Goal: Transaction & Acquisition: Purchase product/service

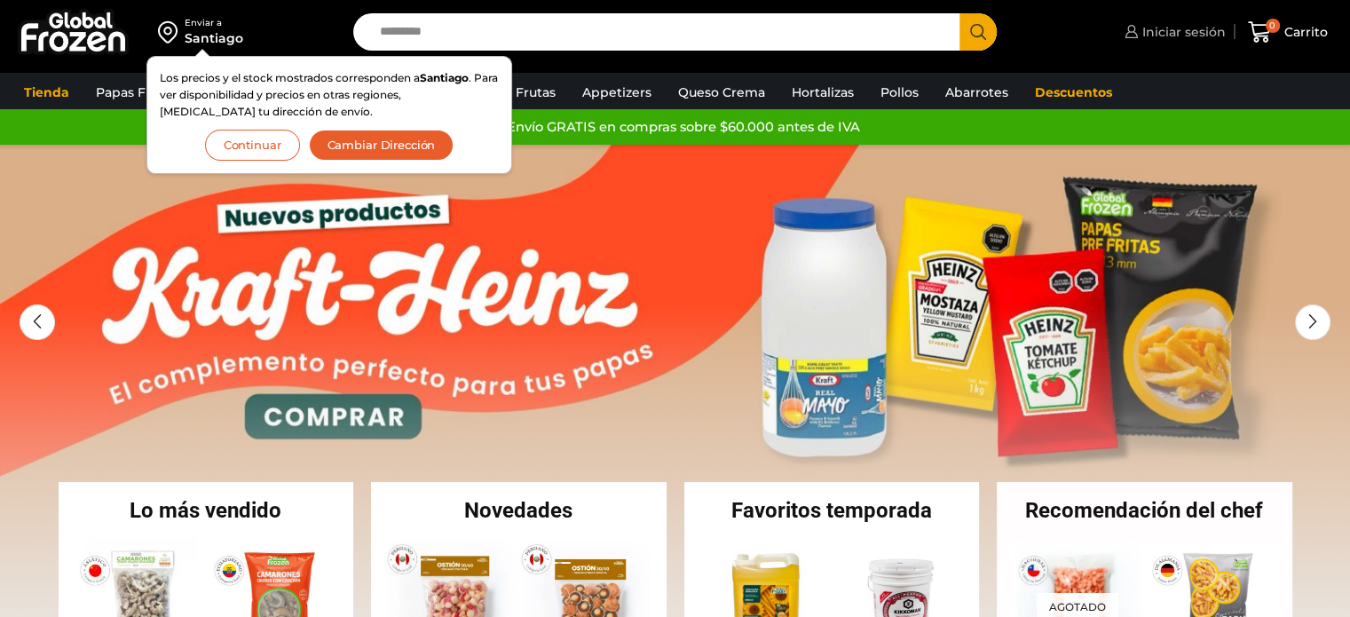
click at [1181, 30] on span "Iniciar sesión" at bounding box center [1182, 32] width 88 height 18
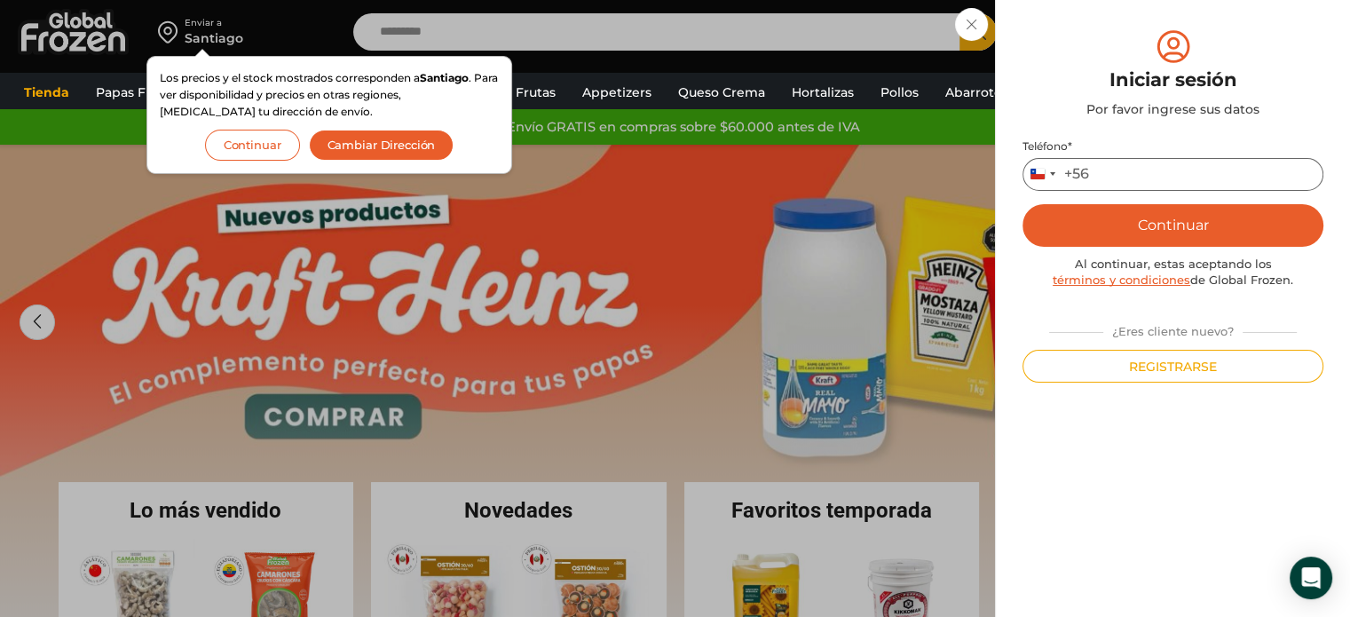
drag, startPoint x: 1108, startPoint y: 172, endPoint x: 1107, endPoint y: 163, distance: 9.1
click at [1108, 172] on input "Teléfono *" at bounding box center [1172, 174] width 301 height 33
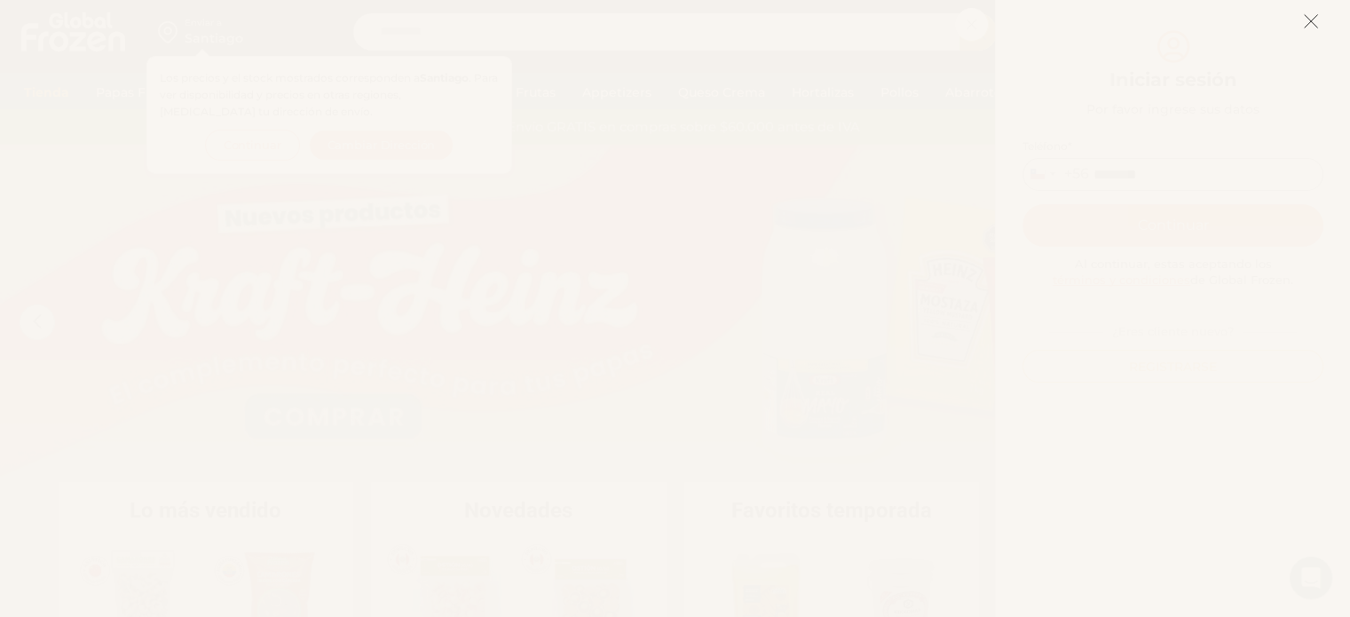
type input "*********"
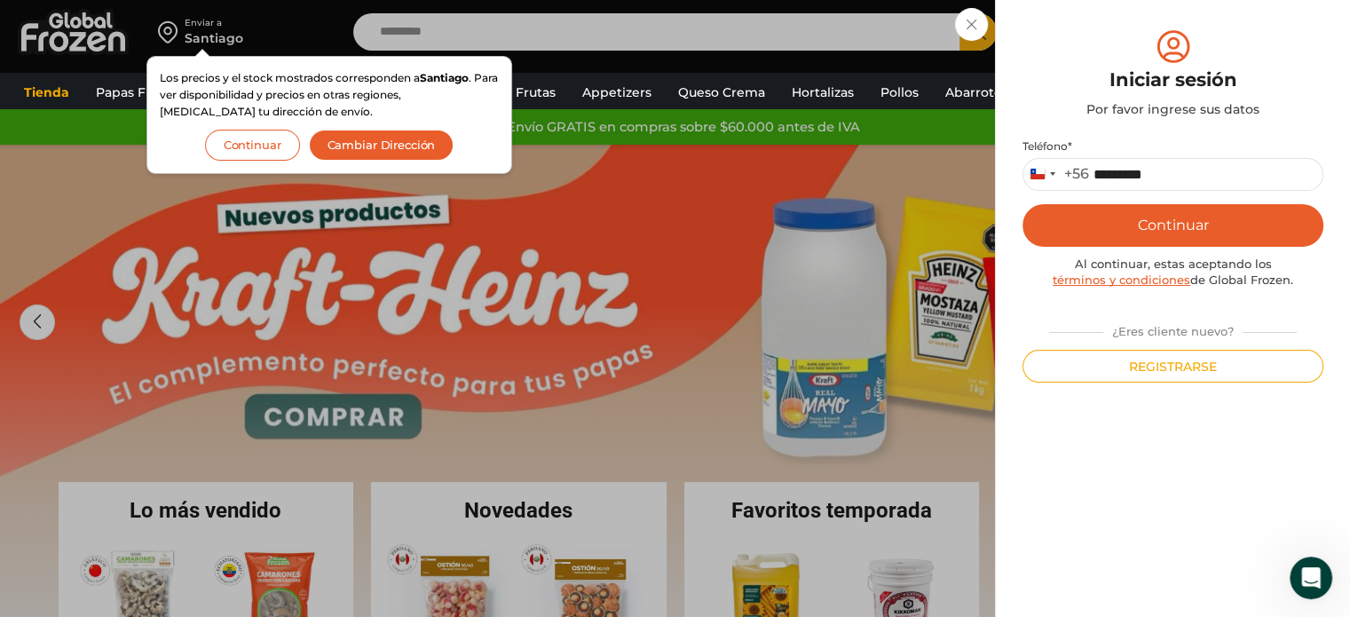
click at [248, 144] on button "Continuar" at bounding box center [252, 145] width 95 height 31
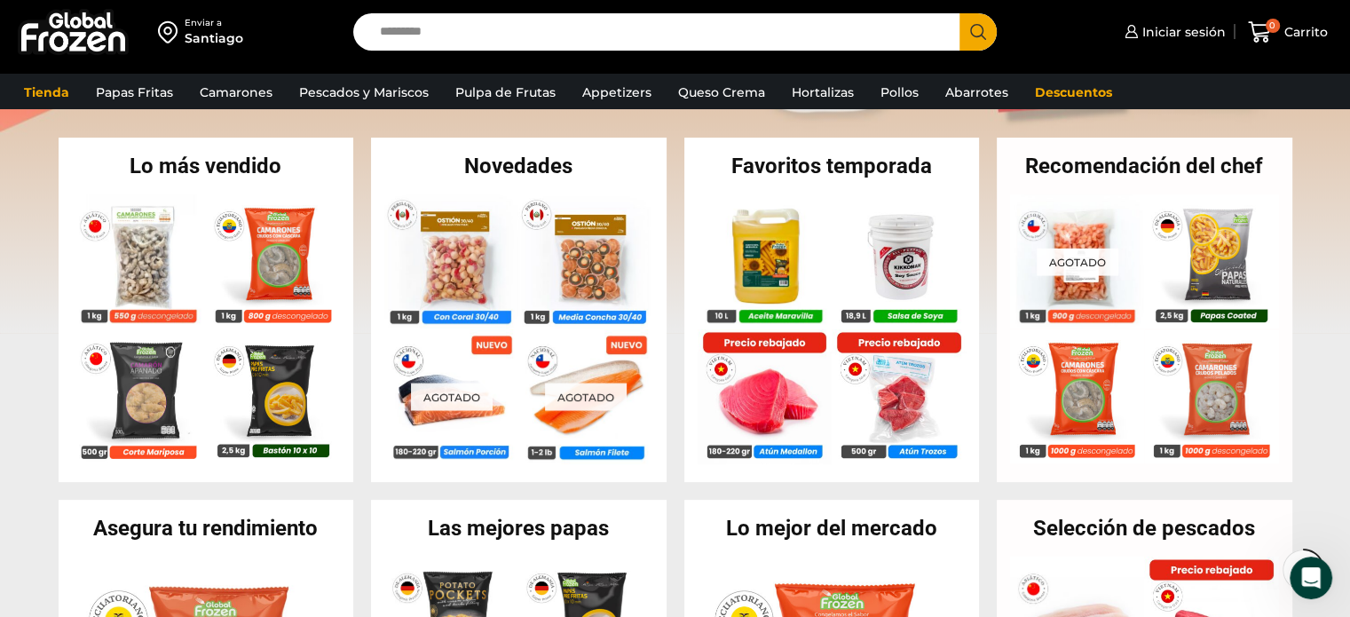
scroll to position [354, 0]
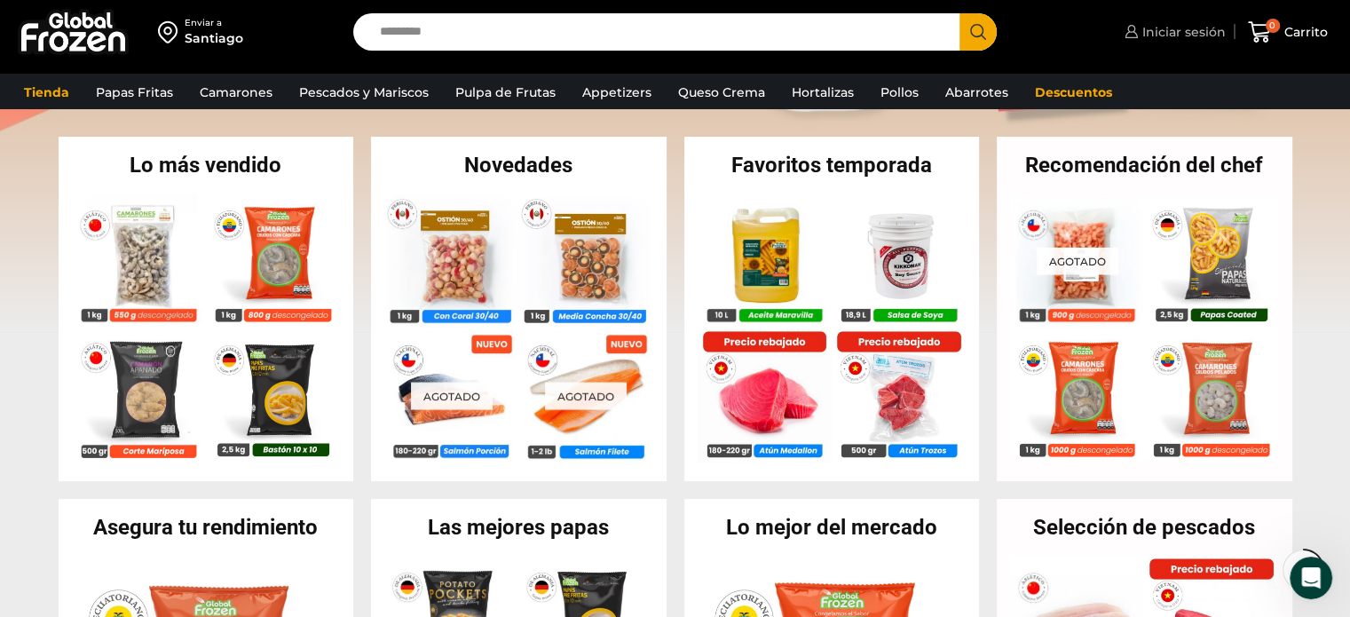
click at [1151, 35] on span "Iniciar sesión" at bounding box center [1182, 32] width 88 height 18
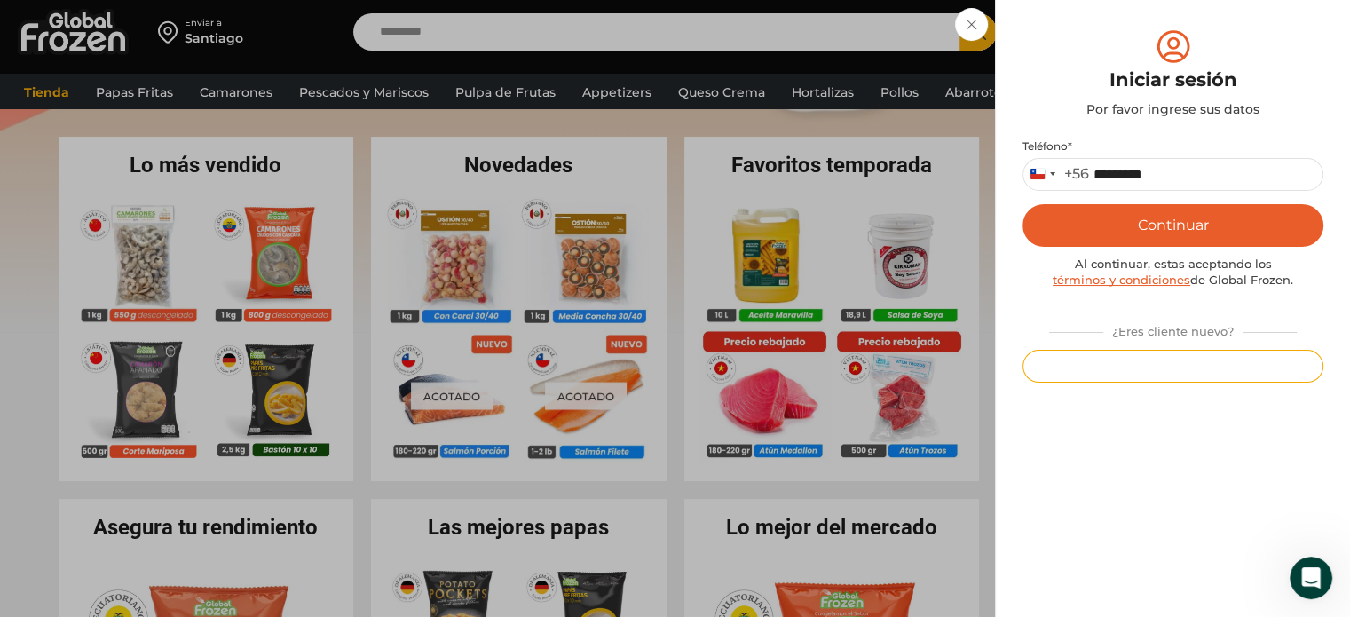
click at [1132, 371] on button "Registrarse" at bounding box center [1172, 366] width 301 height 33
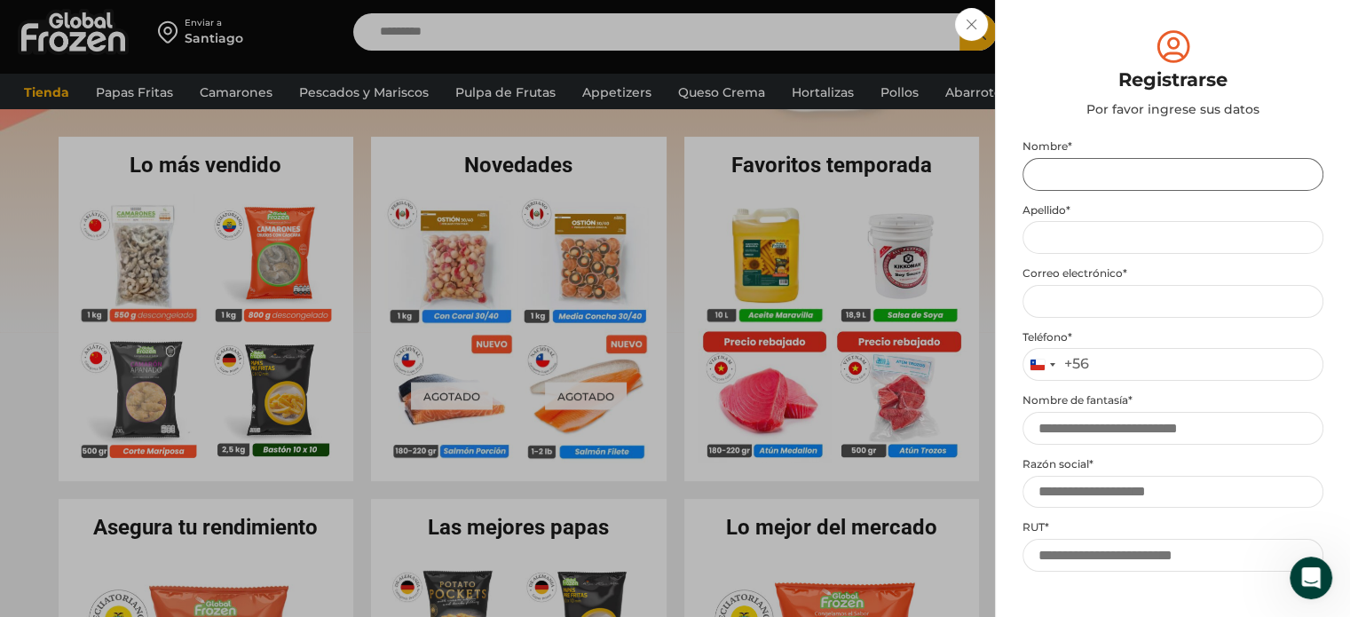
click at [1093, 171] on input "Nombre *" at bounding box center [1172, 174] width 301 height 33
type input "**********"
type input "***"
type input "**********"
type input "*********"
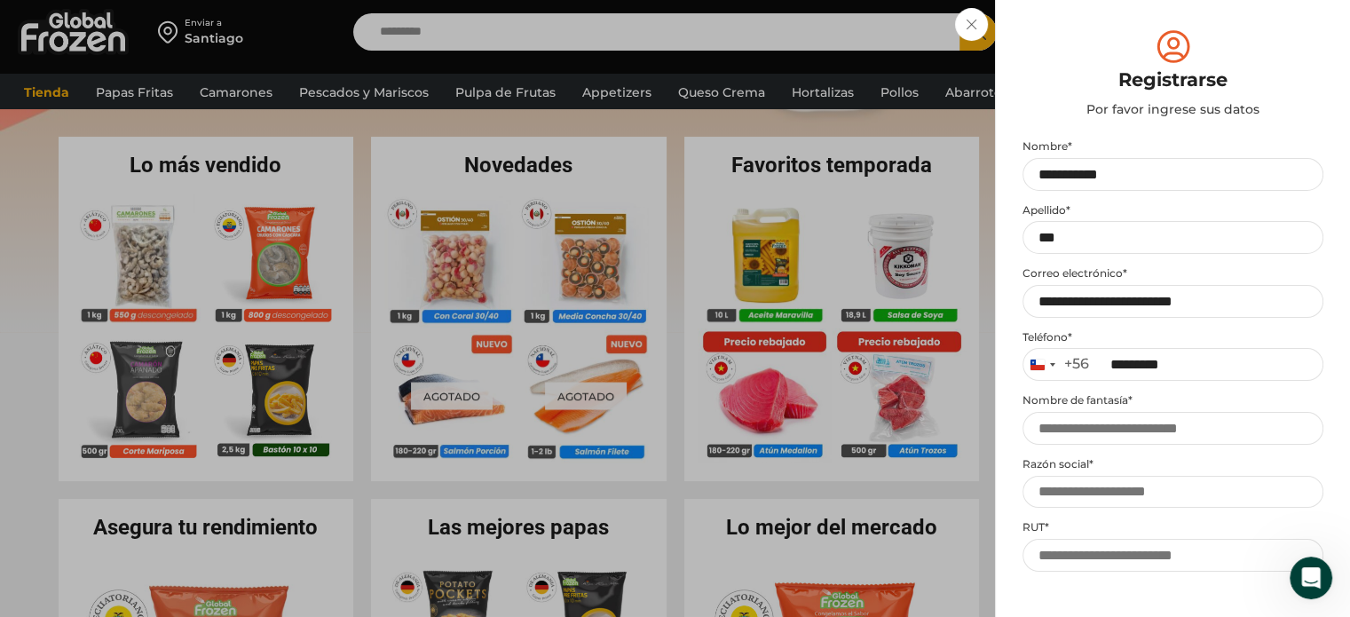
type input "**********"
click at [1111, 426] on input "Nombre de fantasía *" at bounding box center [1172, 428] width 301 height 33
type input "**********"
drag, startPoint x: 1143, startPoint y: 475, endPoint x: 959, endPoint y: 491, distance: 184.4
click at [1120, 50] on div "Iniciar sesión Mi cuenta Login Register Iniciar sesión Por favor ingrese sus da…" at bounding box center [1173, 32] width 106 height 36
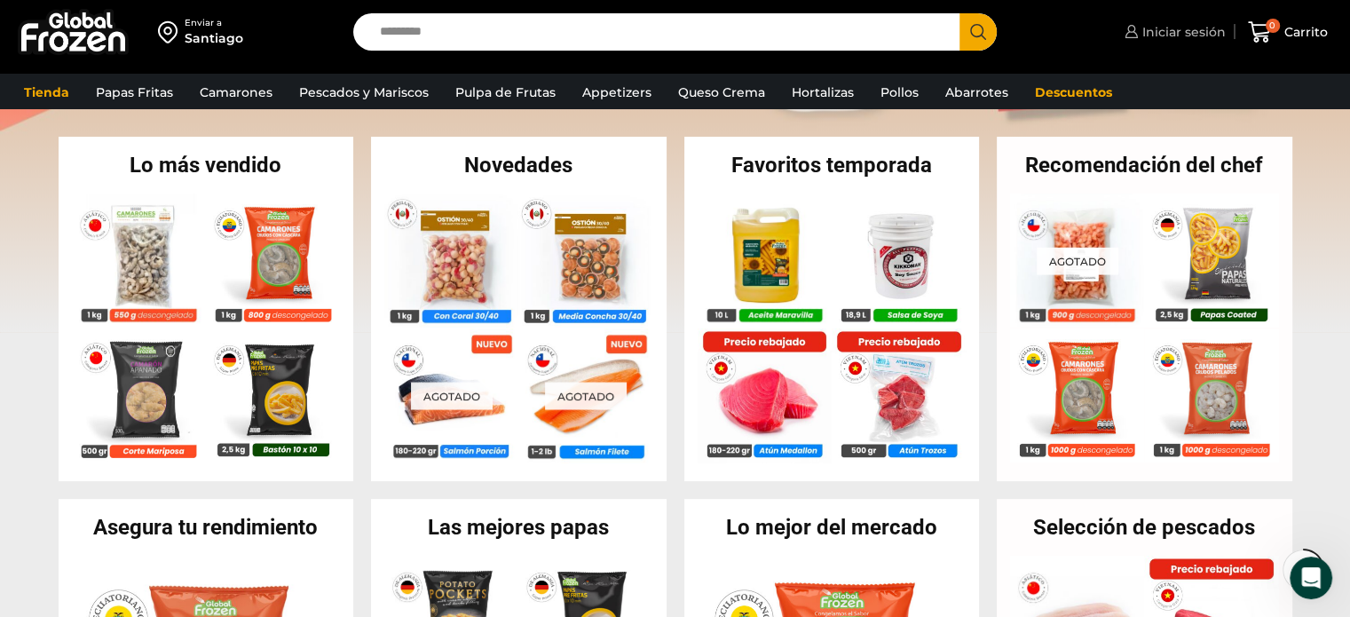
click at [1182, 37] on span "Iniciar sesión" at bounding box center [1182, 32] width 88 height 18
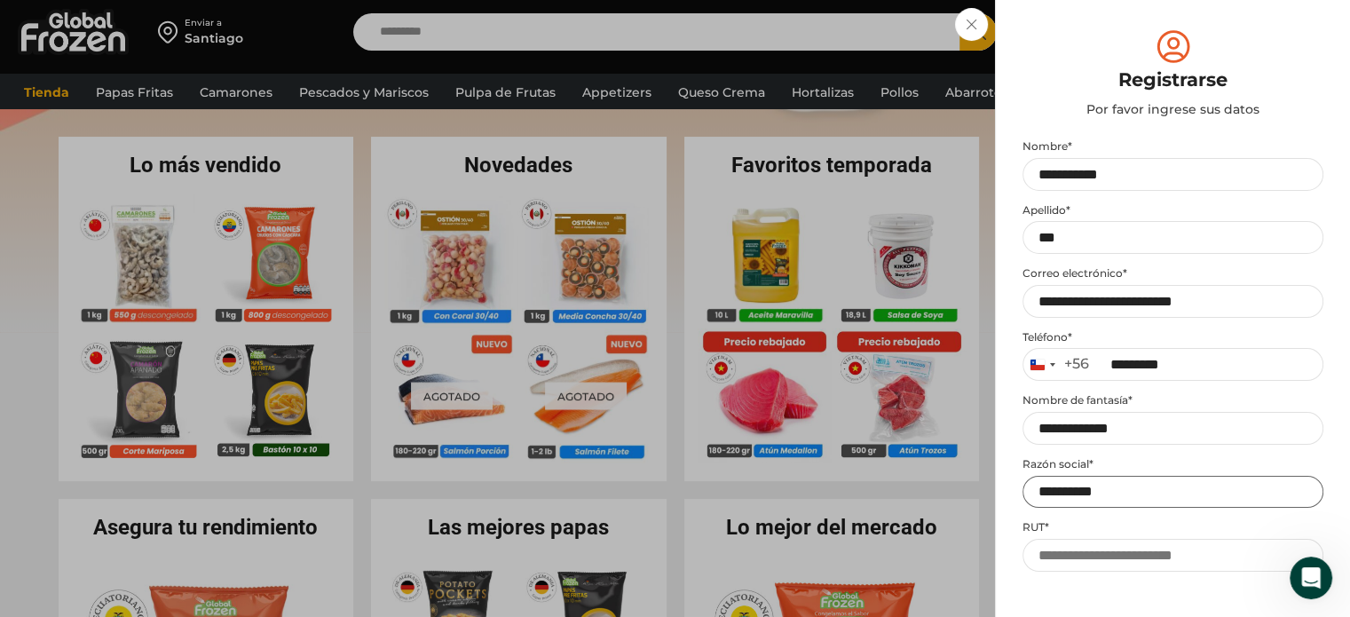
click at [1136, 493] on input "**********" at bounding box center [1172, 492] width 301 height 33
type input "**********"
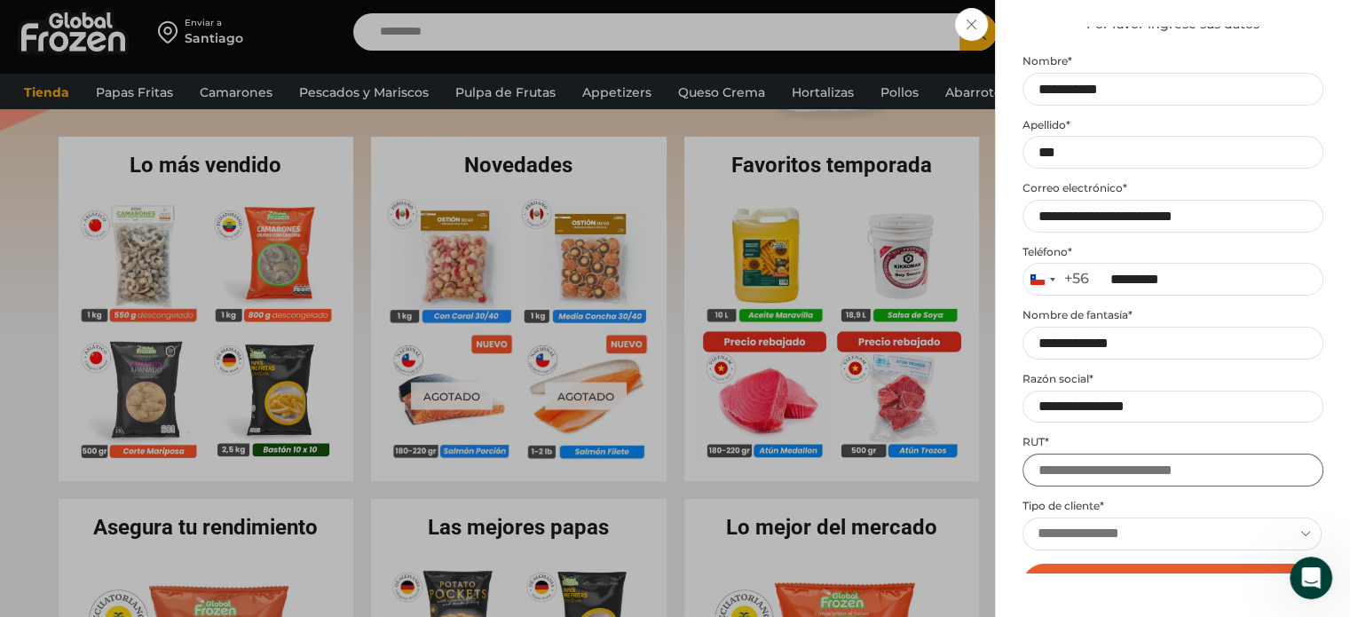
click at [1147, 468] on input "RUT *" at bounding box center [1172, 470] width 301 height 33
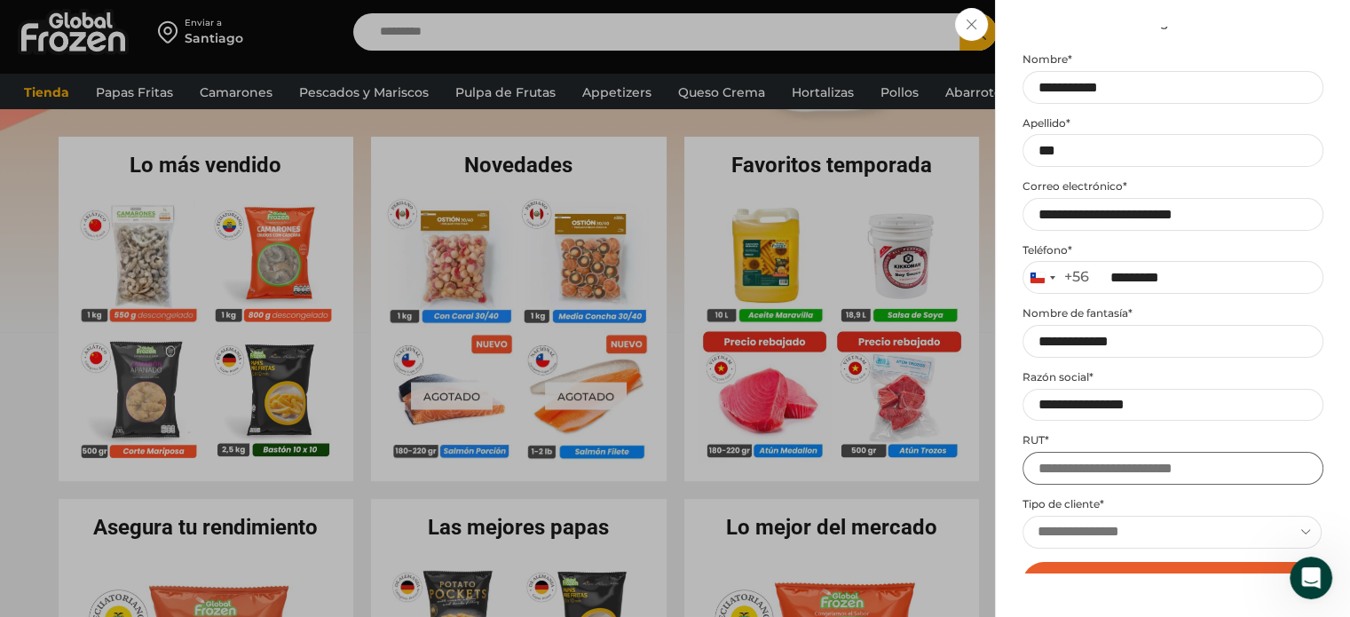
scroll to position [88, 0]
type input "**********"
click at [1103, 537] on select "**********" at bounding box center [1171, 531] width 299 height 33
select select "**********"
click at [1022, 515] on select "**********" at bounding box center [1171, 531] width 299 height 33
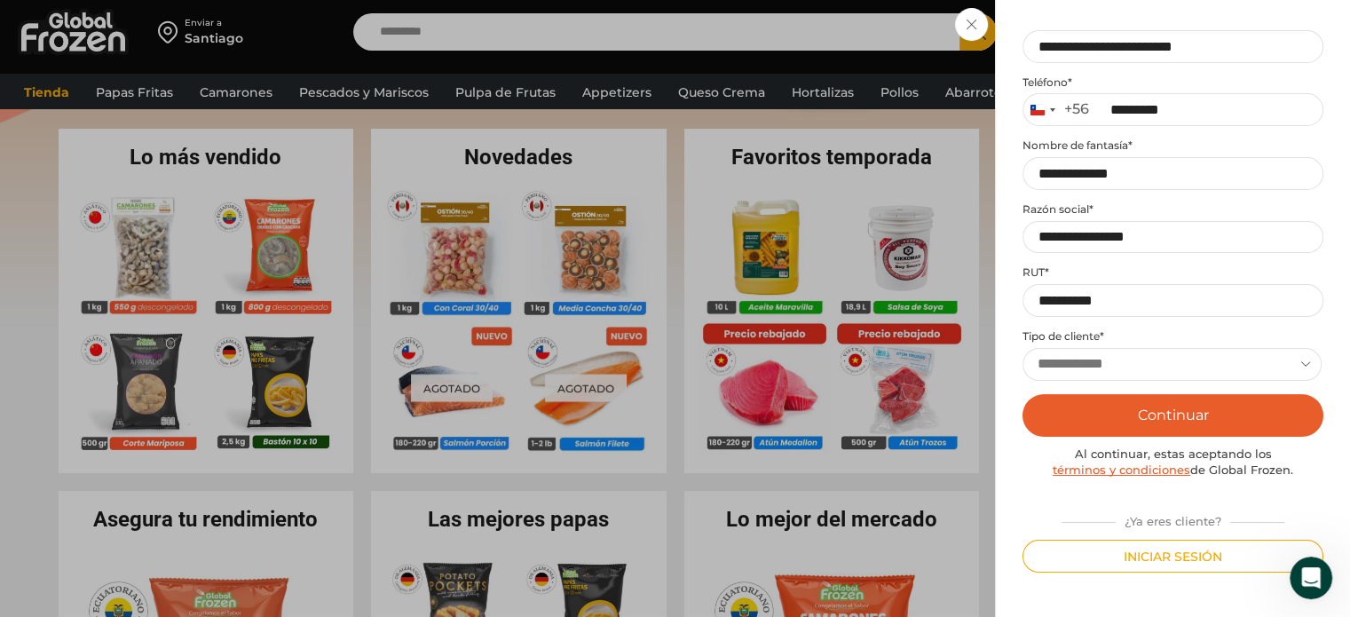
scroll to position [363, 0]
click at [1168, 365] on select "**********" at bounding box center [1171, 364] width 299 height 33
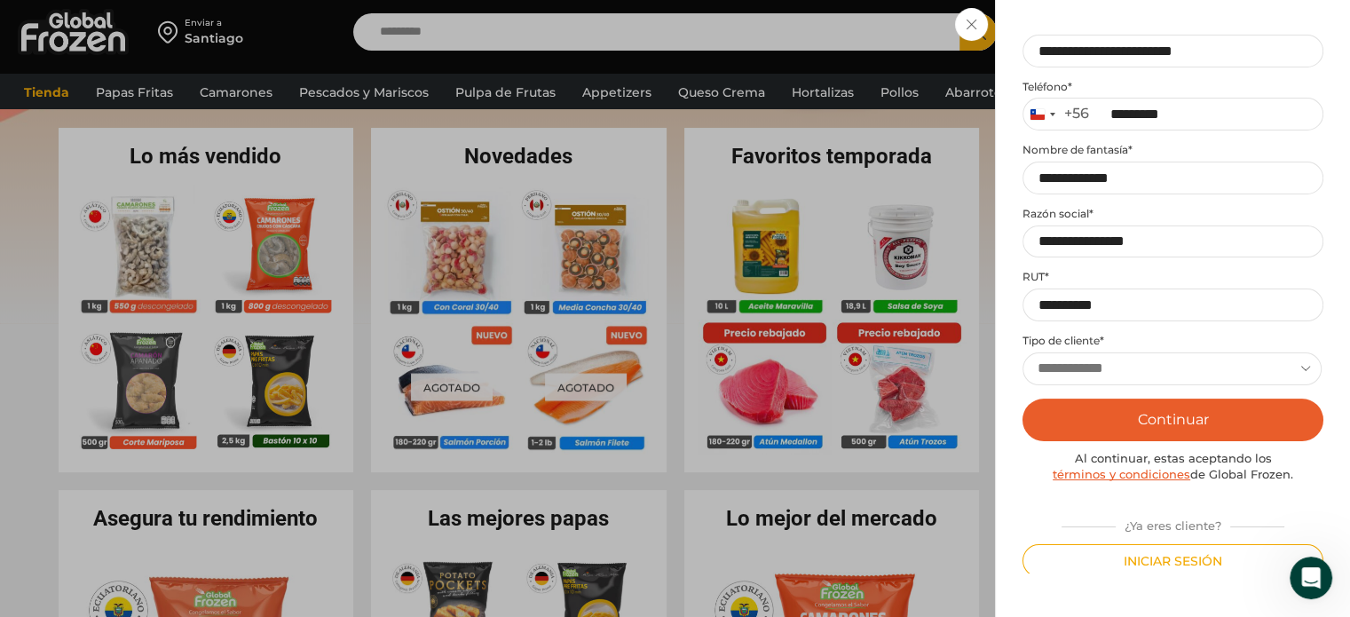
scroll to position [255, 0]
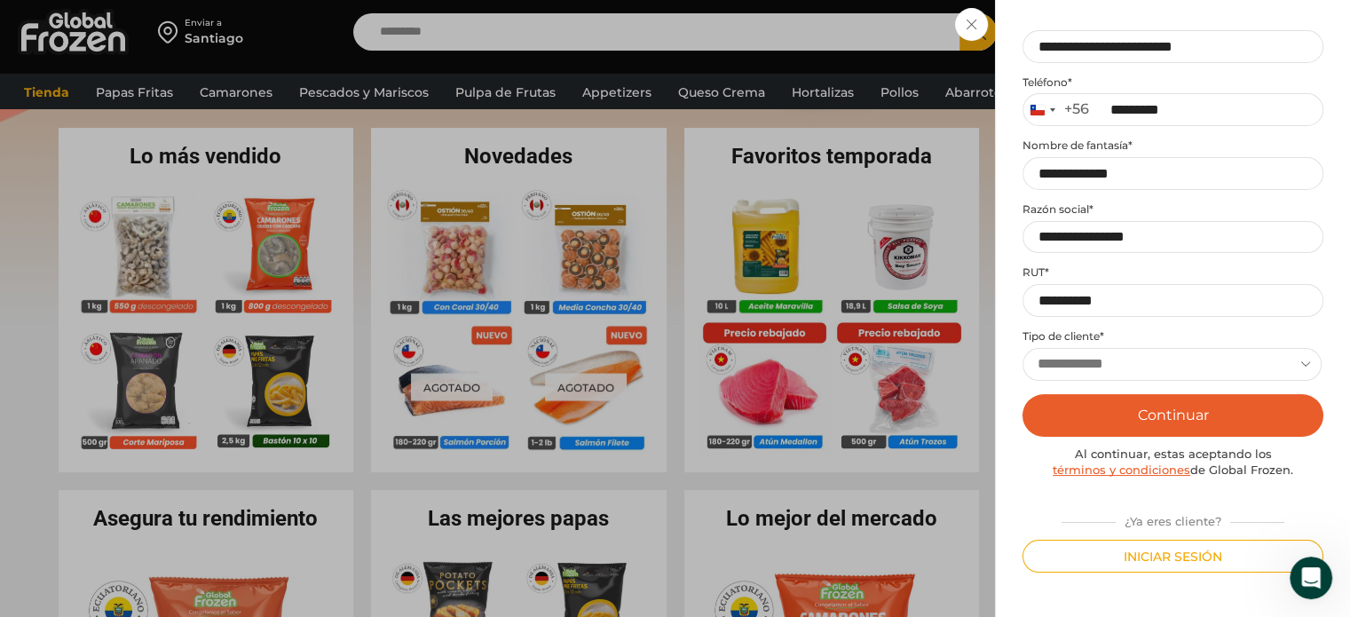
click at [1205, 394] on button "Continuar" at bounding box center [1172, 415] width 301 height 43
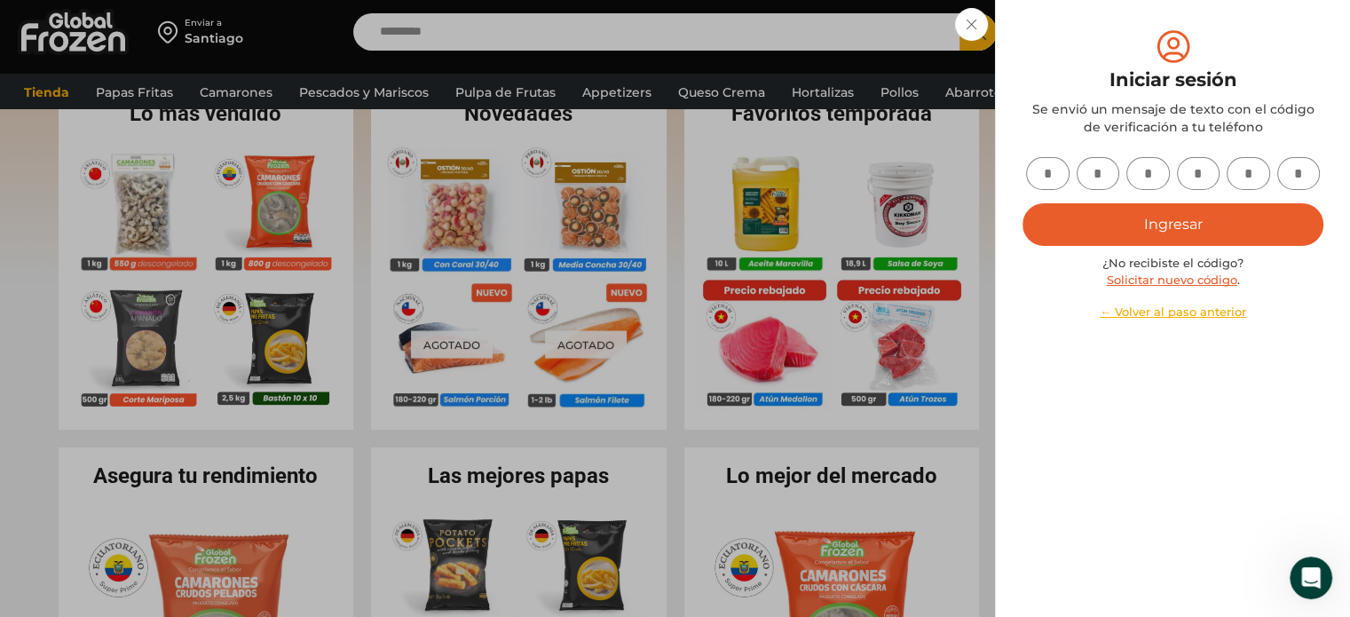
scroll to position [0, 0]
click at [1041, 172] on input "text" at bounding box center [1047, 173] width 43 height 33
click at [1199, 280] on link "Solicitar nuevo código" at bounding box center [1172, 279] width 130 height 14
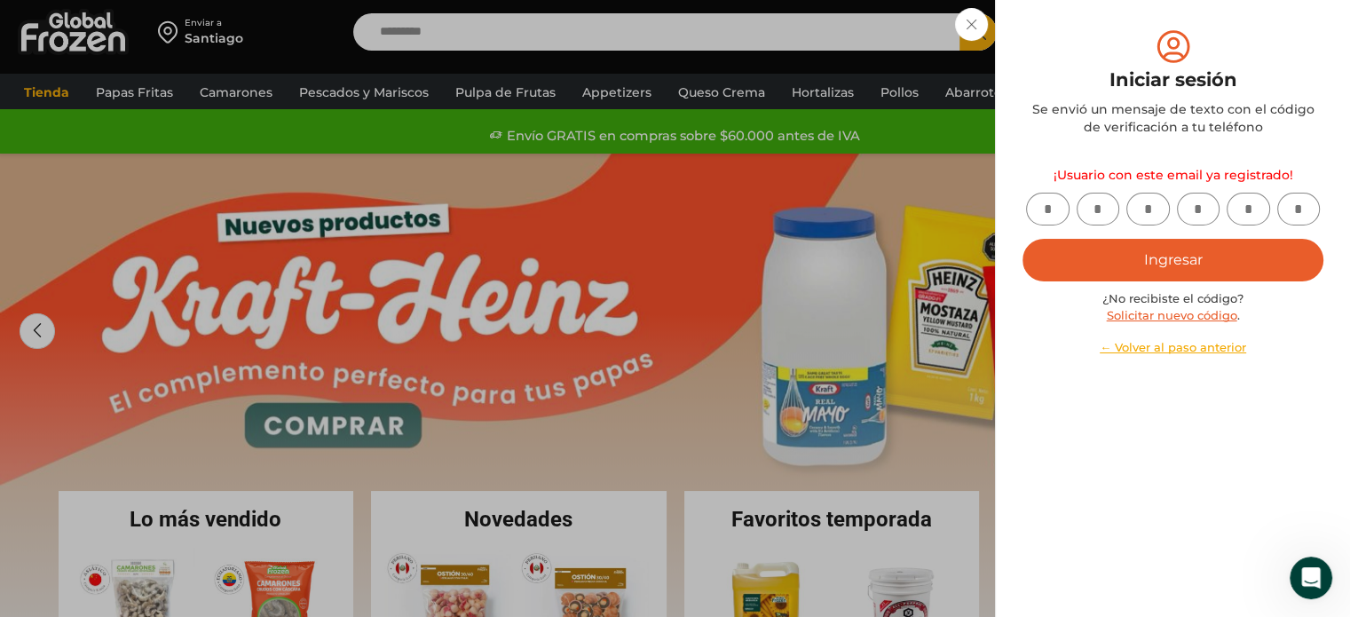
click at [1191, 264] on button "Ingresar" at bounding box center [1172, 260] width 301 height 43
click at [1142, 258] on button "Ingresar" at bounding box center [1172, 260] width 301 height 43
click at [1050, 201] on input "text" at bounding box center [1047, 209] width 43 height 33
click at [1179, 350] on link "← Volver al paso anterior" at bounding box center [1172, 347] width 301 height 17
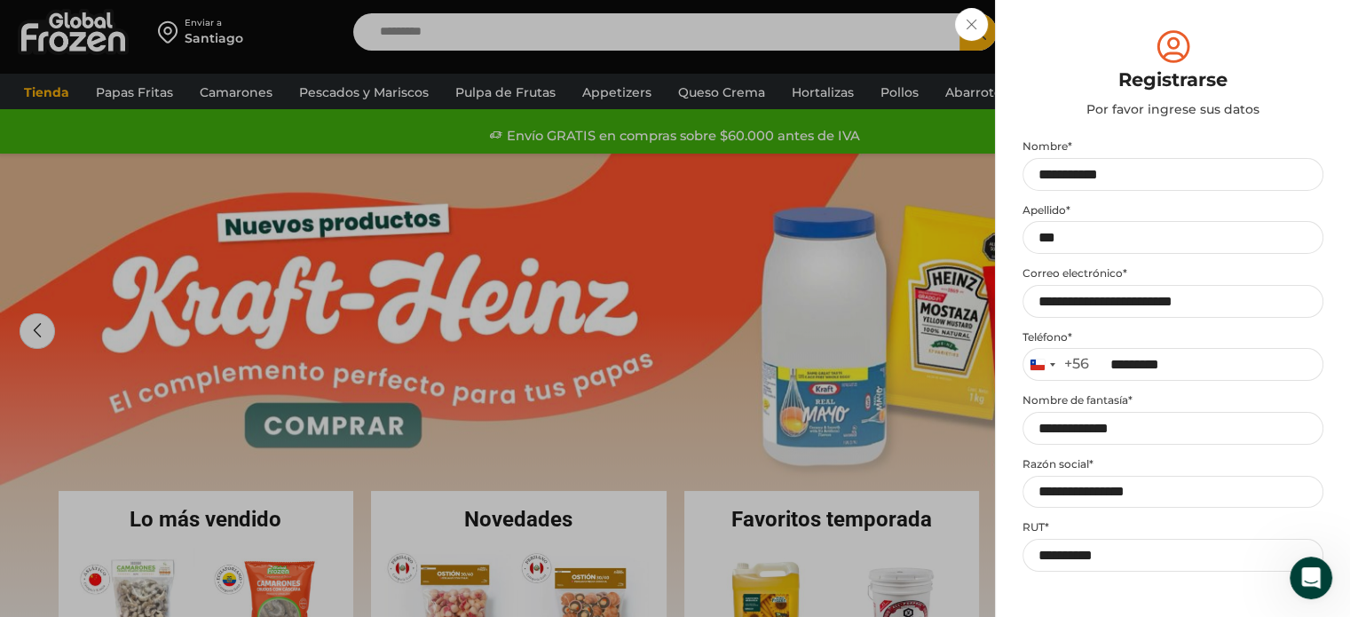
click at [1120, 31] on div "Iniciar sesión Mi cuenta Login Register Iniciar sesión Por favor ingrese sus da…" at bounding box center [1173, 32] width 106 height 36
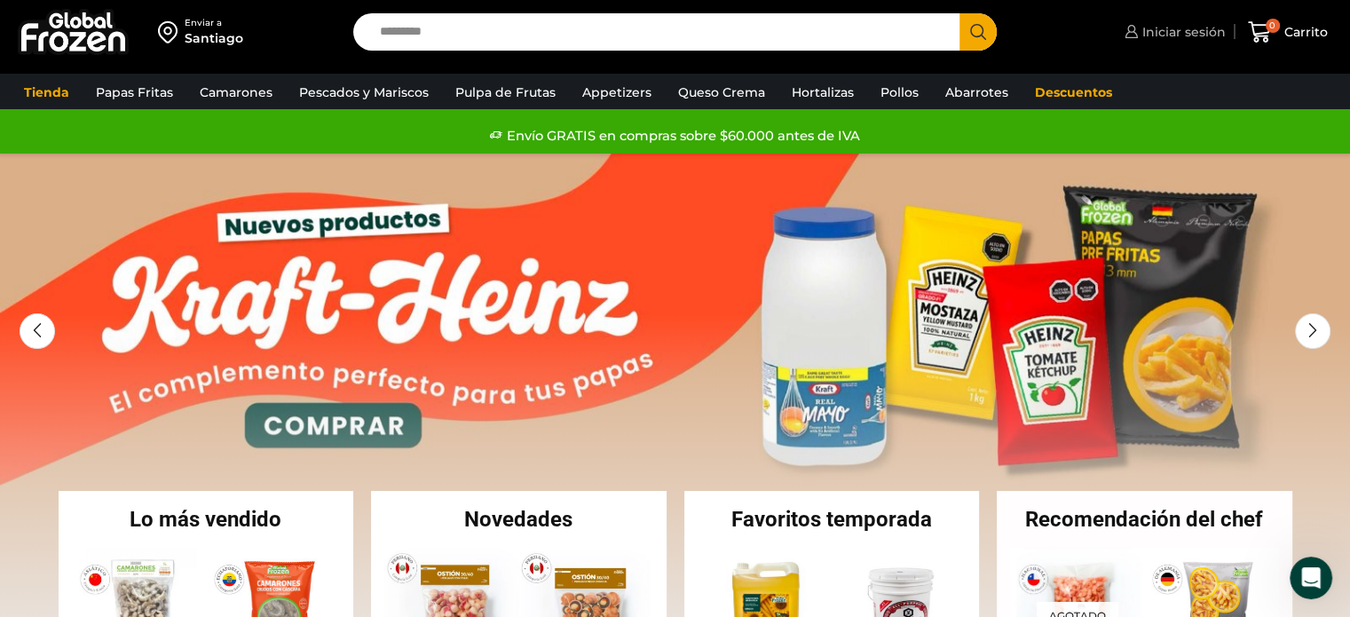
click at [1201, 33] on span "Iniciar sesión" at bounding box center [1182, 32] width 88 height 18
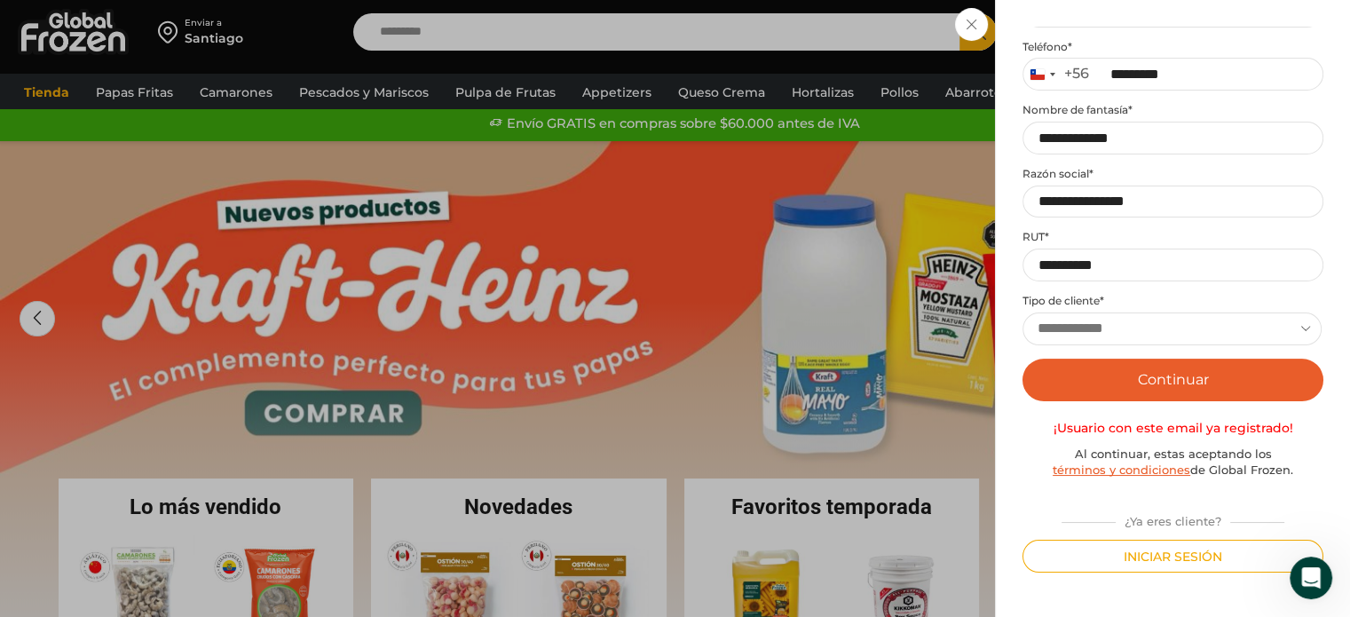
scroll to position [13, 0]
click at [1177, 564] on button "Iniciar sesión" at bounding box center [1172, 556] width 301 height 33
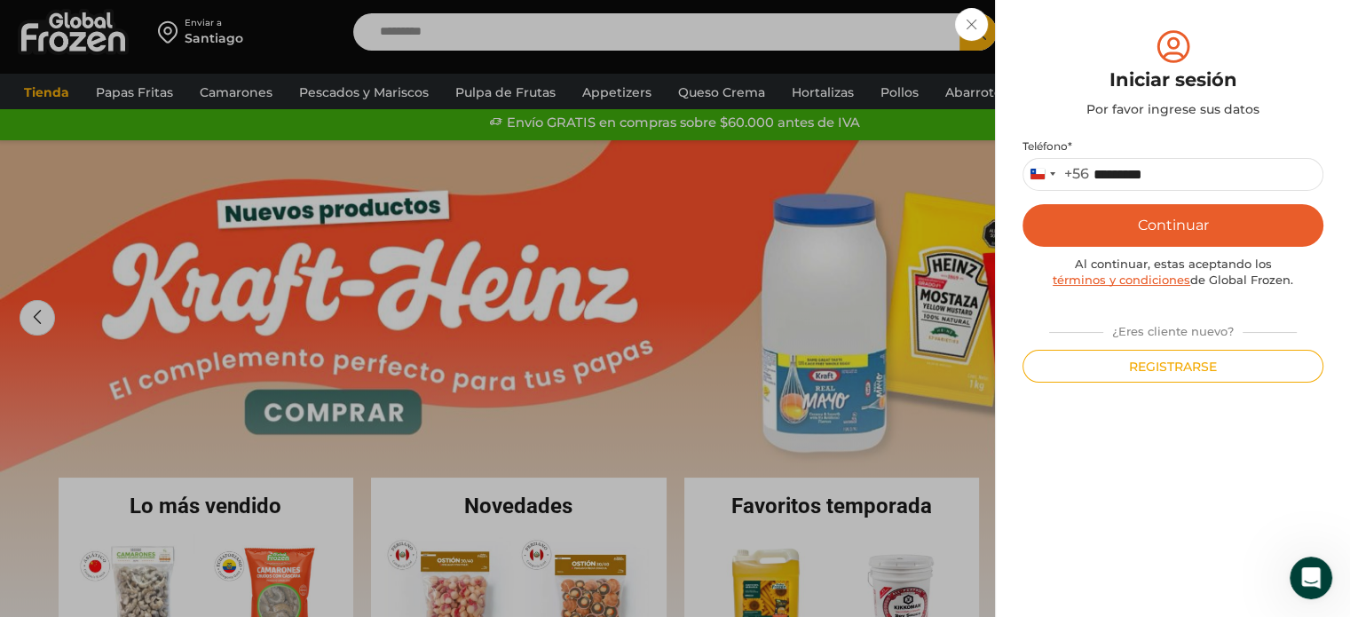
scroll to position [0, 0]
click at [1158, 229] on button "Continuar" at bounding box center [1172, 225] width 301 height 43
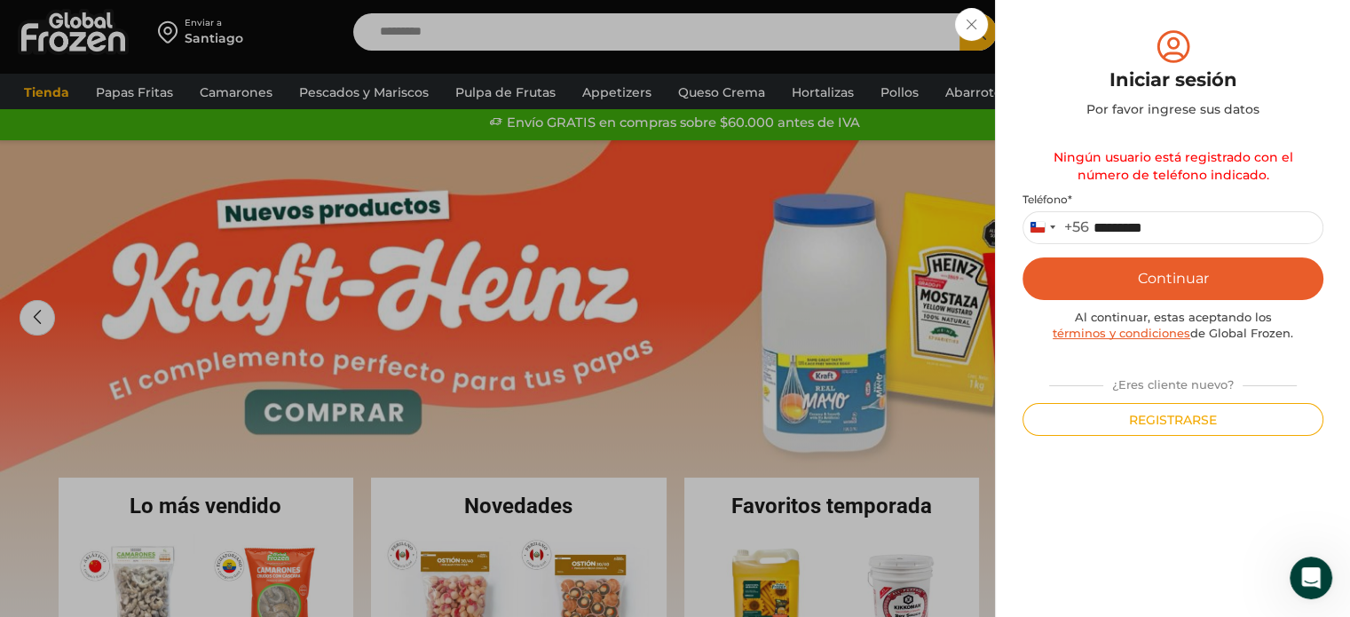
click at [1120, 21] on div "Iniciar sesión Mi cuenta Login Register Iniciar sesión Por favor ingrese sus da…" at bounding box center [1173, 32] width 106 height 36
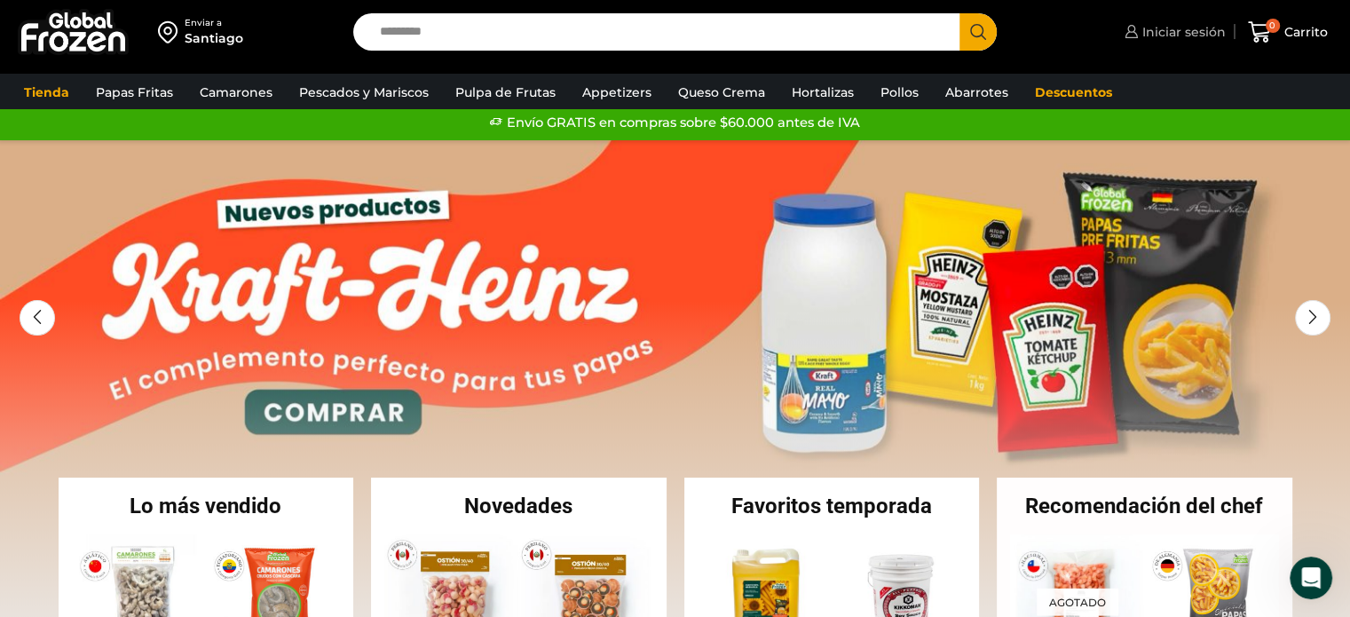
click at [1191, 35] on span "Iniciar sesión" at bounding box center [1182, 32] width 88 height 18
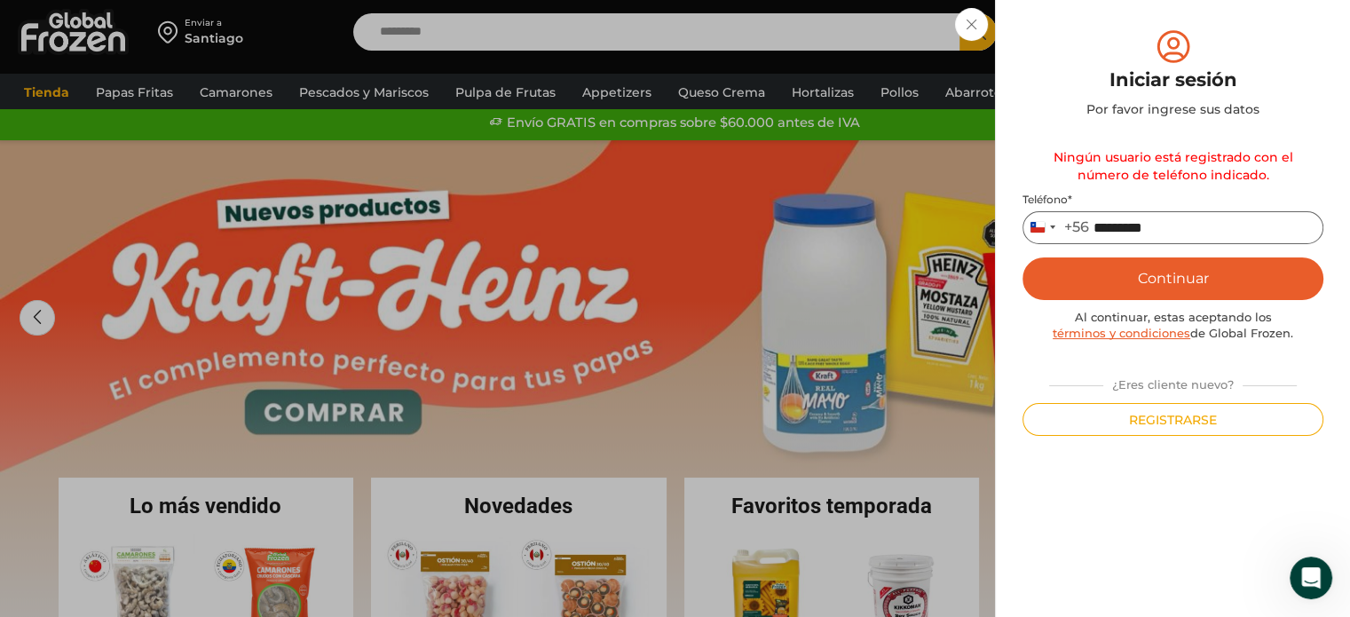
drag, startPoint x: 1183, startPoint y: 227, endPoint x: 994, endPoint y: 245, distance: 189.9
click at [1120, 50] on div "Iniciar sesión Mi cuenta Login Register Iniciar sesión Por favor ingrese sus da…" at bounding box center [1173, 32] width 106 height 36
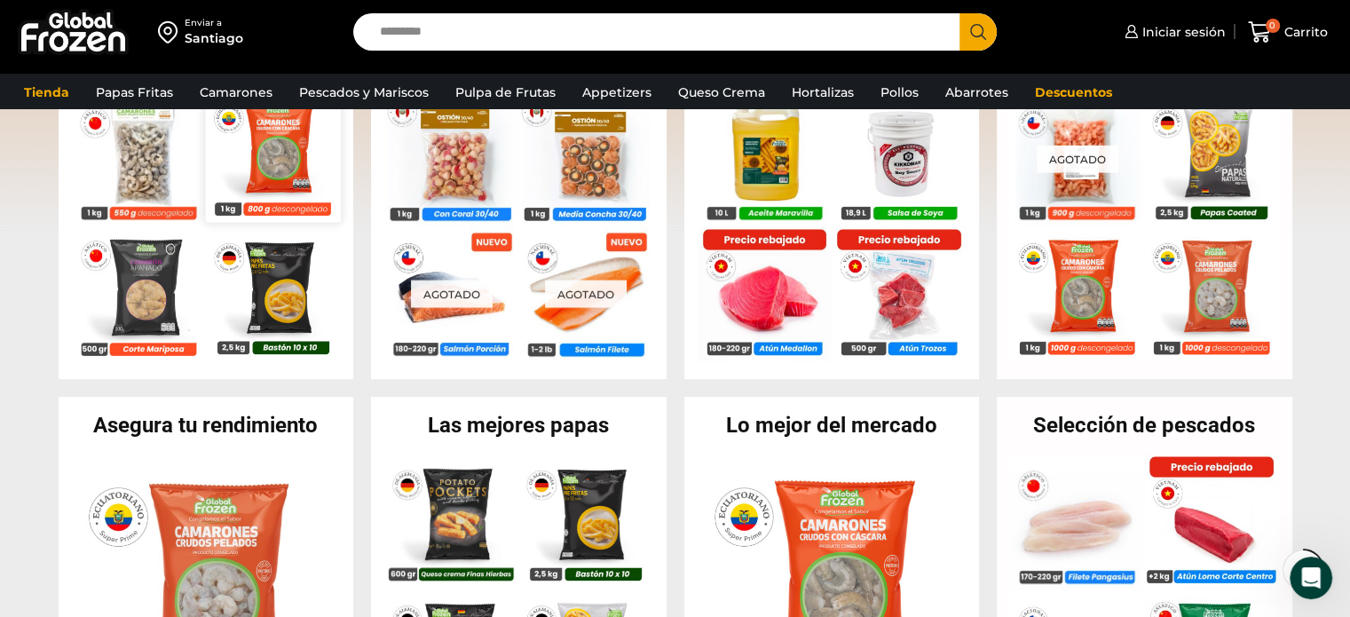
scroll to position [457, 0]
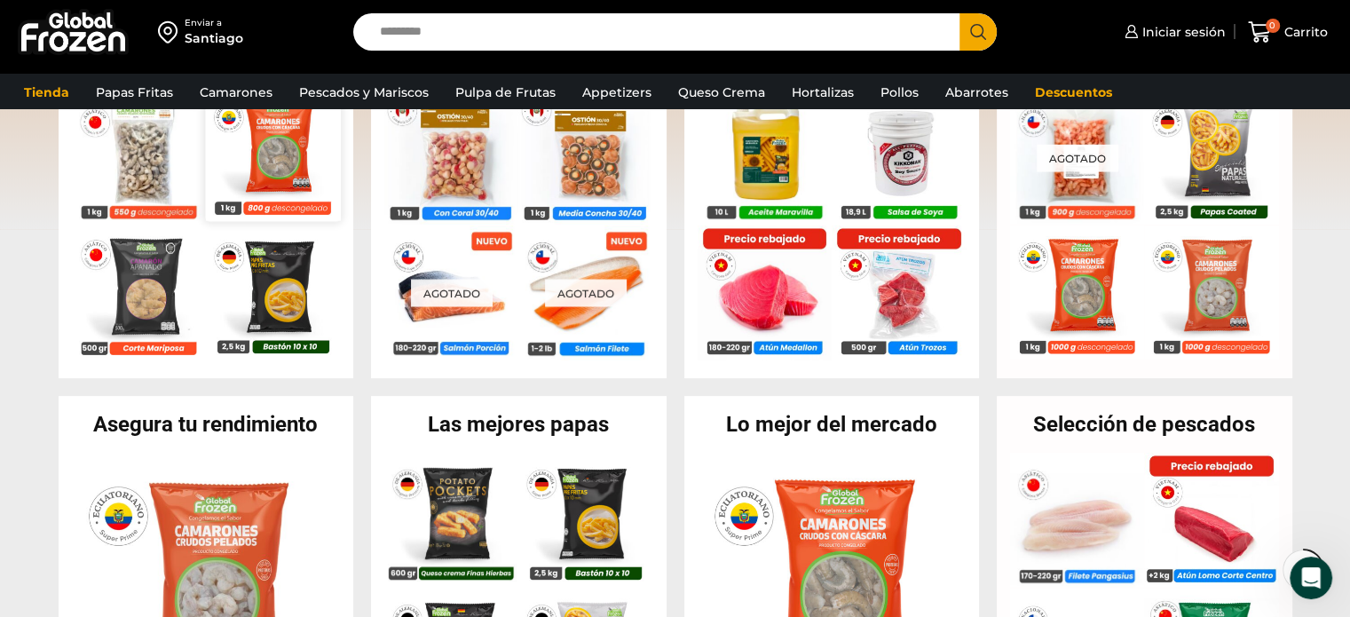
click at [220, 212] on img at bounding box center [272, 152] width 135 height 135
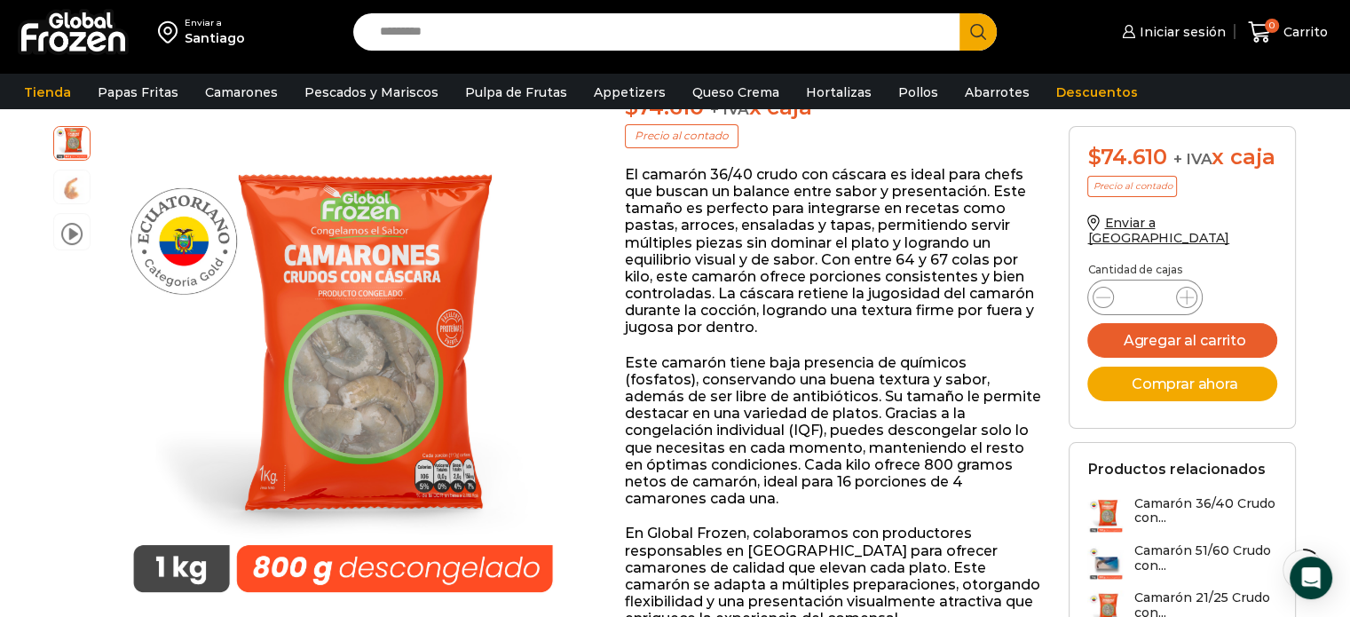
scroll to position [247, 0]
click at [1179, 566] on h3 "Camarón 51/60 Crudo con..." at bounding box center [1205, 558] width 144 height 30
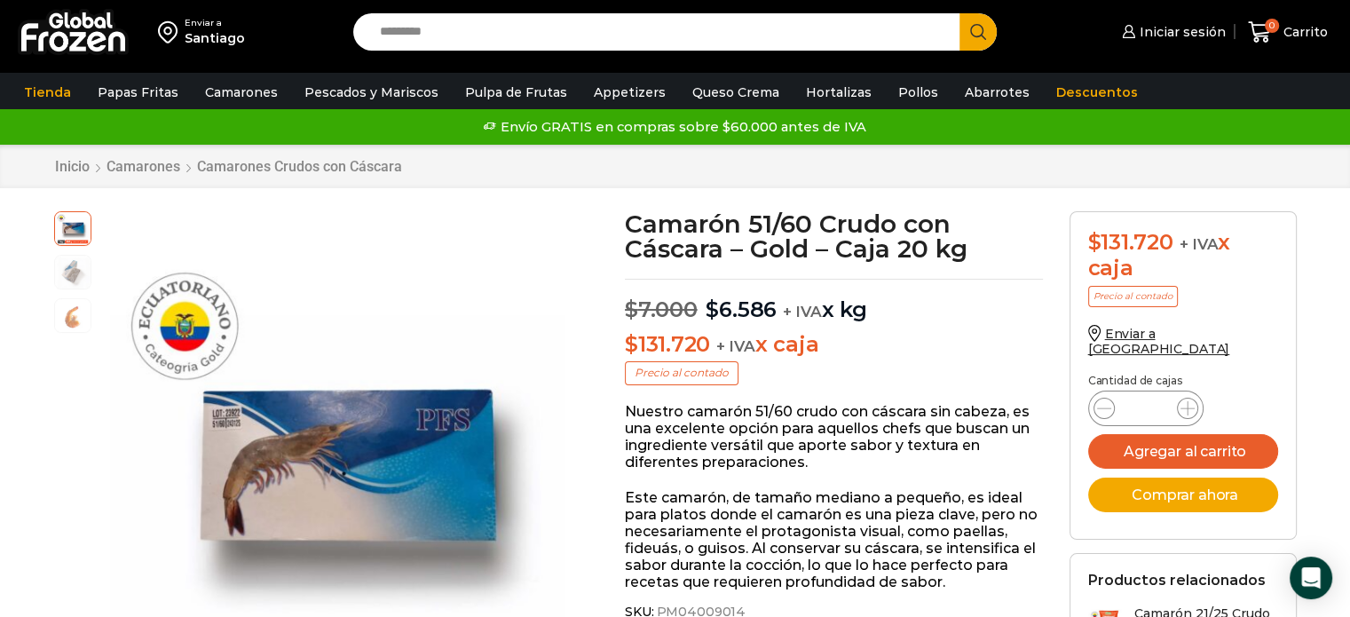
click at [986, 162] on div "Inicio Camarones Camarones Crudos con Cáscara" at bounding box center [675, 166] width 1269 height 17
click at [53, 96] on link "Tienda" at bounding box center [47, 92] width 65 height 34
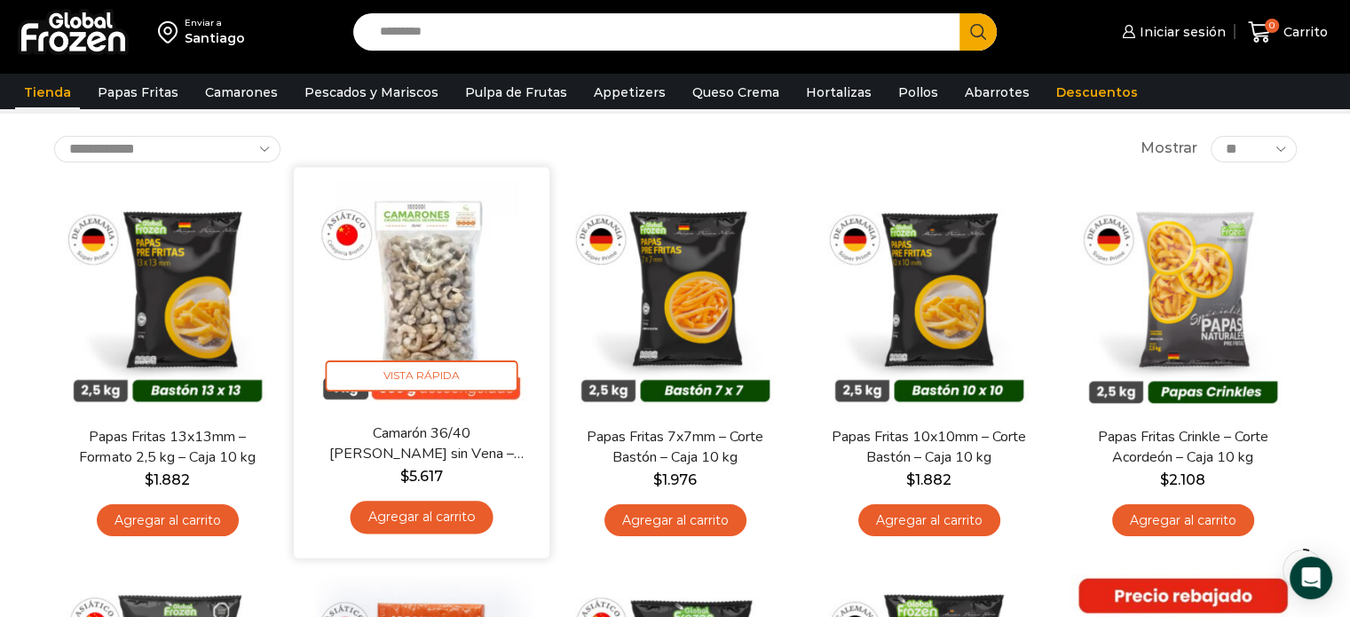
scroll to position [87, 0]
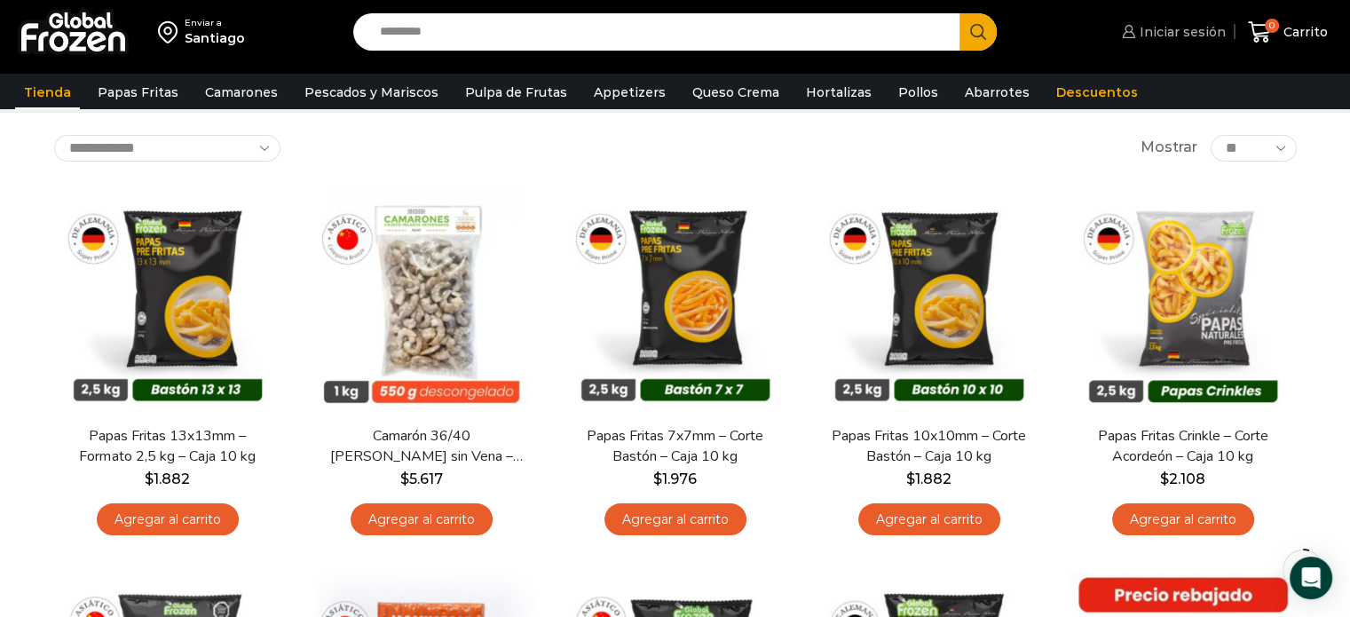
click at [1132, 31] on icon at bounding box center [1128, 31] width 13 height 13
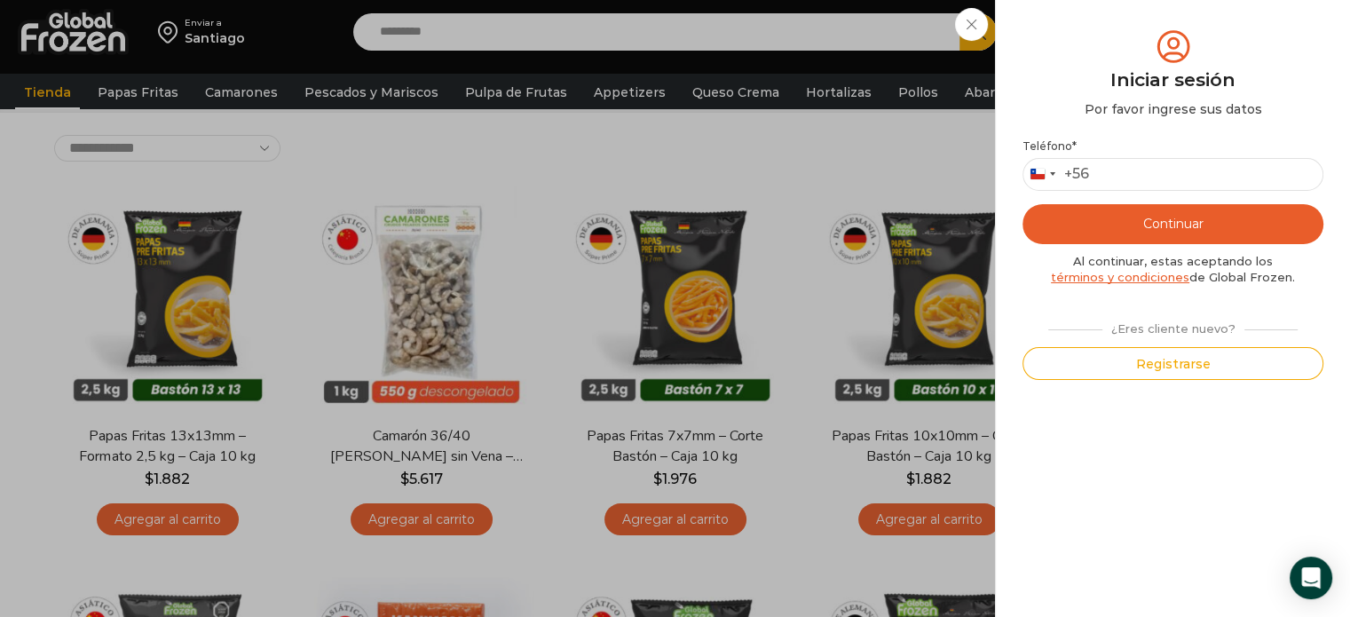
click at [1117, 20] on div "Iniciar sesión Mi cuenta Login Register Iniciar sesión Por favor ingrese sus da…" at bounding box center [1171, 32] width 108 height 36
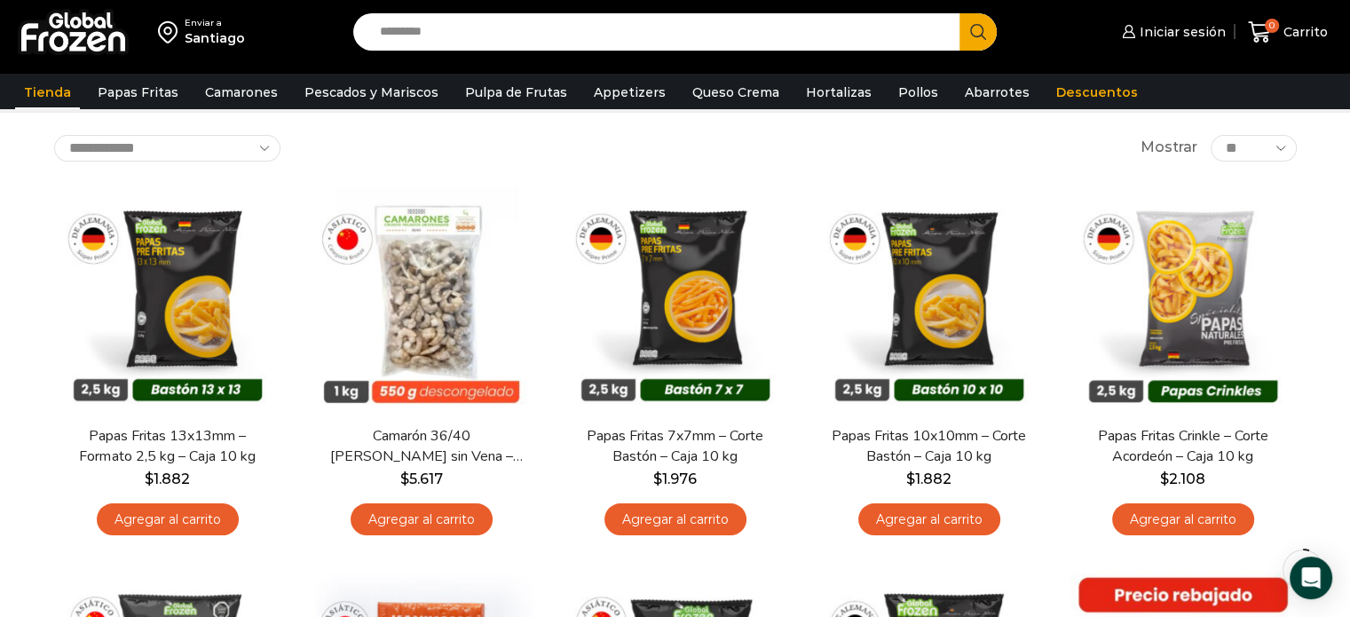
click at [761, 135] on div "**********" at bounding box center [675, 148] width 1243 height 27
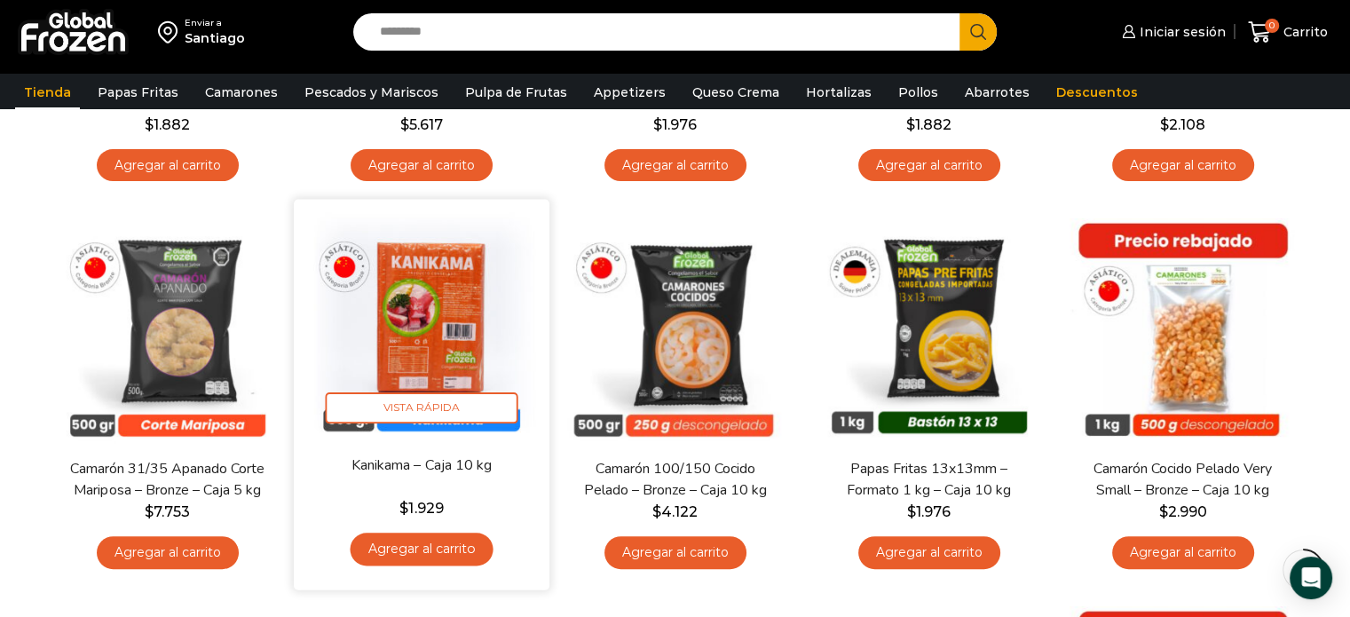
scroll to position [442, 0]
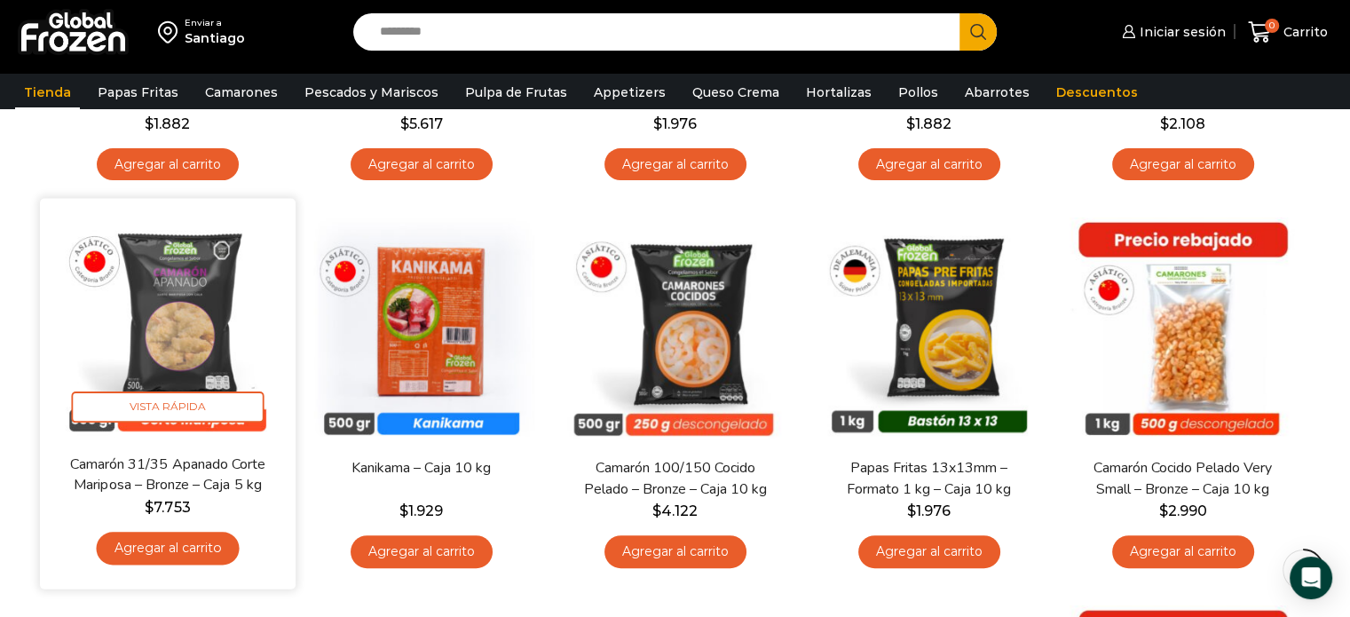
click at [128, 557] on link "Agregar al carrito" at bounding box center [167, 548] width 143 height 33
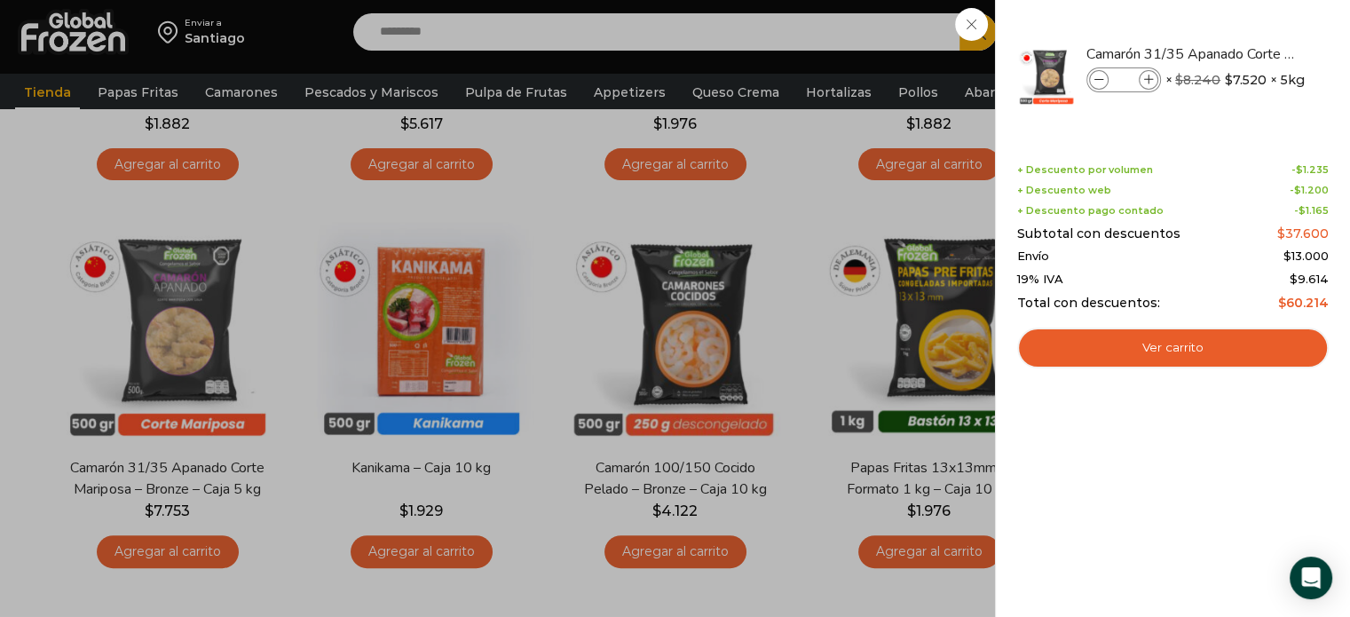
click at [1243, 53] on div "1 Carrito 1 1 Shopping Cart *" at bounding box center [1287, 33] width 89 height 42
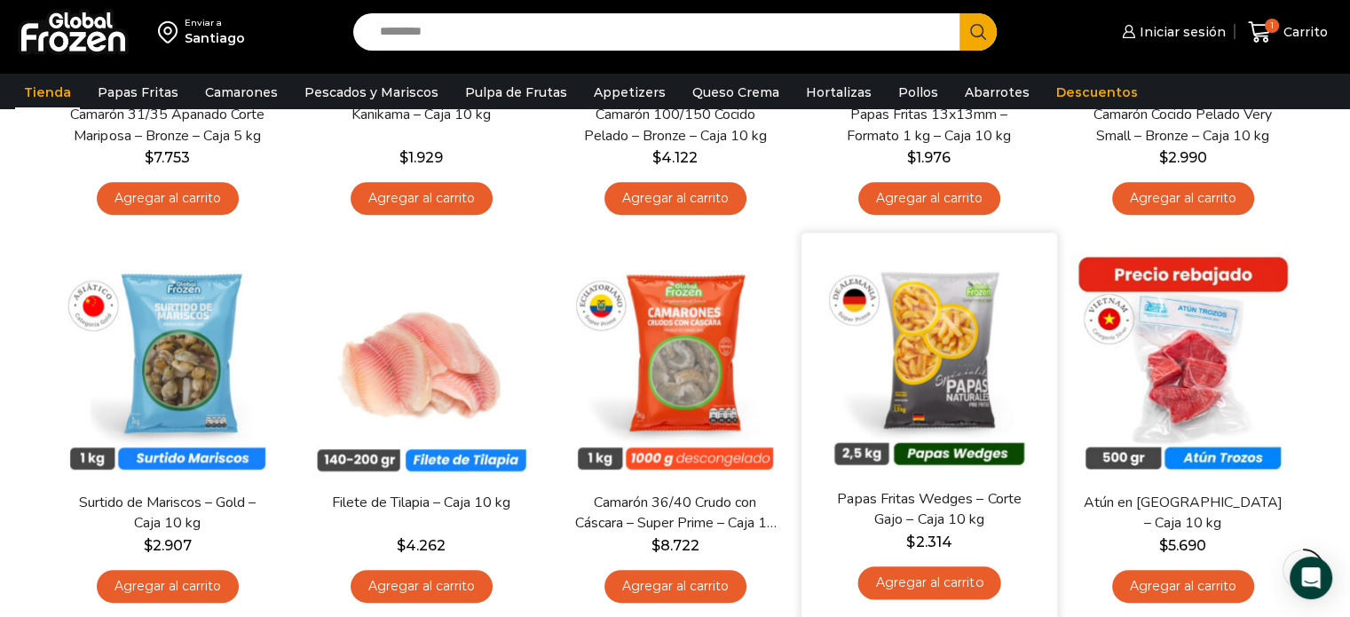
scroll to position [796, 0]
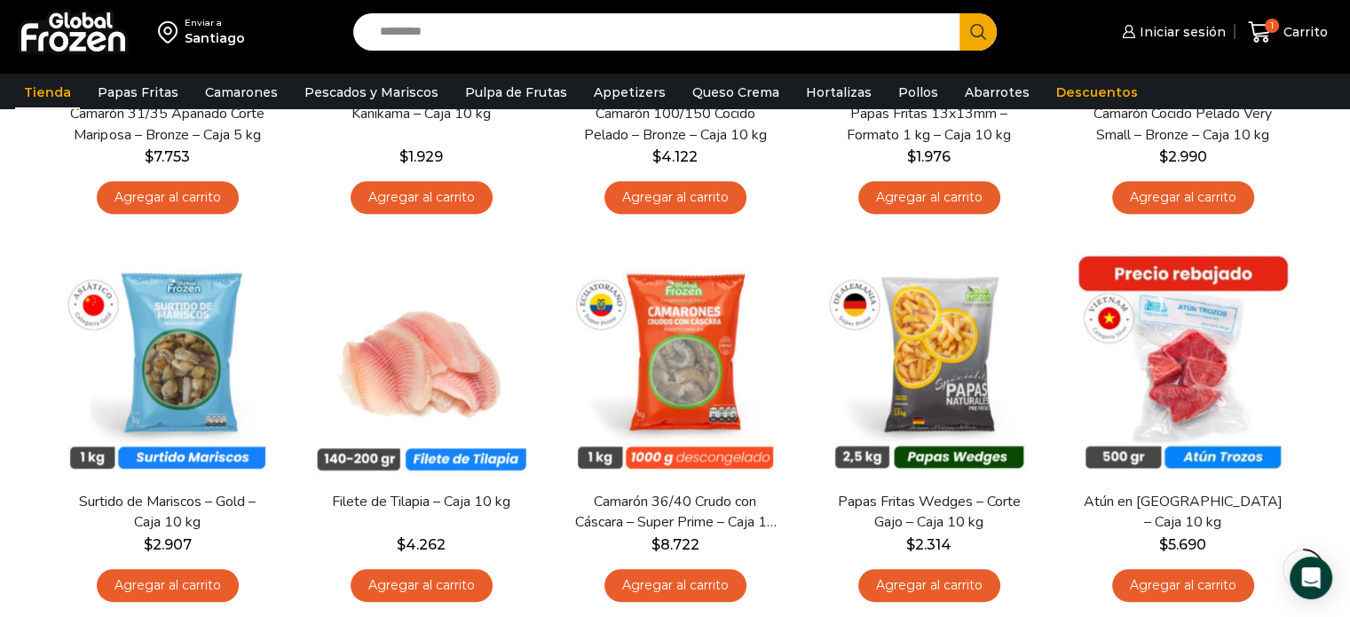
click at [1036, 32] on div "Iniciar sesión Mi cuenta Login Register Iniciar sesión Por favor ingrese sus da…" at bounding box center [1178, 33] width 318 height 42
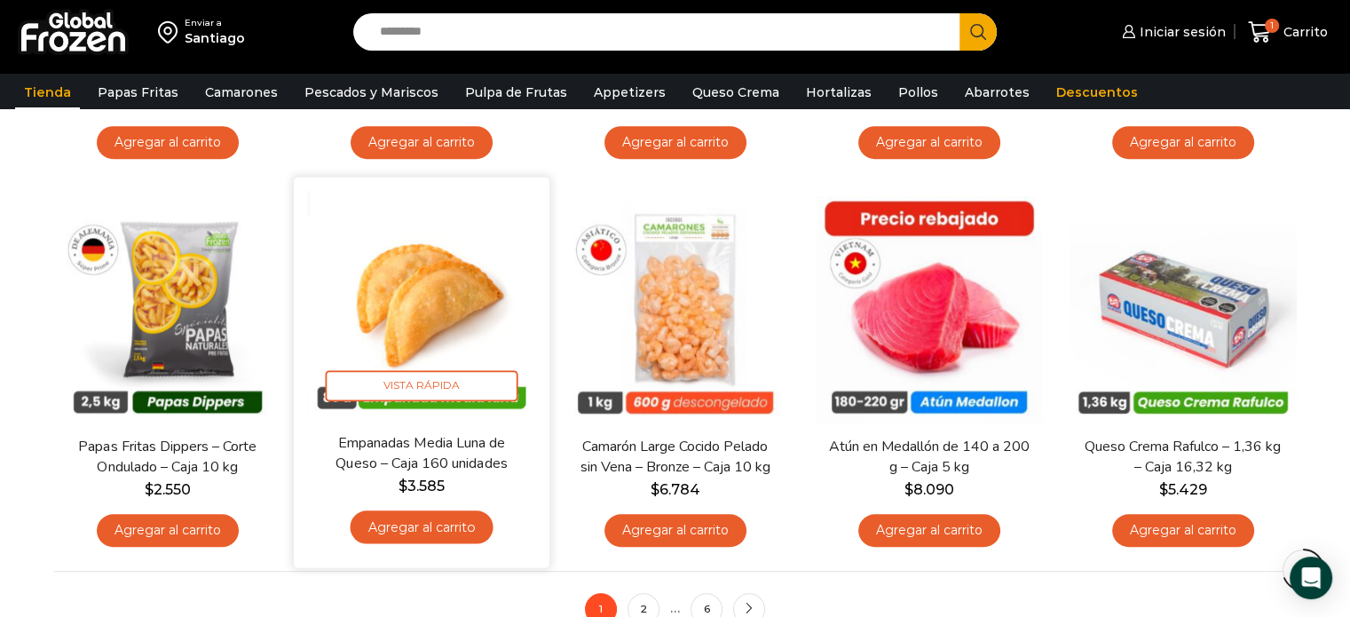
scroll to position [1240, 0]
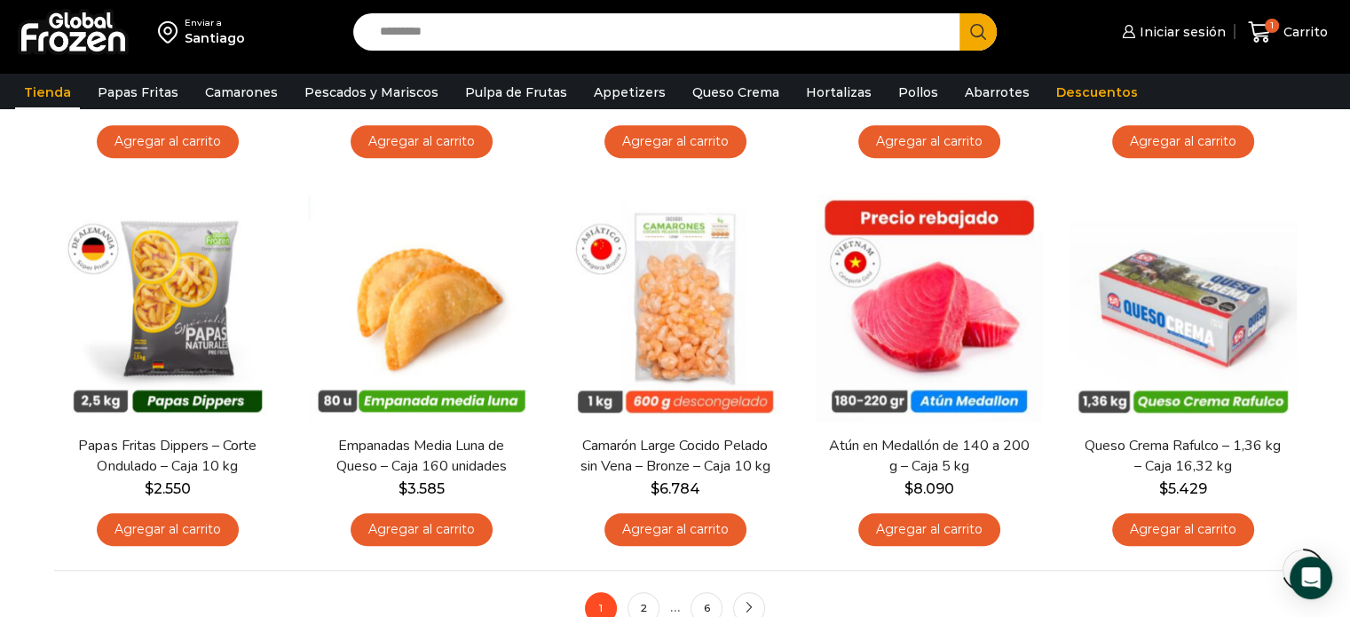
drag, startPoint x: 1061, startPoint y: 31, endPoint x: 1035, endPoint y: 49, distance: 31.3
click at [1061, 31] on div "Iniciar sesión Mi cuenta Login Register Iniciar sesión Por favor ingrese sus da…" at bounding box center [1178, 33] width 318 height 42
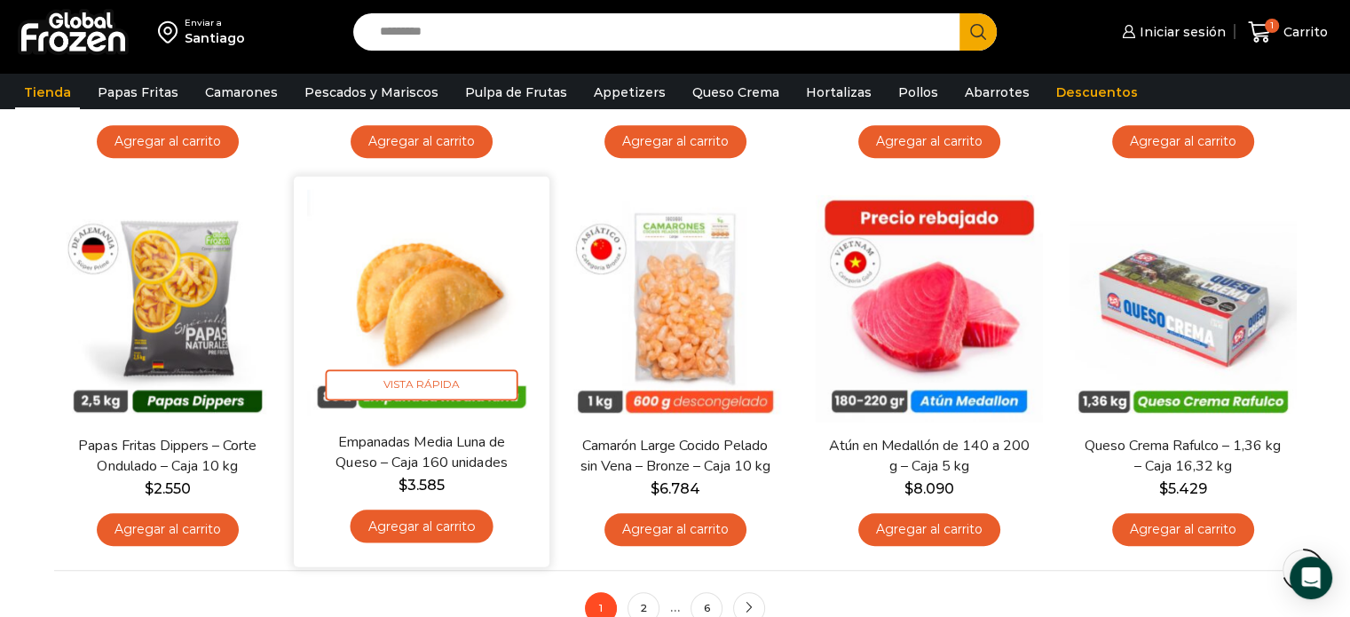
drag, startPoint x: 438, startPoint y: 388, endPoint x: 378, endPoint y: 340, distance: 76.4
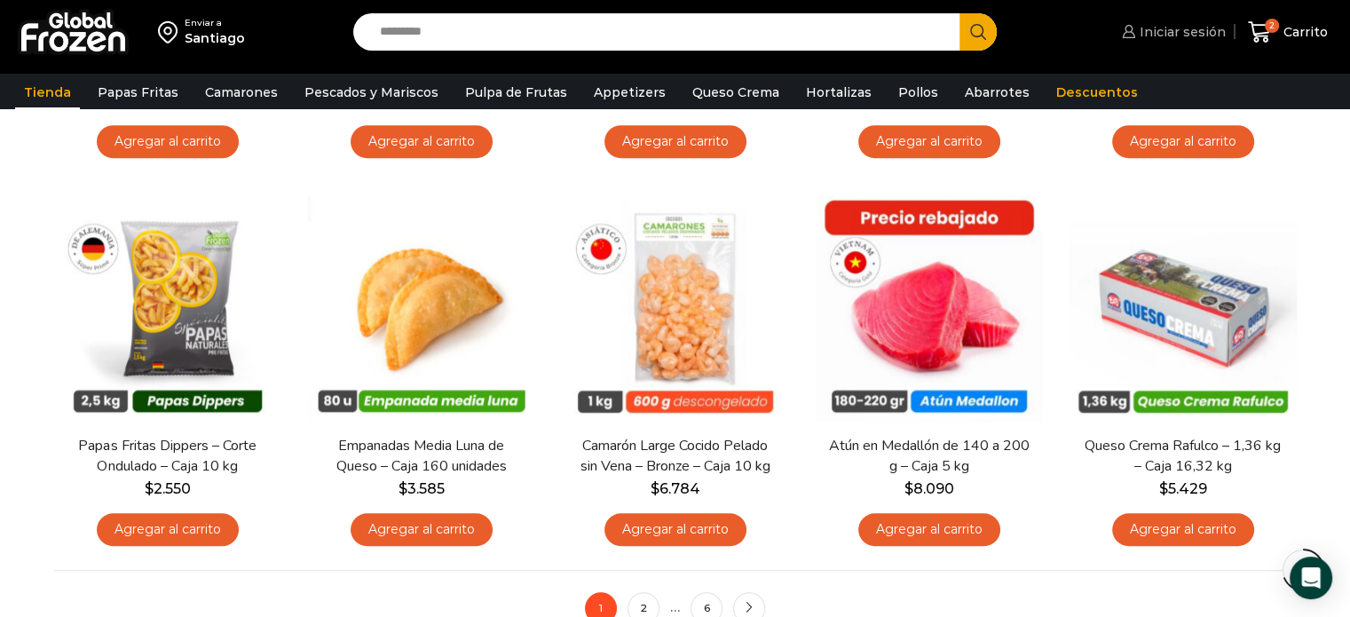
click at [1179, 24] on span "Iniciar sesión" at bounding box center [1180, 32] width 91 height 18
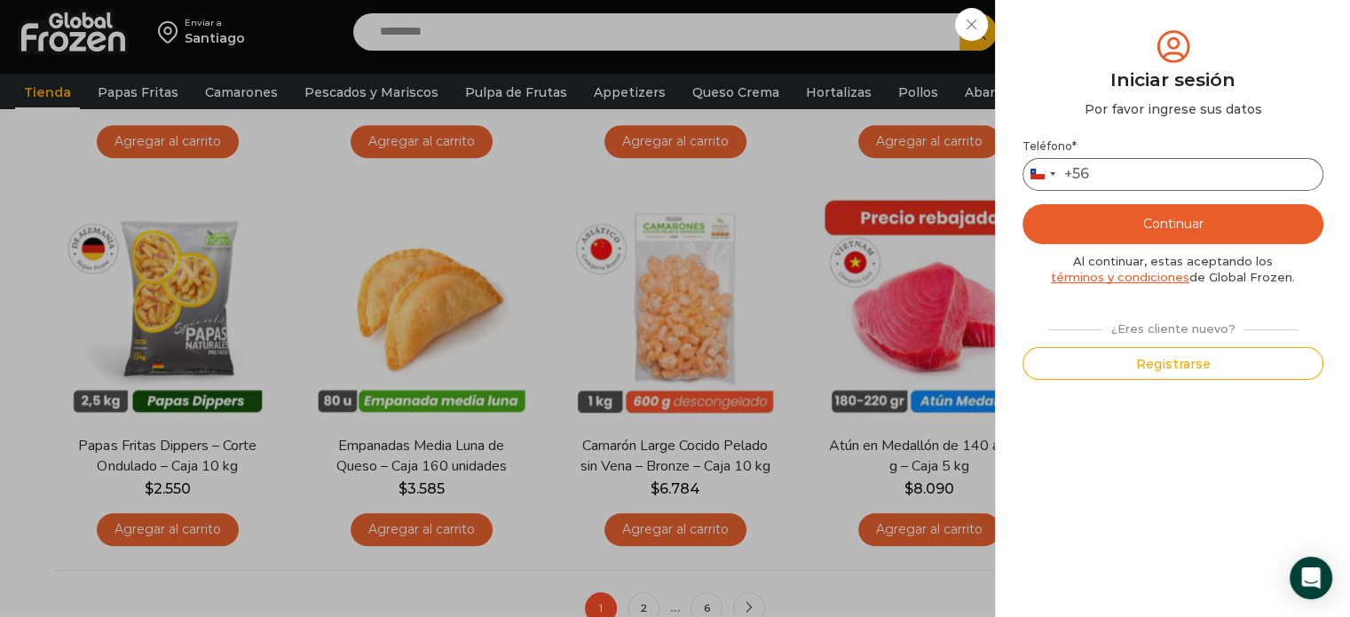
click at [1128, 177] on input "Teléfono *" at bounding box center [1172, 174] width 301 height 33
type input "*********"
click at [1059, 230] on button "Continuar" at bounding box center [1172, 224] width 301 height 40
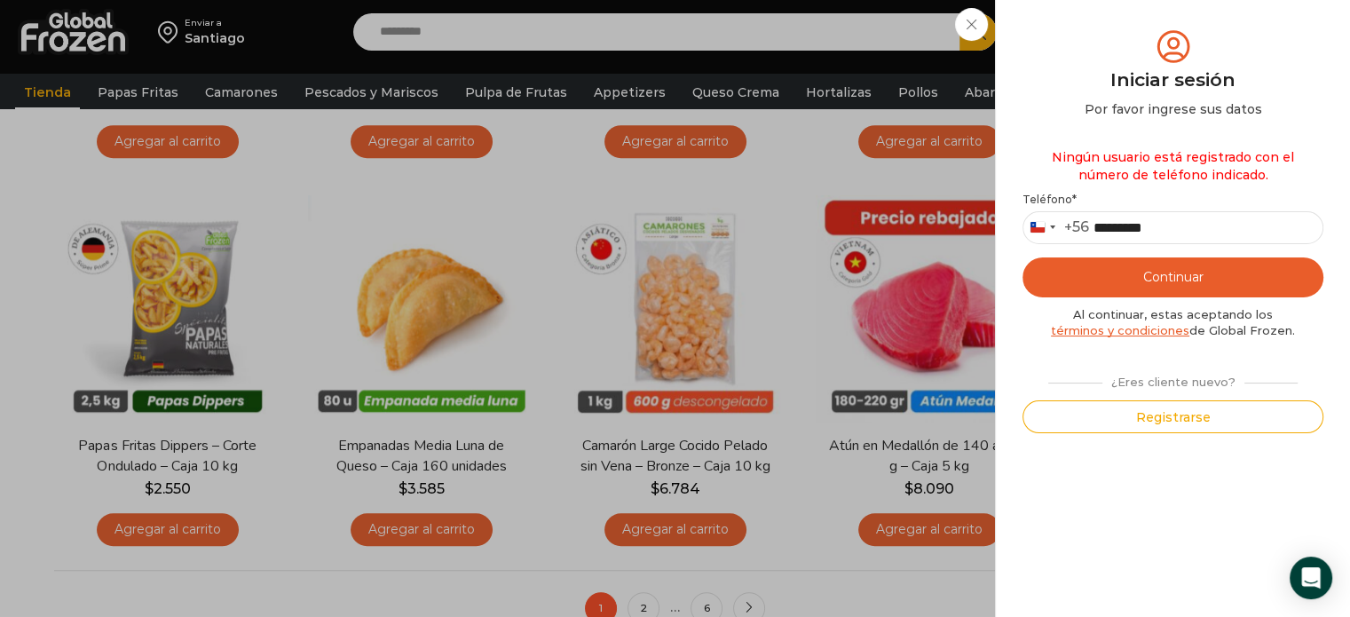
click at [1117, 42] on div "Iniciar sesión Mi cuenta Login Register Iniciar sesión Por favor ingrese sus da…" at bounding box center [1171, 32] width 108 height 36
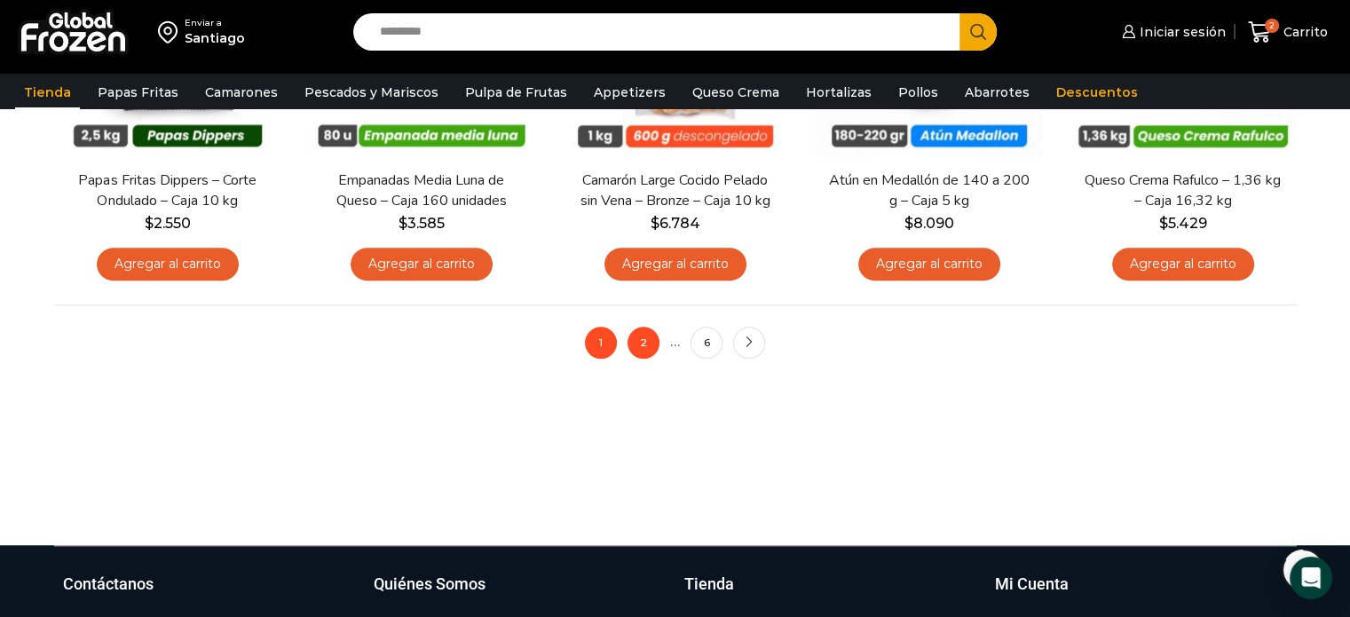
click at [645, 340] on link "2" at bounding box center [643, 343] width 32 height 32
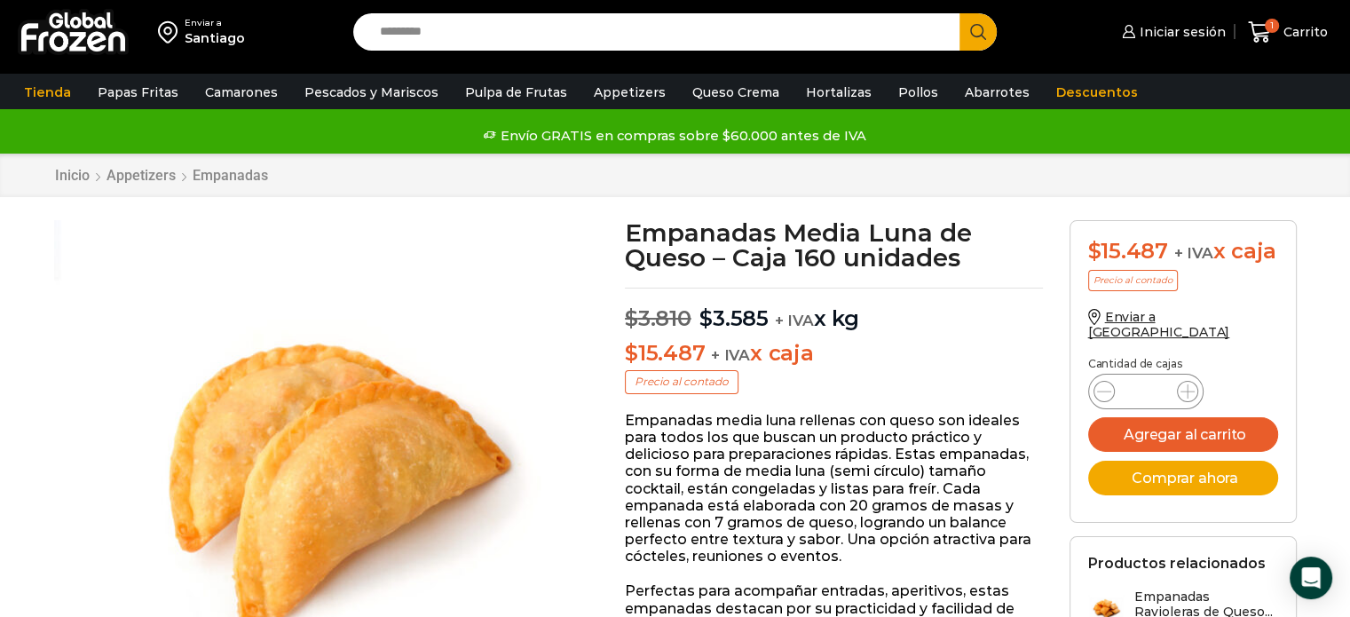
click at [951, 155] on div "Inicio Appetizers Empanadas" at bounding box center [675, 175] width 1350 height 43
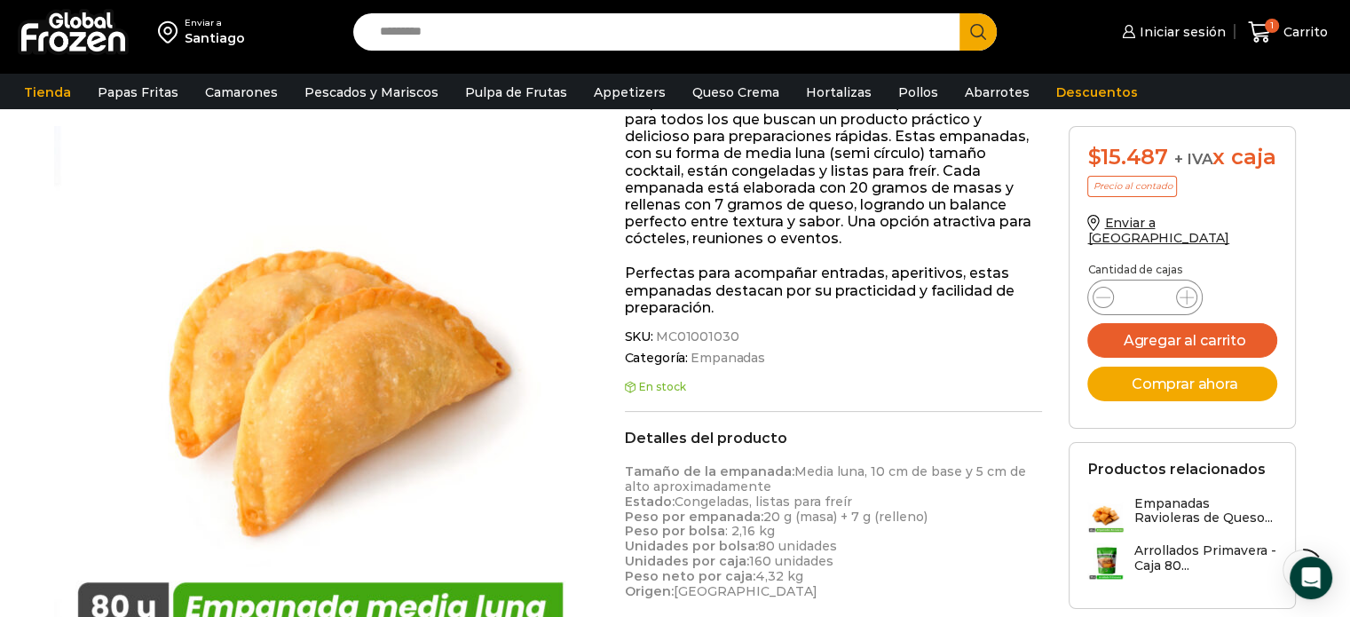
scroll to position [315, 0]
drag, startPoint x: 1200, startPoint y: 354, endPoint x: 1154, endPoint y: 308, distance: 65.3
click at [1202, 356] on button "Agregar al carrito" at bounding box center [1182, 340] width 190 height 35
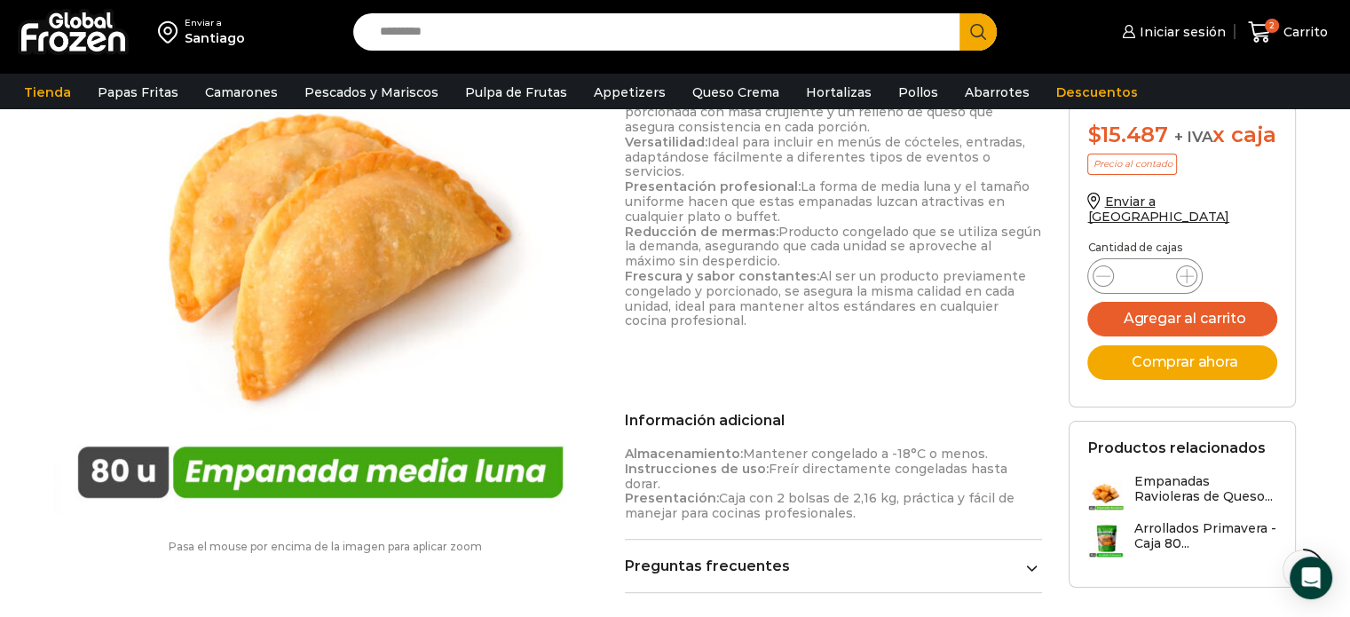
scroll to position [969, 0]
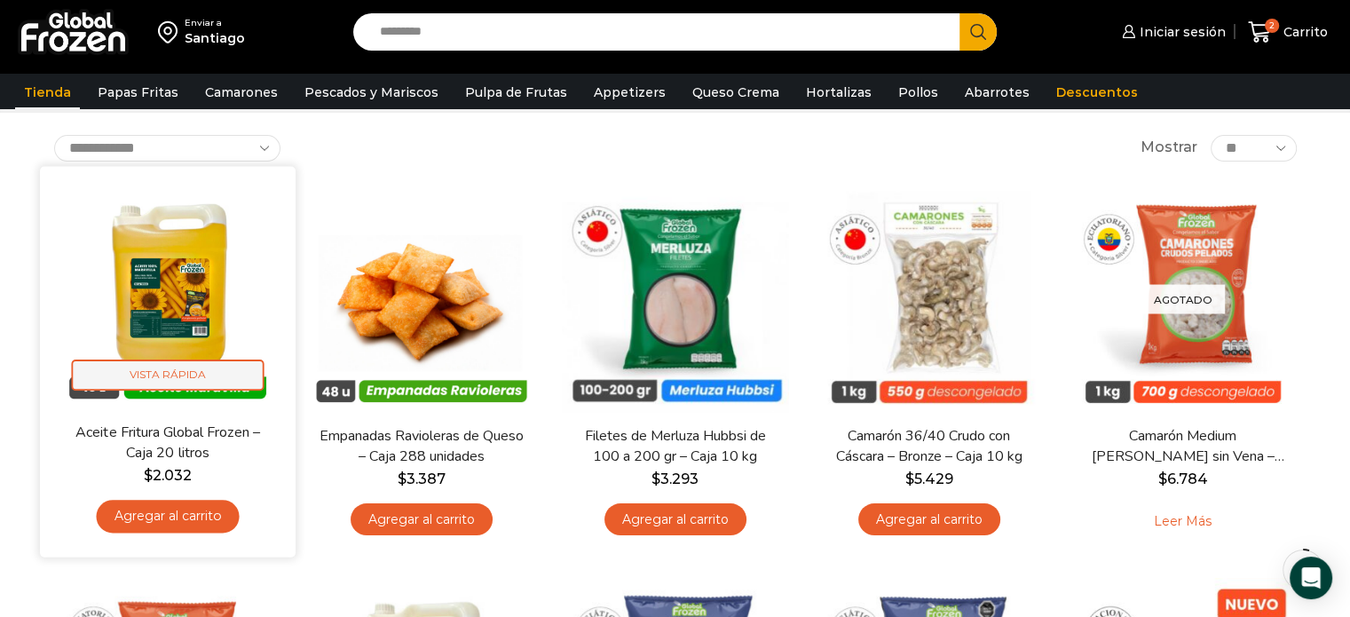
scroll to position [88, 0]
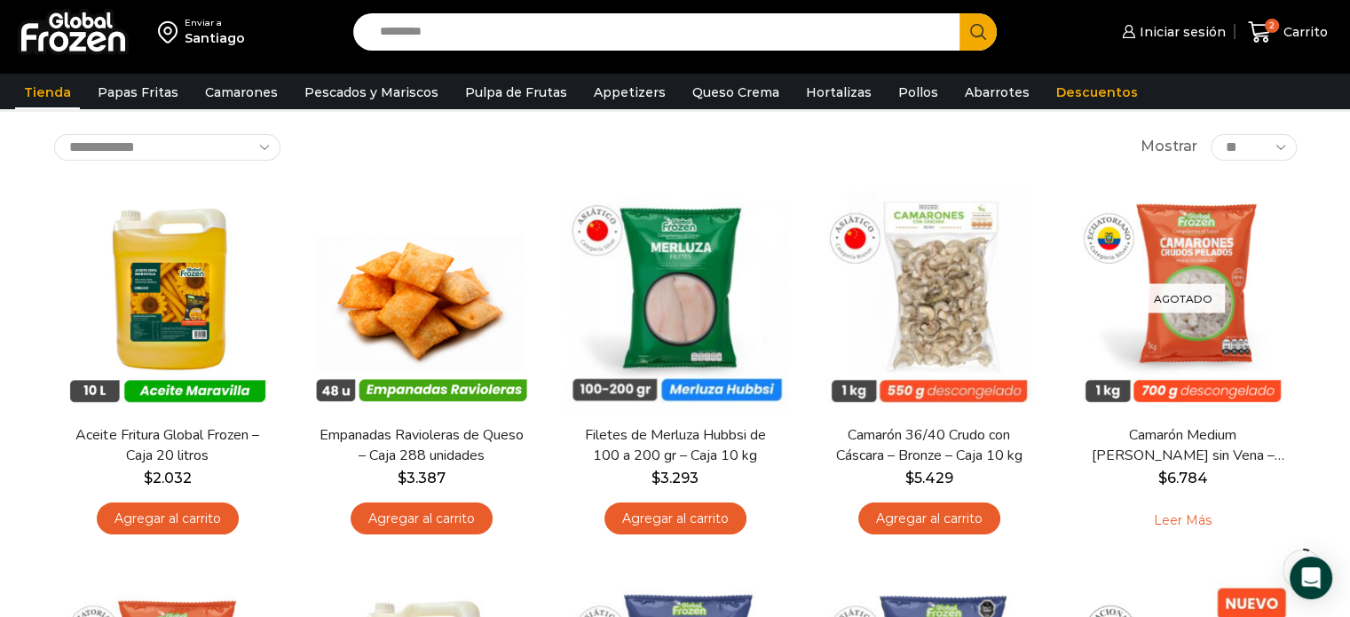
click at [1054, 30] on div "Iniciar sesión Mi cuenta Login Register Iniciar sesión Por favor ingrese sus da…" at bounding box center [1178, 33] width 318 height 42
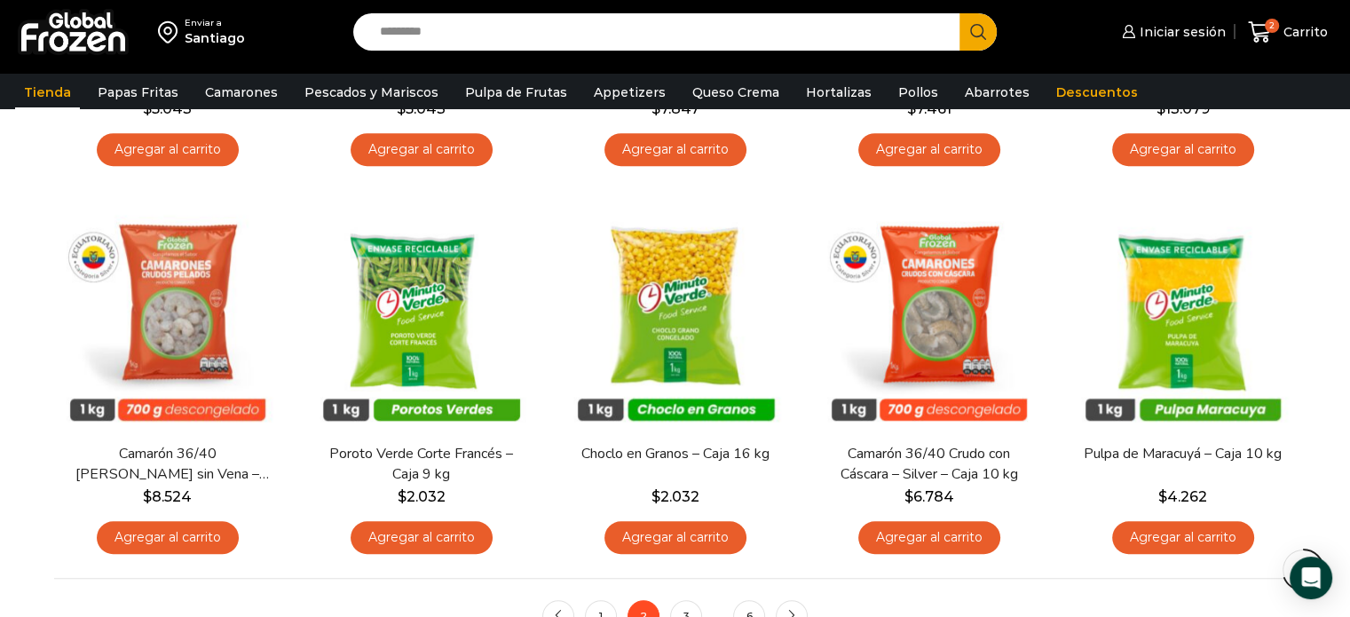
scroll to position [1250, 0]
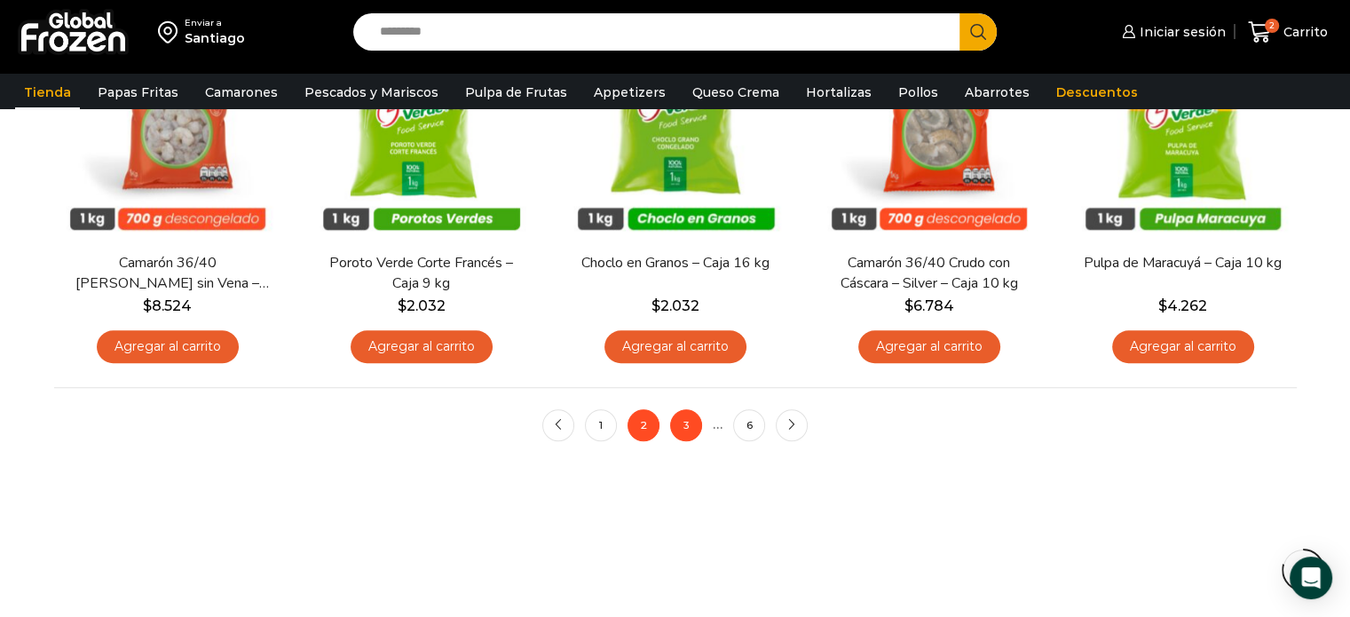
click at [694, 425] on link "3" at bounding box center [686, 425] width 32 height 32
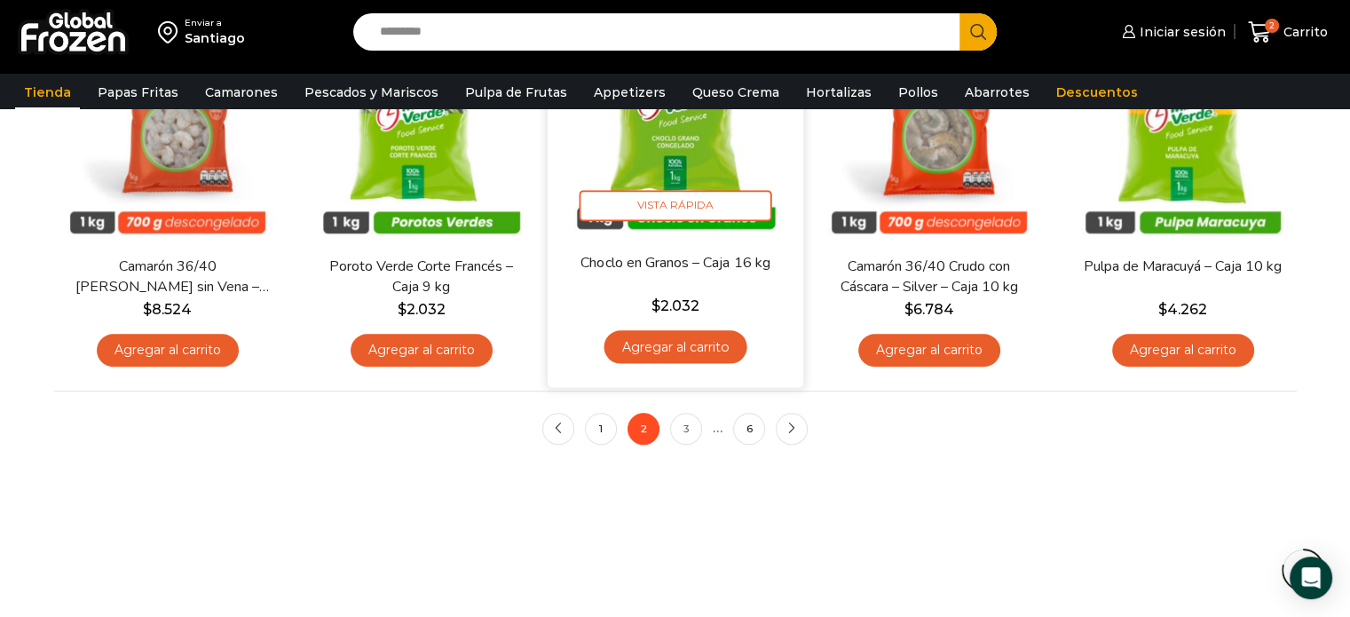
scroll to position [1428, 0]
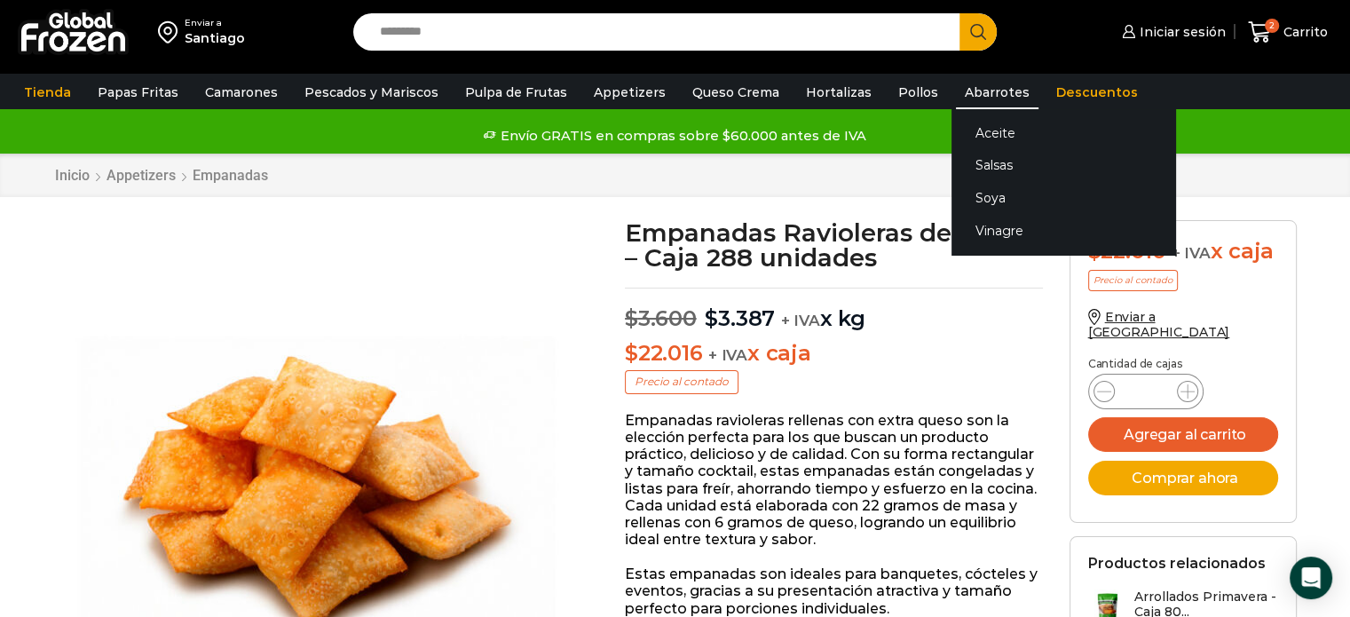
drag, startPoint x: 1015, startPoint y: 149, endPoint x: 962, endPoint y: 98, distance: 74.1
click at [1009, 142] on div "Envío GRATIS en compras sobre $60.000 antes de IVA Envío GRATIS en compras sobr…" at bounding box center [675, 136] width 1377 height 36
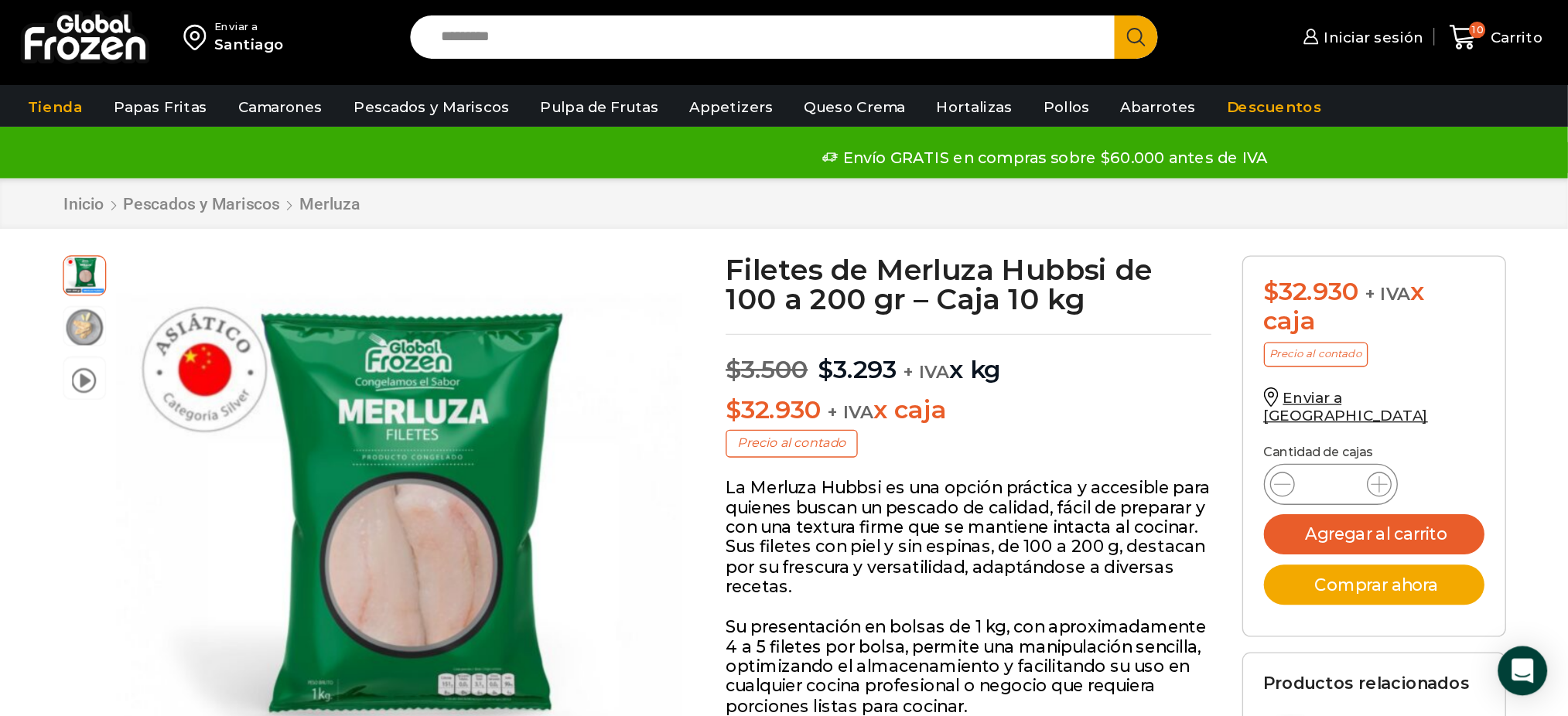
scroll to position [1, 0]
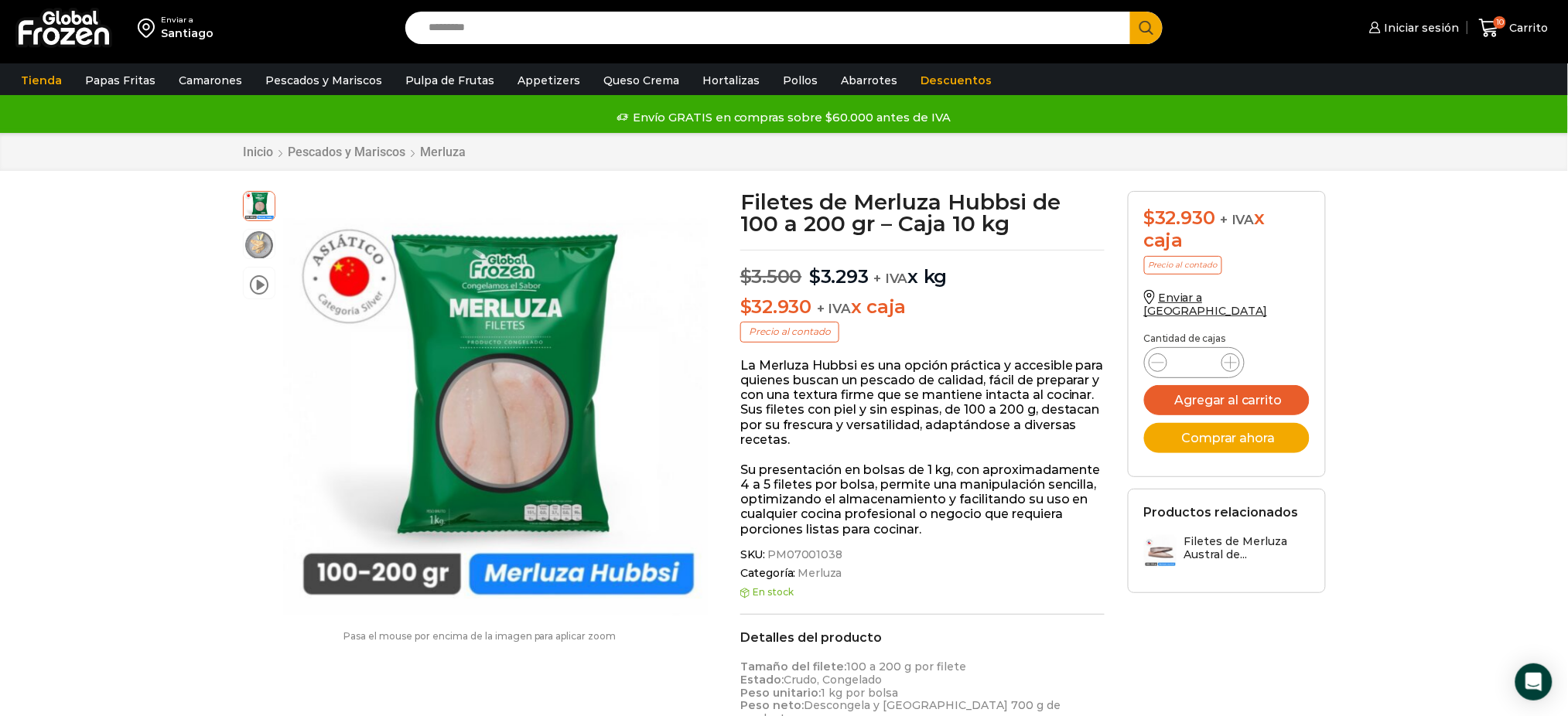
click at [939, 18] on input "Search input" at bounding box center [771, 27] width 702 height 32
type input "**********"
click at [1130, 11] on button "Search" at bounding box center [1146, 27] width 32 height 32
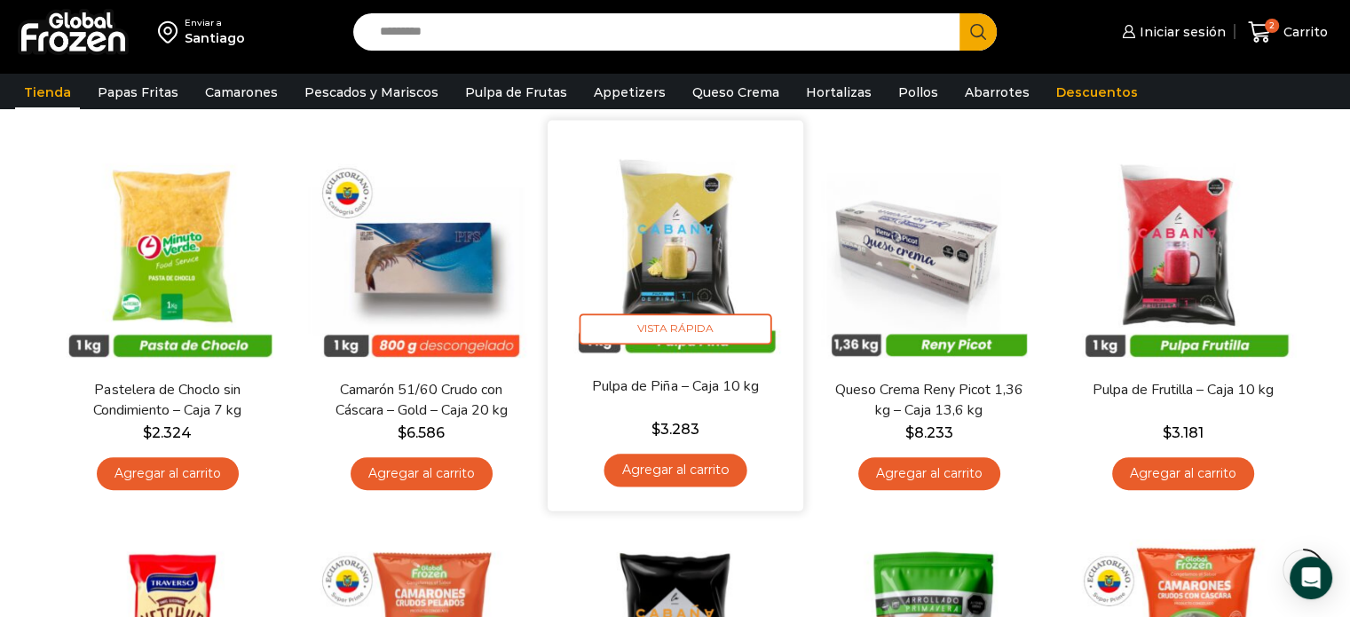
scroll to position [909, 0]
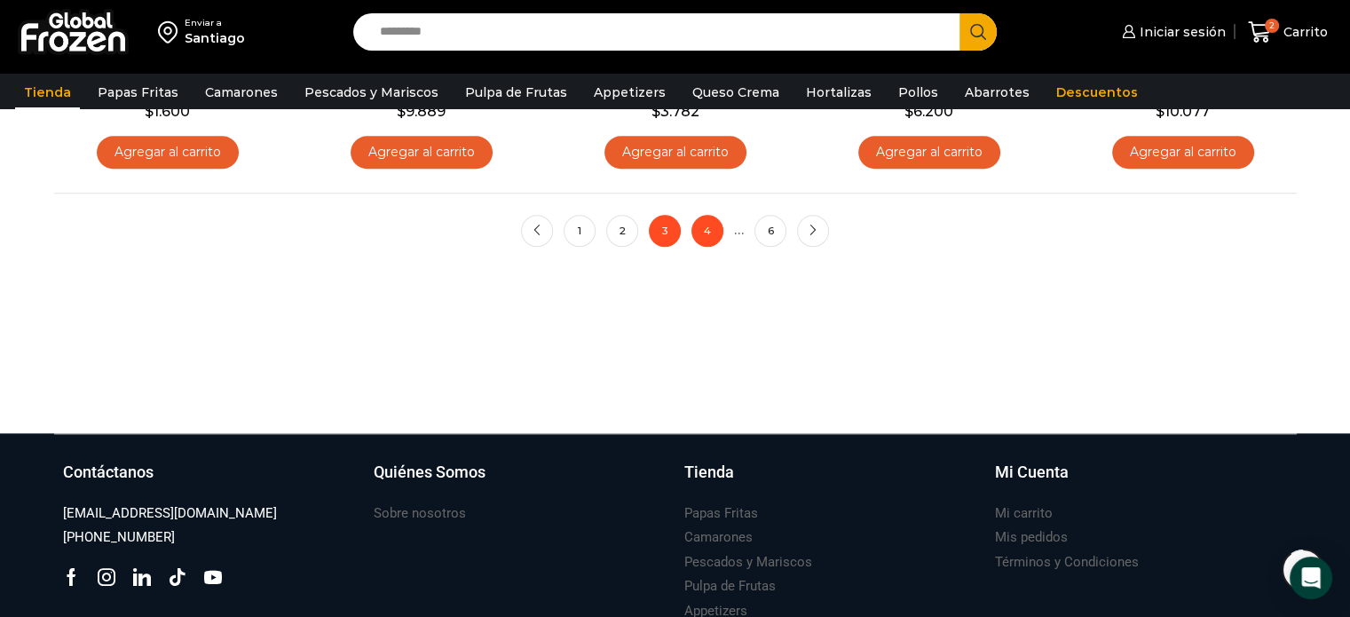
click at [705, 230] on link "4" at bounding box center [707, 231] width 32 height 32
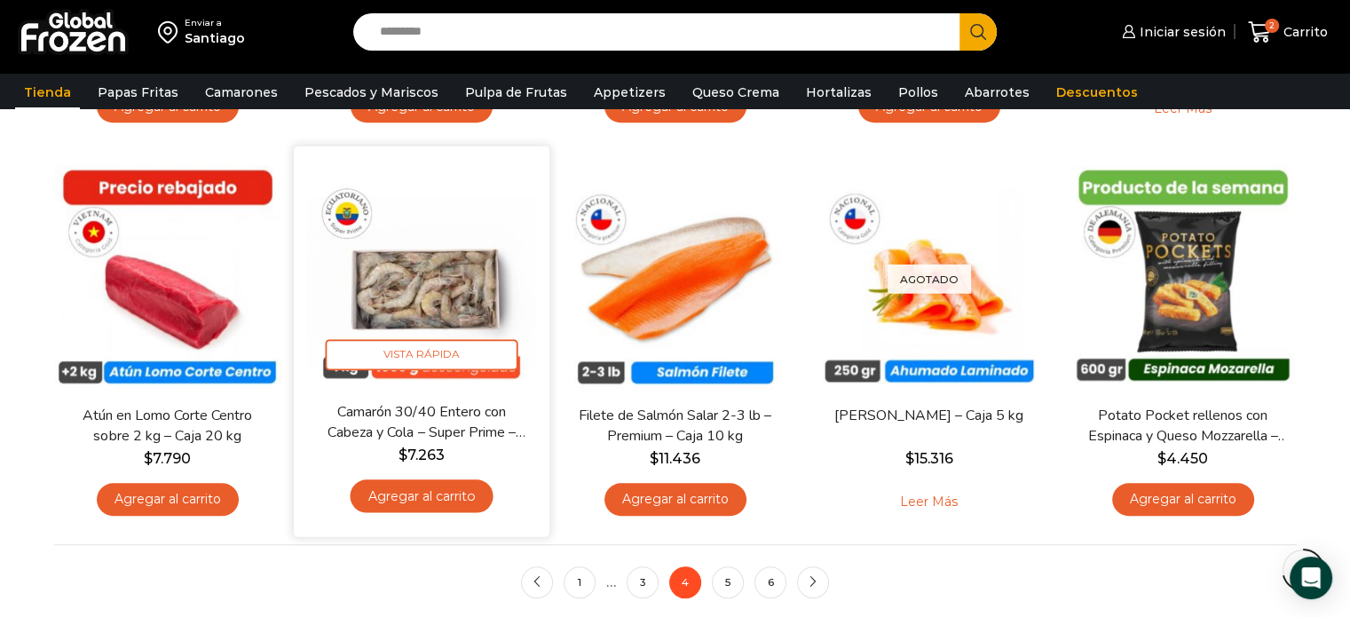
scroll to position [1281, 0]
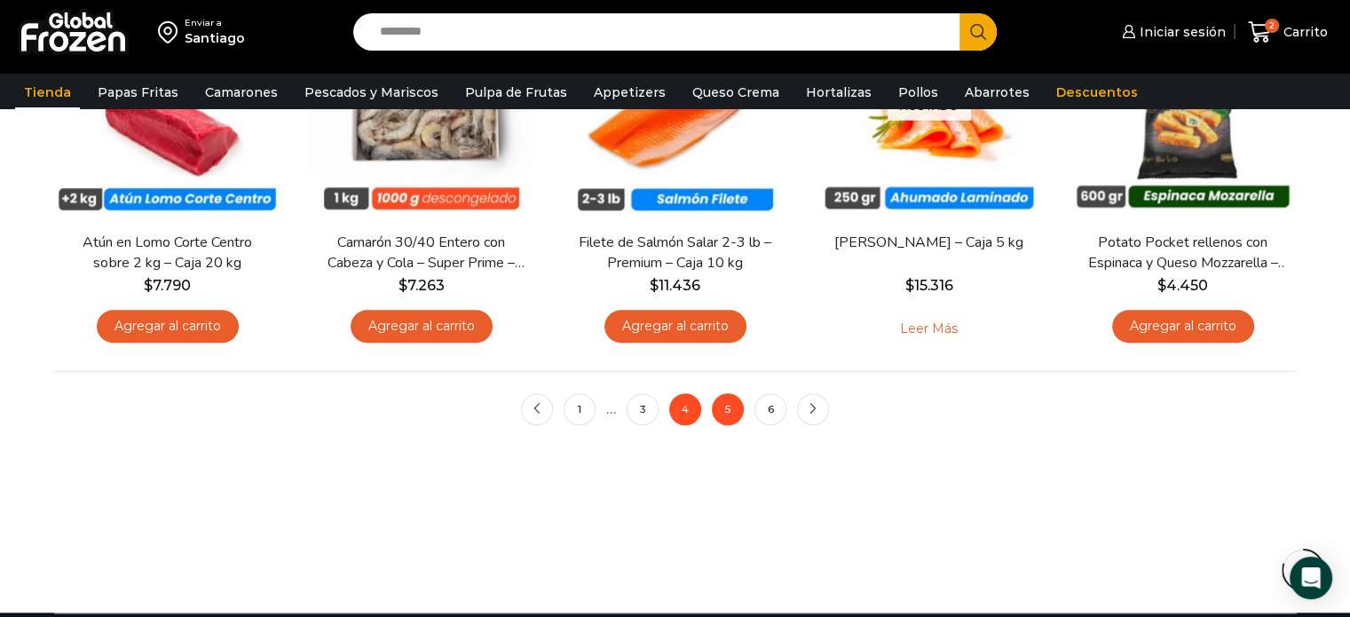
click at [724, 409] on link "5" at bounding box center [728, 409] width 32 height 32
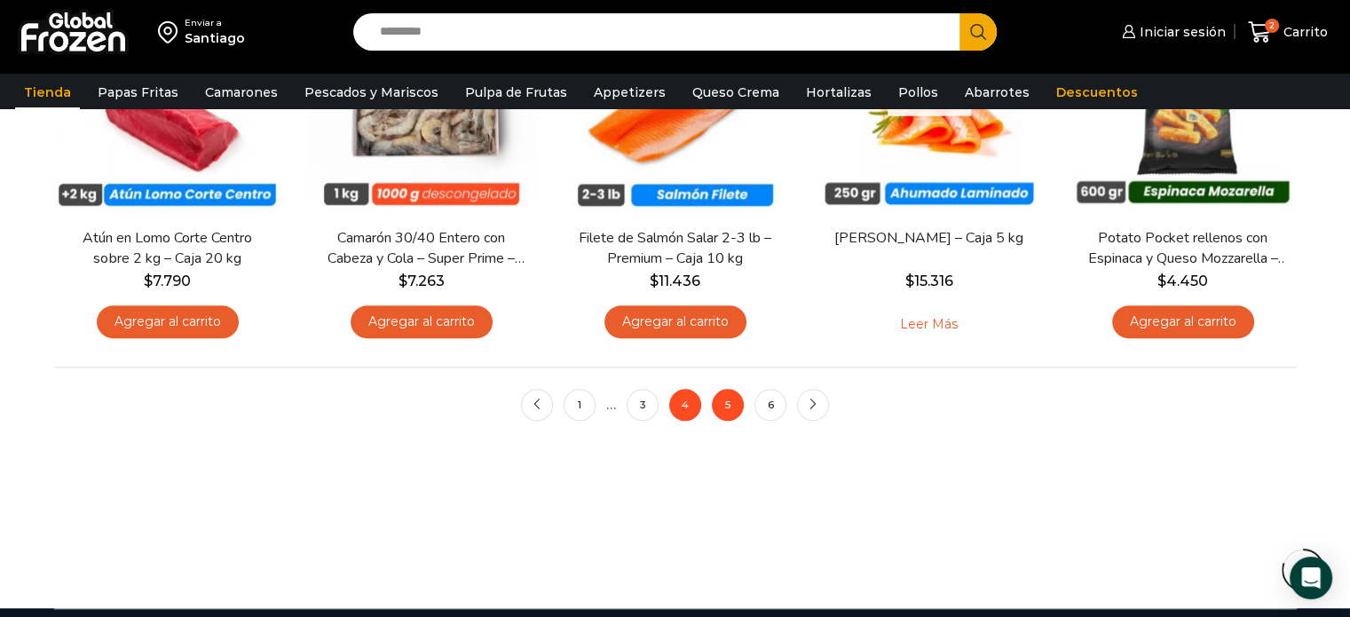
scroll to position [1458, 0]
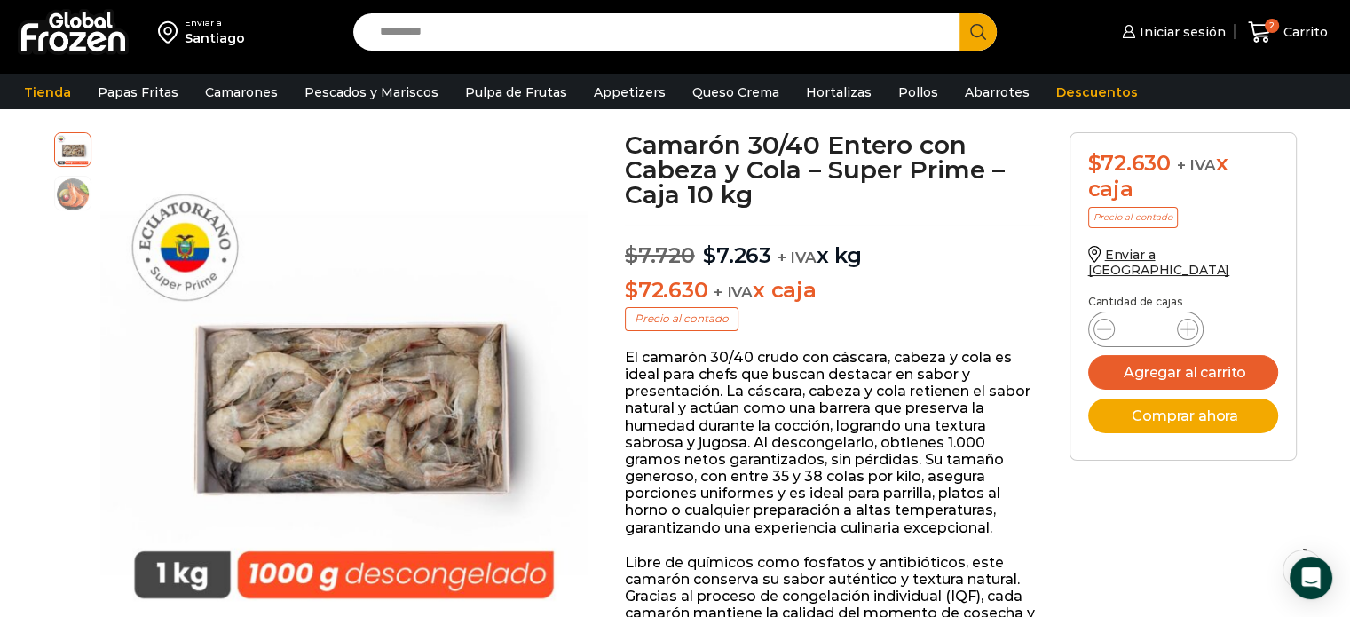
scroll to position [89, 0]
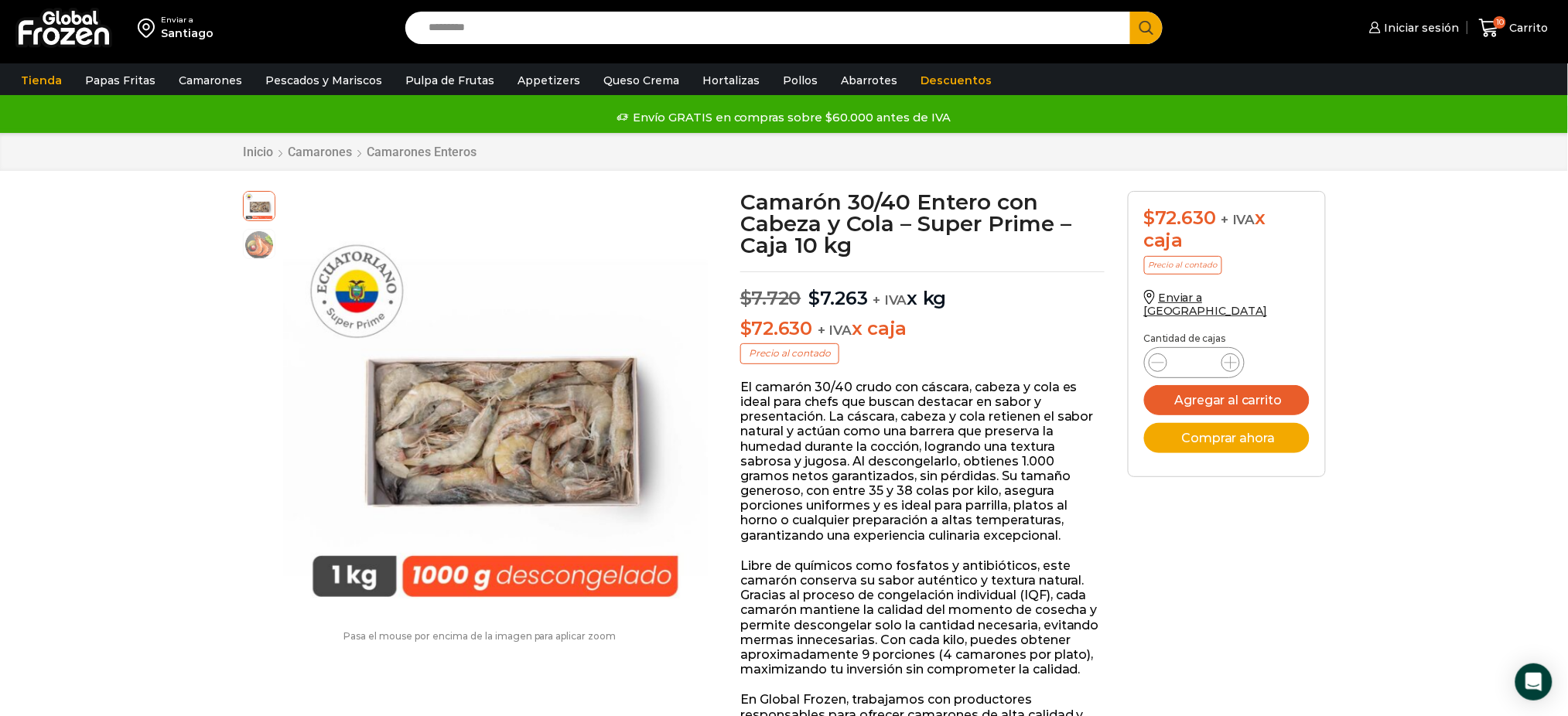
scroll to position [0, 0]
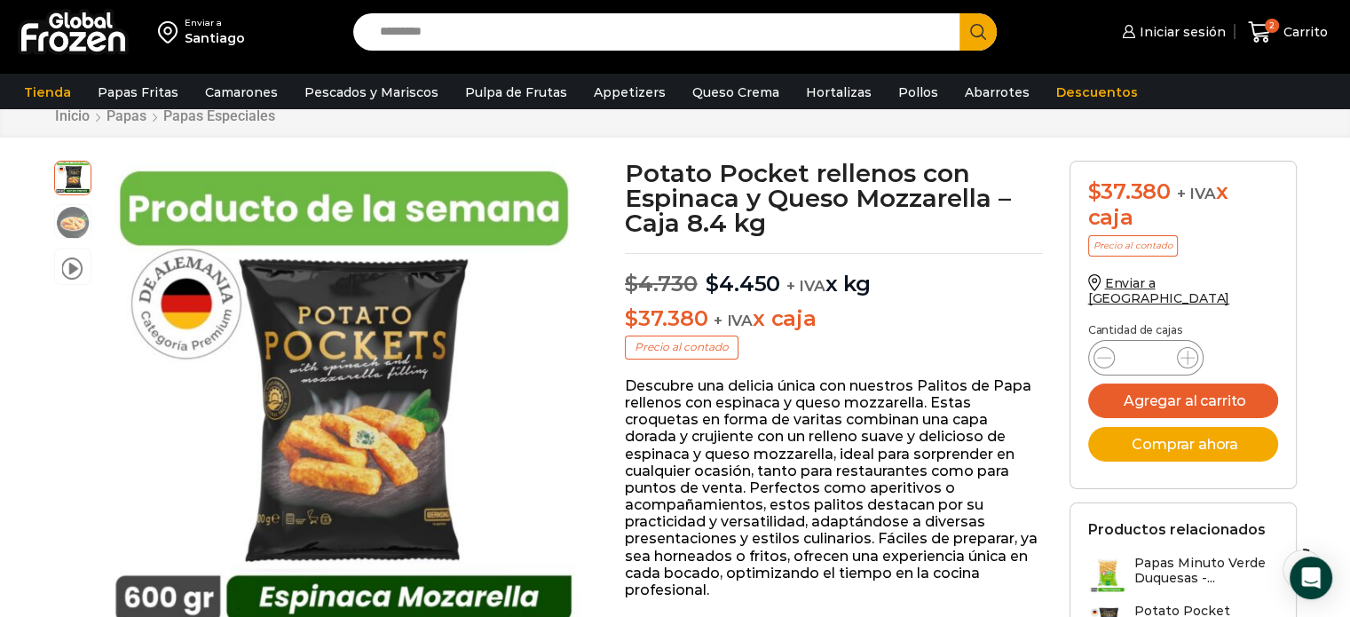
scroll to position [89, 0]
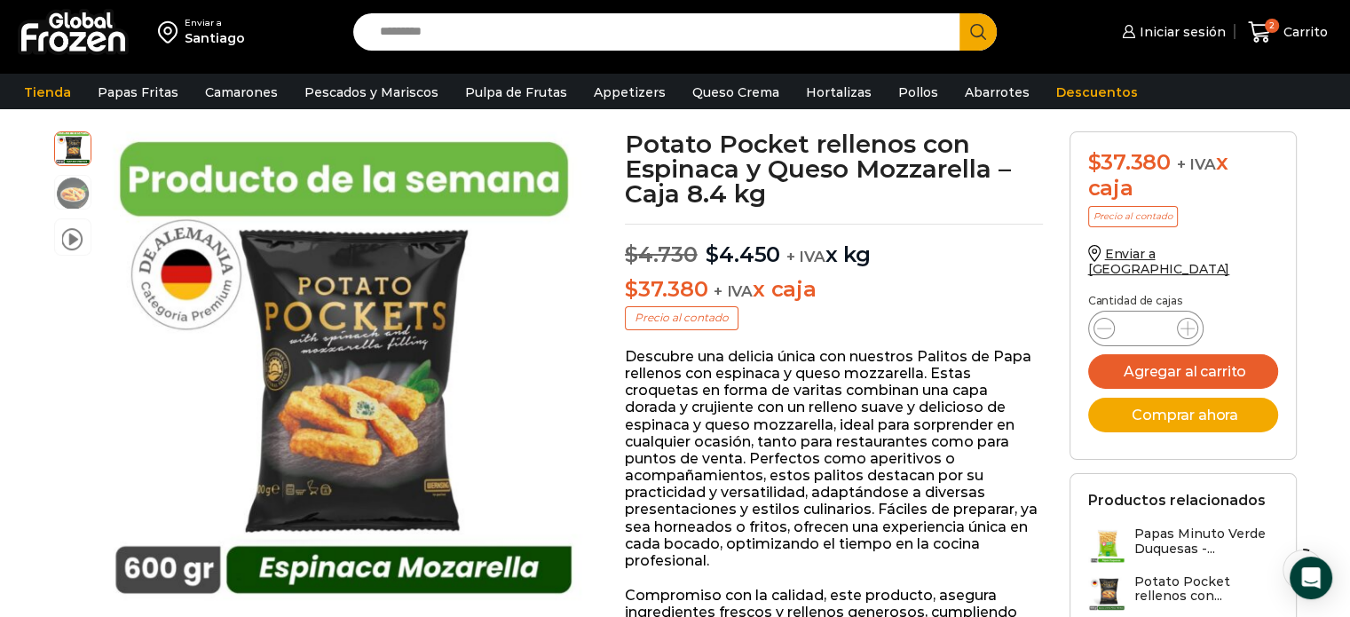
click at [1055, 33] on div "Iniciar sesión Mi cuenta Login Register Iniciar sesión Por favor ingrese sus da…" at bounding box center [1178, 33] width 318 height 42
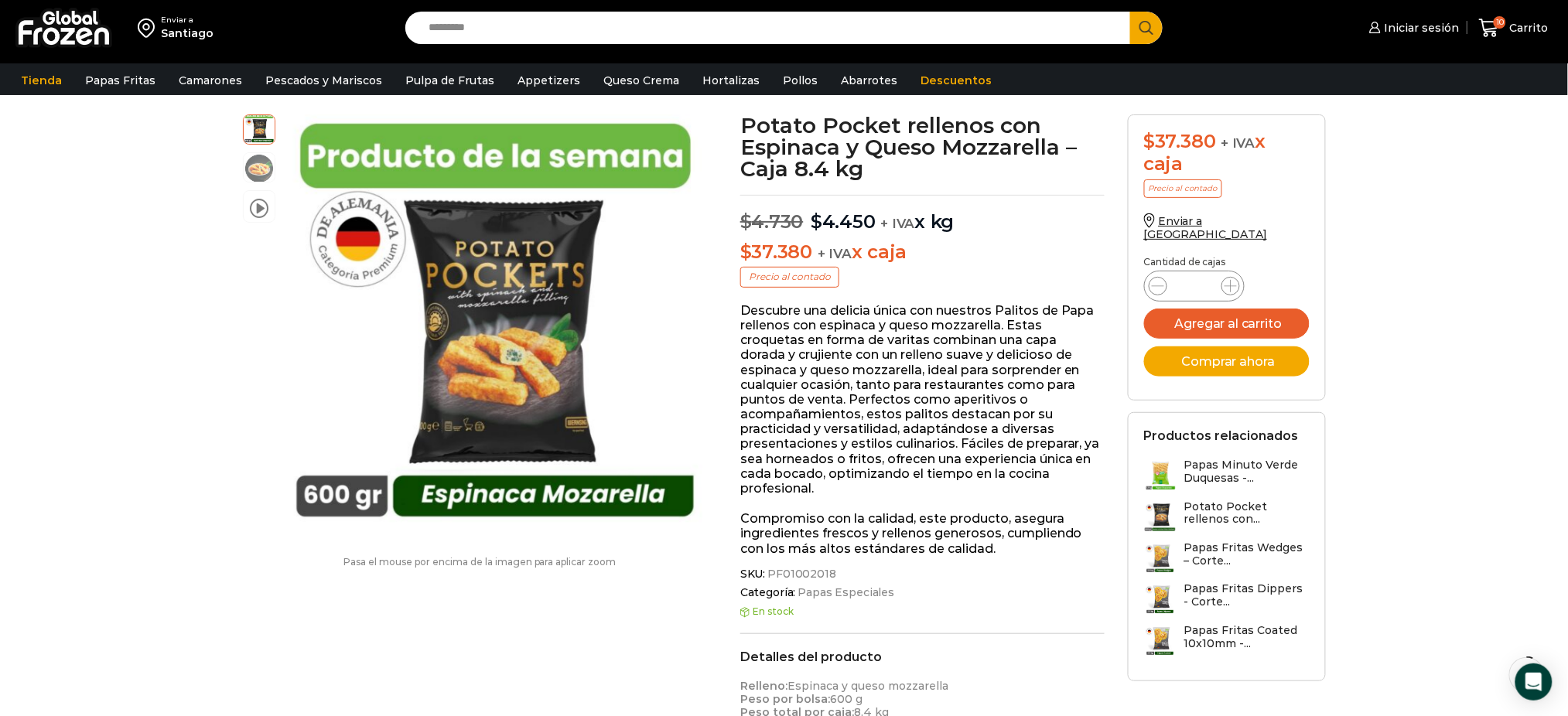
click at [573, 24] on input "Search input" at bounding box center [771, 27] width 702 height 32
click at [1130, 11] on button "Search" at bounding box center [1146, 27] width 32 height 32
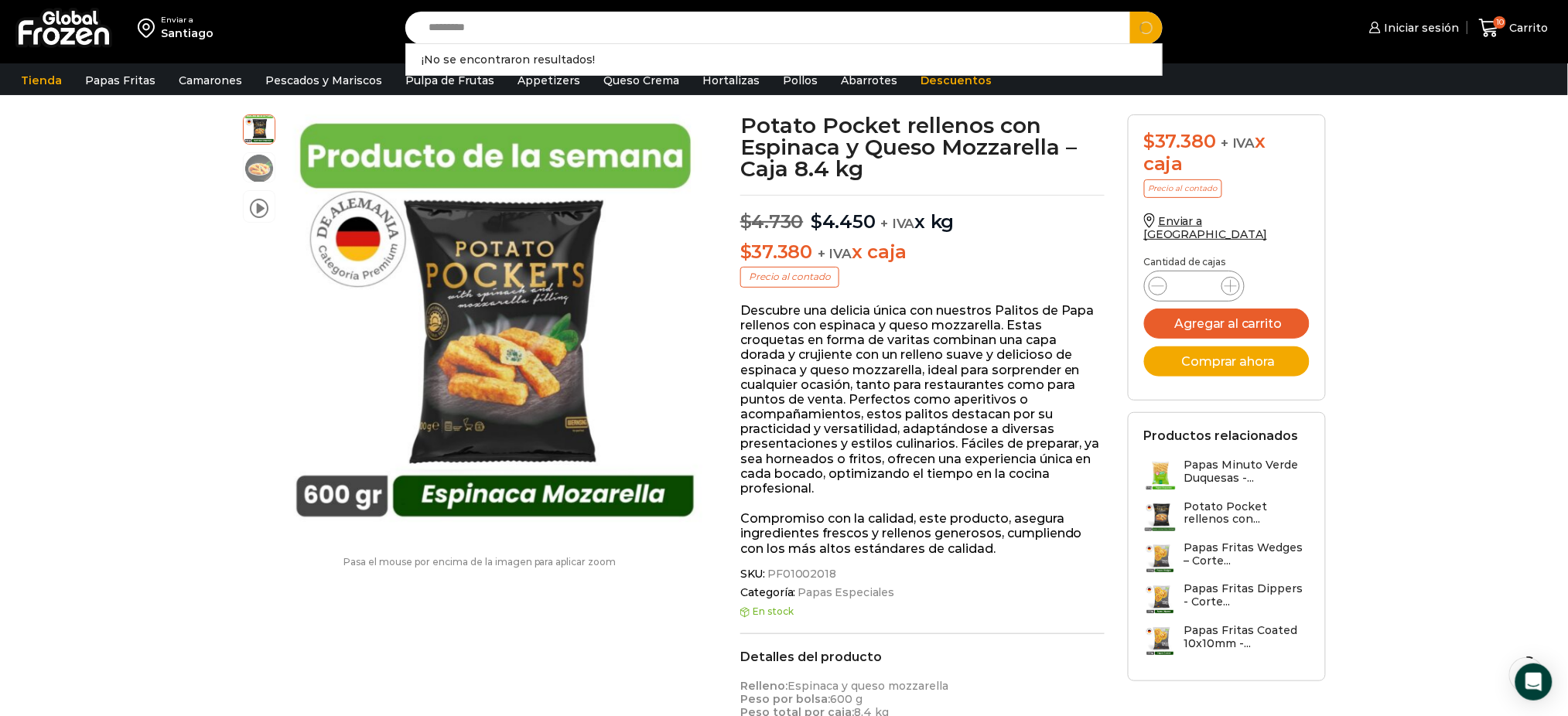
type input "*********"
click at [1130, 11] on button "Search" at bounding box center [1146, 27] width 32 height 32
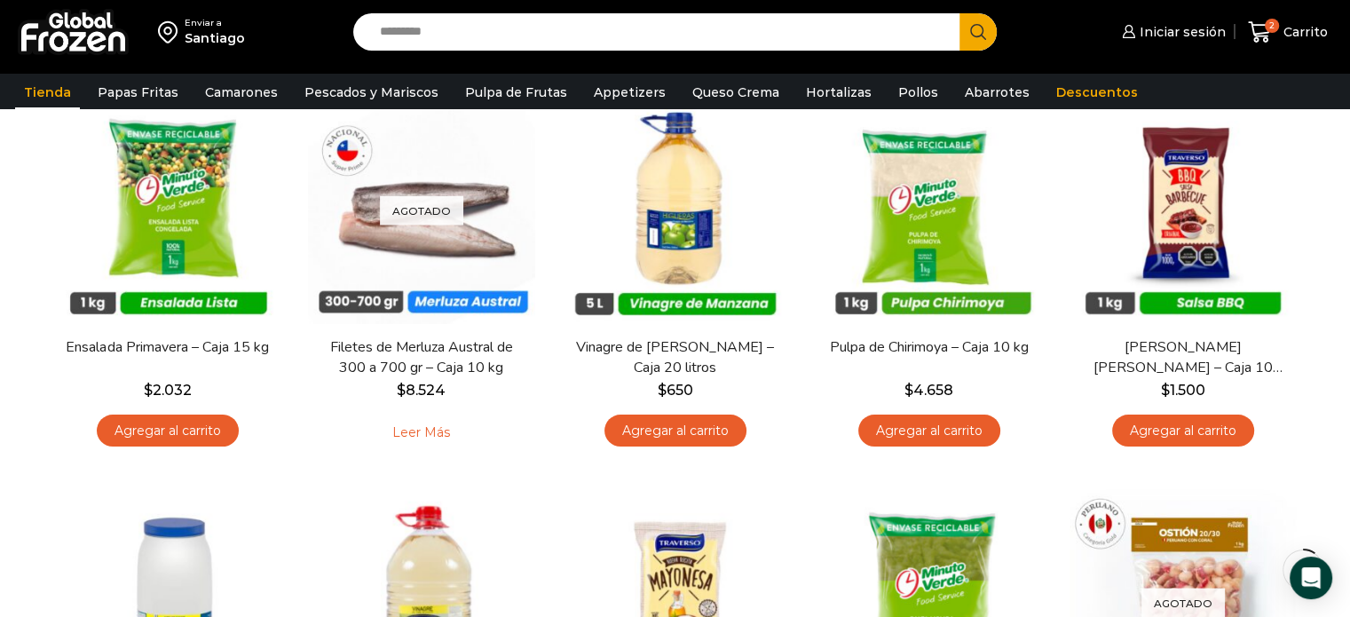
scroll to position [177, 0]
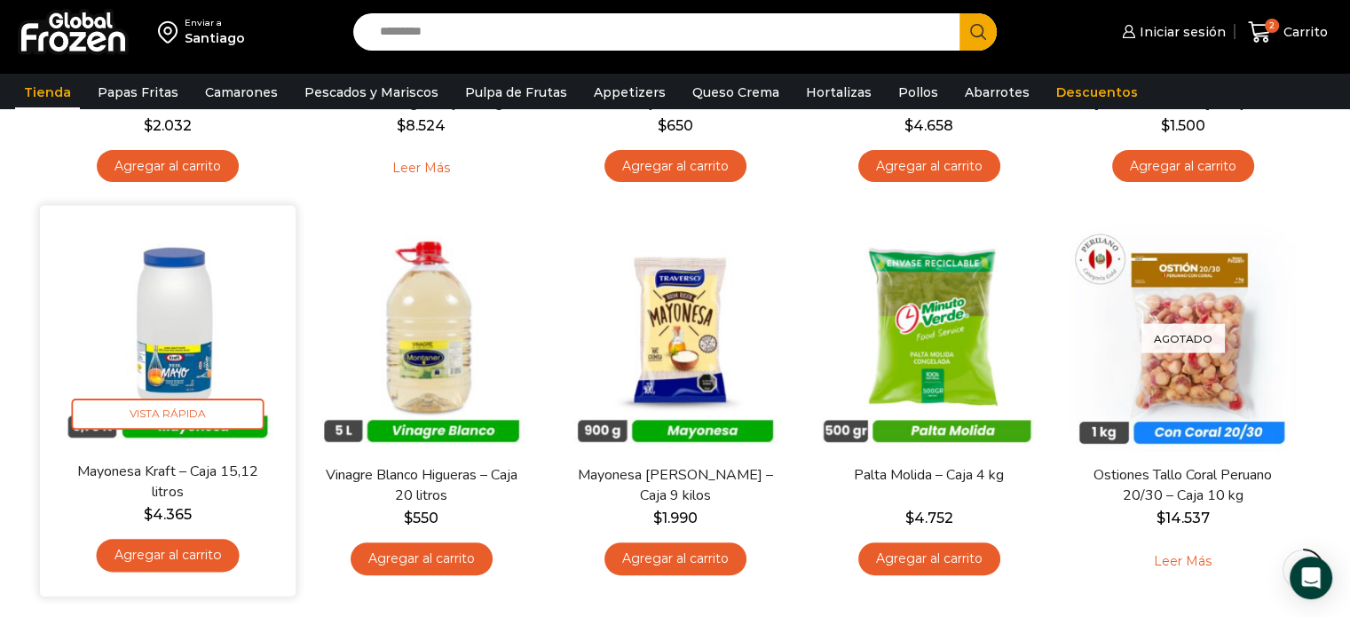
drag, startPoint x: 170, startPoint y: 320, endPoint x: 167, endPoint y: 329, distance: 10.1
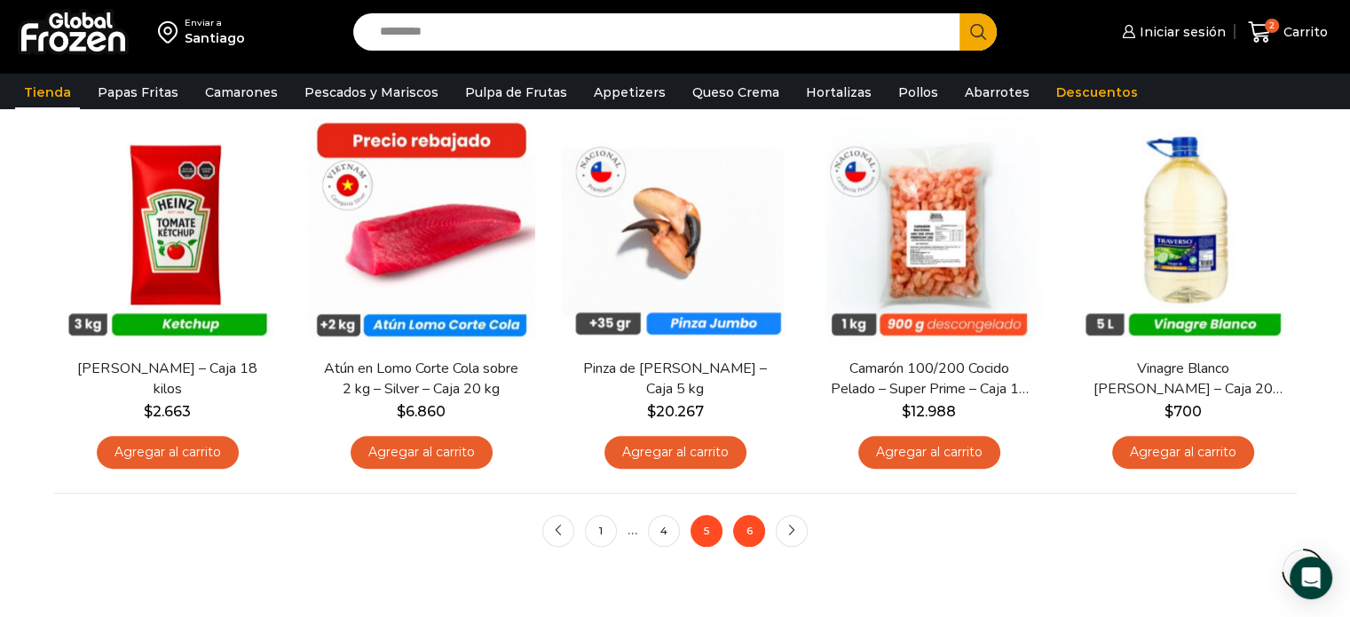
scroll to position [1328, 0]
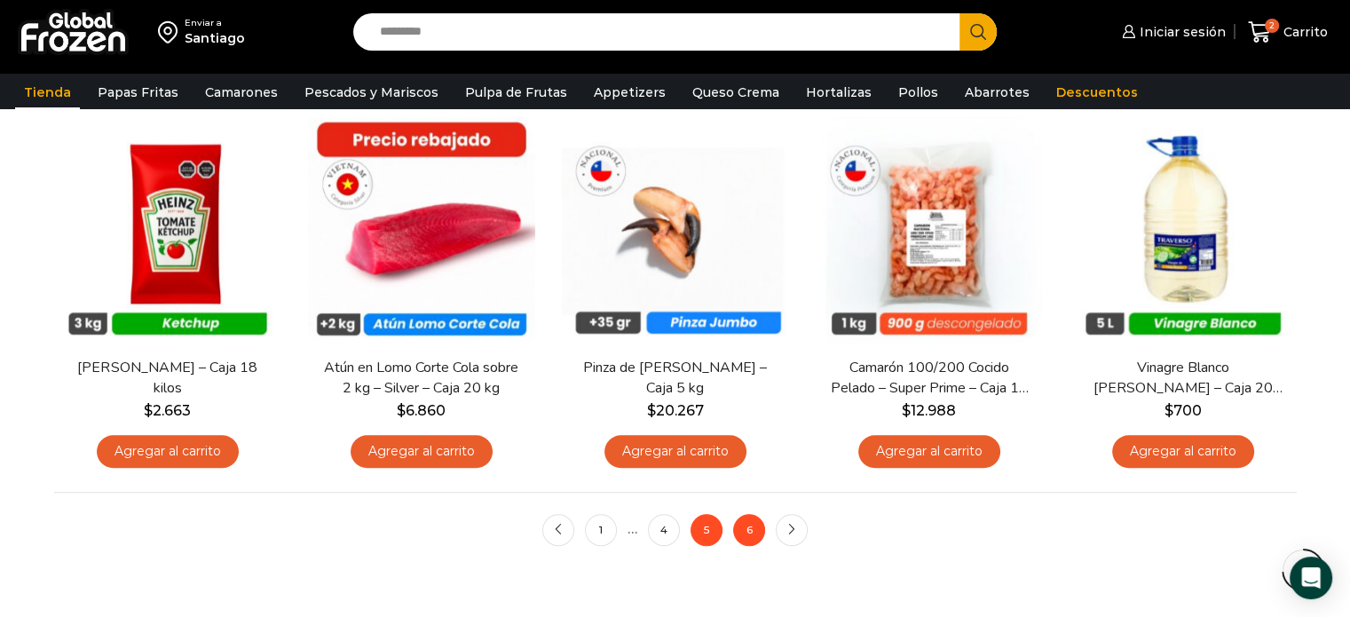
click at [746, 544] on link "6" at bounding box center [749, 530] width 32 height 32
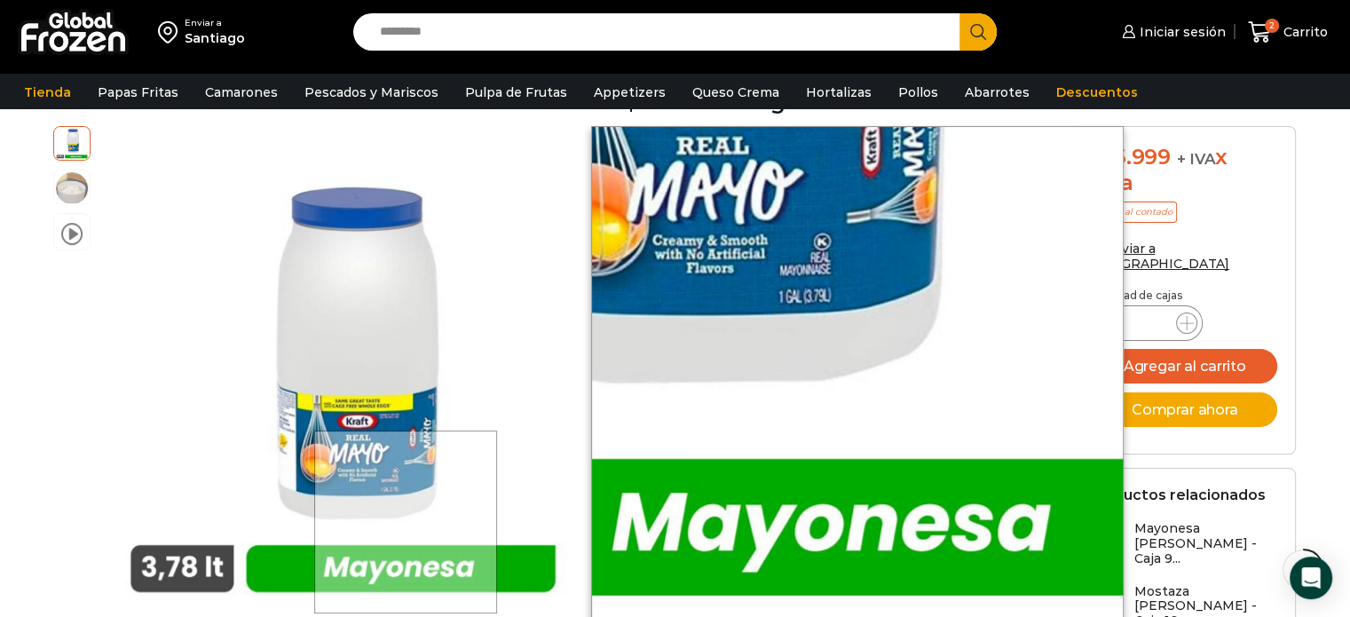
scroll to position [191, 0]
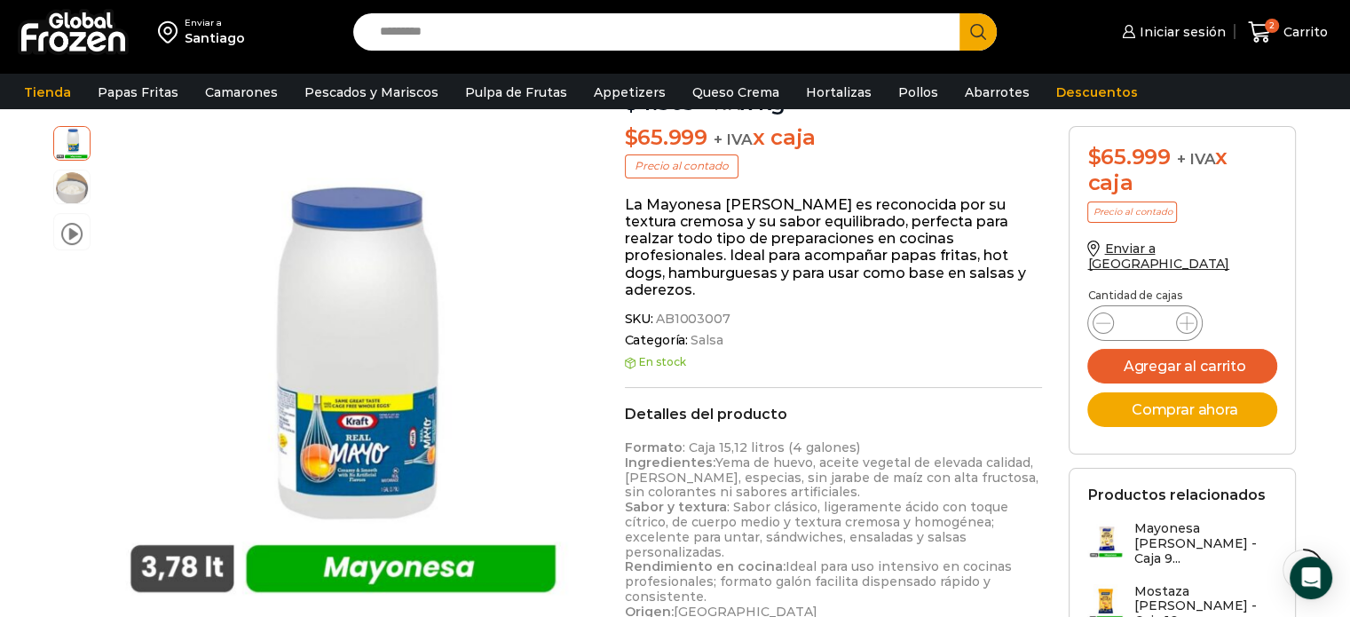
click at [931, 144] on p "$ 65.999 + IVA x caja" at bounding box center [834, 138] width 418 height 26
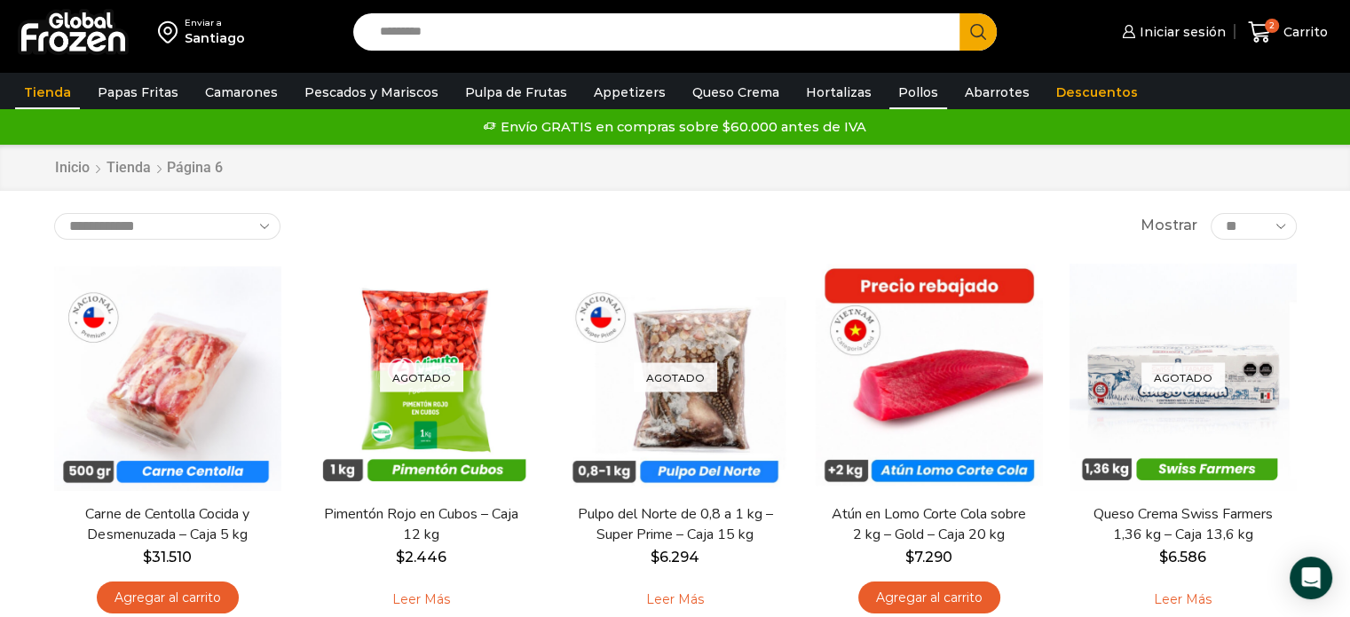
click at [889, 93] on link "Pollos" at bounding box center [918, 92] width 58 height 34
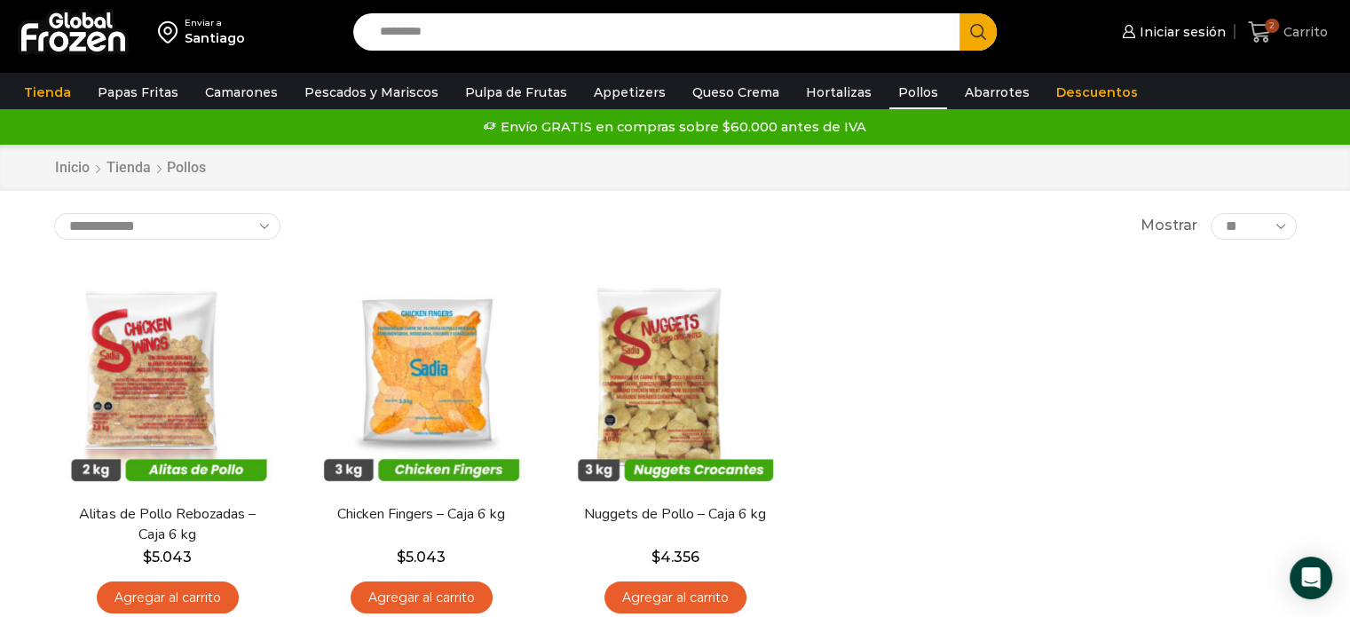
click at [1257, 28] on icon at bounding box center [1260, 32] width 24 height 24
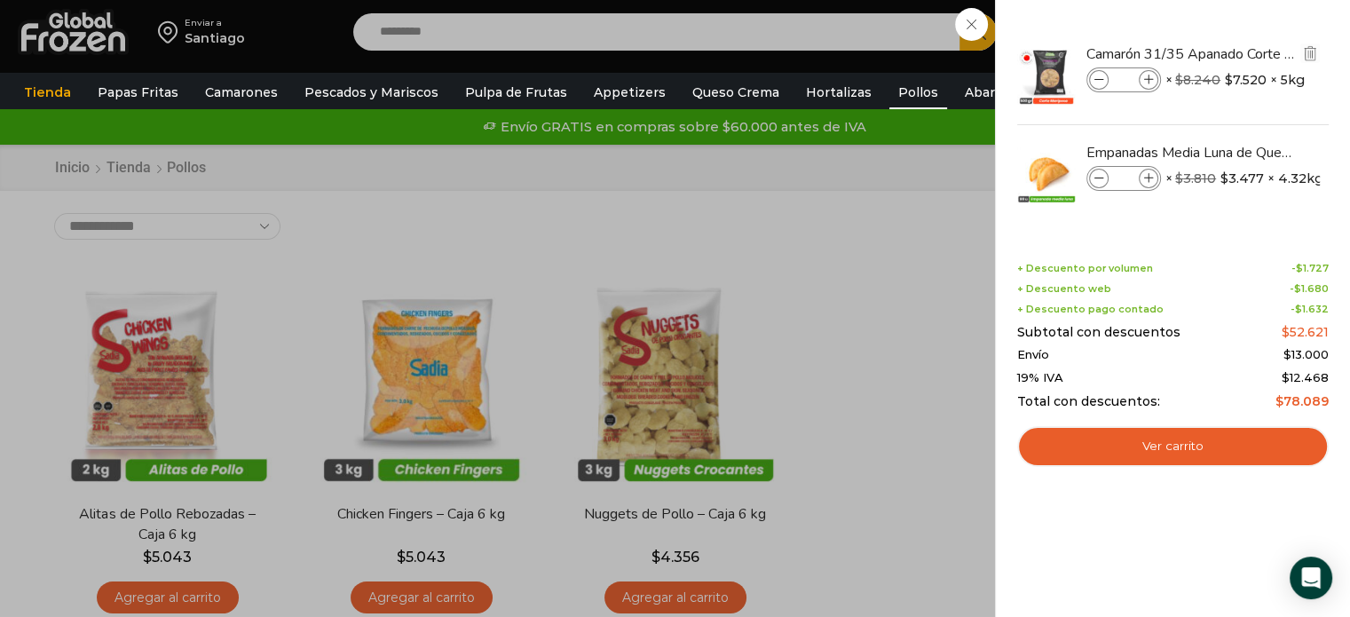
click at [1150, 77] on icon at bounding box center [1149, 80] width 10 height 10
type input "*"
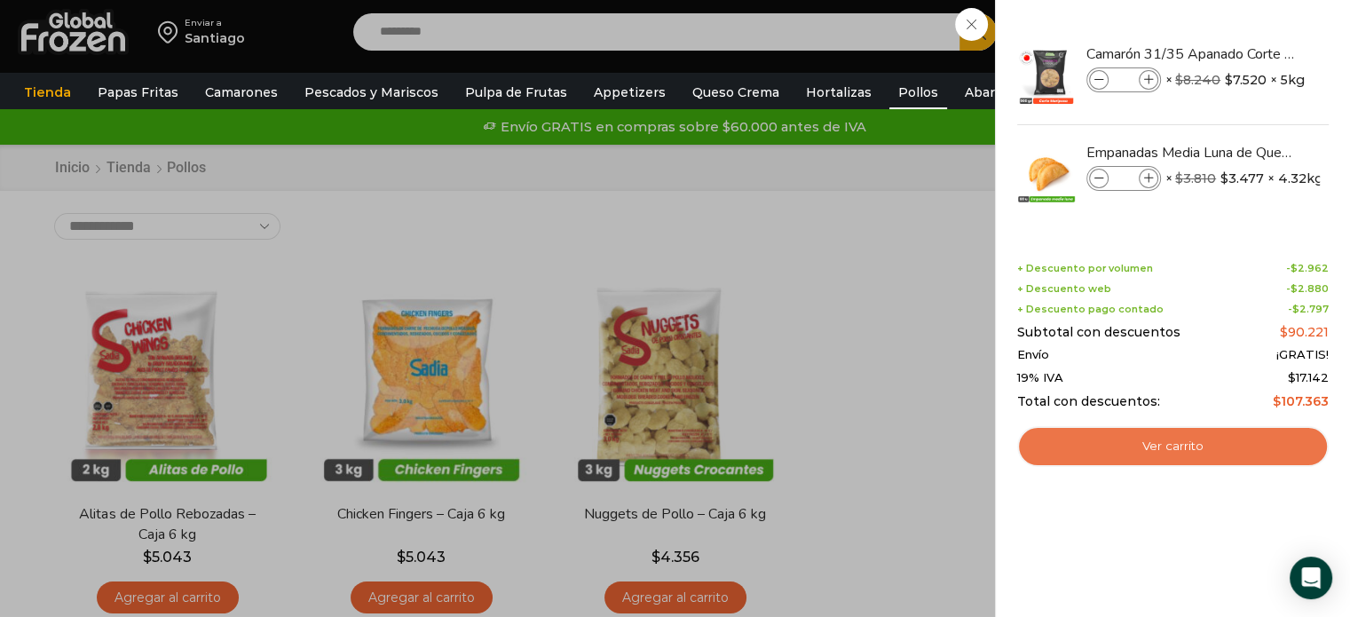
click at [1140, 436] on link "Ver carrito" at bounding box center [1173, 446] width 312 height 41
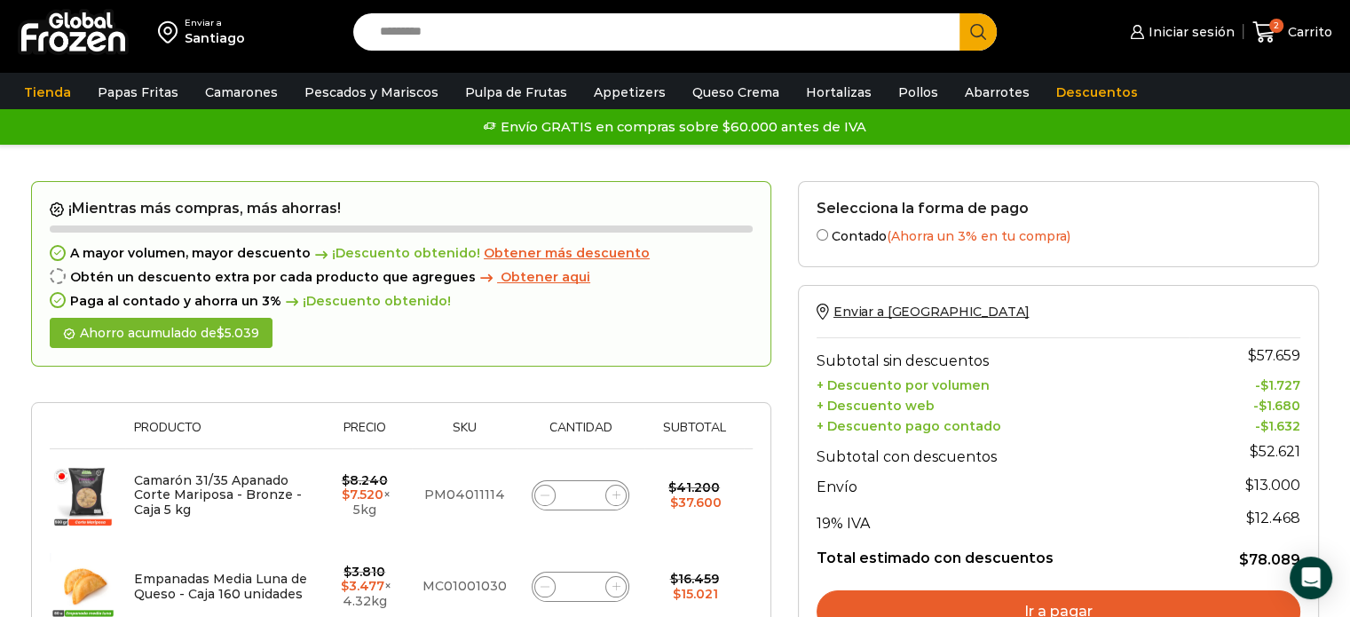
click at [533, 255] on span "Obtener más descuento" at bounding box center [567, 253] width 166 height 16
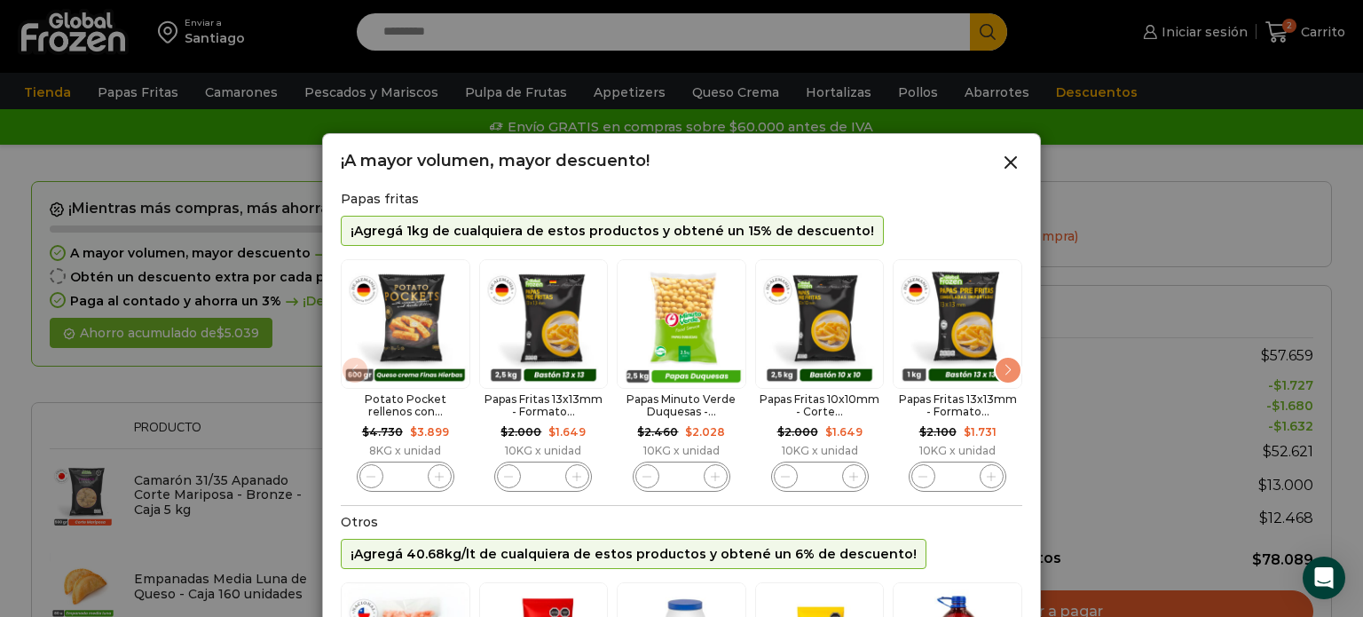
click at [1012, 379] on div "Next slide" at bounding box center [1008, 370] width 28 height 28
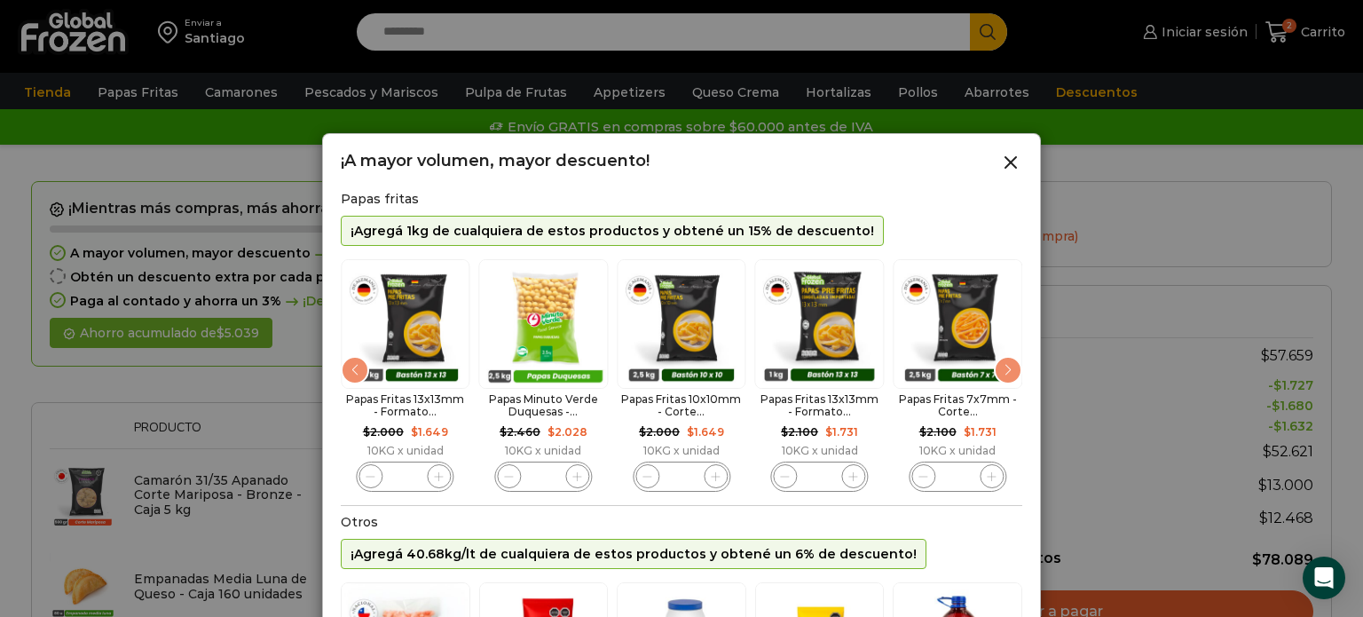
click at [1012, 379] on div "Next slide" at bounding box center [1008, 370] width 28 height 28
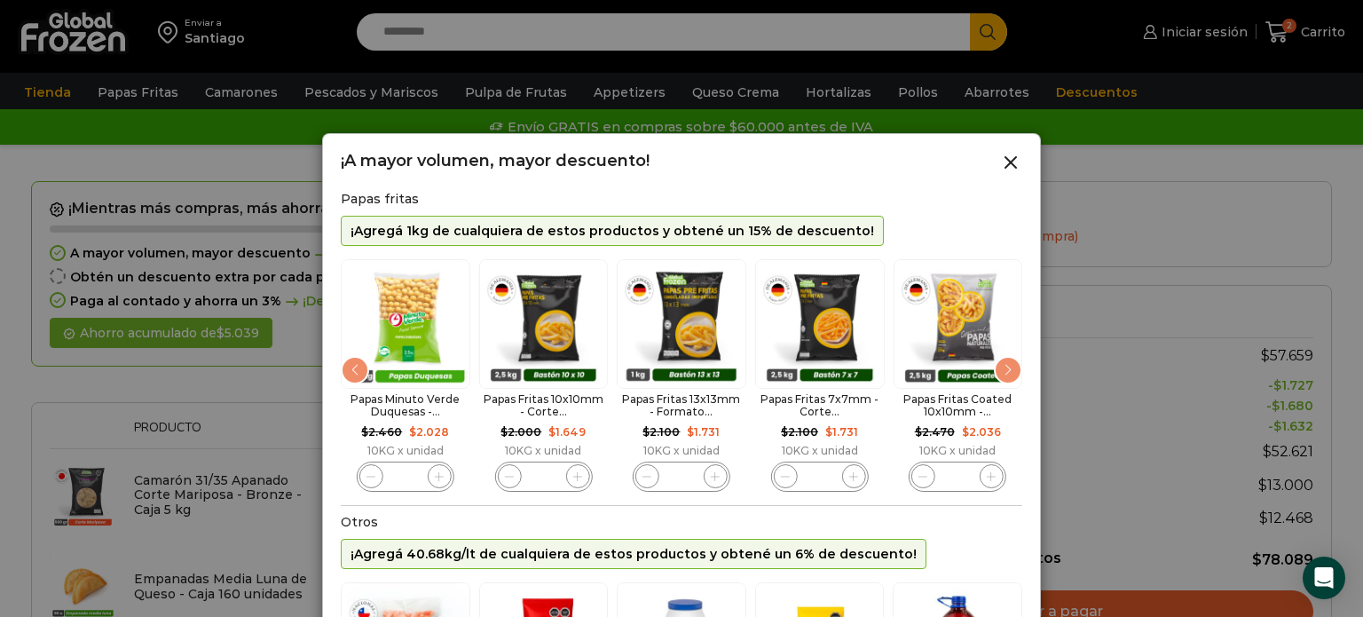
click at [1012, 376] on div "Next slide" at bounding box center [1008, 370] width 28 height 28
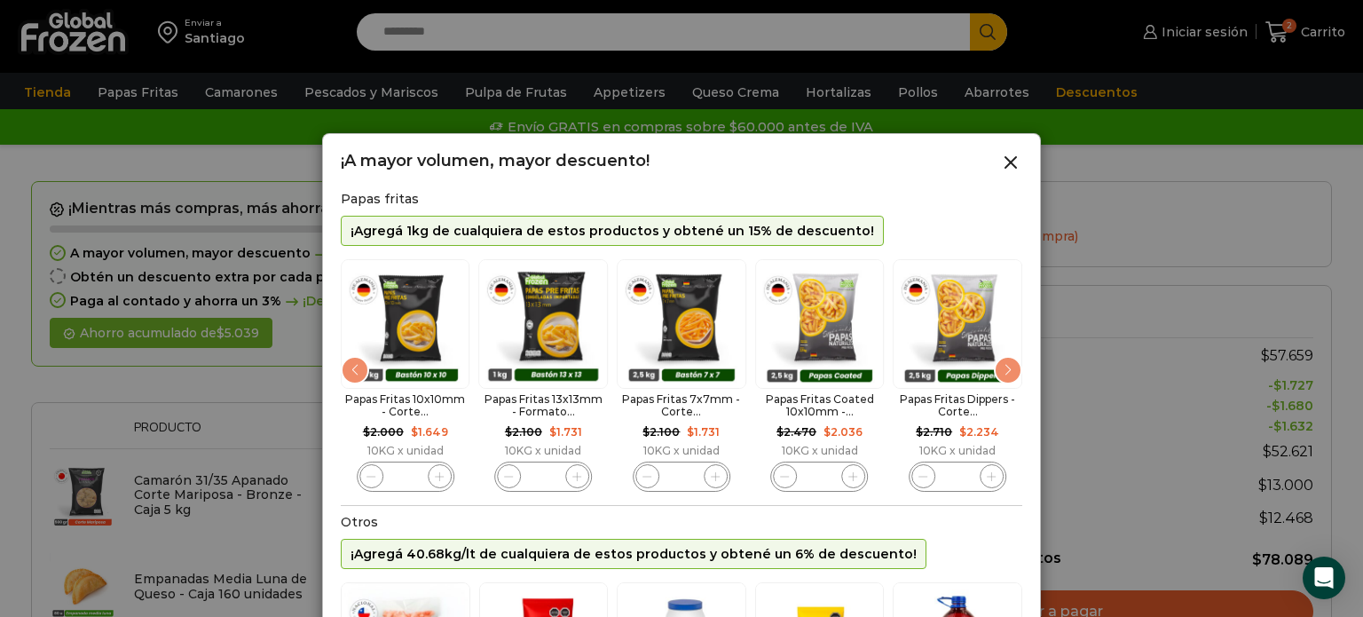
click at [1012, 376] on div "Next slide" at bounding box center [1008, 370] width 28 height 28
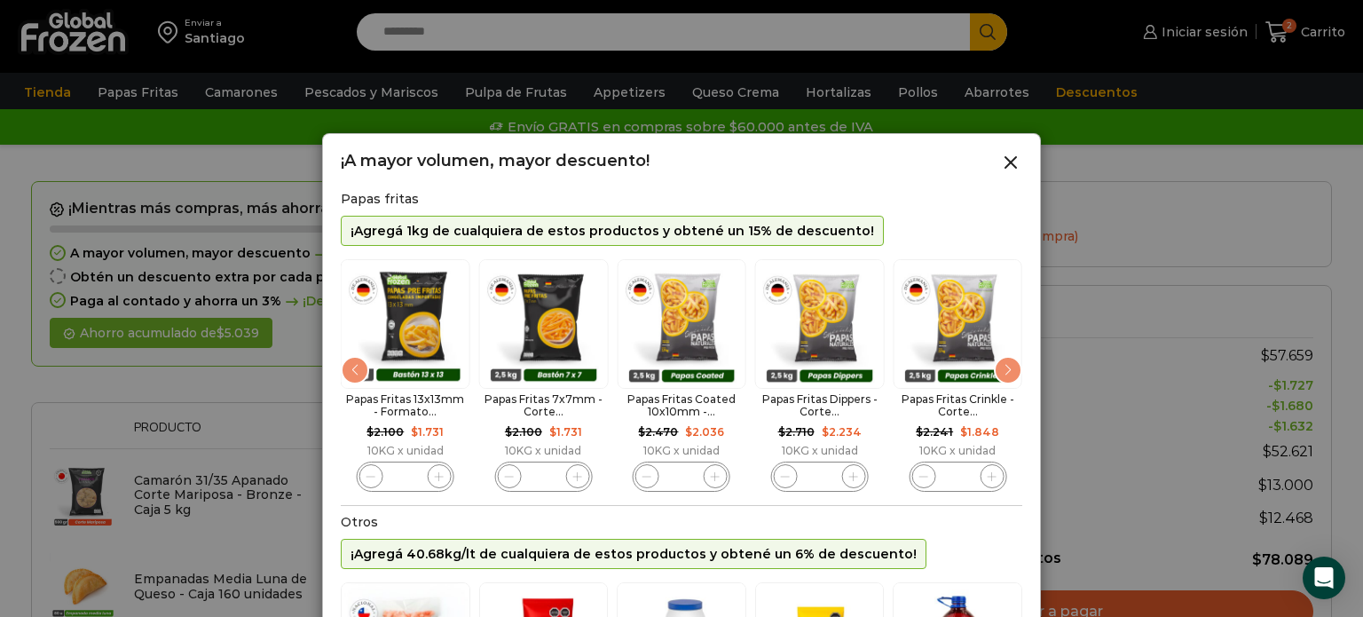
click at [1012, 376] on div "Next slide" at bounding box center [1008, 370] width 28 height 28
click at [1031, 376] on img "10 / 10" at bounding box center [1096, 324] width 130 height 130
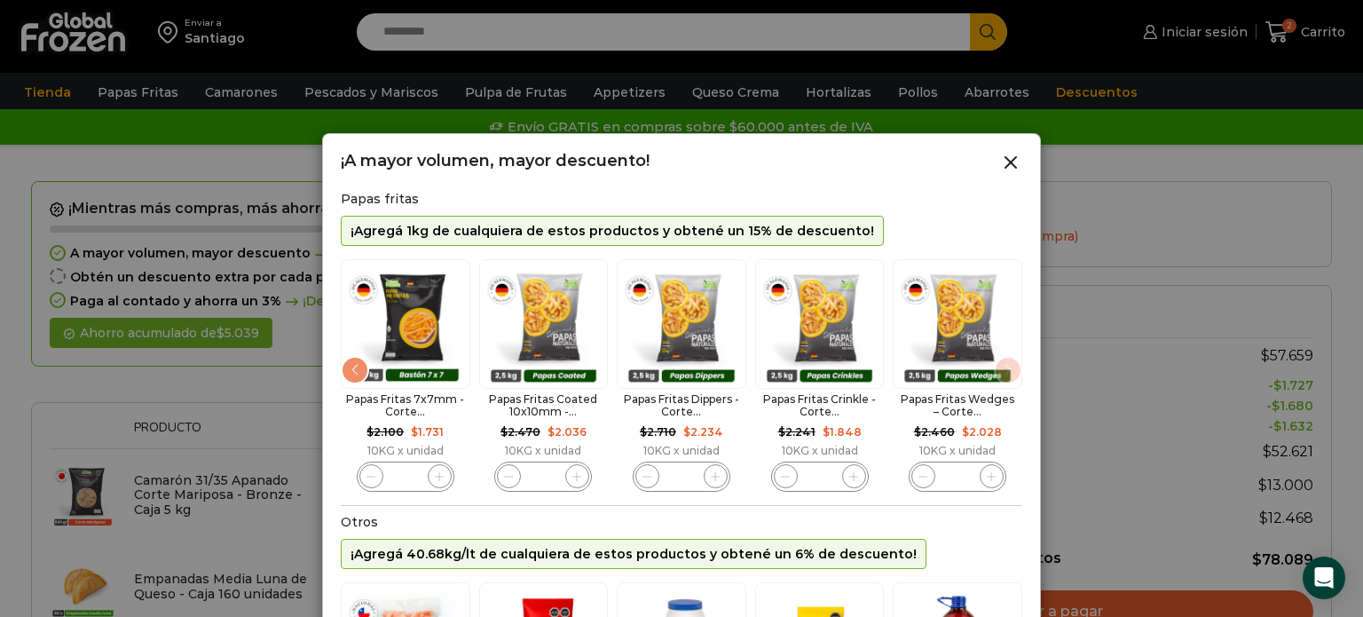
click at [1012, 376] on img "10 / 10" at bounding box center [958, 324] width 130 height 130
click at [348, 384] on div "Previous slide" at bounding box center [355, 370] width 28 height 28
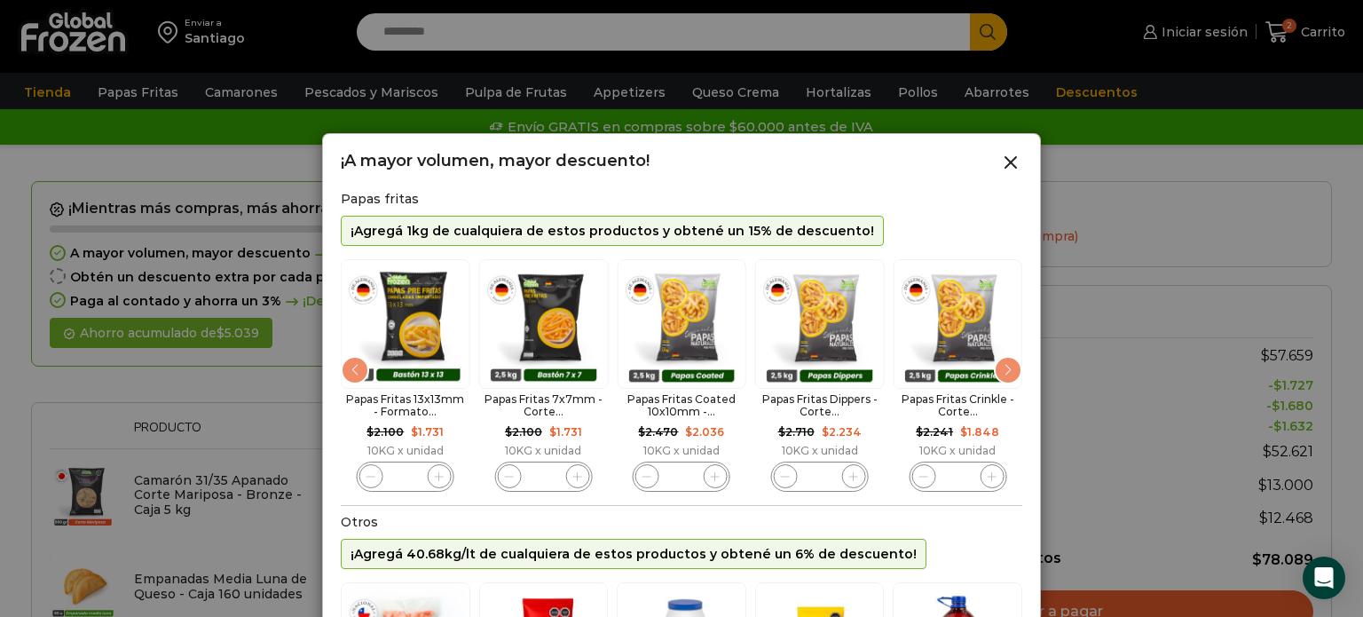
click at [352, 384] on div "Previous slide" at bounding box center [355, 370] width 28 height 28
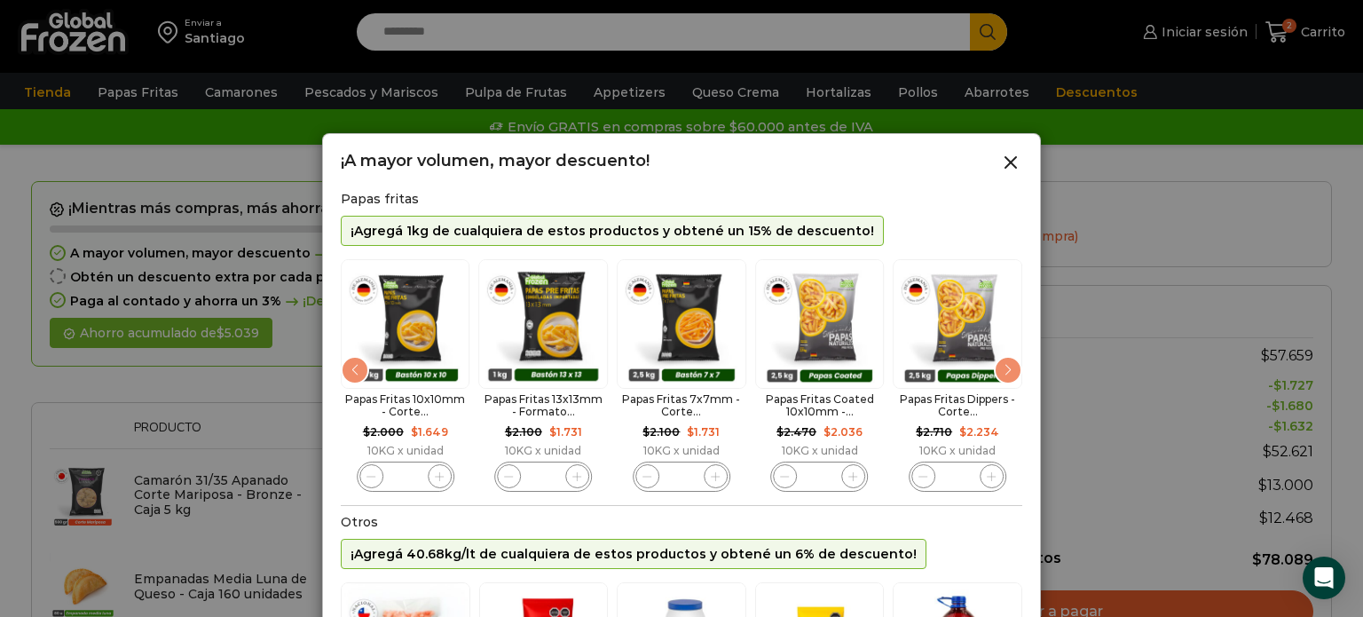
click at [354, 378] on div "Previous slide" at bounding box center [355, 370] width 28 height 28
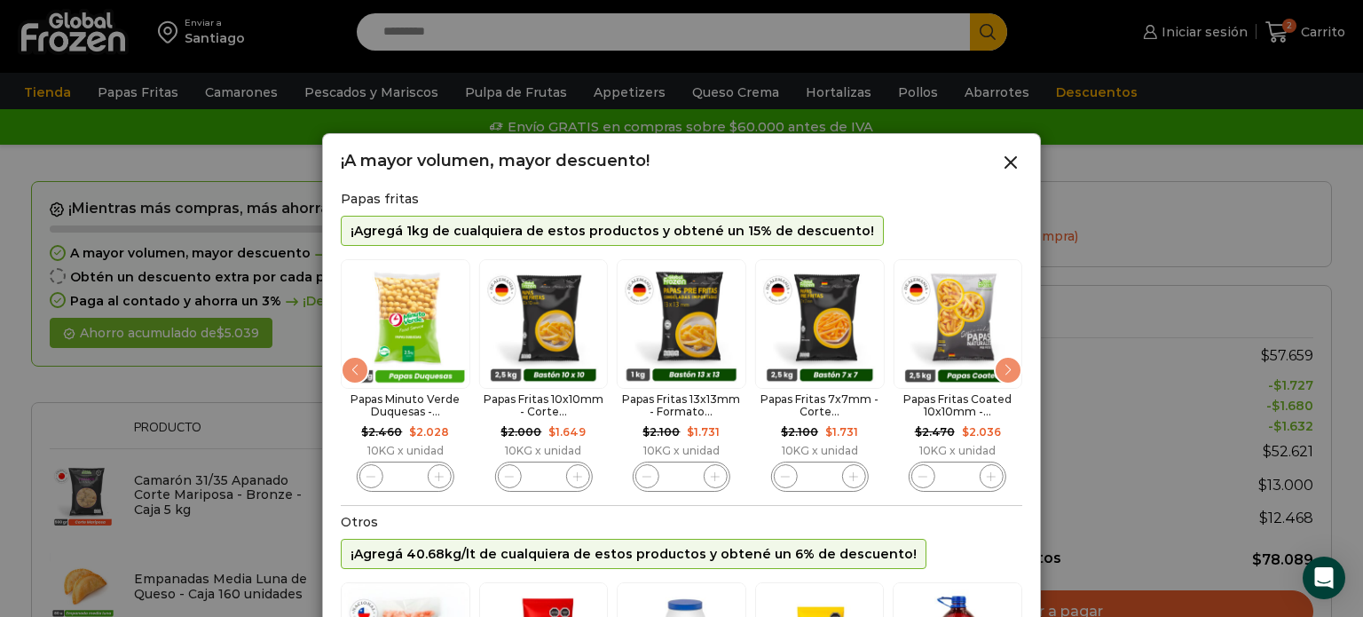
click at [354, 378] on div "Previous slide" at bounding box center [355, 370] width 28 height 28
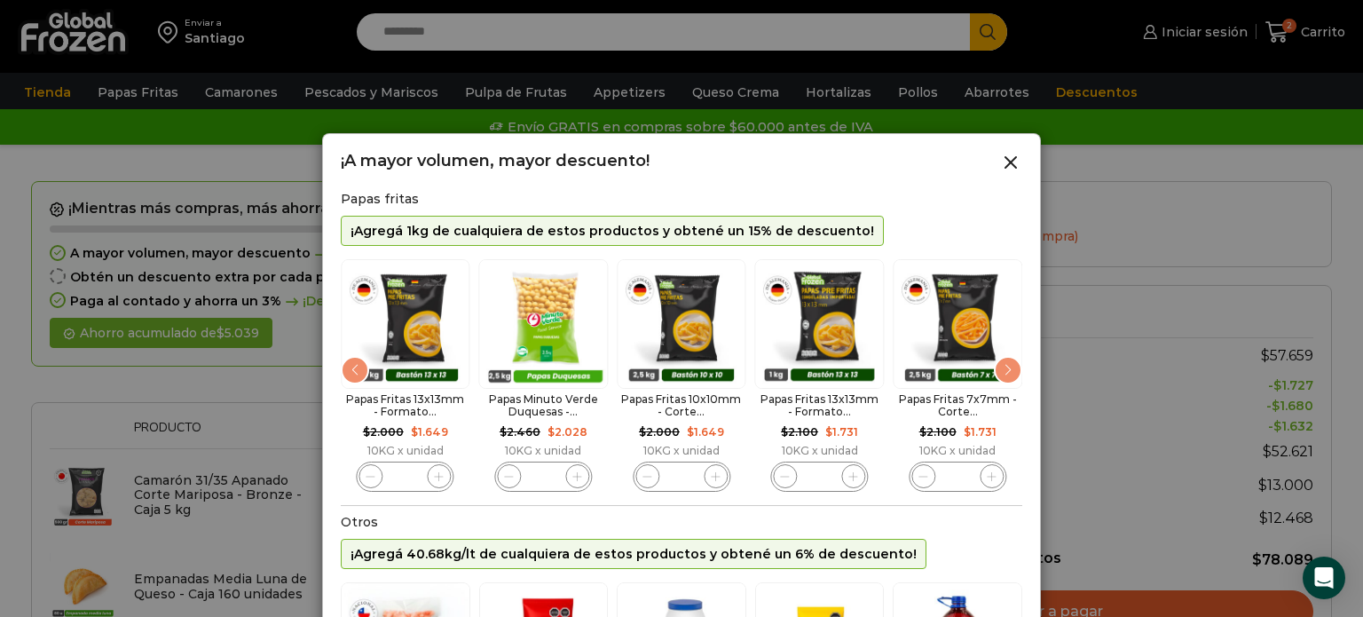
click at [354, 378] on div "Previous slide" at bounding box center [355, 370] width 28 height 28
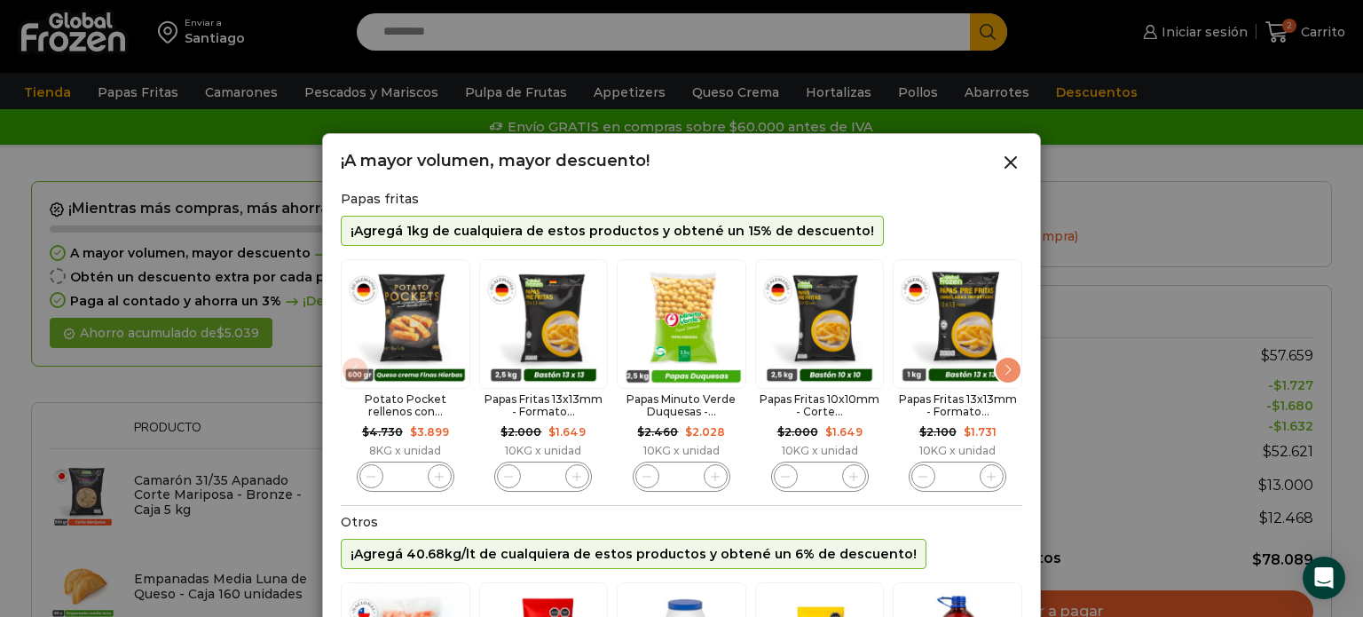
click at [354, 378] on img "1 / 10" at bounding box center [406, 324] width 130 height 130
click at [437, 475] on icon "1 / 10" at bounding box center [440, 477] width 10 height 10
type input "*"
drag, startPoint x: 850, startPoint y: 184, endPoint x: 841, endPoint y: 163, distance: 22.3
click at [841, 163] on div "¡A mayor volumen, mayor descuento! Papas fritas ¡Agregá 1kg de cualquiera de es…" at bounding box center [682, 528] width 682 height 753
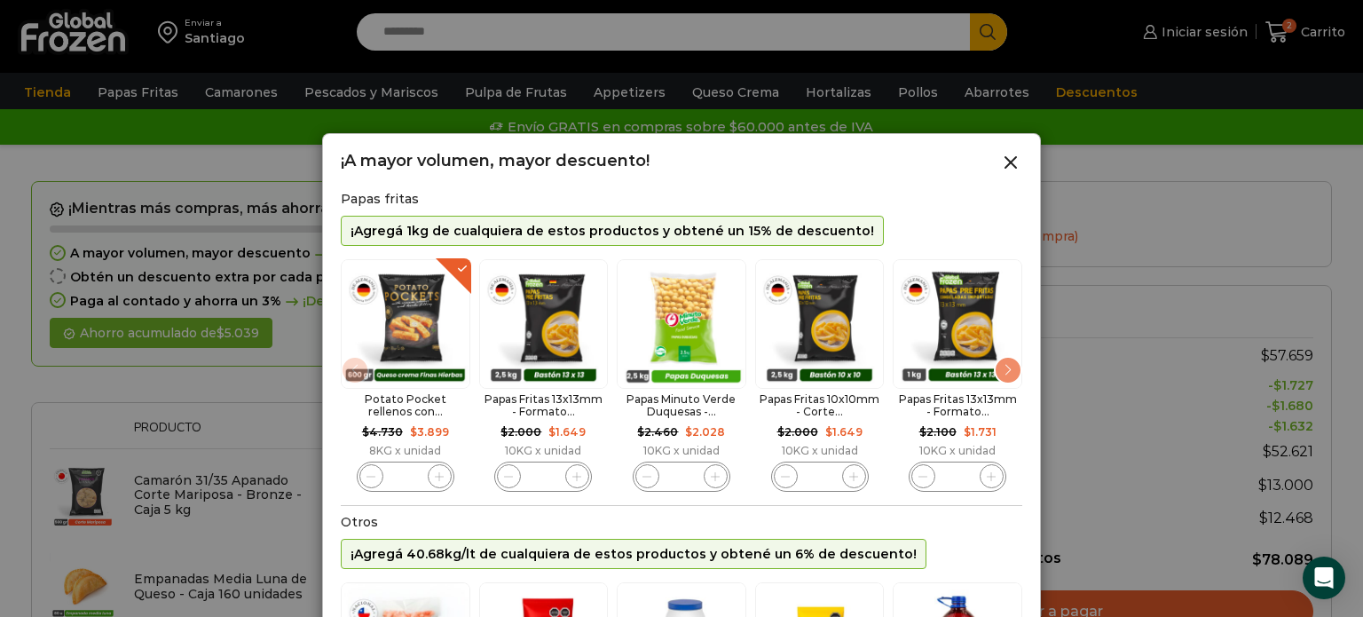
click at [1148, 485] on div at bounding box center [681, 308] width 1363 height 617
click at [476, 552] on div "¡Agregá 40.68kg/lt de cualquiera de estos productos y obtené un 6% de descuento!" at bounding box center [634, 554] width 586 height 31
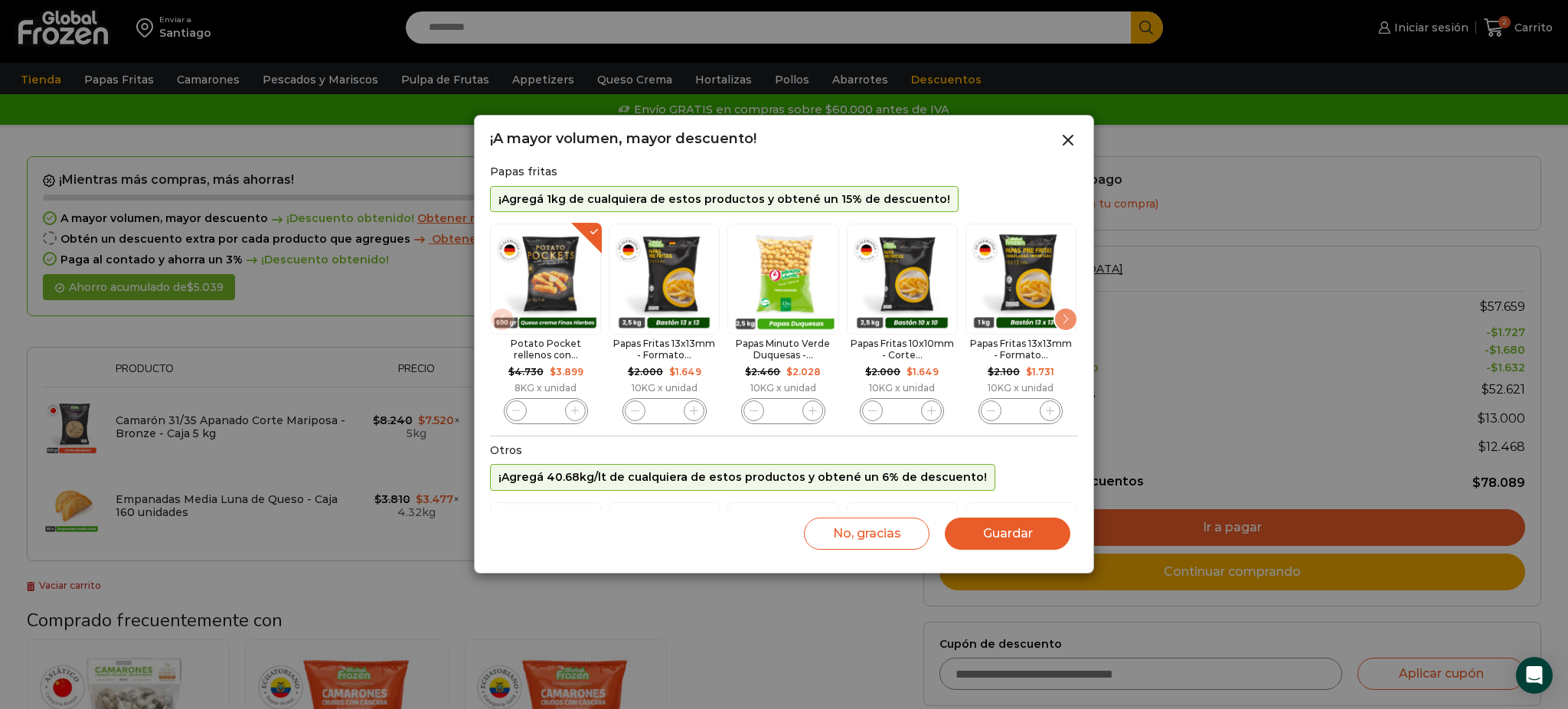
click at [716, 531] on div "No, gracias Guardar" at bounding box center [784, 533] width 588 height 47
click at [691, 413] on icon "2 / 10" at bounding box center [694, 411] width 9 height 9
click at [691, 413] on span "2 / 10" at bounding box center [694, 411] width 21 height 21
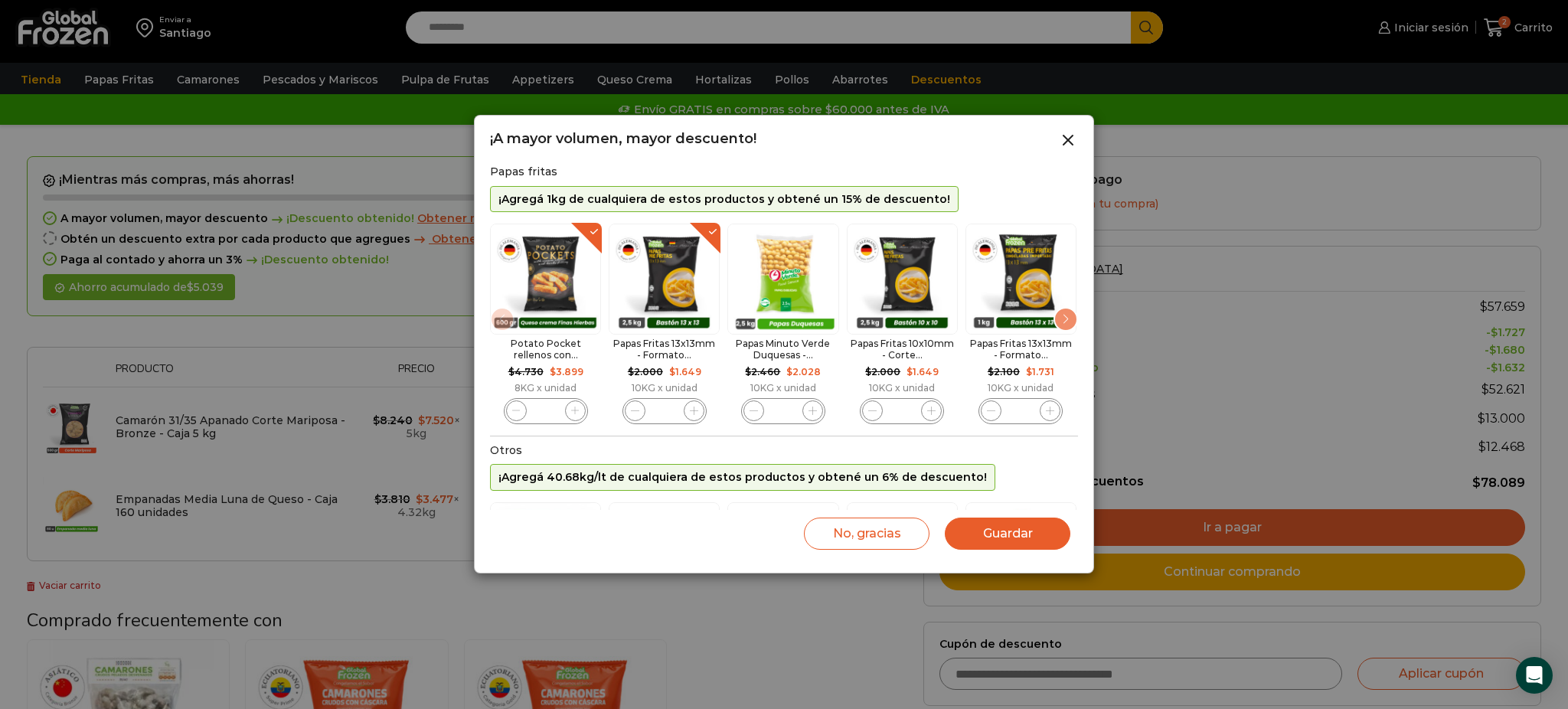
click at [691, 413] on span "2 / 10" at bounding box center [694, 411] width 21 height 21
type input "*"
click at [1046, 531] on button "Guardar" at bounding box center [1007, 533] width 126 height 32
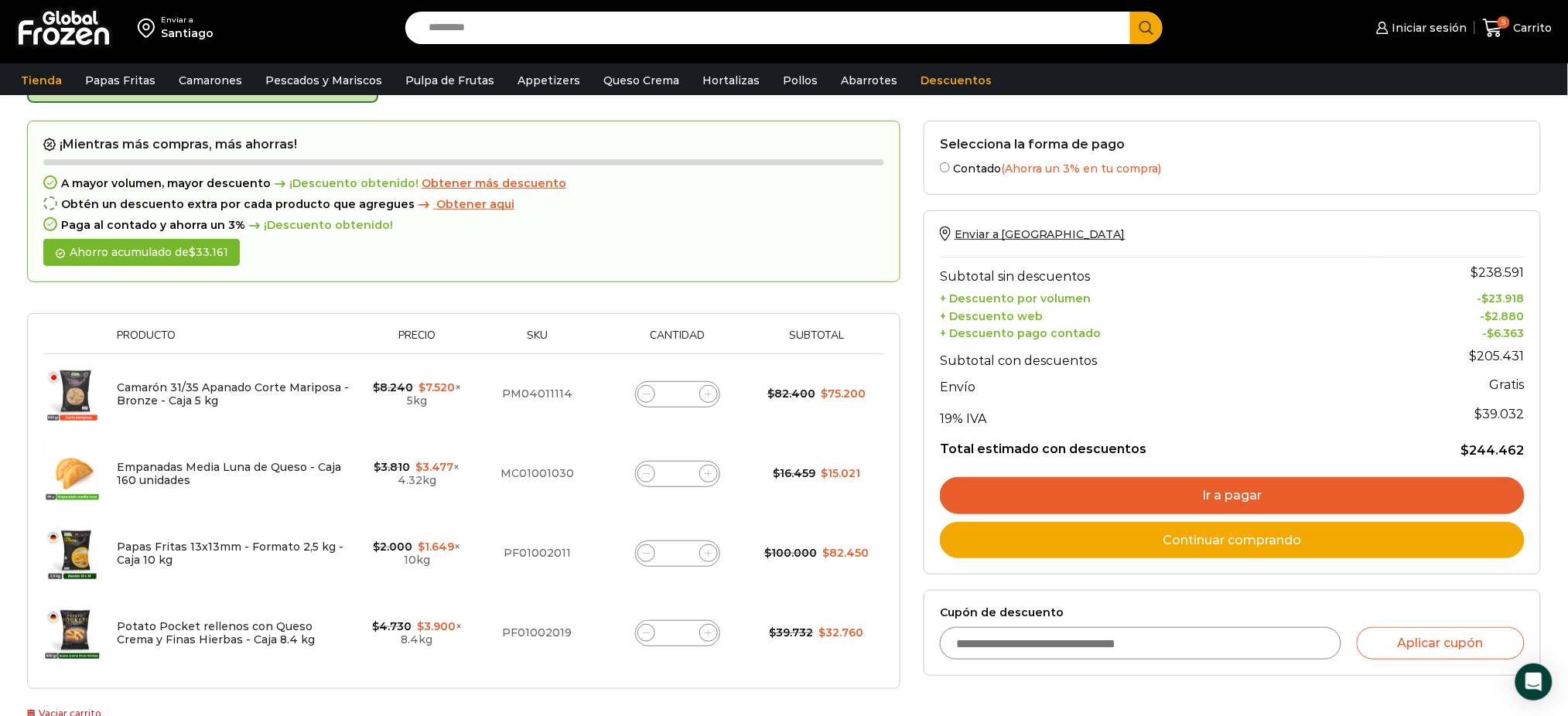
scroll to position [103, 0]
click at [781, 230] on div "¡Mientras más compras, más ahorras! A mayor volumen, mayor descuento ¡Descuento…" at bounding box center [464, 201] width 873 height 162
click at [832, 209] on div "A mayor volumen, mayor descuento ¡Descuento obtenido! Obtener más descuento Obt…" at bounding box center [464, 203] width 841 height 54
click at [854, 179] on div "A mayor volumen, mayor descuento ¡Descuento obtenido! Obtener más descuento" at bounding box center [464, 182] width 841 height 13
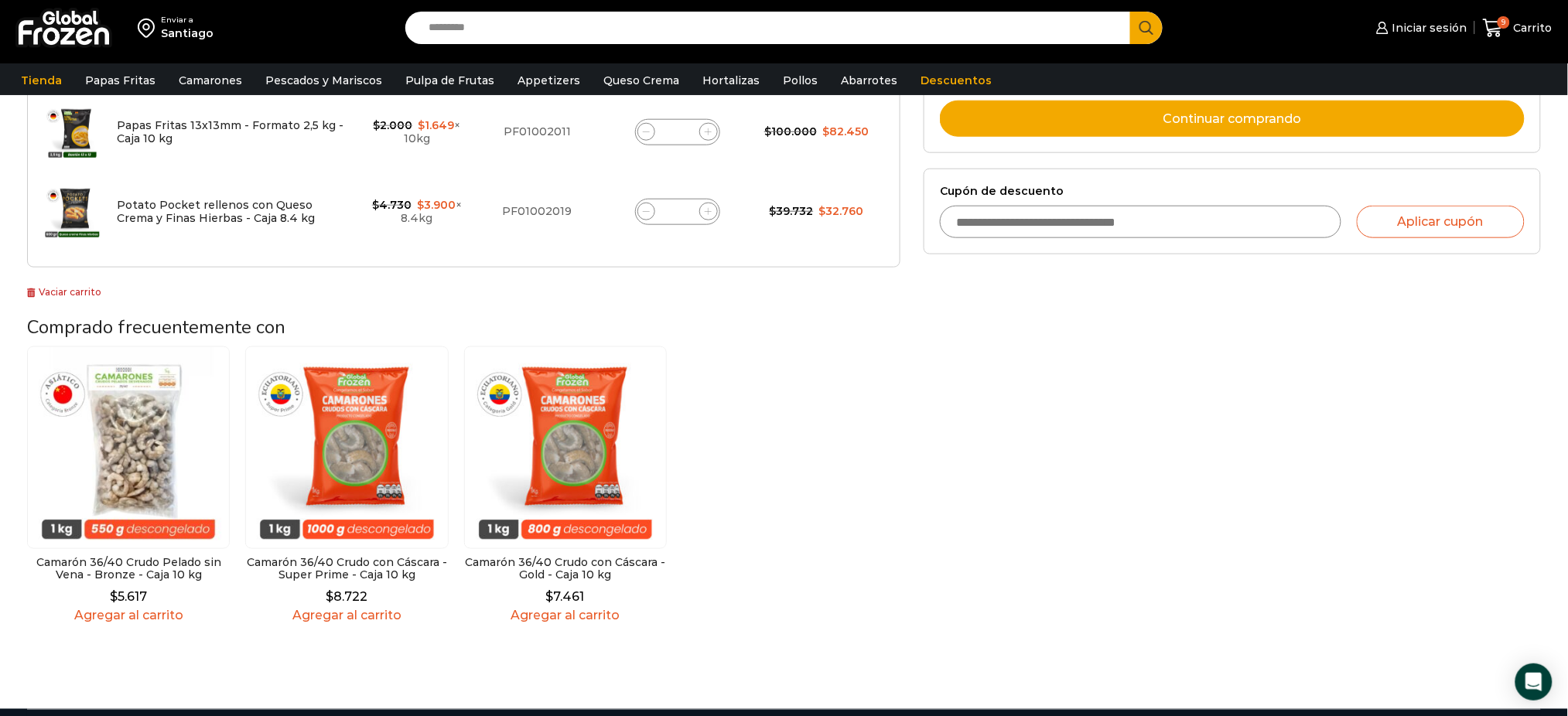
scroll to position [524, 0]
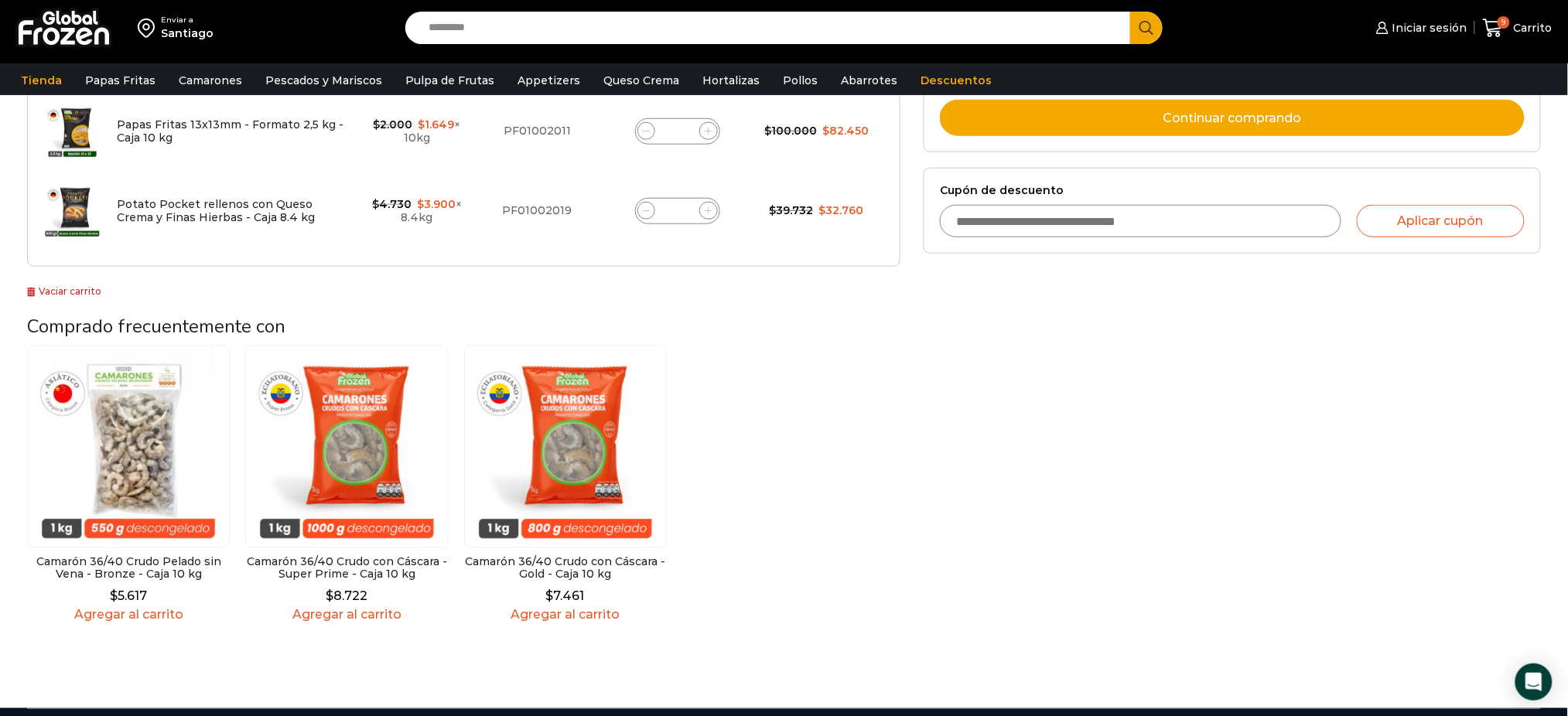
click at [147, 617] on link "Agregar al carrito" at bounding box center [128, 615] width 203 height 15
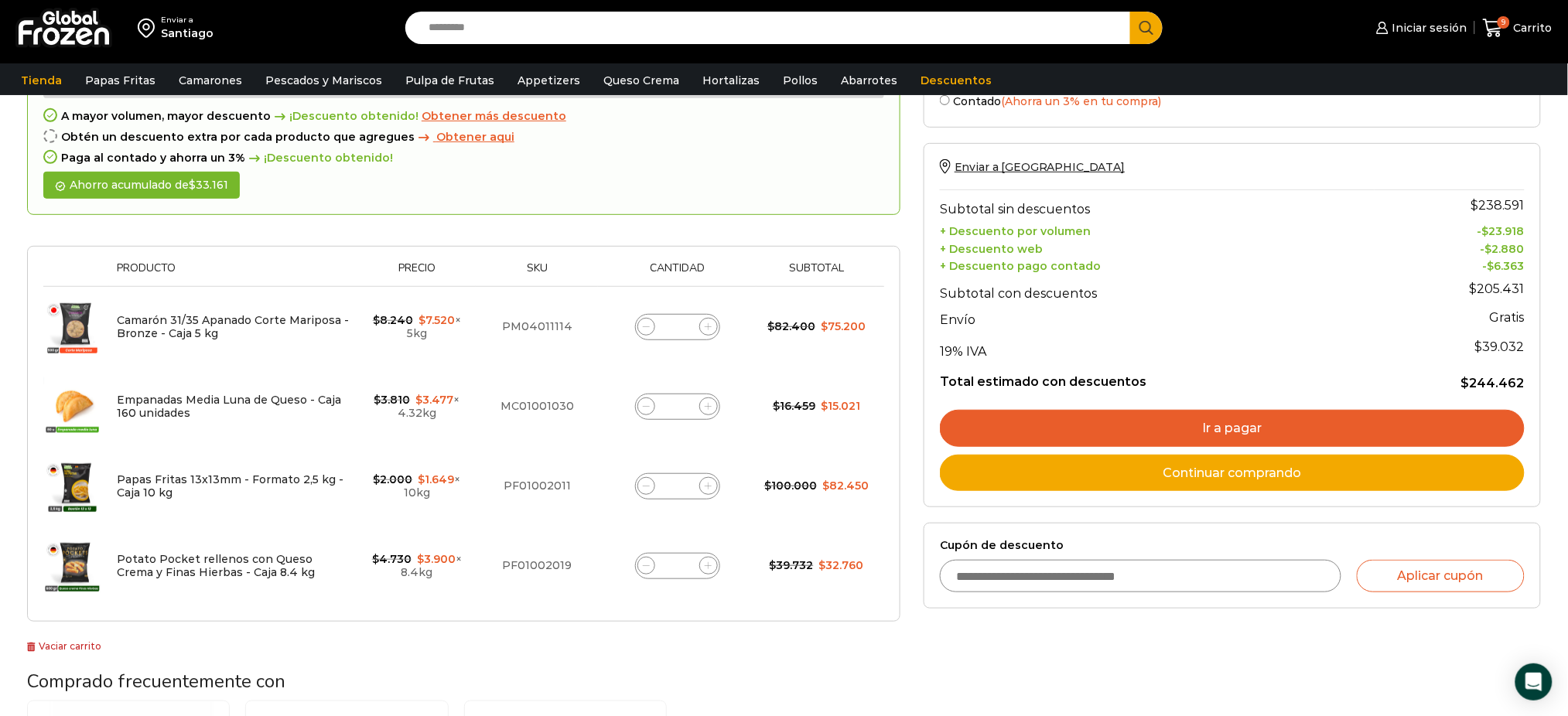
scroll to position [150, 0]
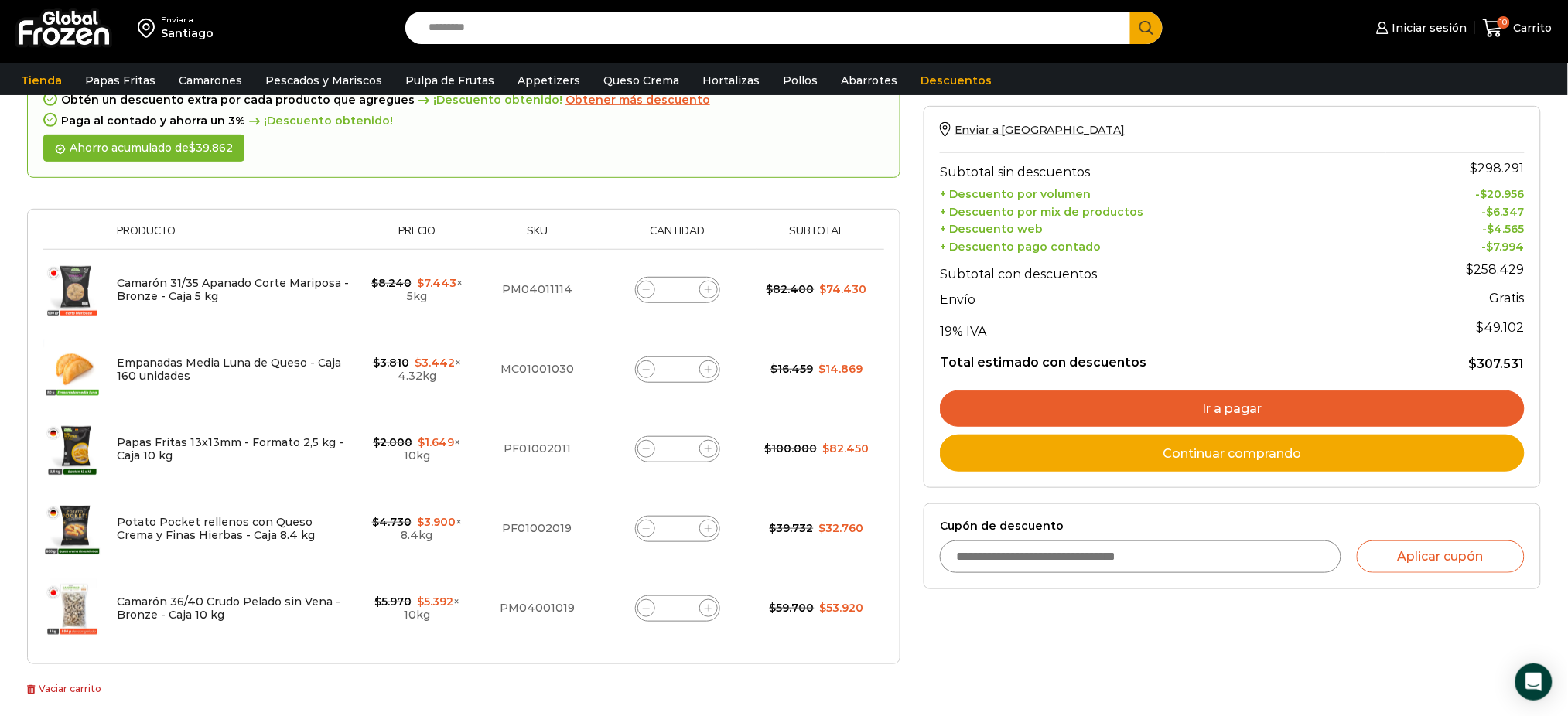
scroll to position [206, 0]
drag, startPoint x: 112, startPoint y: 523, endPoint x: 70, endPoint y: 521, distance: 42.0
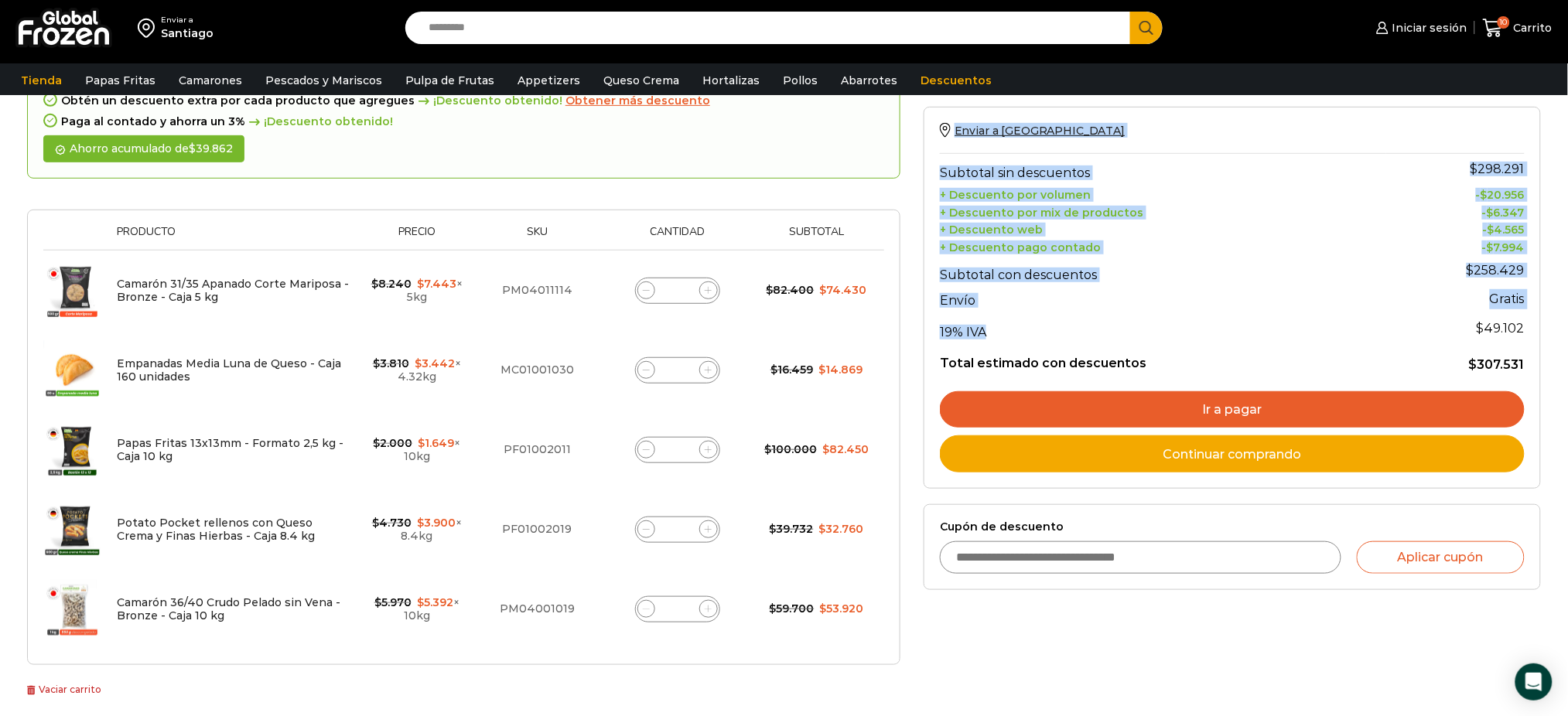
drag, startPoint x: 919, startPoint y: 111, endPoint x: 1198, endPoint y: 206, distance: 294.7
click at [1198, 206] on div "Selecciona la forma de pago Contado (Ahorra un 3% en tu compra) Seleccionar Env…" at bounding box center [1232, 527] width 641 height 1020
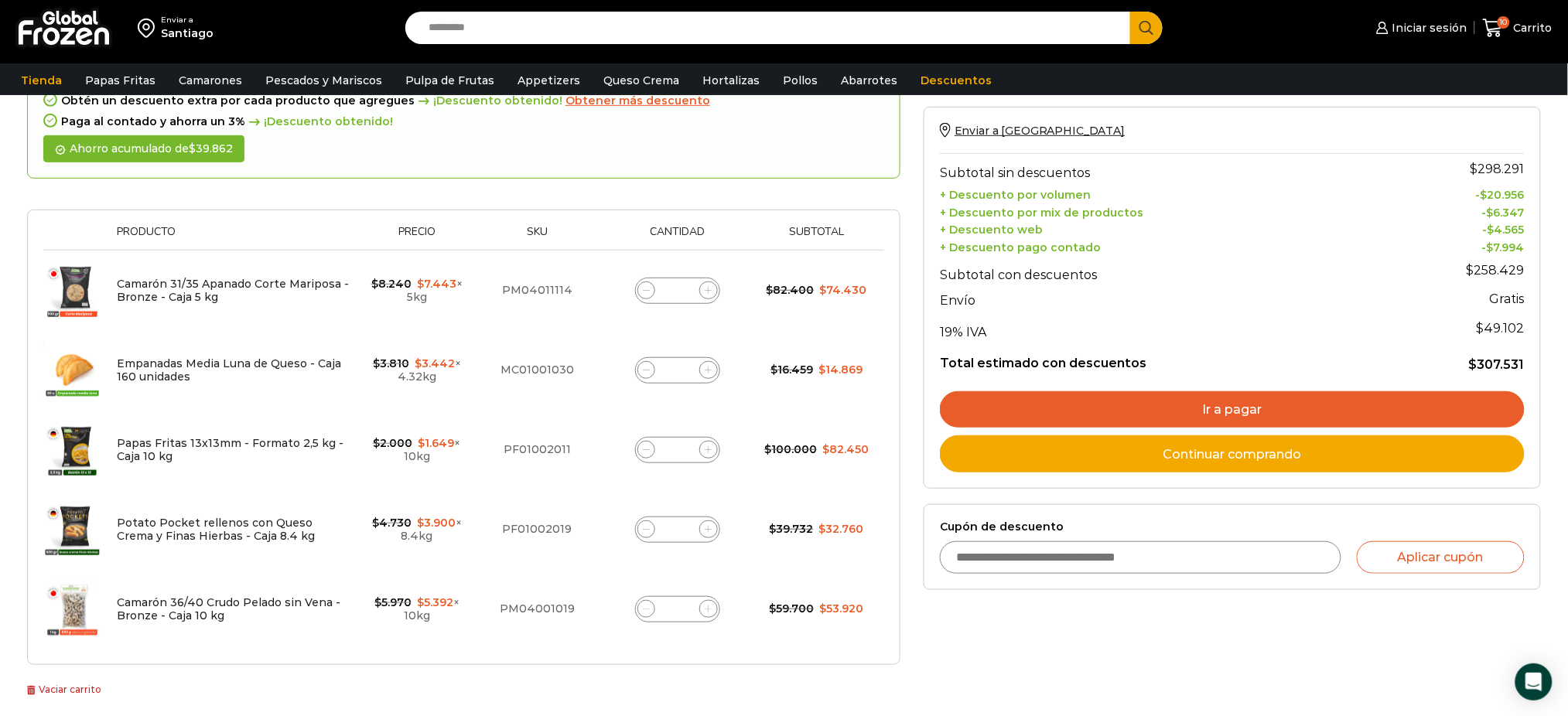
click at [1084, 665] on div "Selecciona la forma de pago Contado (Ahorra un 3% en tu compra) Seleccionar Env…" at bounding box center [1232, 527] width 641 height 1020
click at [1017, 617] on div "Selecciona la forma de pago Contado (Ahorra un 3% en tu compra) Seleccionar Env…" at bounding box center [1232, 527] width 641 height 1020
click at [1129, 623] on div "Selecciona la forma de pago Contado (Ahorra un 3% en tu compra) Seleccionar Env…" at bounding box center [1232, 527] width 641 height 1020
click at [643, 526] on icon at bounding box center [647, 530] width 7 height 7
type input "*"
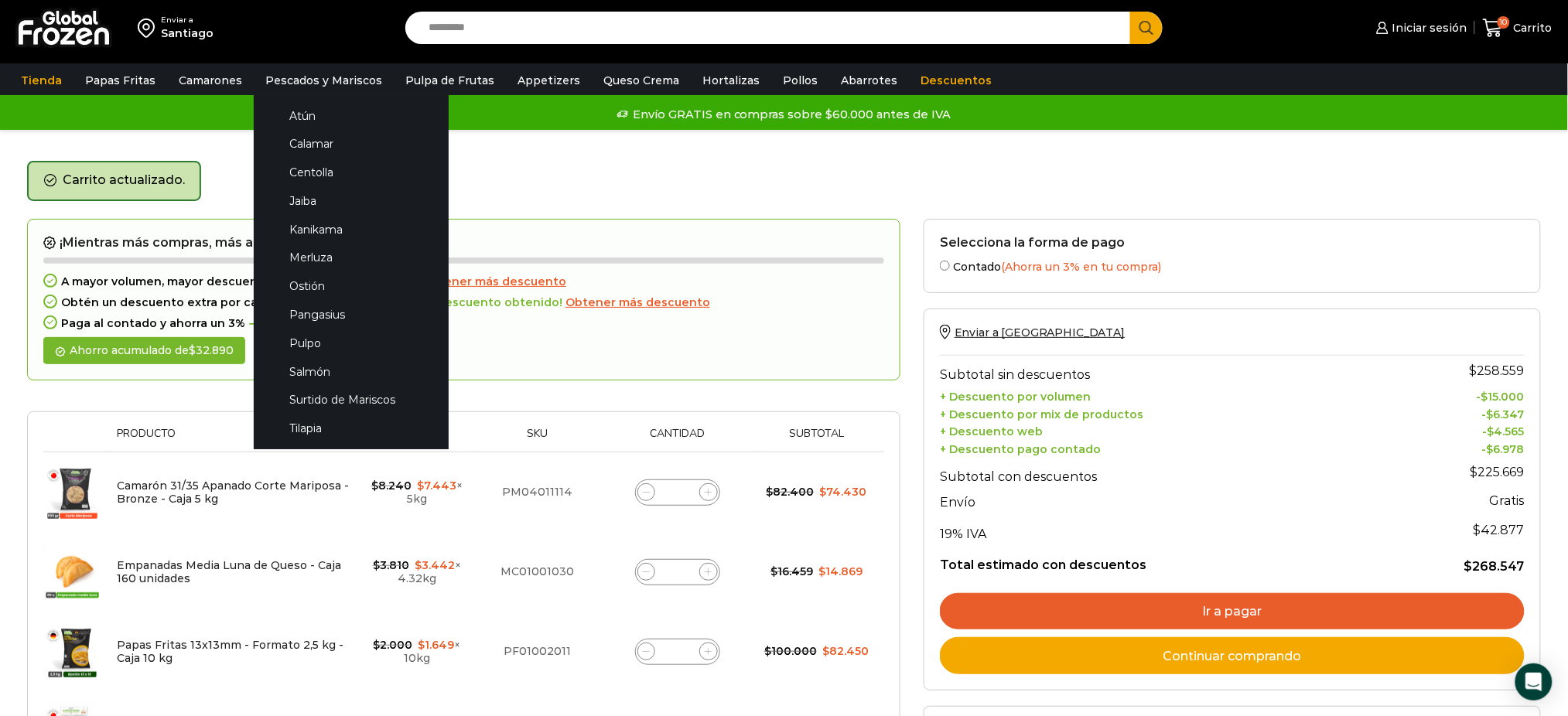
scroll to position [0, 0]
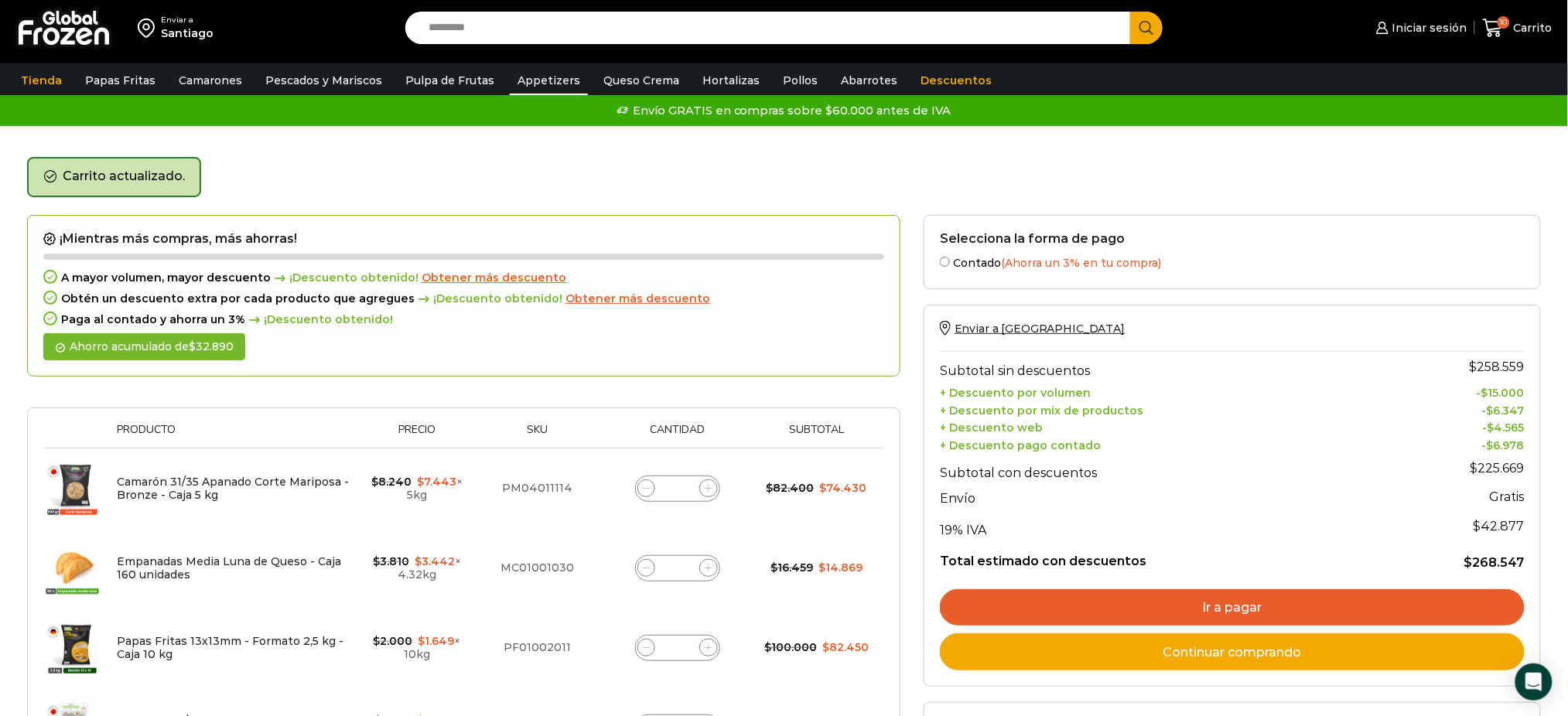
click at [545, 82] on link "Appetizers" at bounding box center [549, 80] width 78 height 30
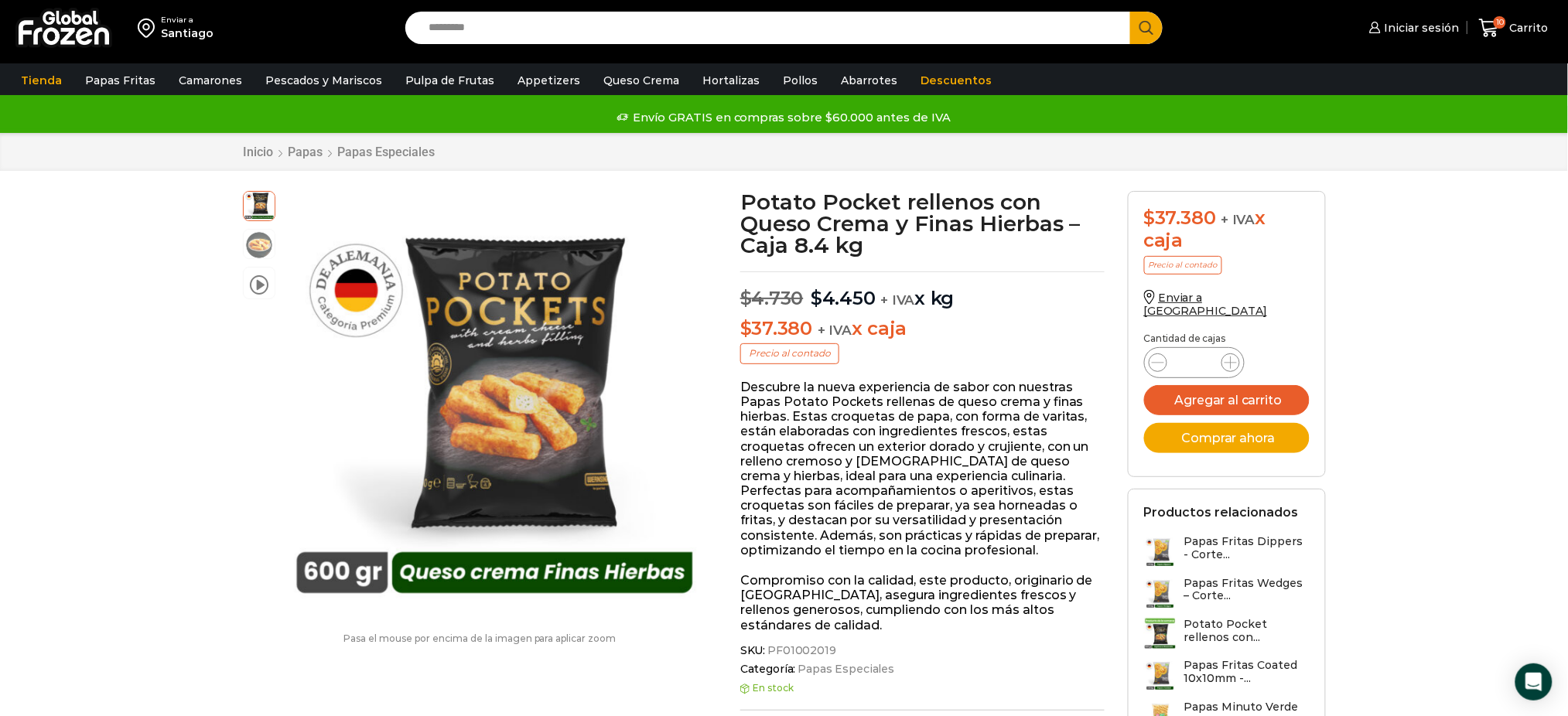
scroll to position [1, 0]
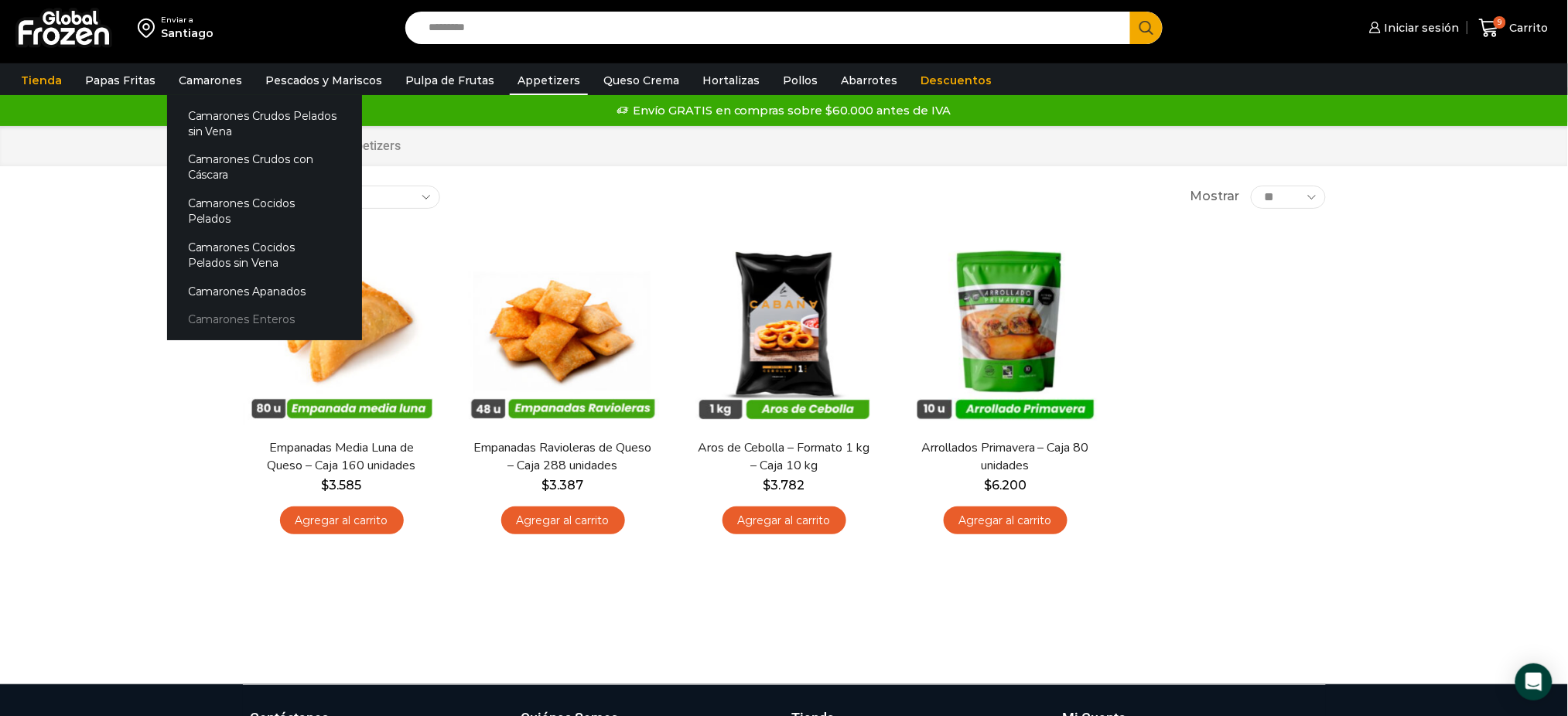
drag, startPoint x: 181, startPoint y: 301, endPoint x: 189, endPoint y: 307, distance: 10.0
click at [183, 306] on link "Camarones Enteros" at bounding box center [265, 320] width 195 height 29
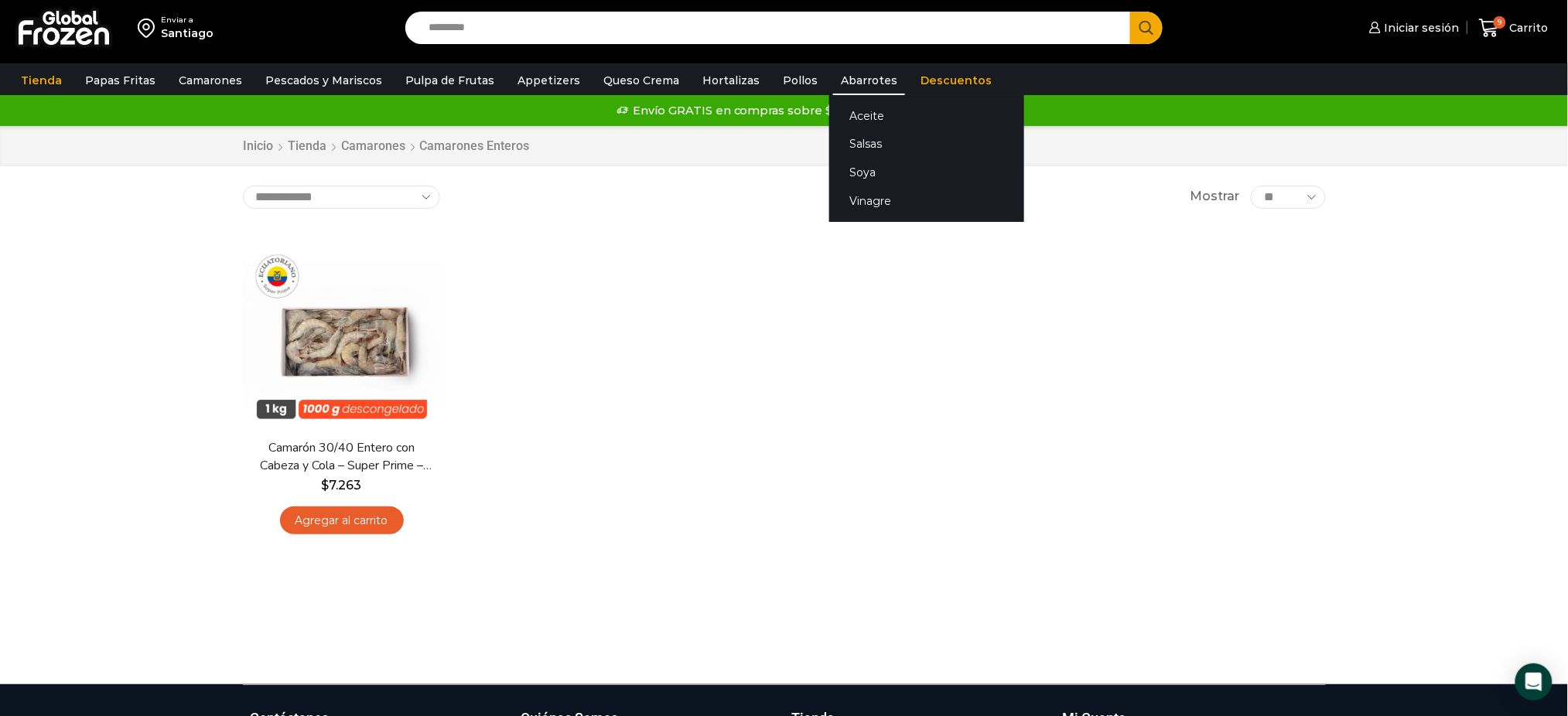
click at [833, 75] on link "Abarrotes" at bounding box center [869, 80] width 72 height 30
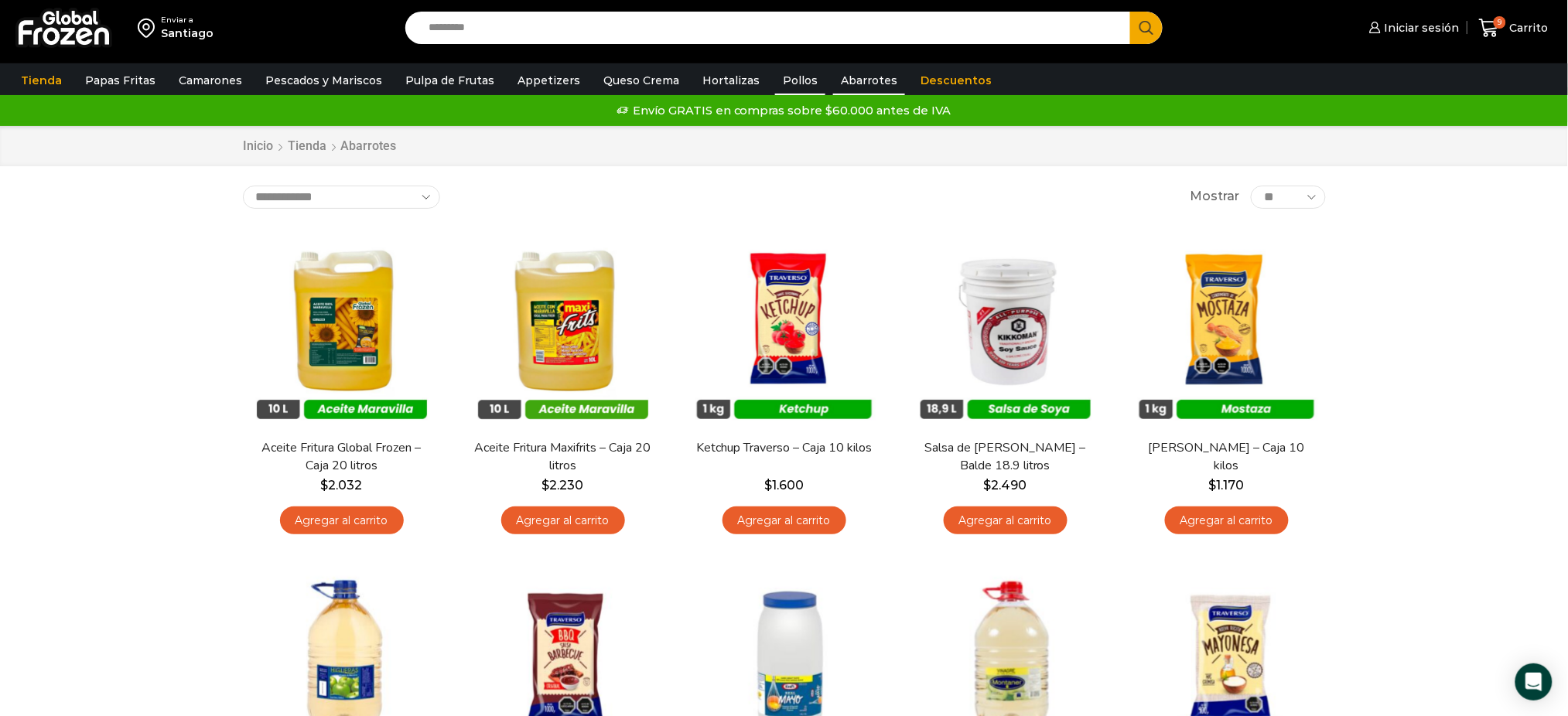
click at [775, 76] on link "Pollos" at bounding box center [800, 80] width 51 height 30
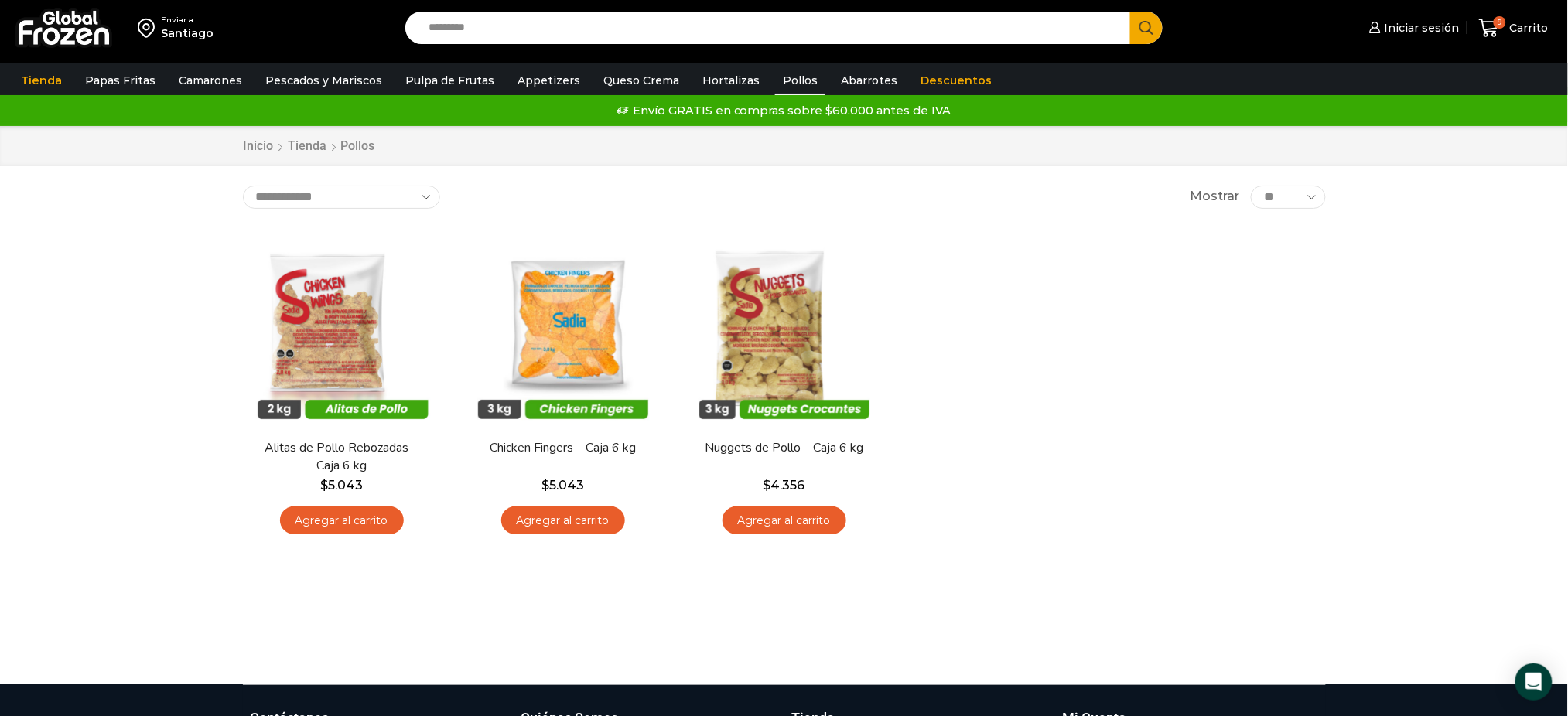
click at [1008, 187] on div "**********" at bounding box center [784, 197] width 1083 height 24
click at [725, 72] on link "Hortalizas" at bounding box center [730, 80] width 72 height 30
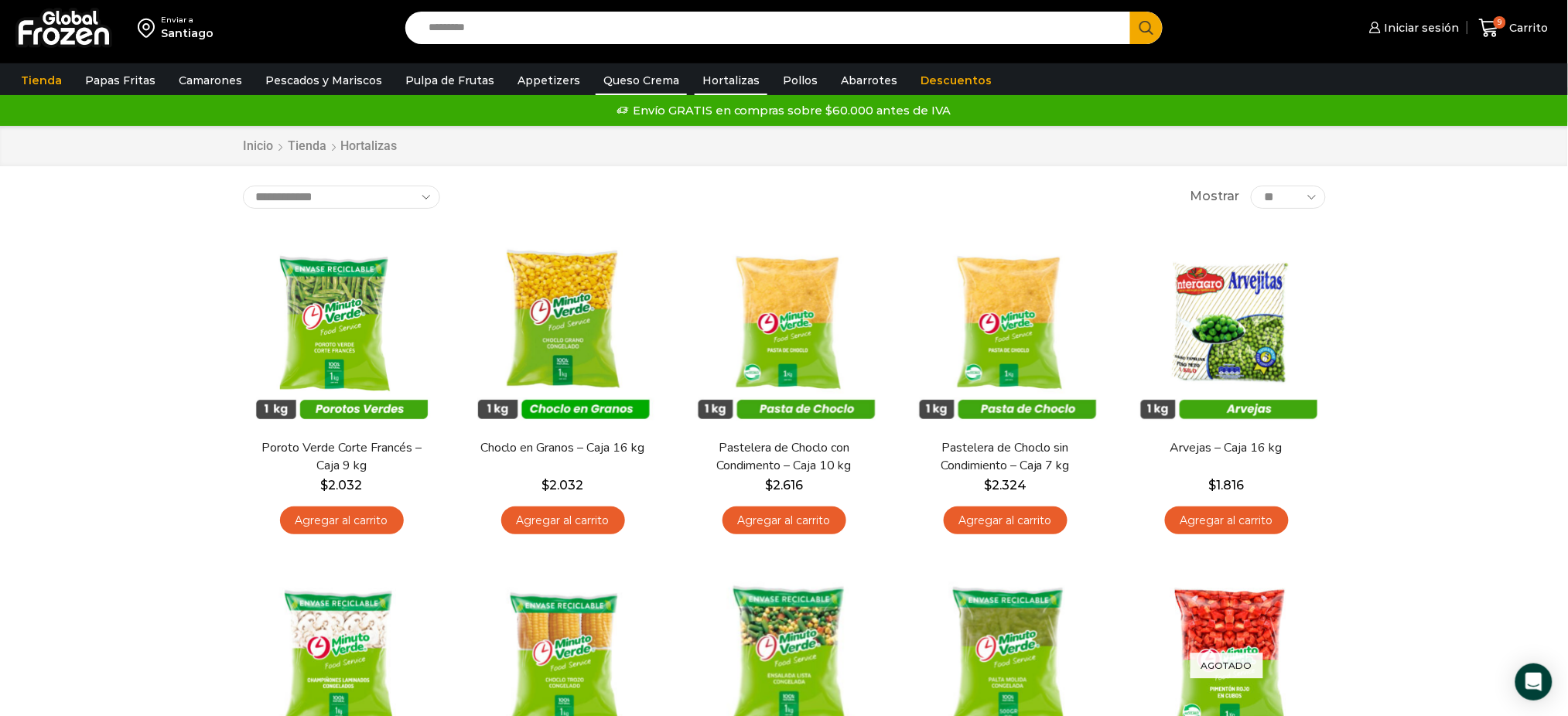
click at [648, 81] on link "Queso Crema" at bounding box center [641, 80] width 92 height 30
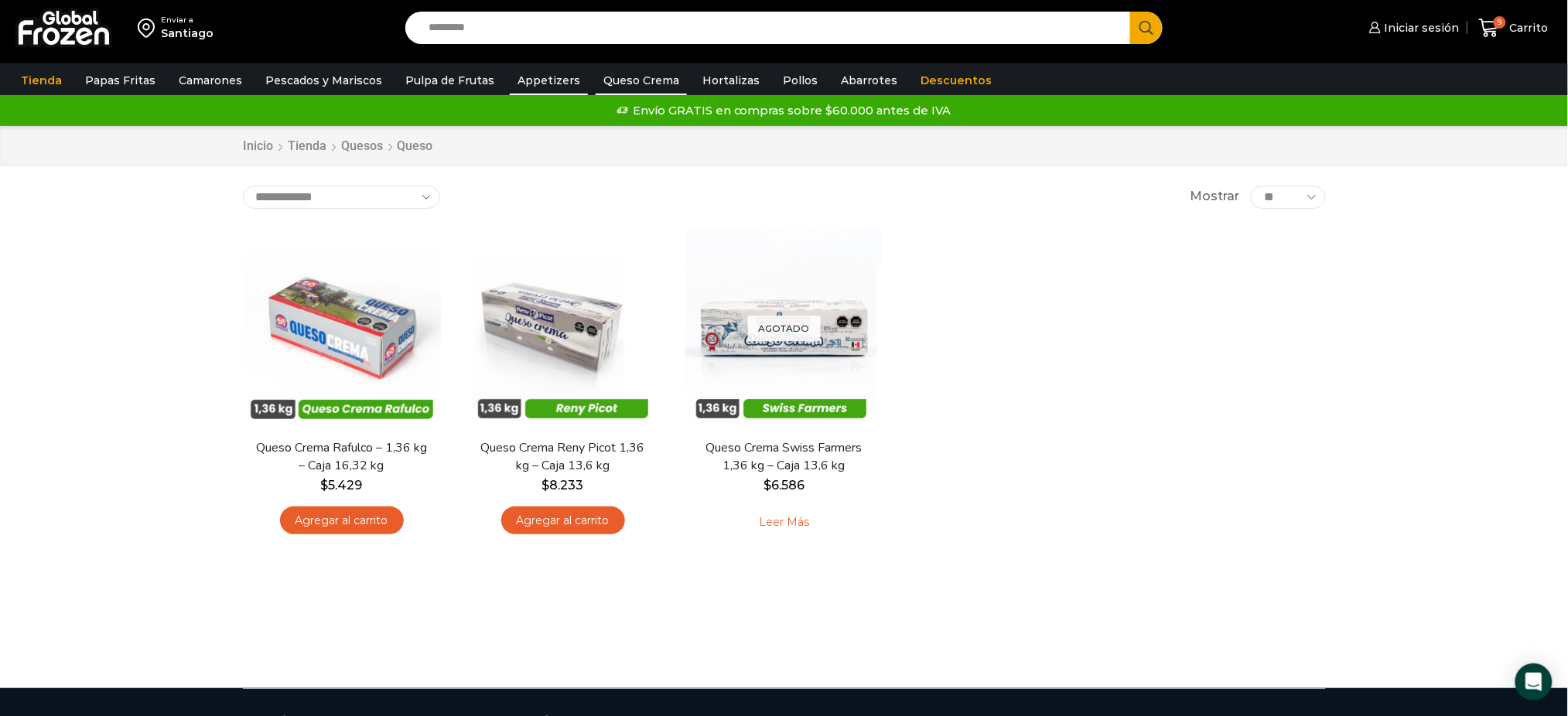
click at [541, 79] on link "Appetizers" at bounding box center [549, 80] width 78 height 30
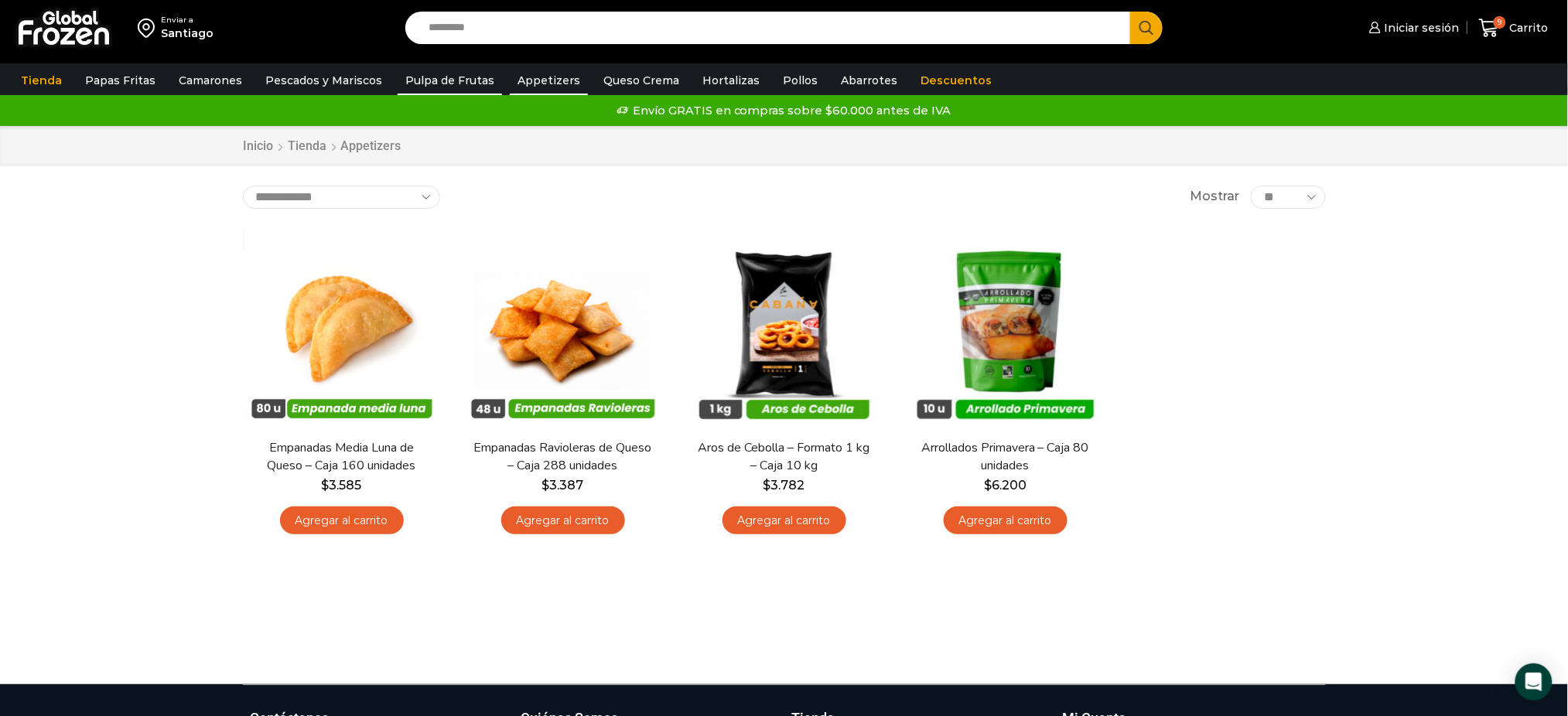
click at [460, 74] on link "Pulpa de Frutas" at bounding box center [450, 80] width 105 height 30
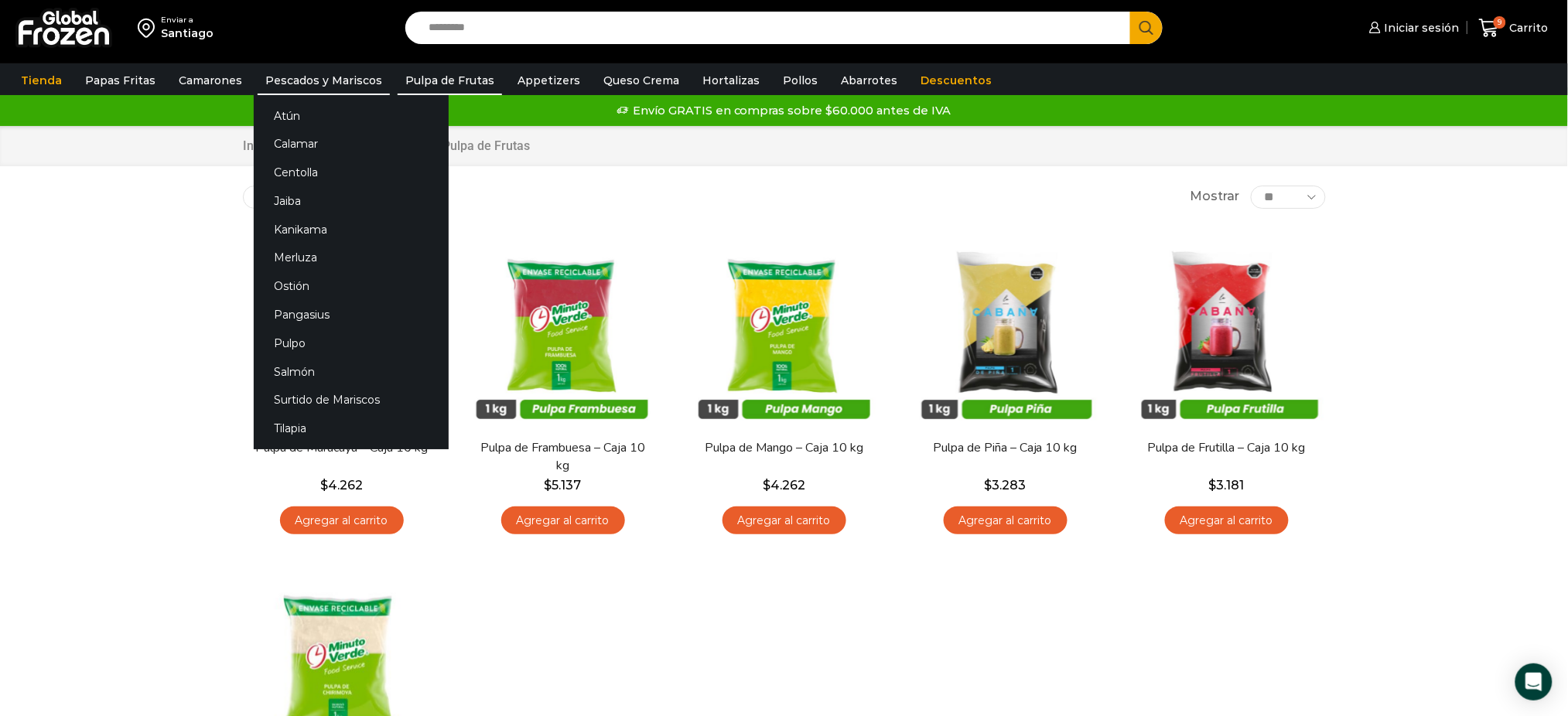
click at [317, 82] on link "Pescados y Mariscos" at bounding box center [324, 80] width 132 height 30
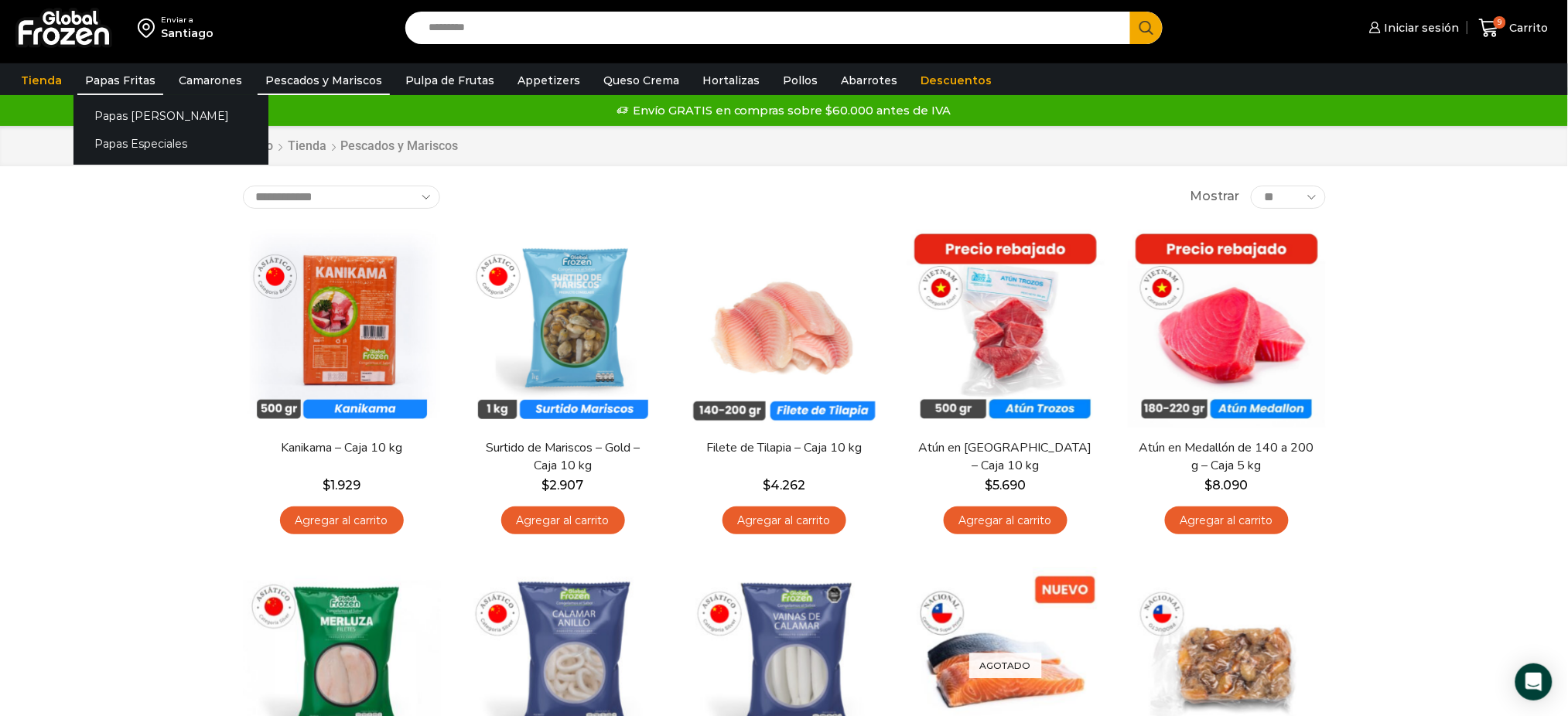
click at [120, 84] on link "Papas Fritas" at bounding box center [120, 80] width 86 height 30
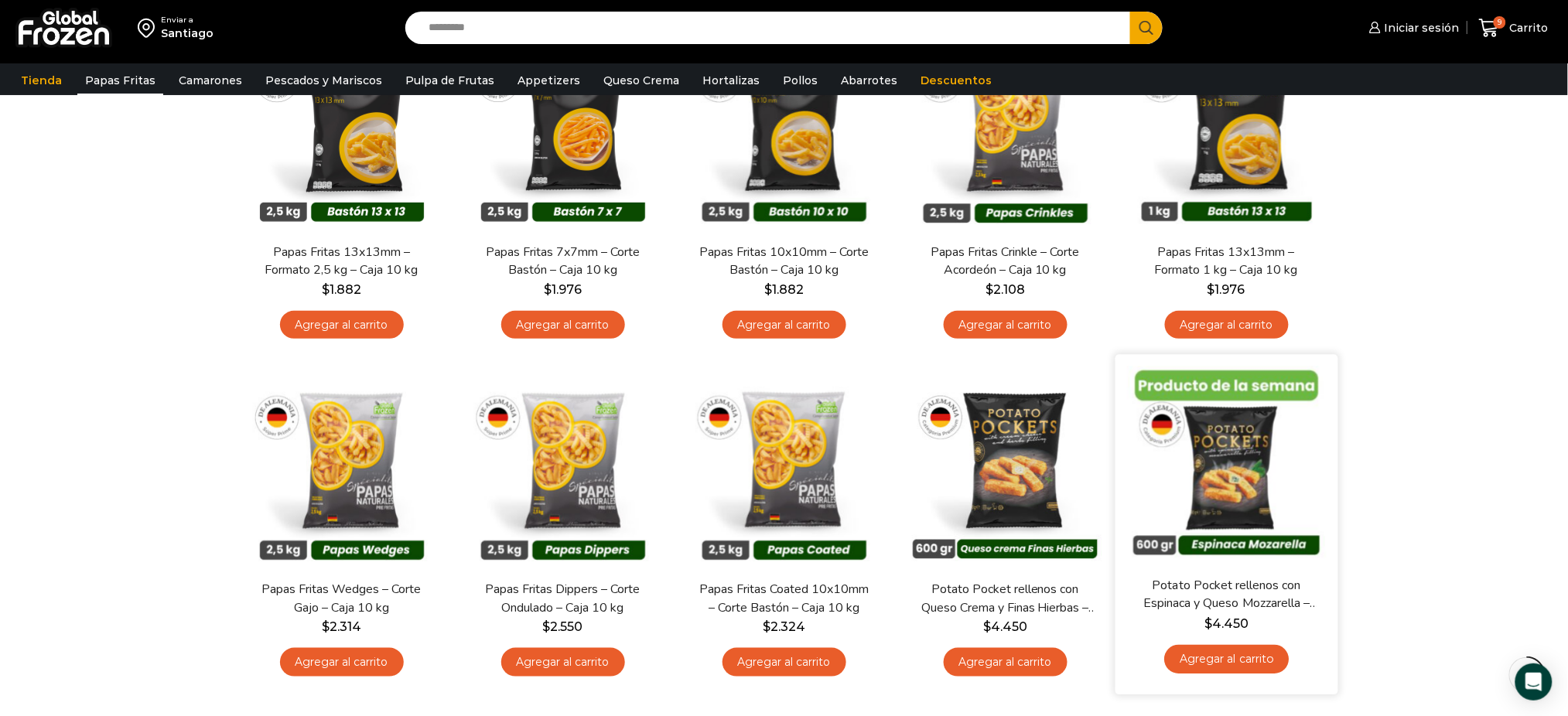
scroll to position [204, 0]
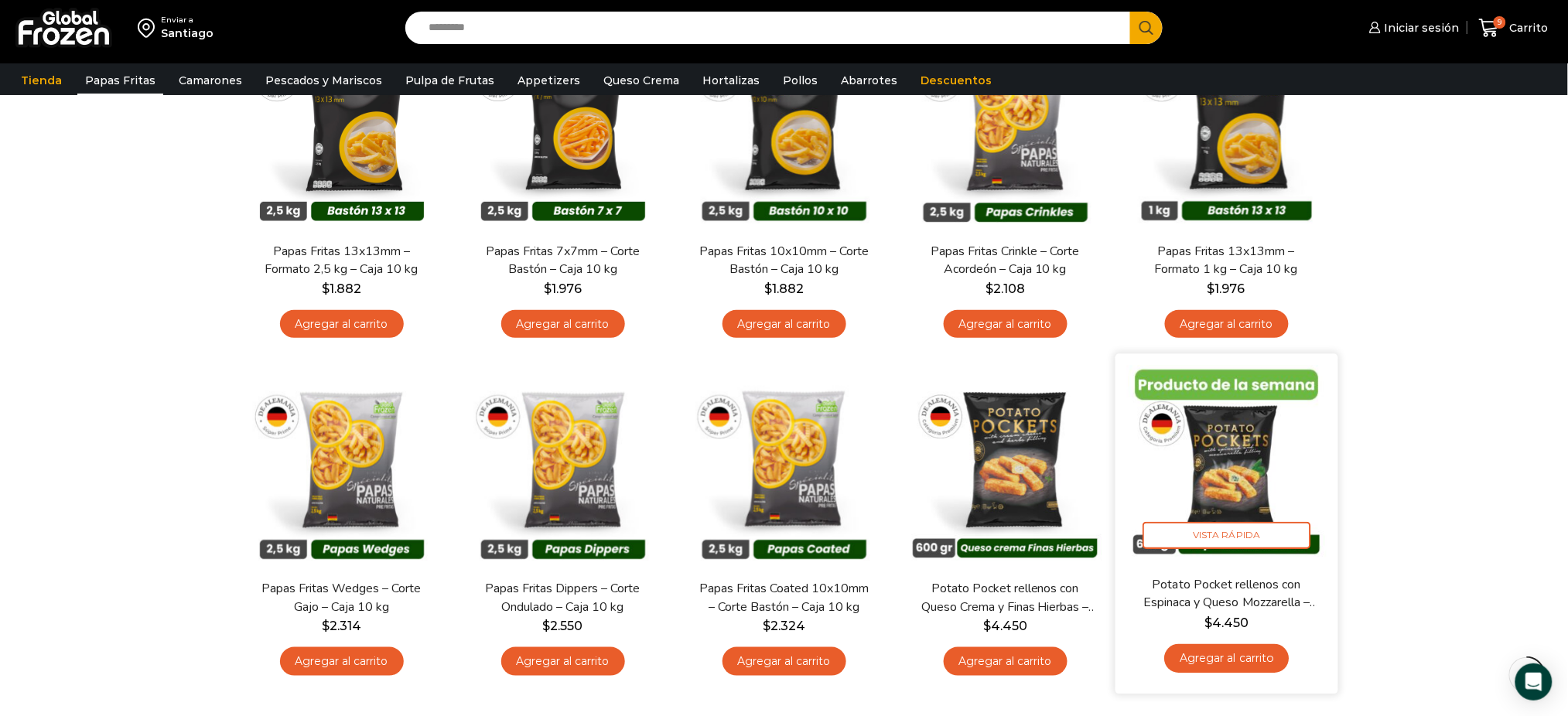
click at [1221, 656] on link "Agregar al carrito" at bounding box center [1226, 658] width 125 height 29
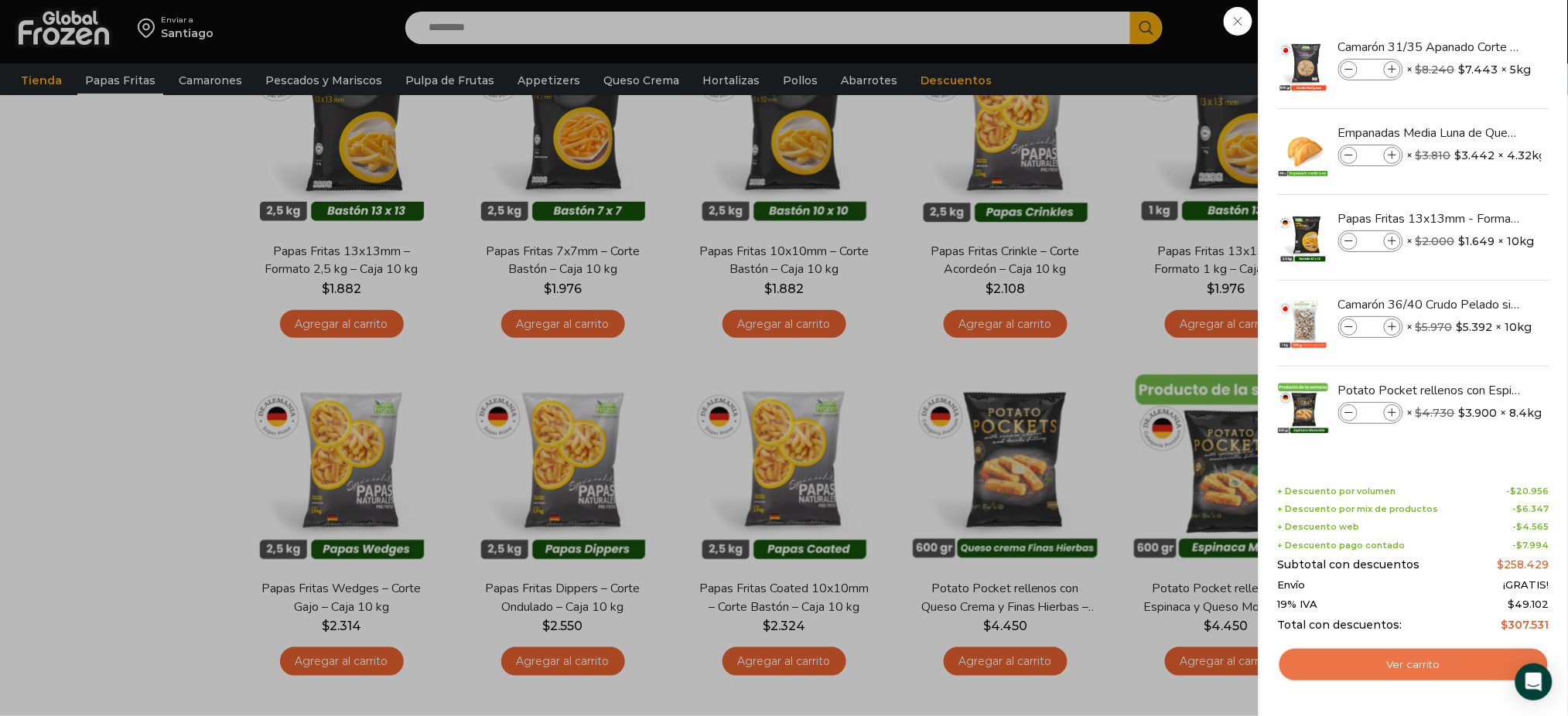
click at [1327, 667] on link "Ver carrito" at bounding box center [1414, 665] width 272 height 36
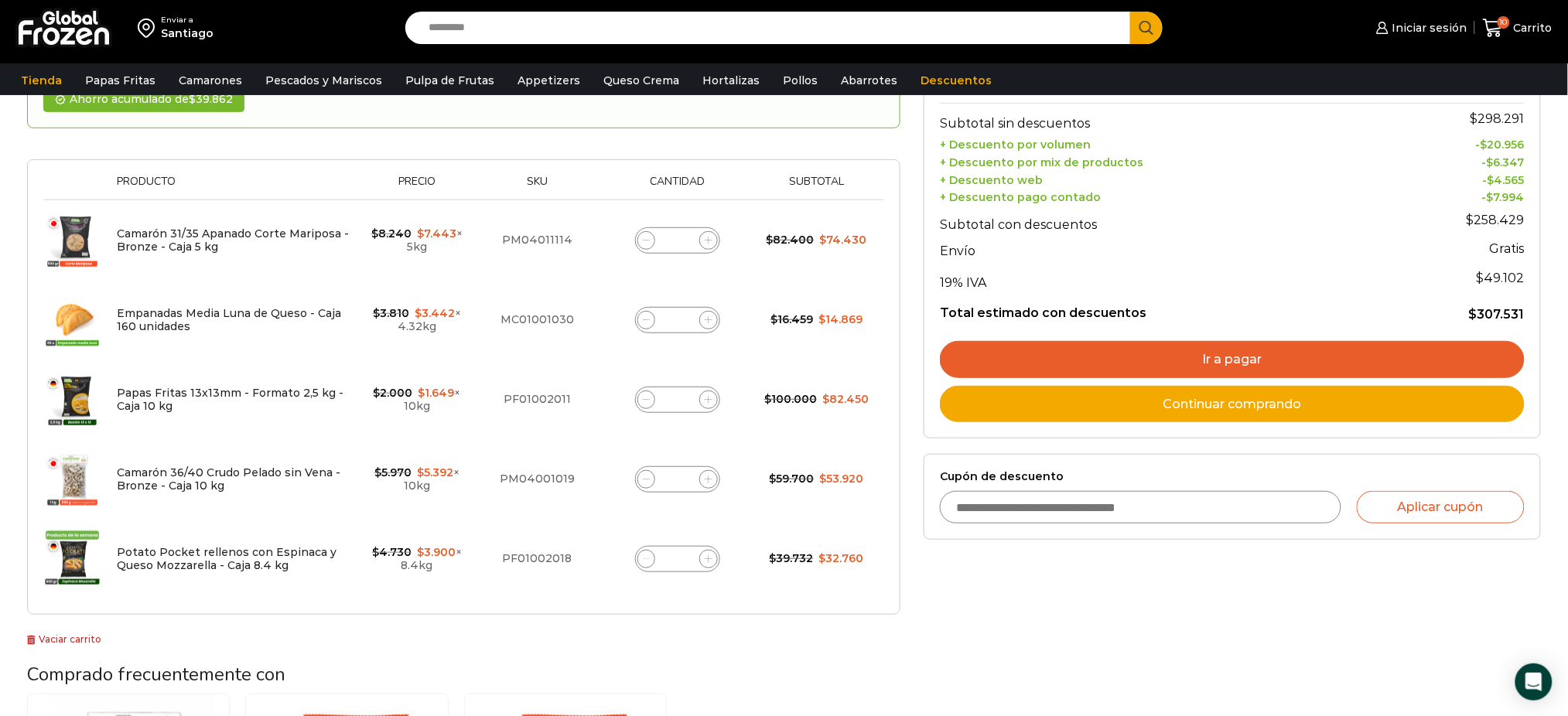
scroll to position [199, 0]
drag, startPoint x: 1180, startPoint y: 675, endPoint x: 1164, endPoint y: 705, distance: 34.0
click at [1179, 674] on div "Selecciona la forma de pago Contado (Ahorra un 3% en tu compra) Seleccionar Env…" at bounding box center [1232, 476] width 641 height 1020
click at [524, 642] on div "¡Mientras más compras, más ahorras! A mayor volumen, mayor descuento ¡Descuento…" at bounding box center [464, 307] width 873 height 681
click at [622, 616] on div "¡Mientras más compras, más ahorras! A mayor volumen, mayor descuento ¡Descuento…" at bounding box center [464, 307] width 873 height 681
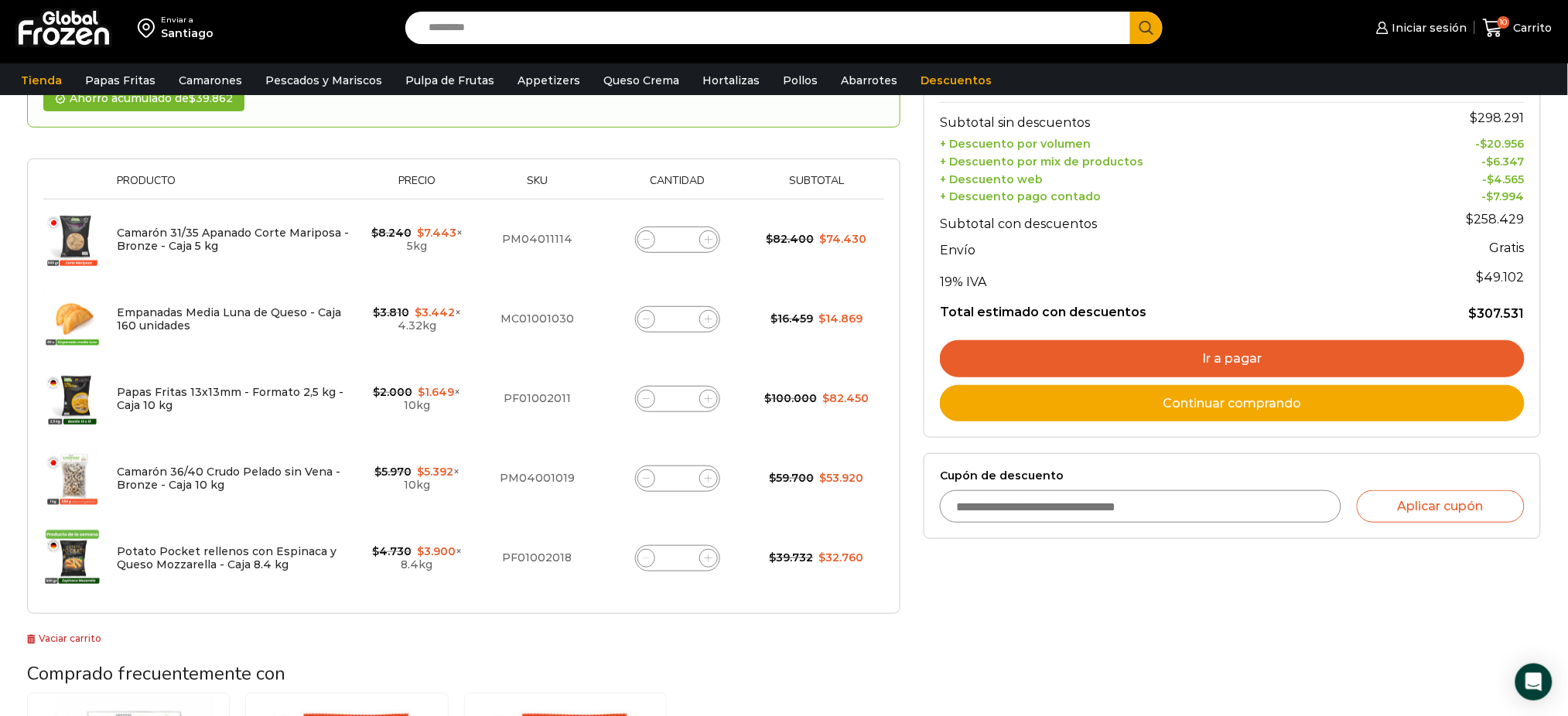
click at [400, 652] on div "¡Mientras más compras, más ahorras! A mayor volumen, mayor descuento ¡Descuento…" at bounding box center [464, 476] width 897 height 1020
click at [643, 557] on icon at bounding box center [647, 557] width 7 height 7
type input "*"
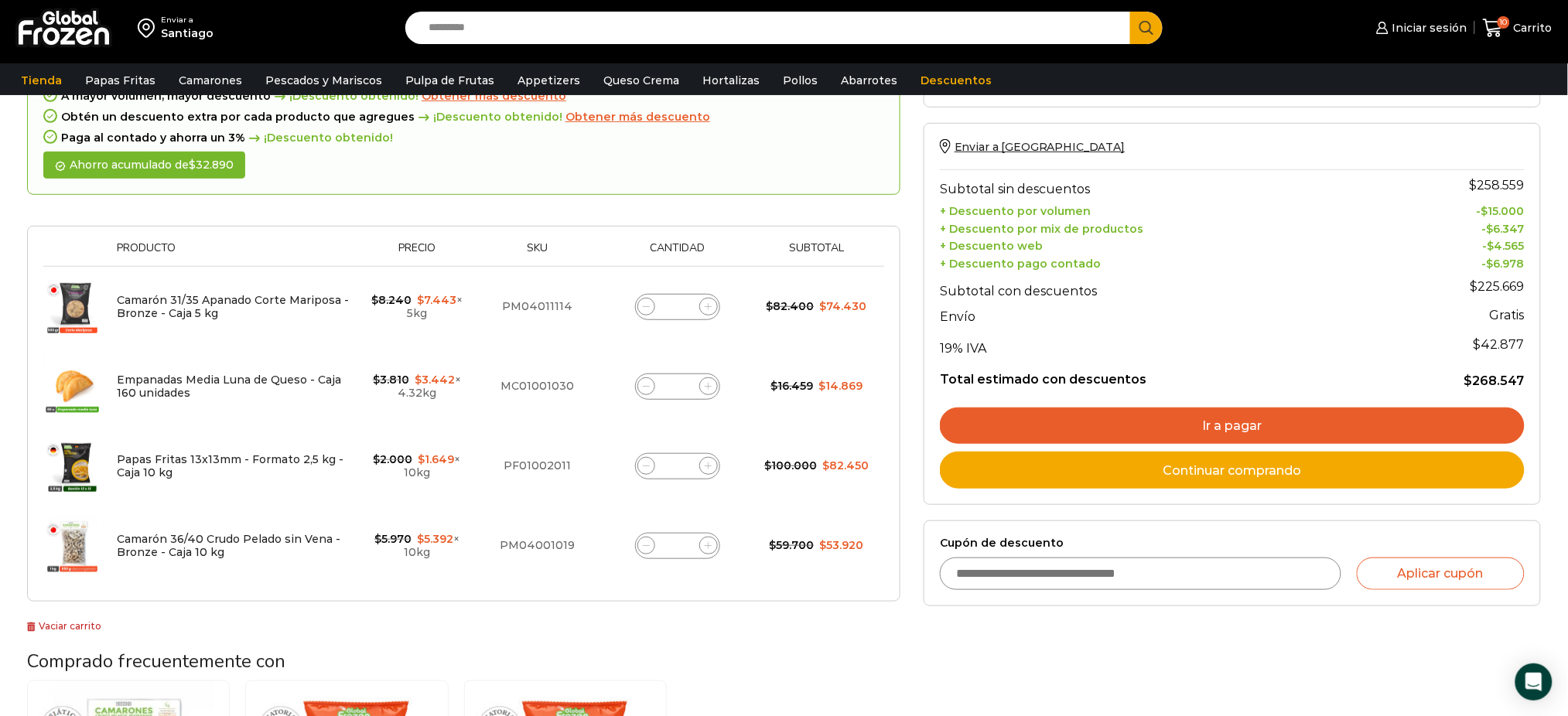
scroll to position [190, 0]
click at [632, 34] on input "Search input" at bounding box center [771, 27] width 702 height 32
type input "*******"
click at [1130, 11] on button "Search" at bounding box center [1146, 27] width 32 height 32
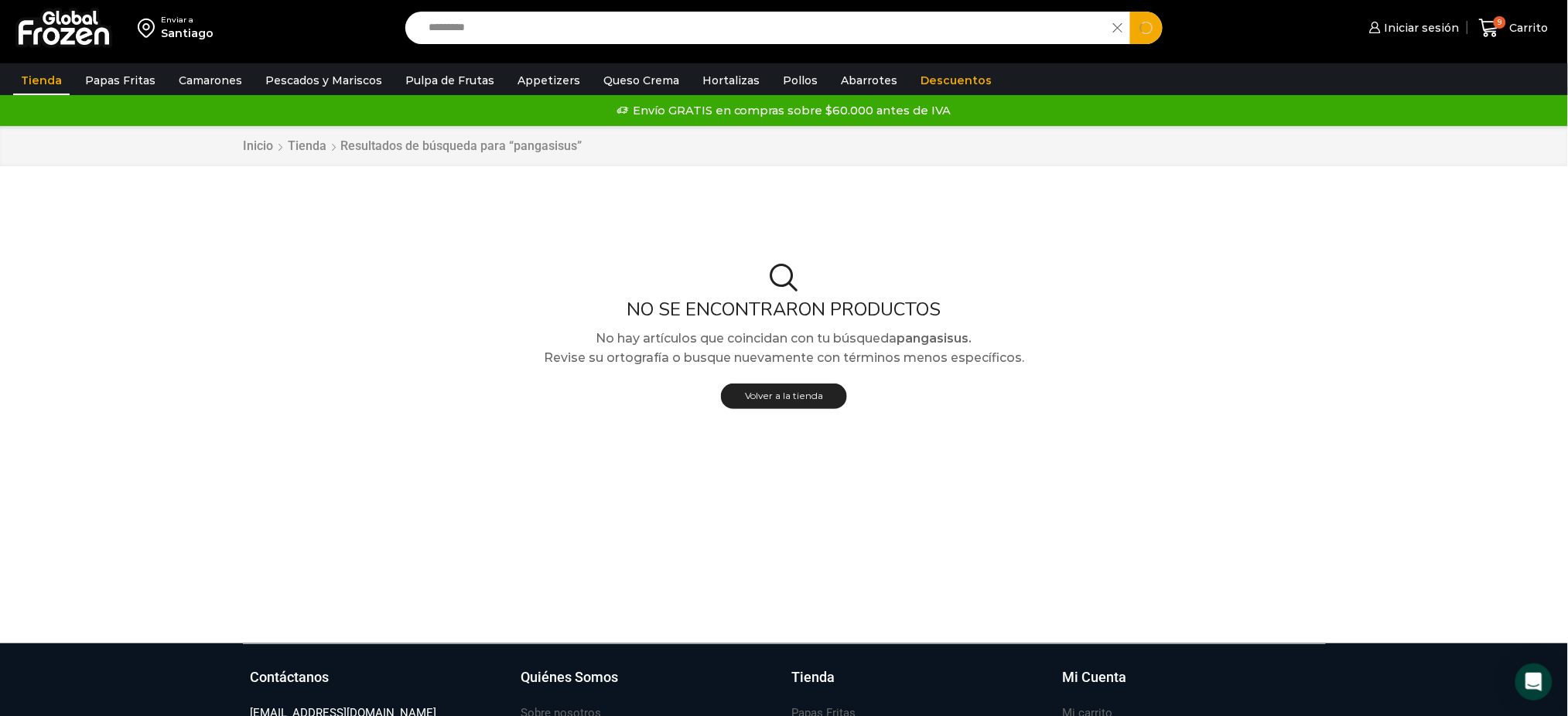
type input "*********"
click at [1130, 11] on button "Search" at bounding box center [1146, 27] width 32 height 32
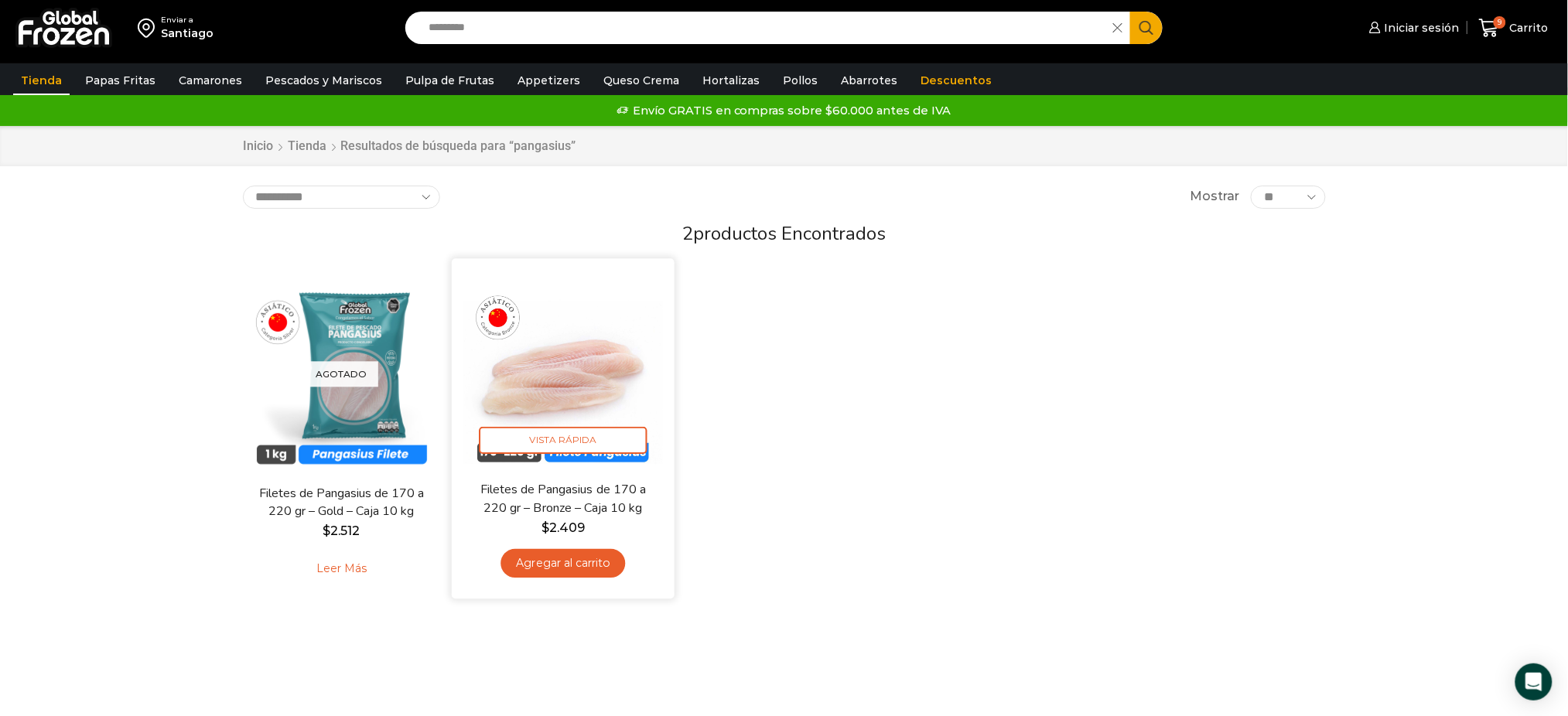
click at [567, 567] on link "Agregar al carrito" at bounding box center [562, 563] width 125 height 29
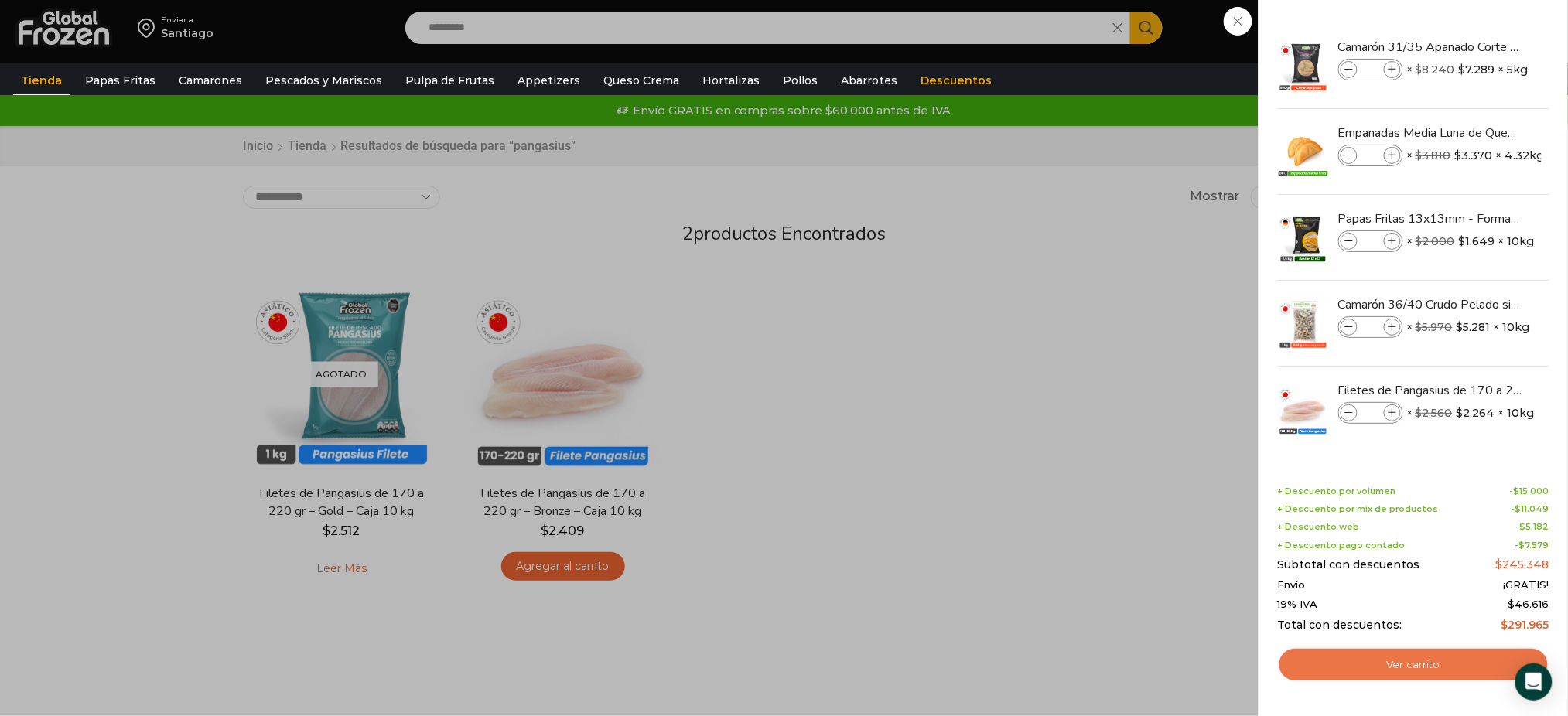
click at [1287, 654] on link "Ver carrito" at bounding box center [1414, 665] width 272 height 36
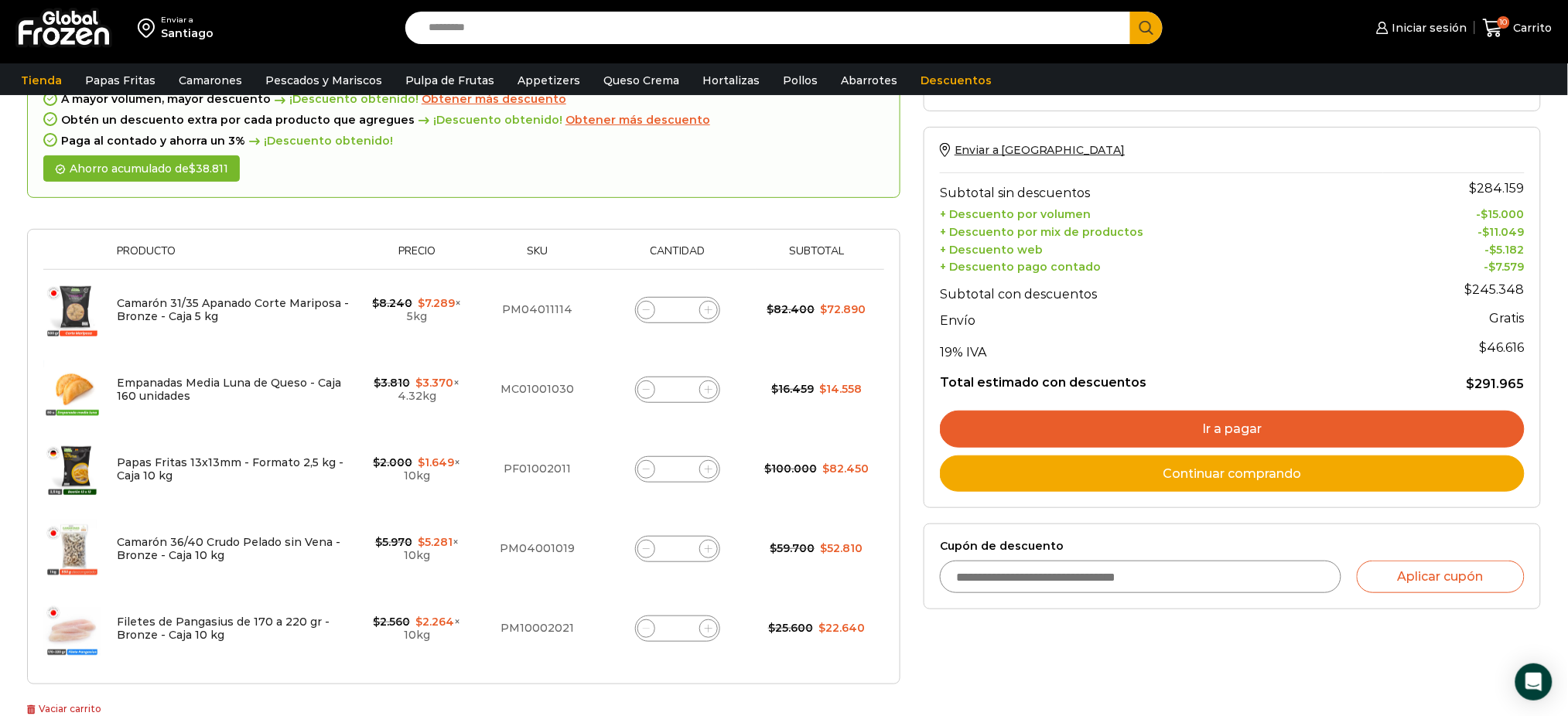
scroll to position [128, 0]
click at [641, 635] on span at bounding box center [646, 629] width 18 height 18
type input "*"
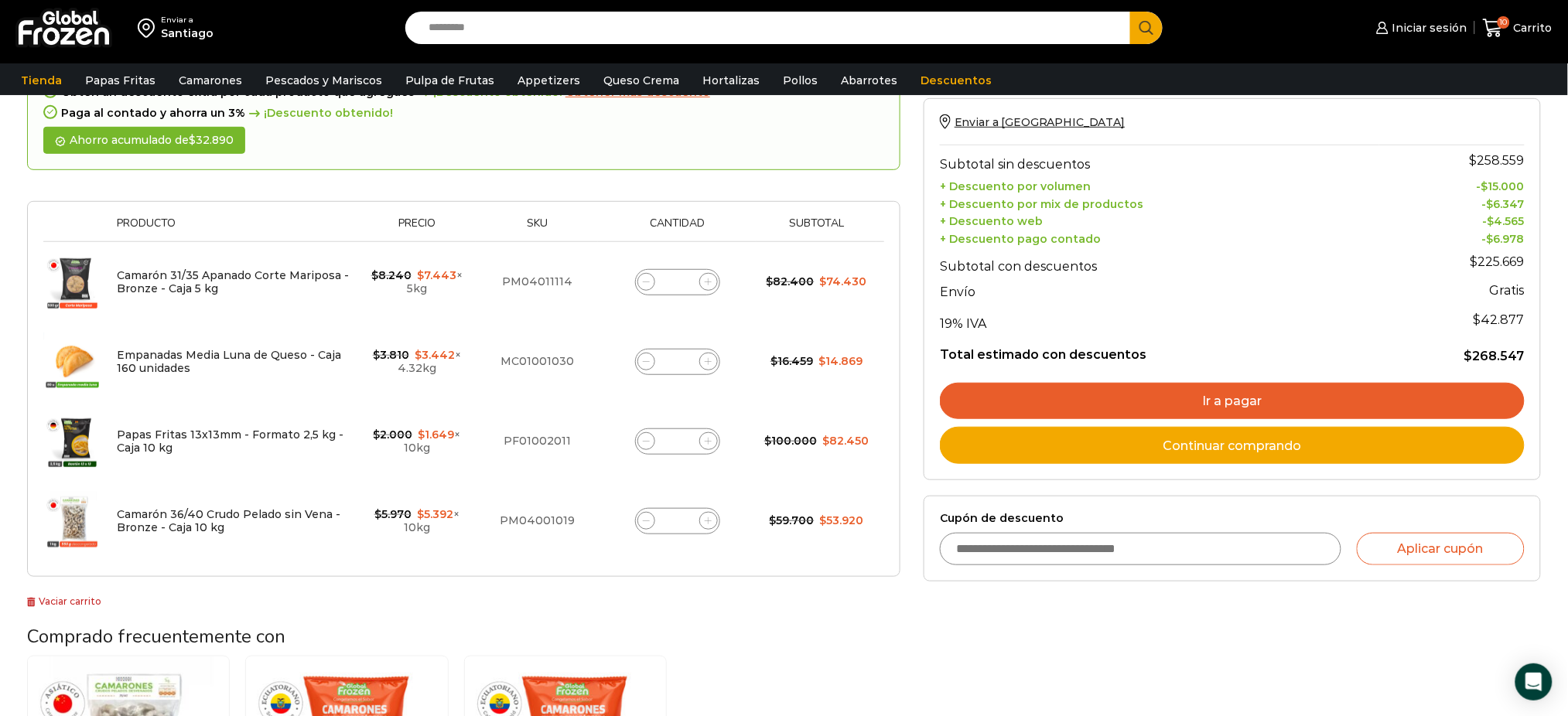
scroll to position [213, 0]
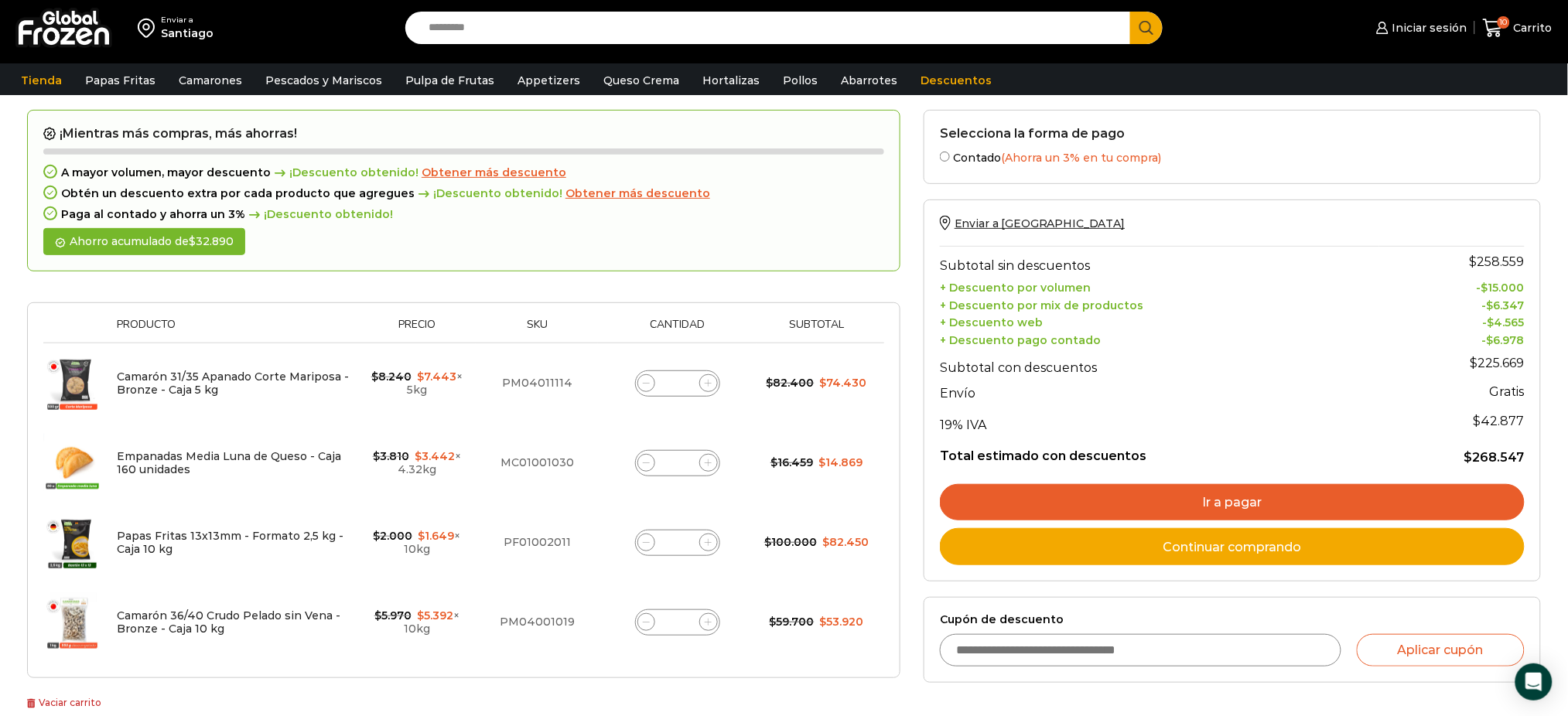
click at [1001, 480] on div "Enviar a Chile Subtotal sin descuentos $ 258.559 + Descuento por volumen - $ 15…" at bounding box center [1232, 390] width 585 height 349
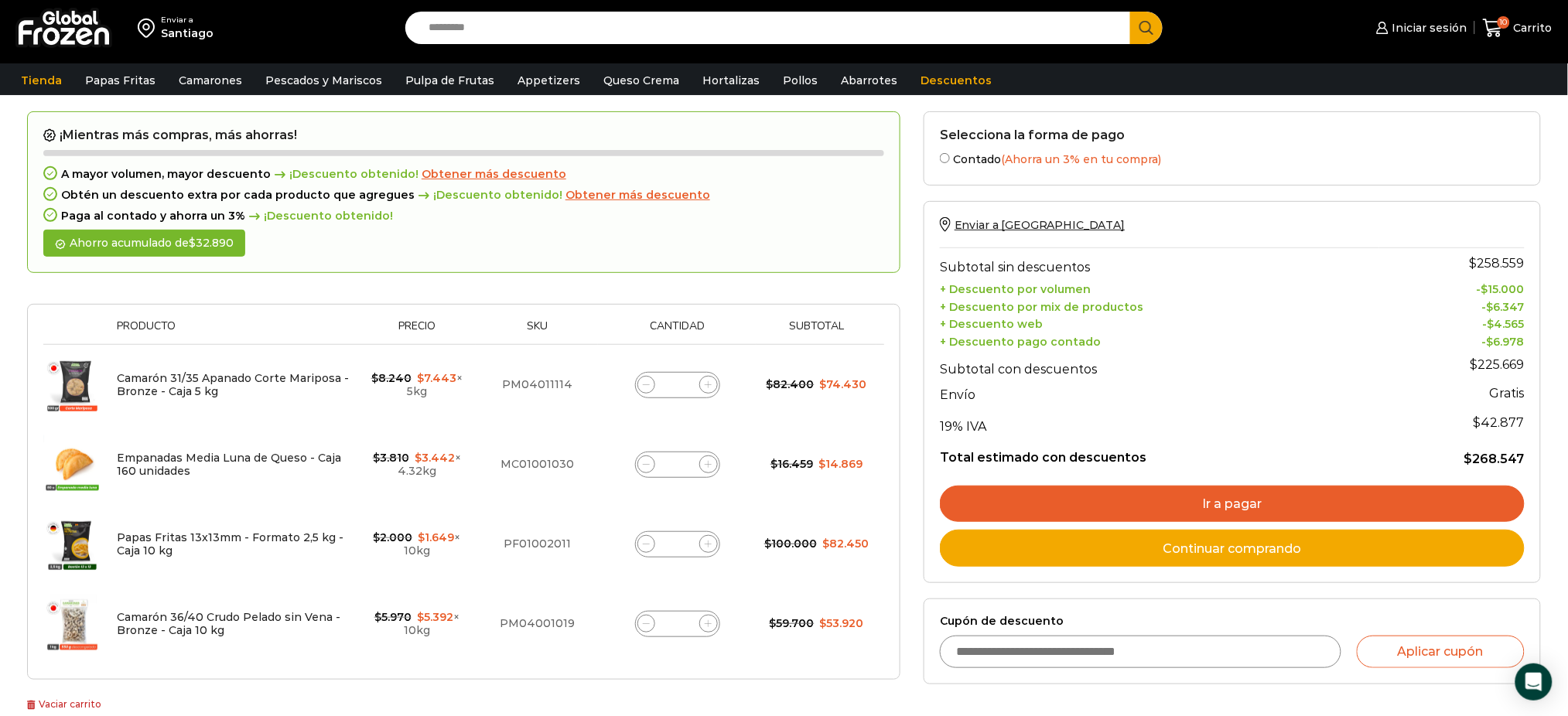
click at [622, 24] on input "Search input" at bounding box center [771, 27] width 702 height 32
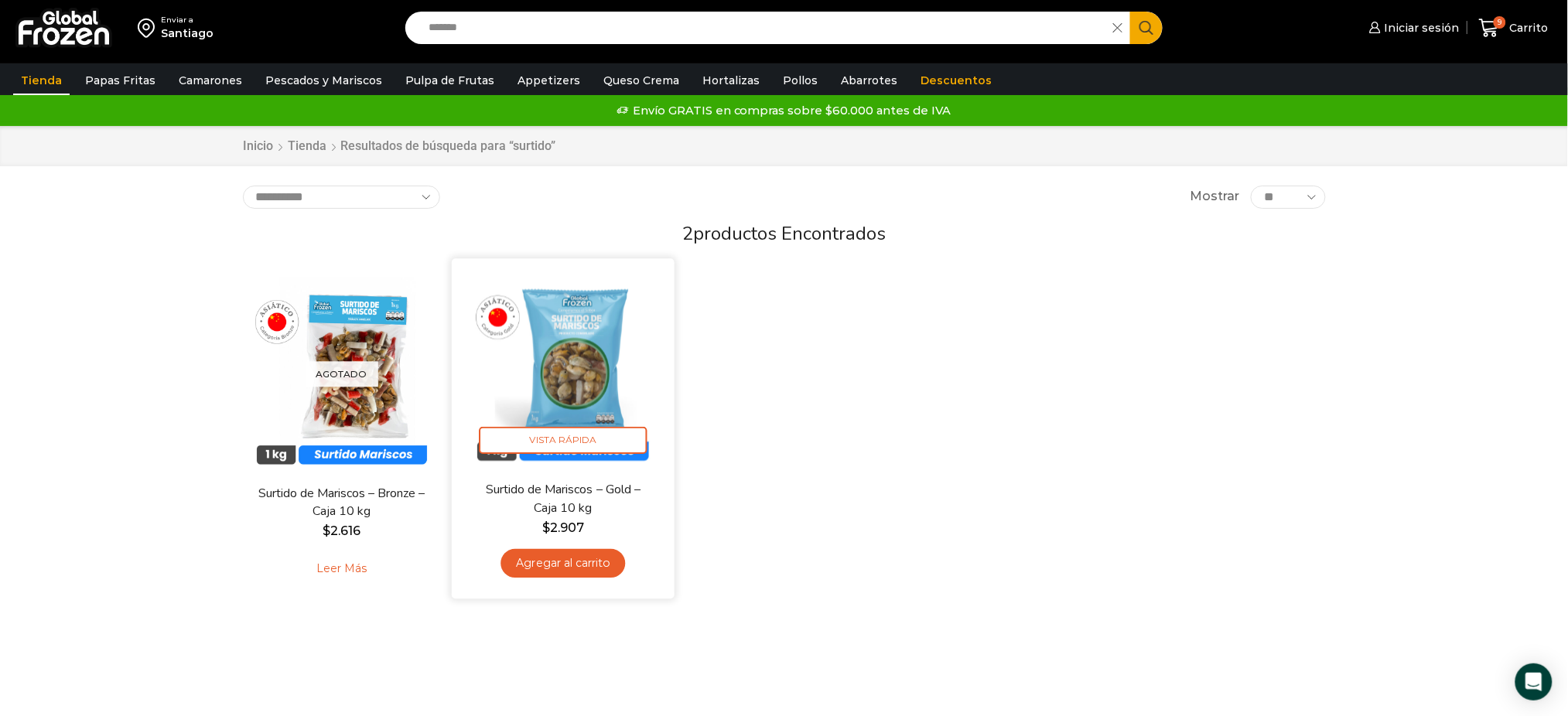
click at [546, 567] on link "Agregar al carrito" at bounding box center [562, 563] width 125 height 29
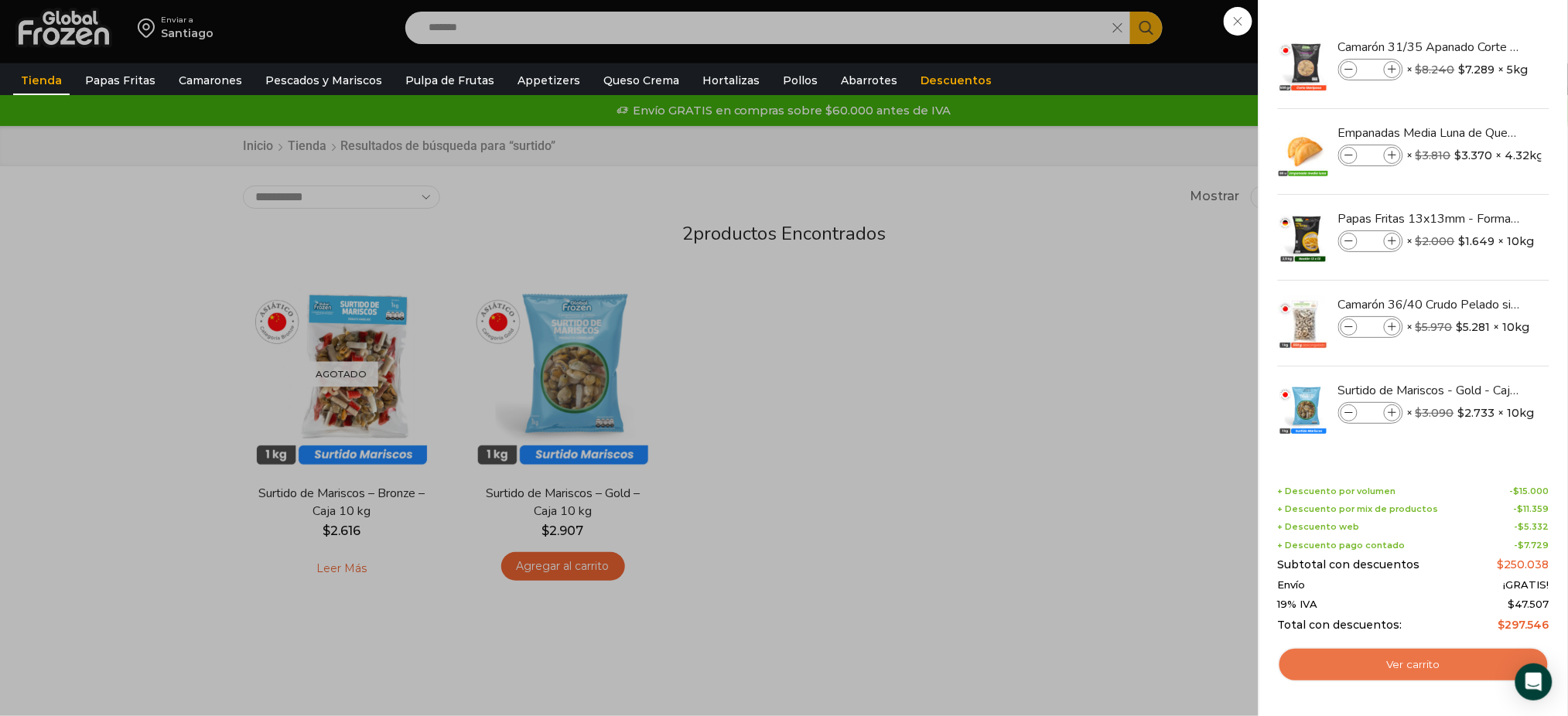
click at [1313, 669] on link "Ver carrito" at bounding box center [1414, 665] width 272 height 36
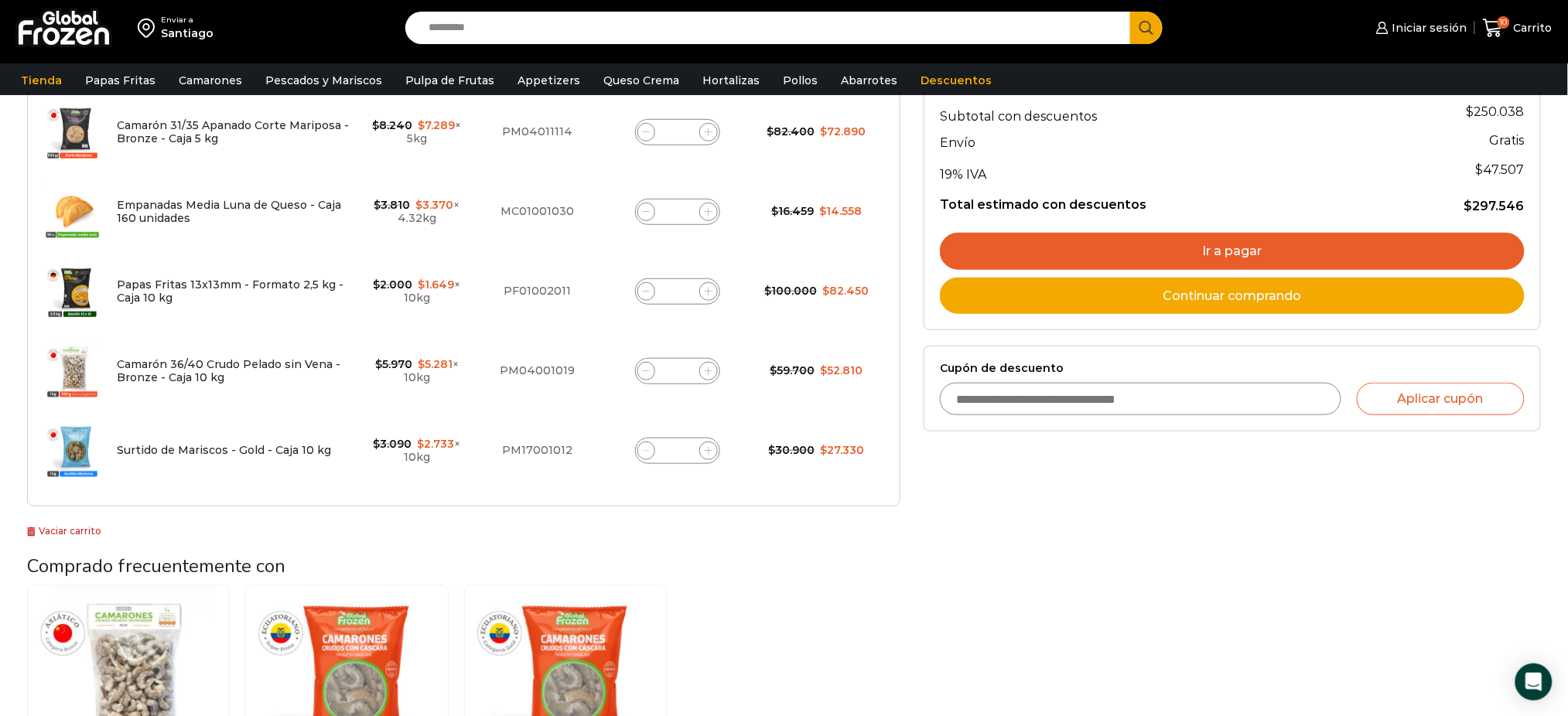
scroll to position [307, 0]
click at [650, 443] on span at bounding box center [646, 449] width 18 height 18
type input "*"
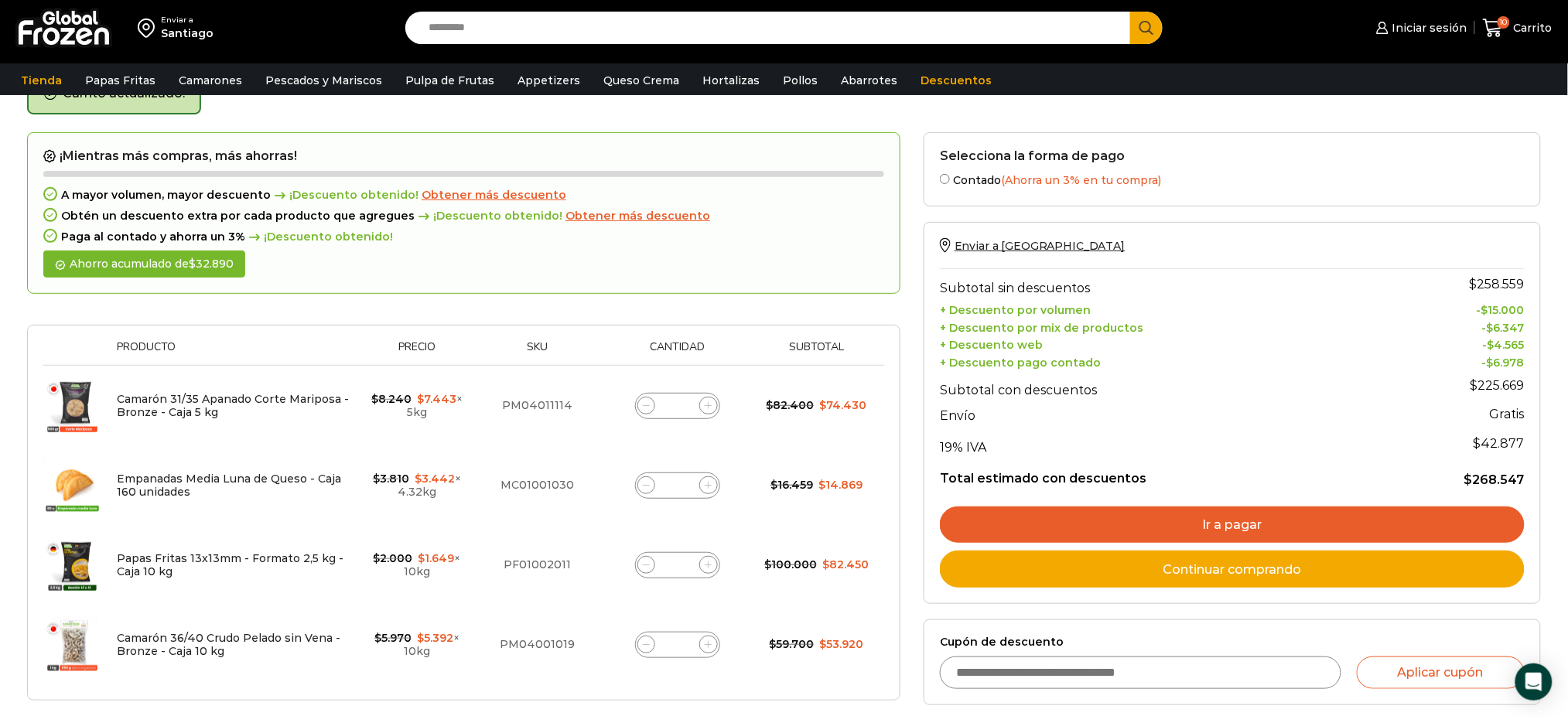
scroll to position [87, 0]
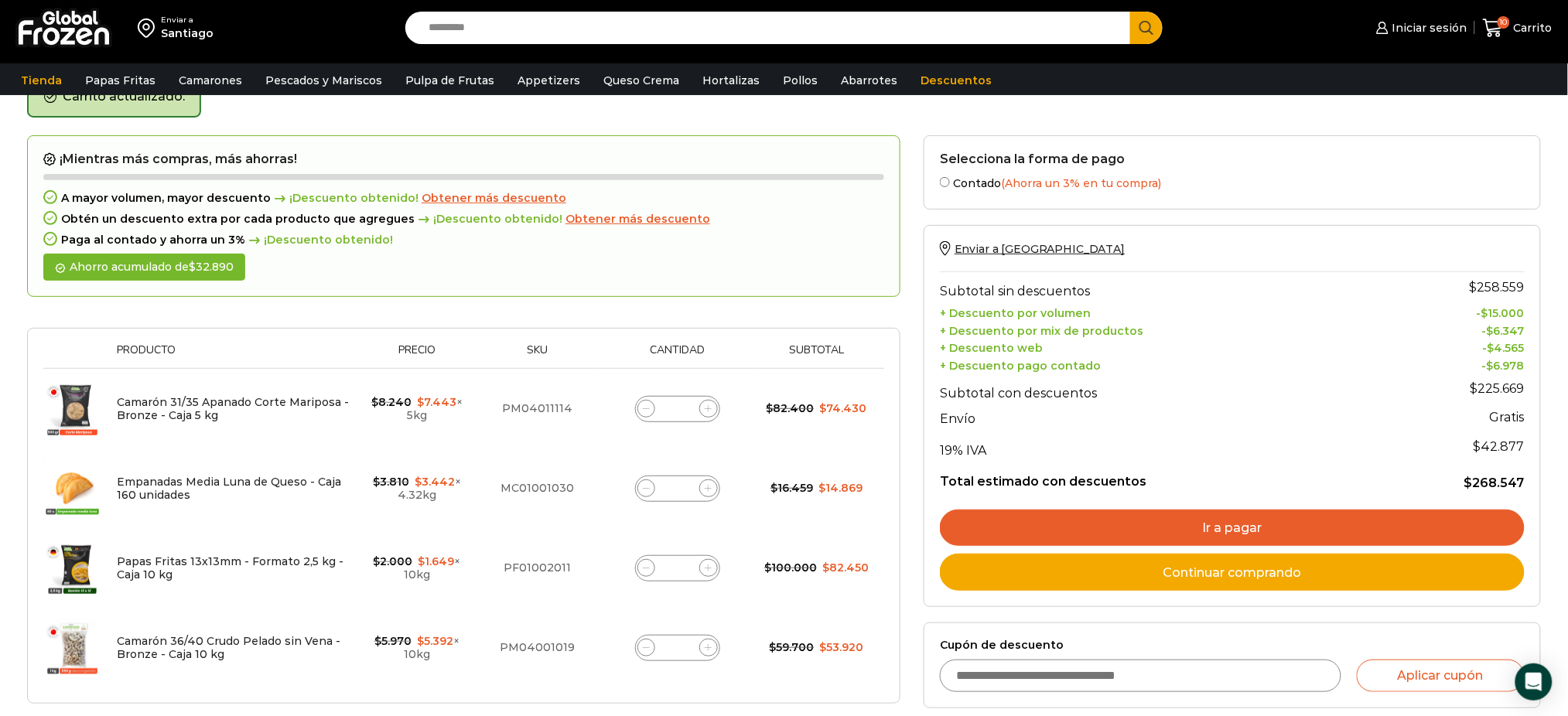
click at [1074, 517] on link "Ir a pagar" at bounding box center [1232, 528] width 585 height 37
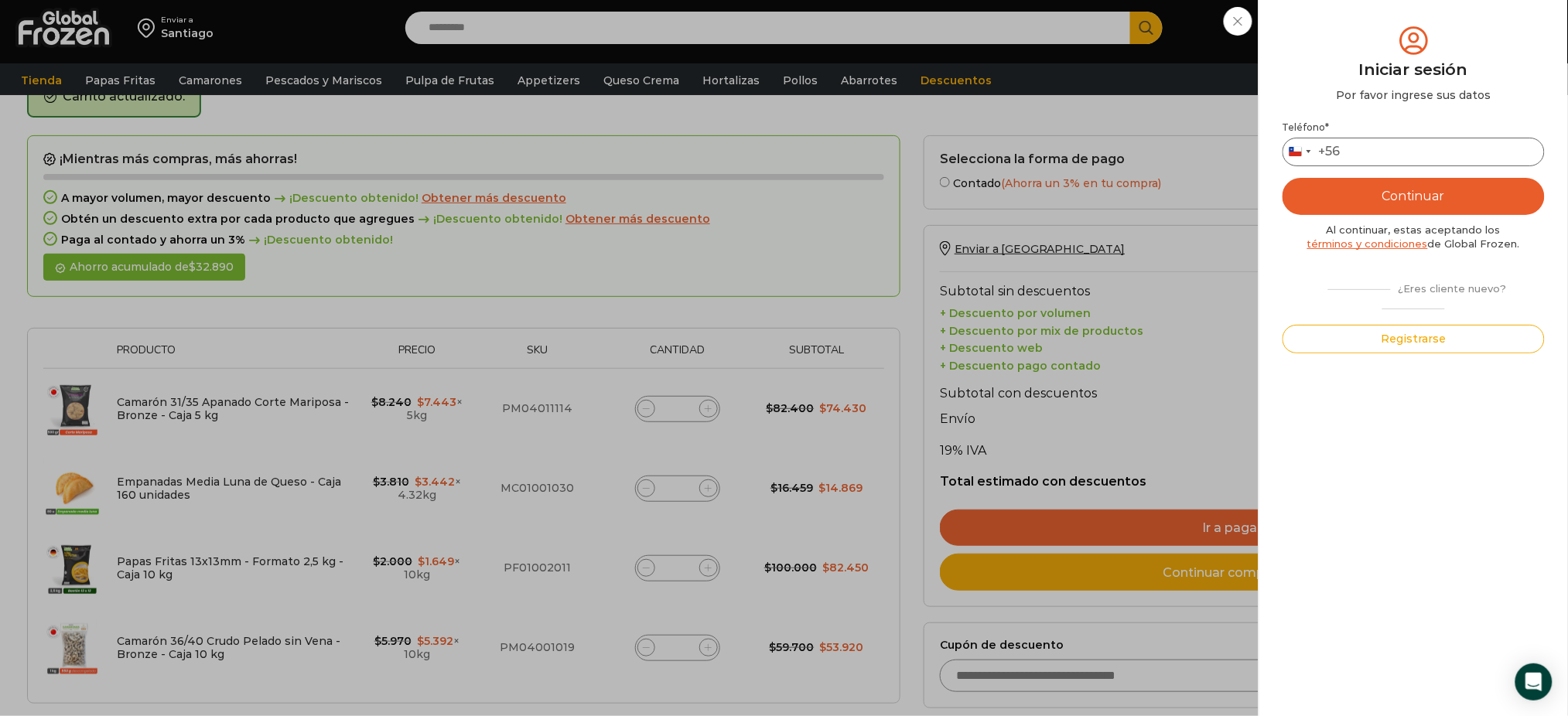
click at [1395, 144] on input "Teléfono *" at bounding box center [1413, 152] width 262 height 29
click at [1372, 44] on div "Iniciar sesión Mi cuenta Login Register Iniciar sesión Por favor ingrese sus da…" at bounding box center [1419, 28] width 94 height 31
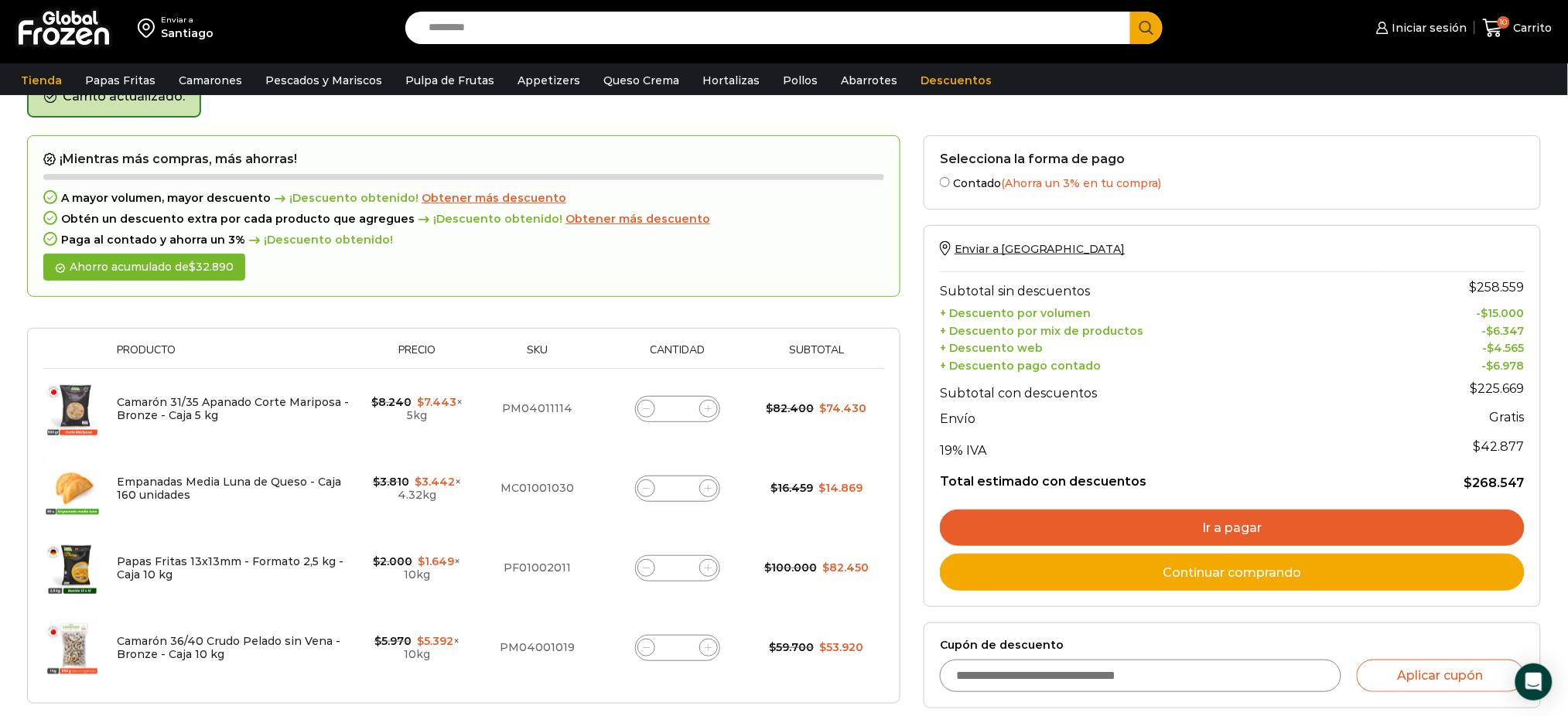
click at [1178, 521] on link "Ir a pagar" at bounding box center [1232, 528] width 585 height 37
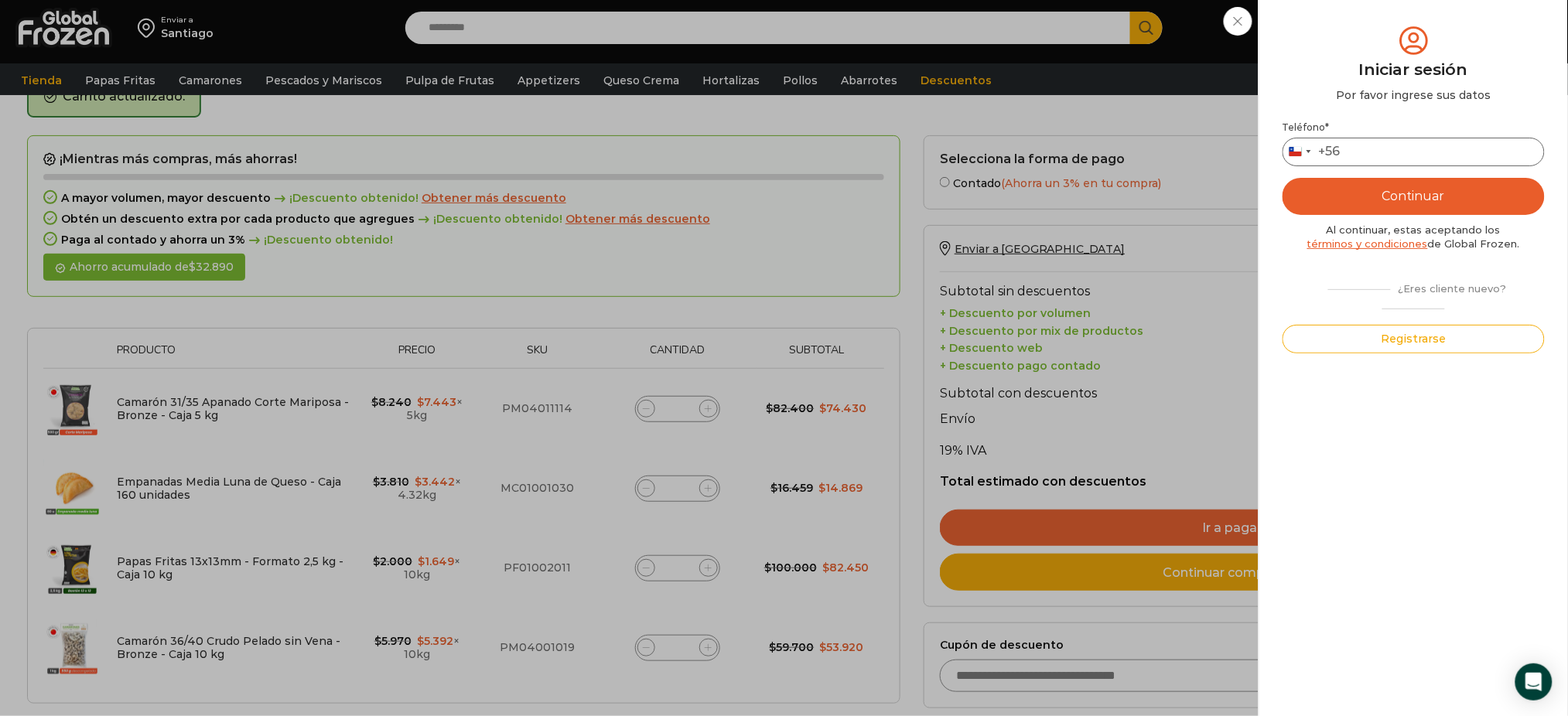
click at [1380, 141] on input "Teléfono *" at bounding box center [1413, 152] width 262 height 29
type input "*********"
click at [1317, 186] on button "Continuar" at bounding box center [1413, 196] width 262 height 37
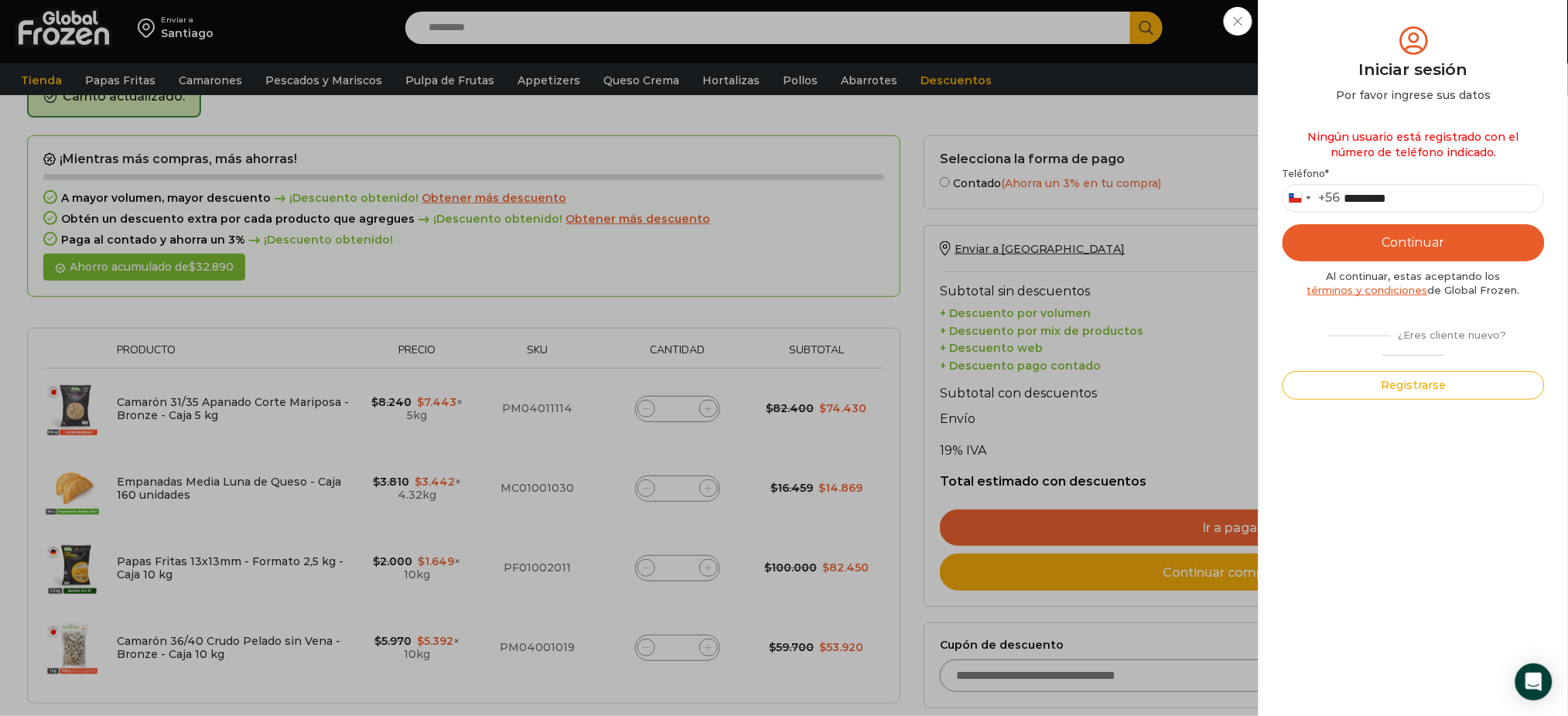
click at [1341, 253] on button "Continuar" at bounding box center [1413, 242] width 262 height 37
click at [1420, 394] on button "Registrarse" at bounding box center [1413, 385] width 262 height 29
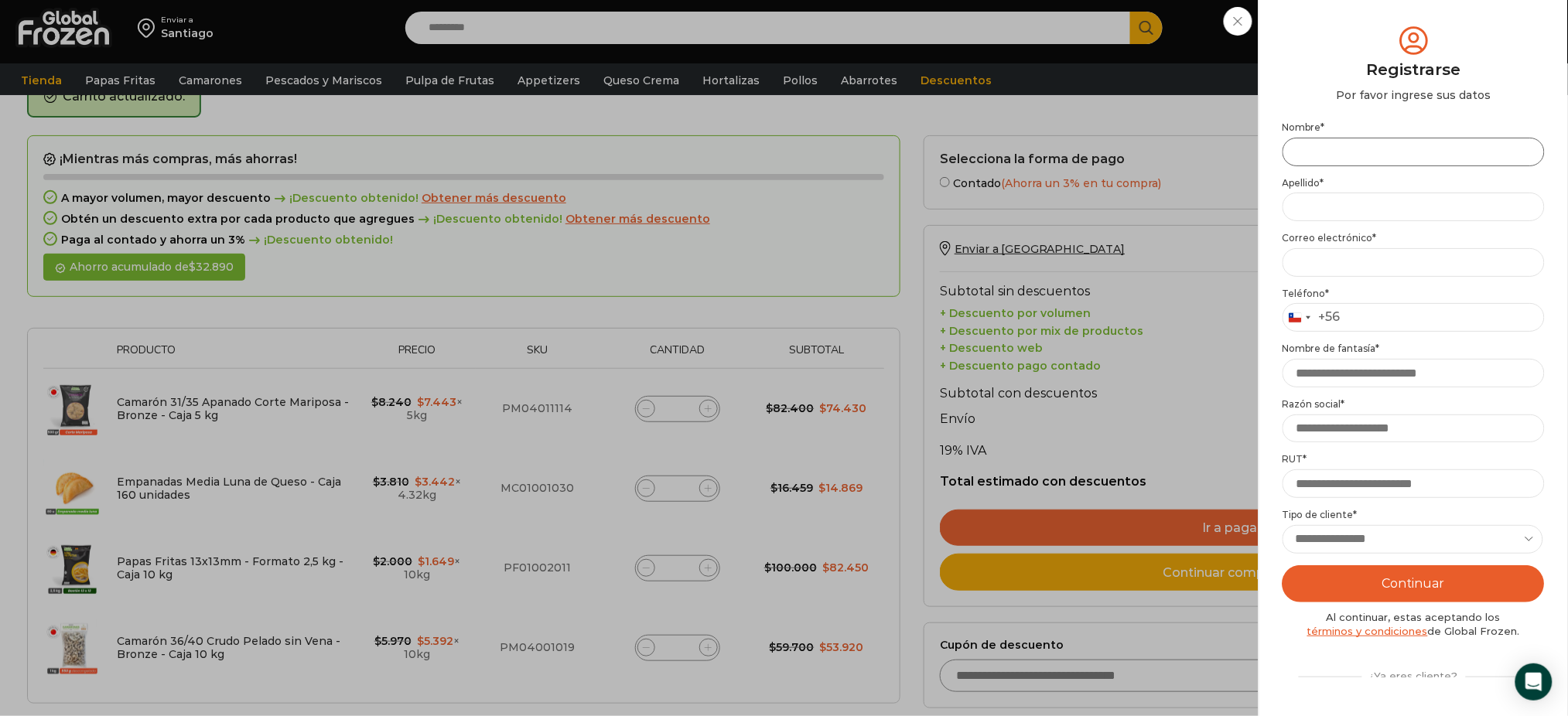
click at [1431, 144] on input "Nombre *" at bounding box center [1413, 152] width 262 height 29
type input "**********"
type input "***"
type input "**********"
type input "*********"
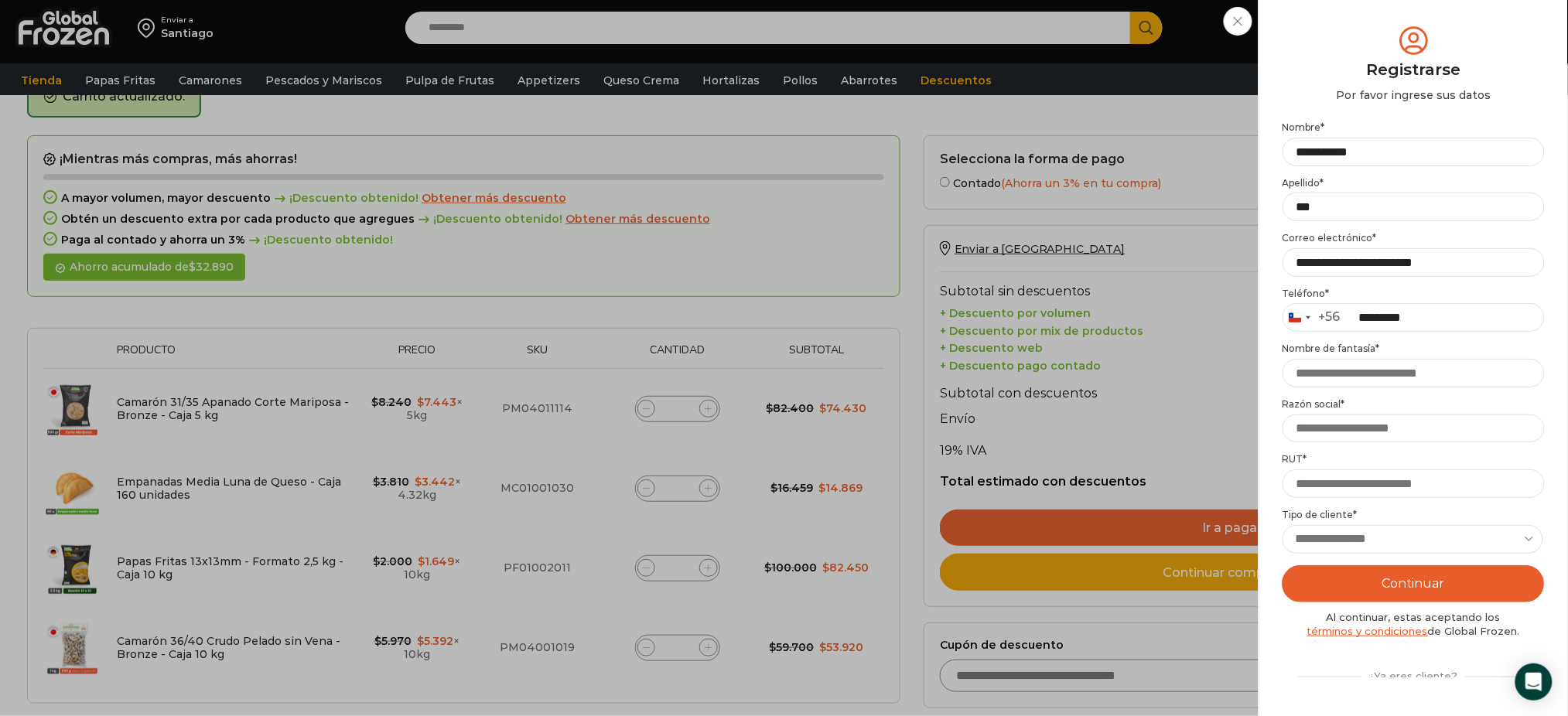
type input "**********"
drag, startPoint x: 1448, startPoint y: 321, endPoint x: 1382, endPoint y: 320, distance: 66.0
click at [1382, 320] on input "*********" at bounding box center [1413, 317] width 262 height 29
click at [1429, 313] on input "*********" at bounding box center [1413, 317] width 262 height 29
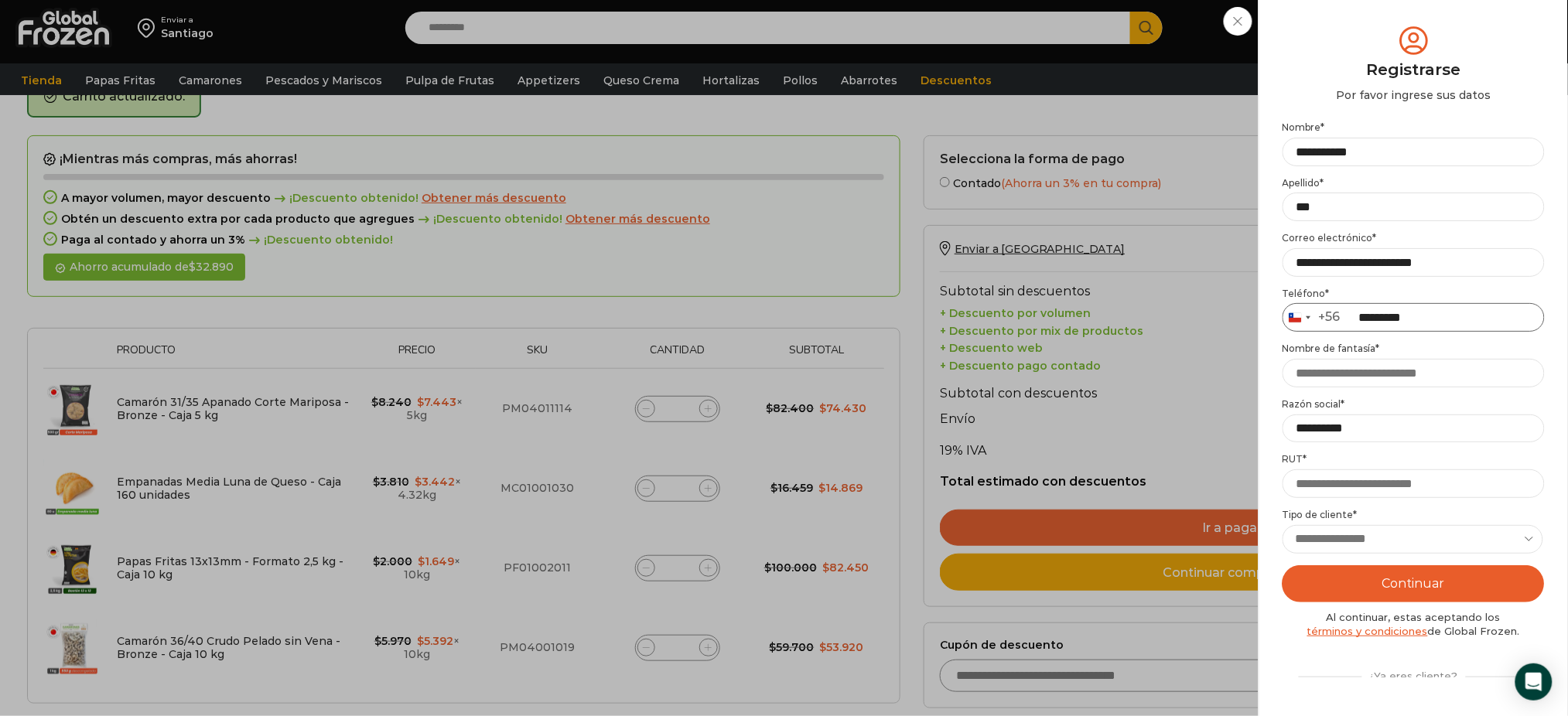
type input "*********"
click at [1351, 371] on input "Nombre de fantasía *" at bounding box center [1413, 373] width 262 height 29
type input "**********"
click at [1379, 427] on input "**********" at bounding box center [1413, 429] width 262 height 29
type input "**********"
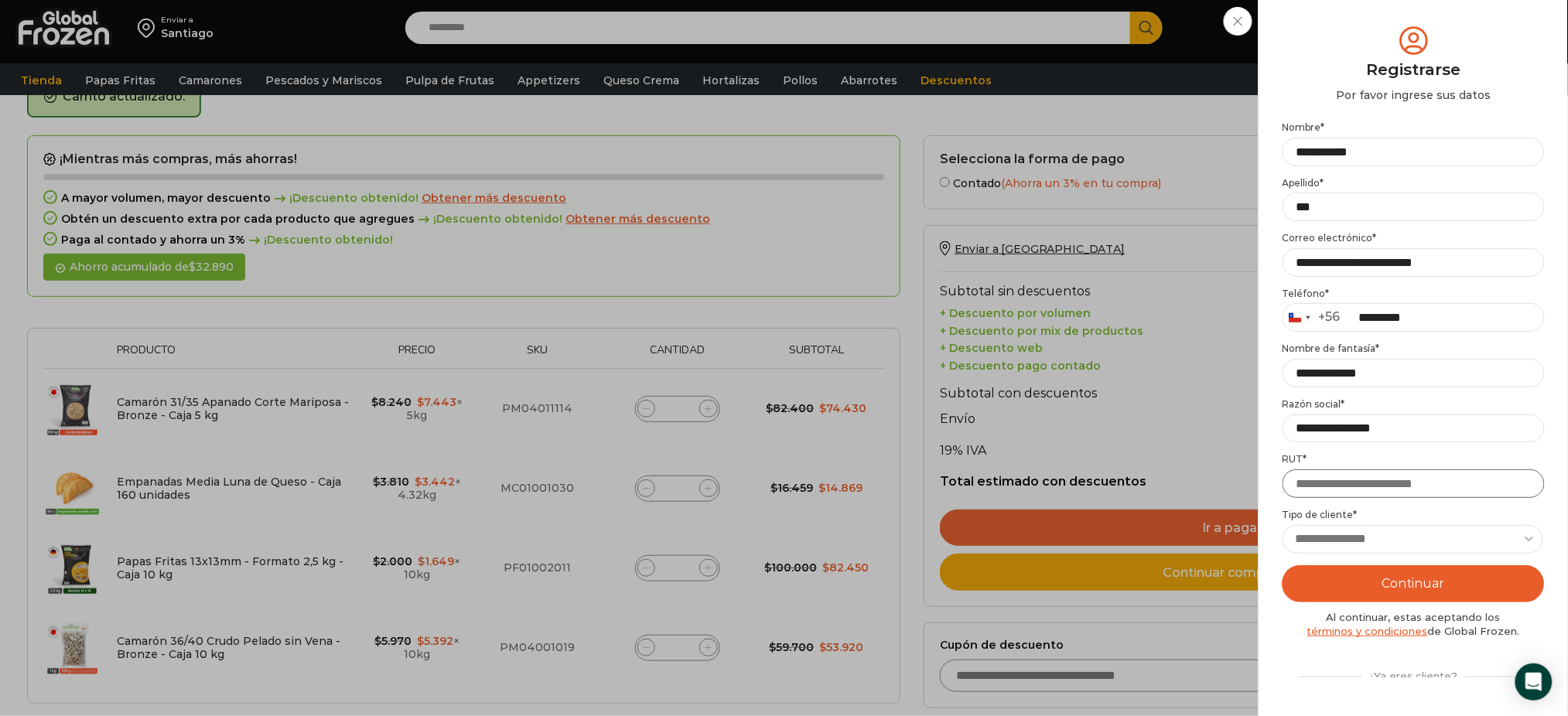
click at [1386, 491] on input "RUT *" at bounding box center [1413, 483] width 262 height 29
type input "**********"
click at [1381, 537] on select "**********" at bounding box center [1412, 539] width 261 height 29
select select "**********"
click at [1282, 525] on select "**********" at bounding box center [1412, 539] width 261 height 29
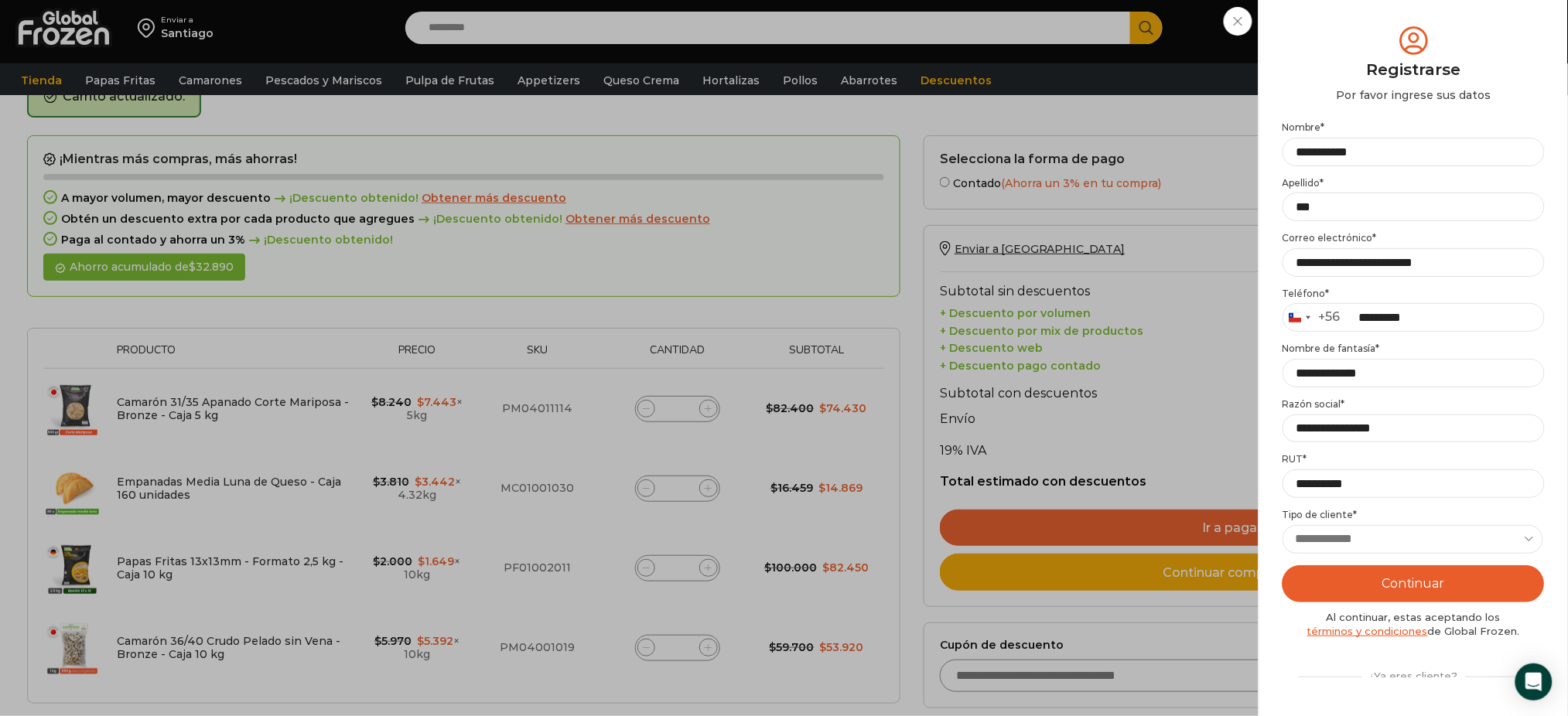
click at [1361, 582] on button "Continuar" at bounding box center [1413, 584] width 262 height 37
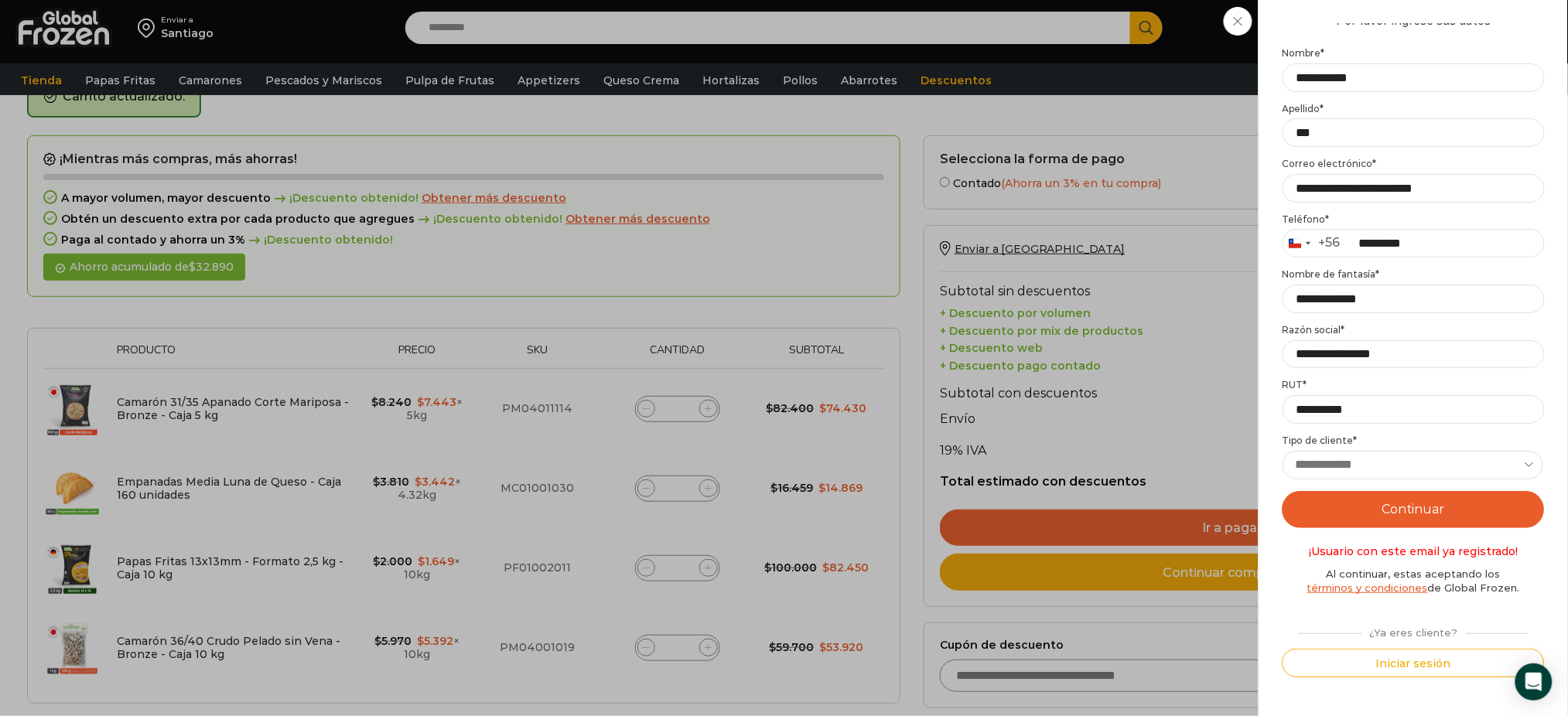
scroll to position [89, 0]
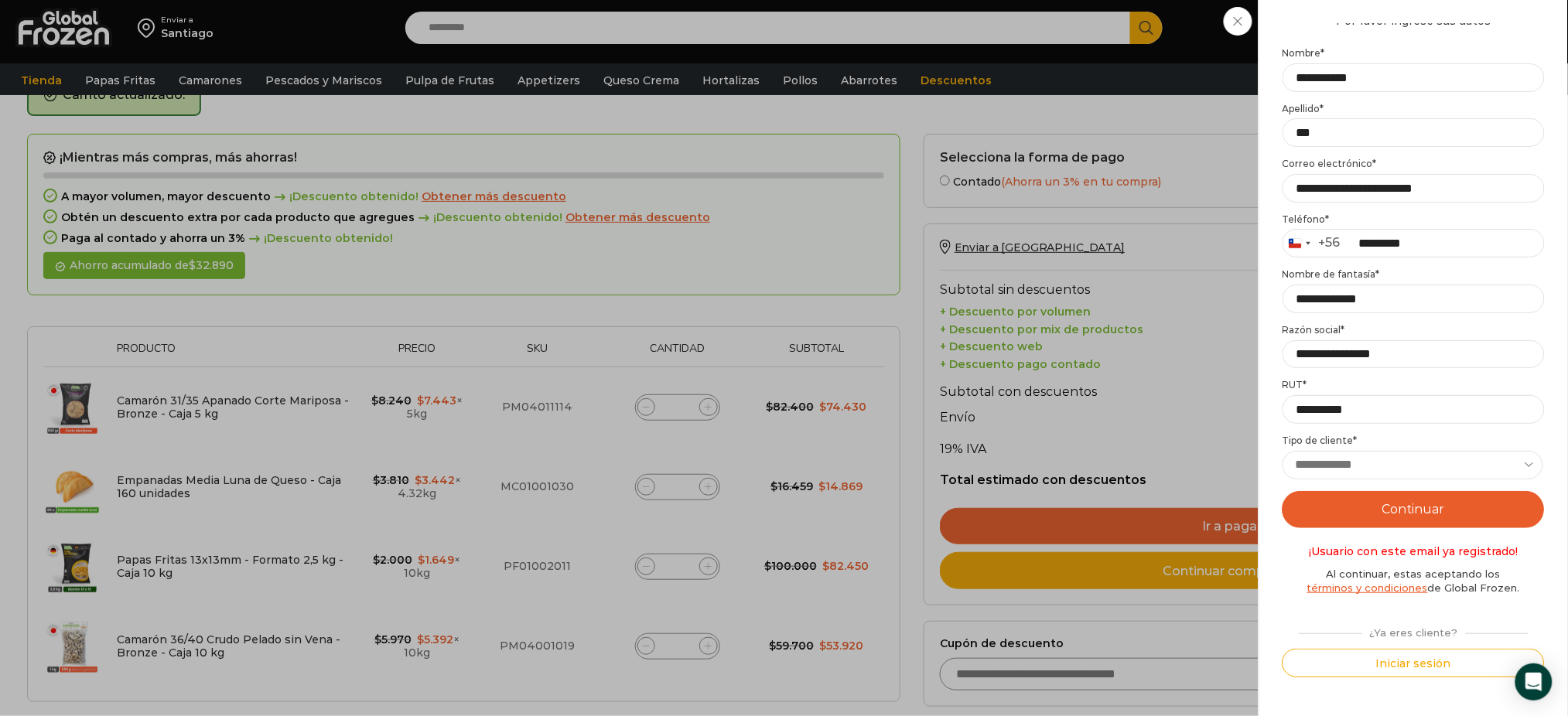
click at [1417, 512] on button "Continuar" at bounding box center [1413, 510] width 262 height 37
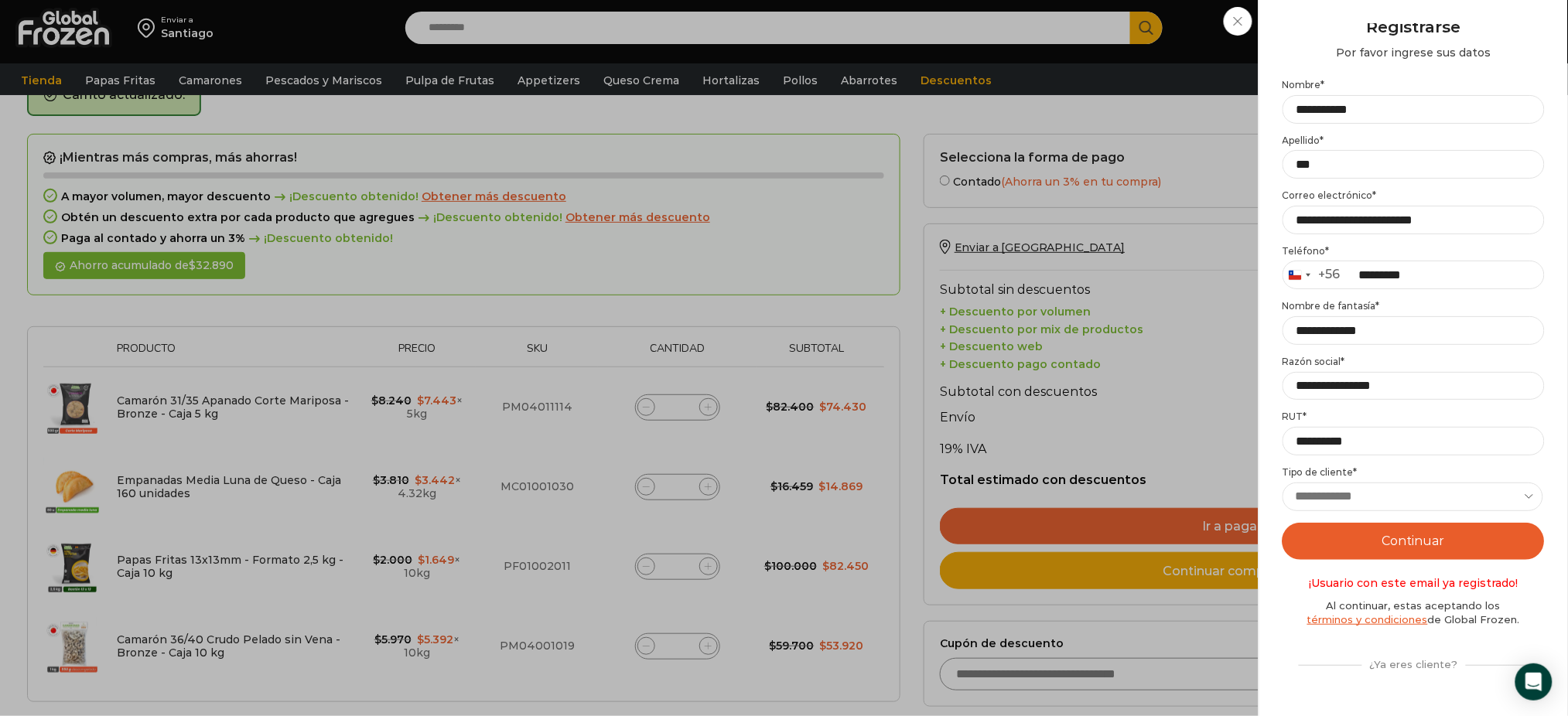
scroll to position [74, 0]
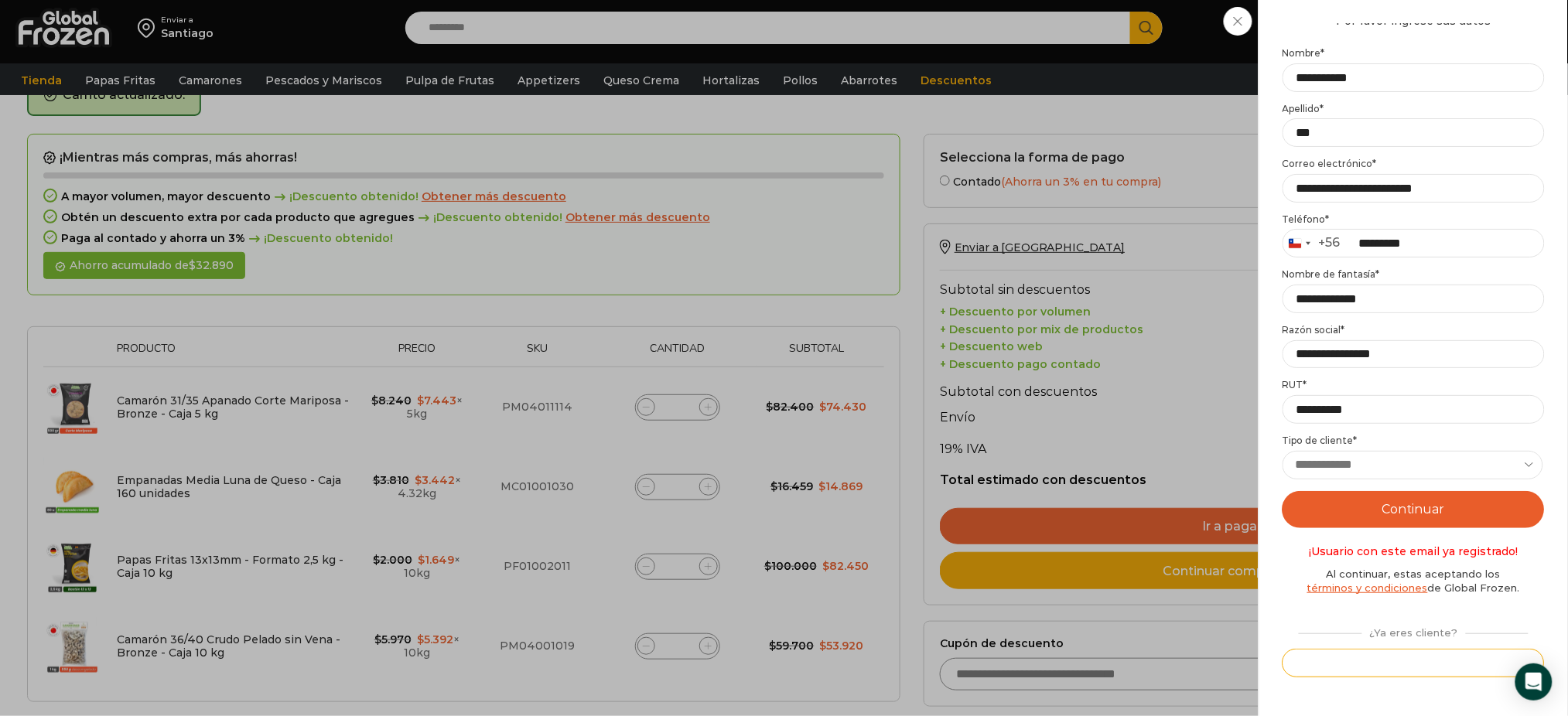
click at [1403, 666] on button "Iniciar sesión" at bounding box center [1413, 663] width 262 height 29
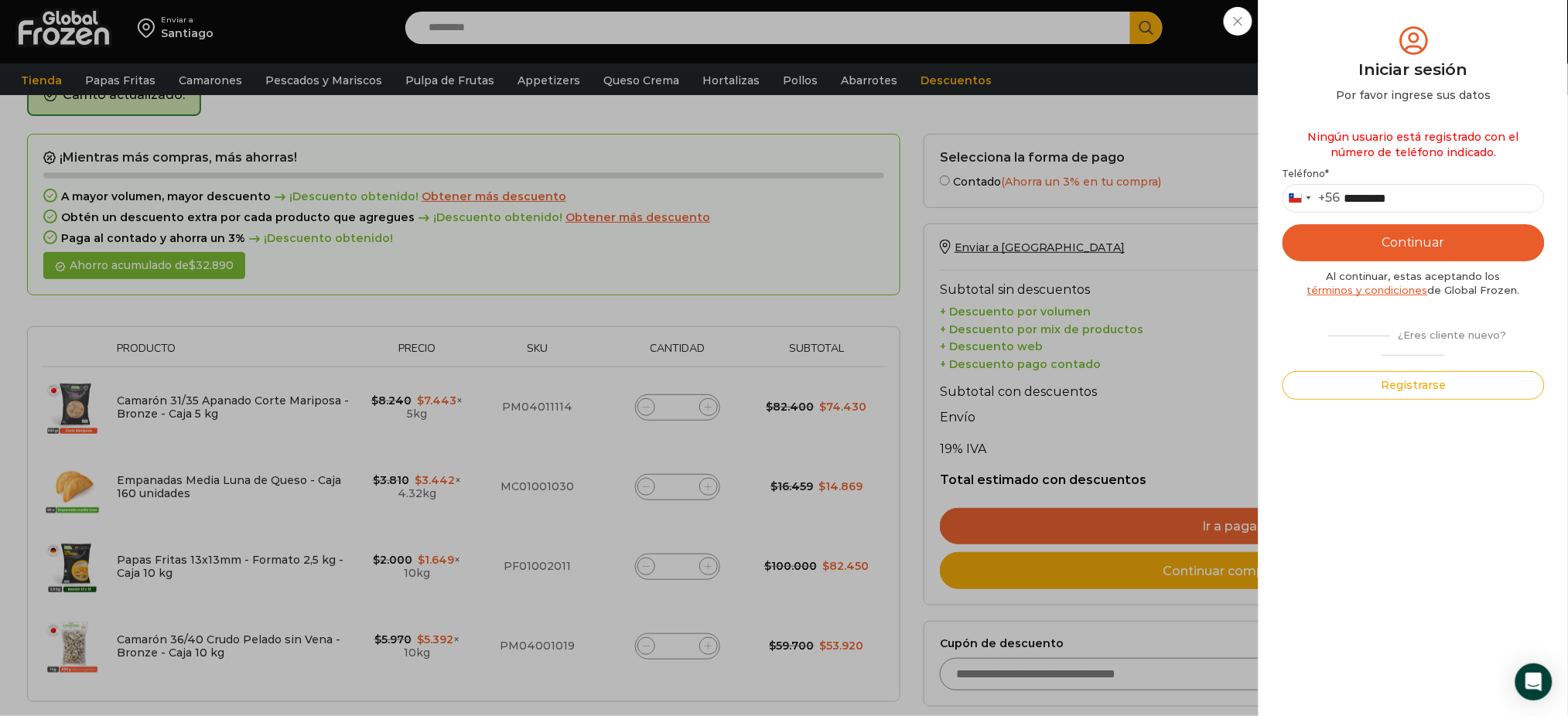
scroll to position [0, 0]
click at [1432, 239] on button "Continuar" at bounding box center [1413, 242] width 262 height 37
click at [1442, 392] on button "Registrarse" at bounding box center [1413, 385] width 262 height 29
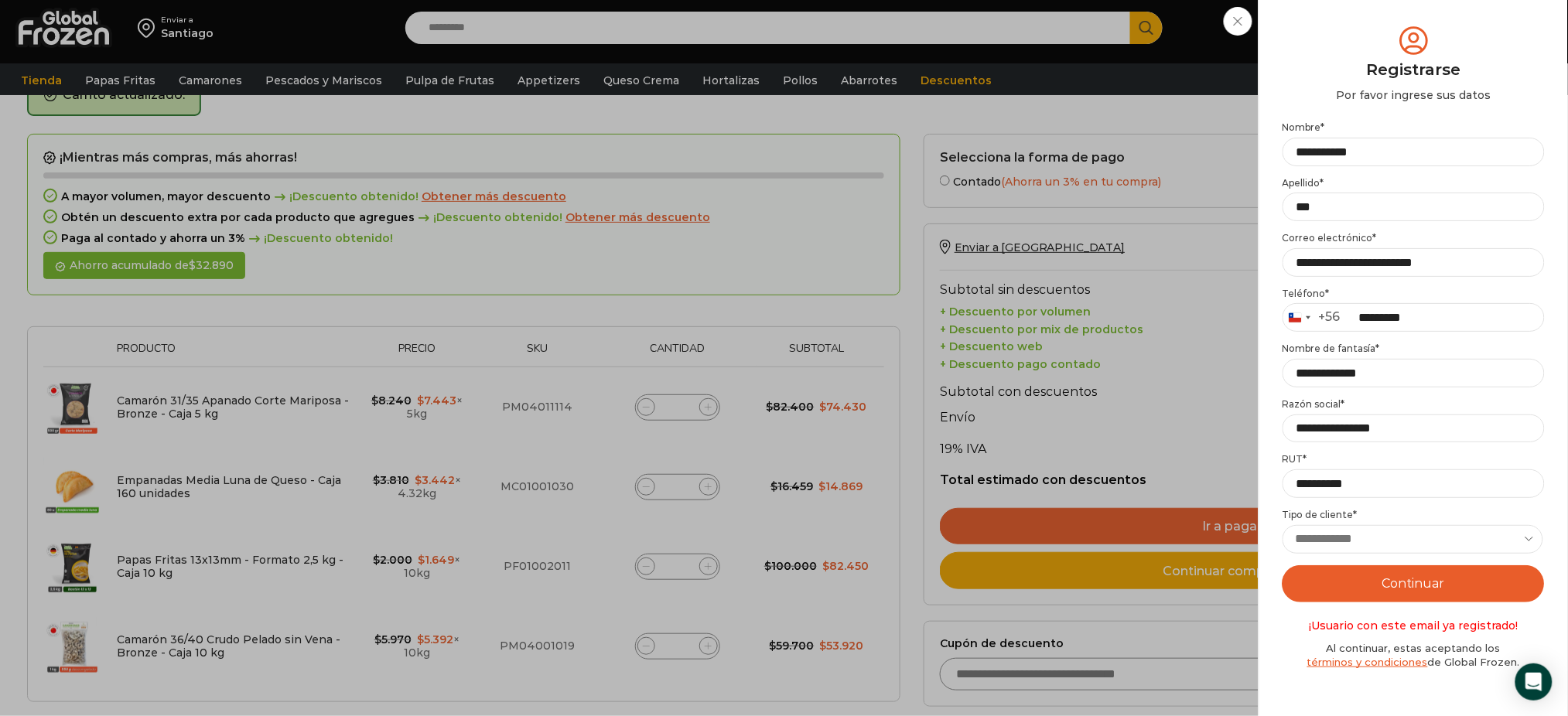
click at [1368, 661] on link "términos y condiciones" at bounding box center [1368, 662] width 120 height 12
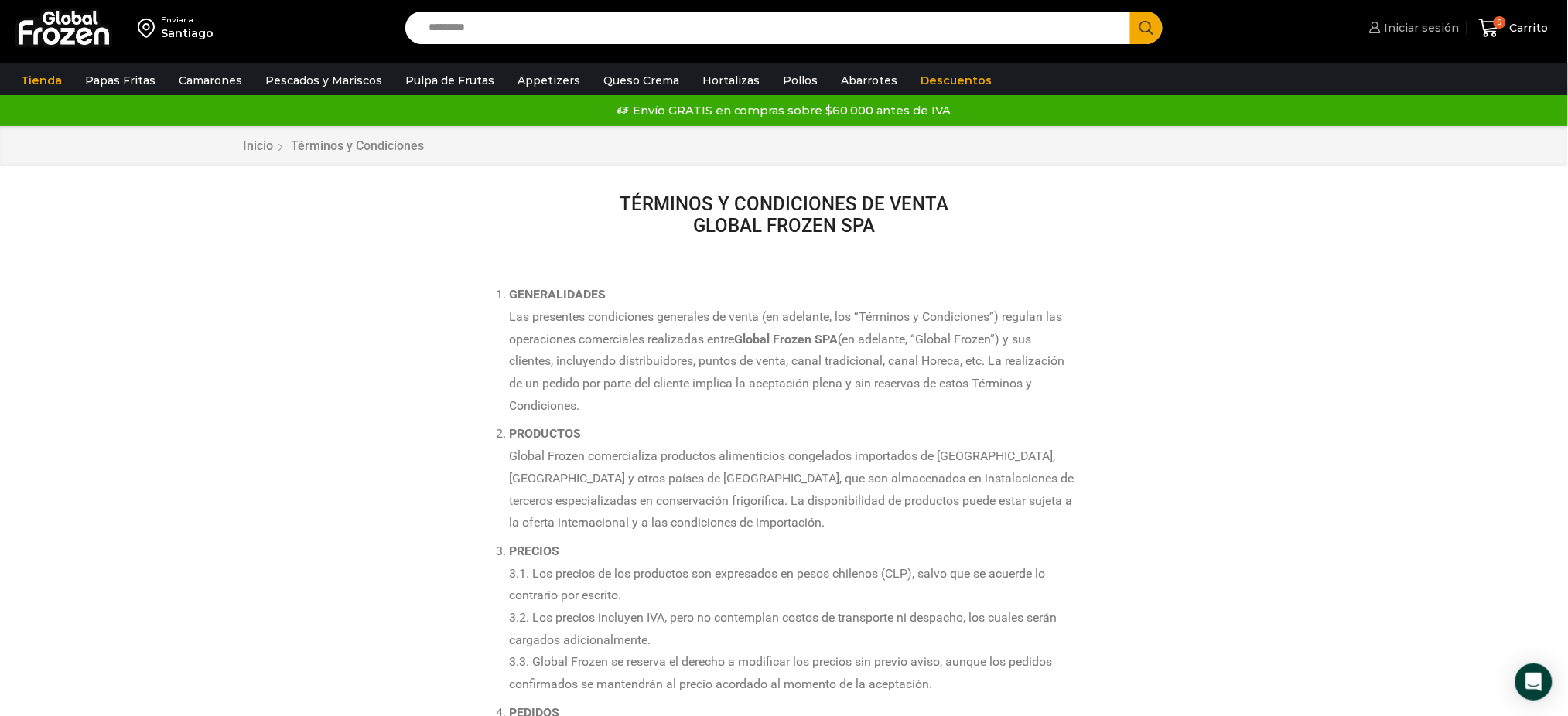
click at [1433, 31] on span "Iniciar sesión" at bounding box center [1420, 28] width 79 height 16
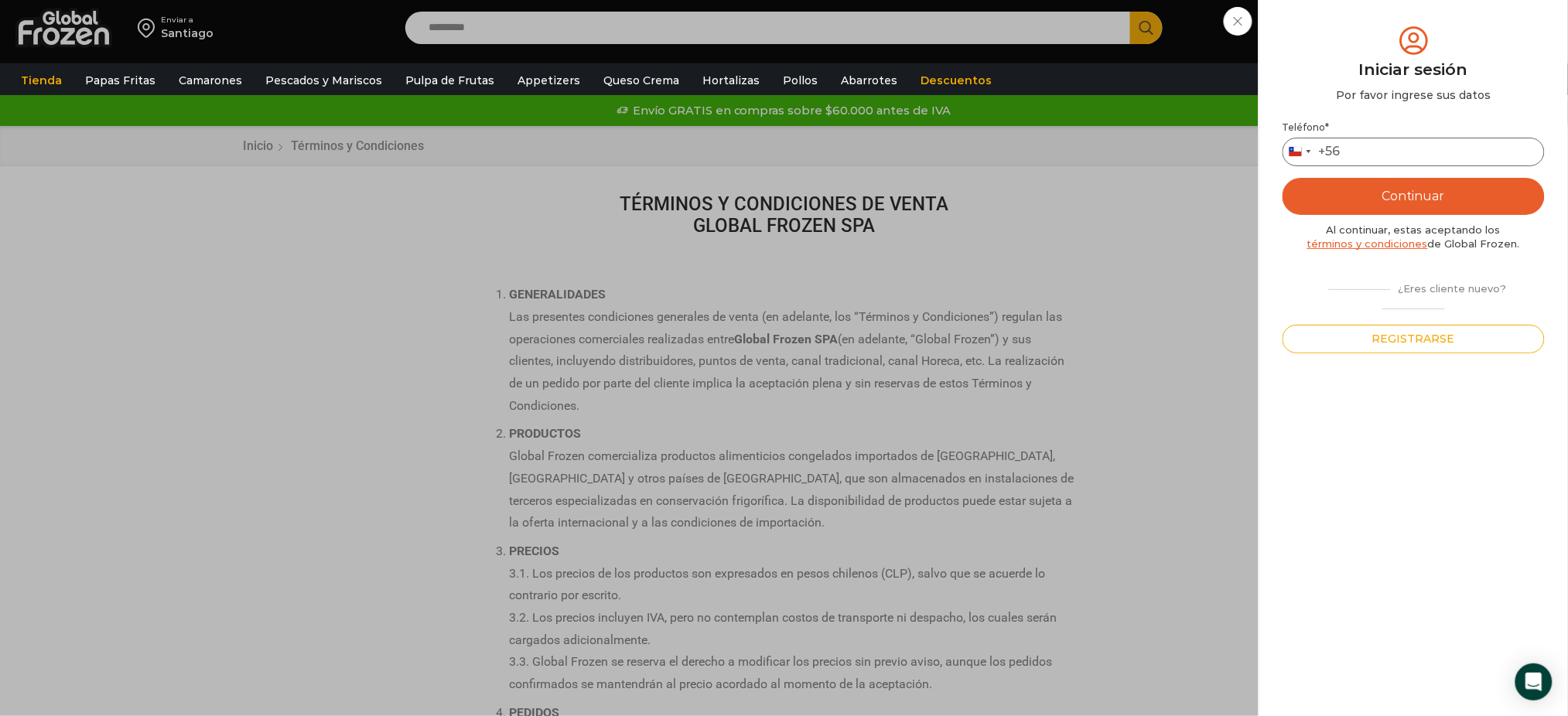
click at [1359, 161] on input "Teléfono *" at bounding box center [1413, 152] width 262 height 29
type input "*********"
click at [1415, 186] on button "Continuar" at bounding box center [1413, 196] width 262 height 37
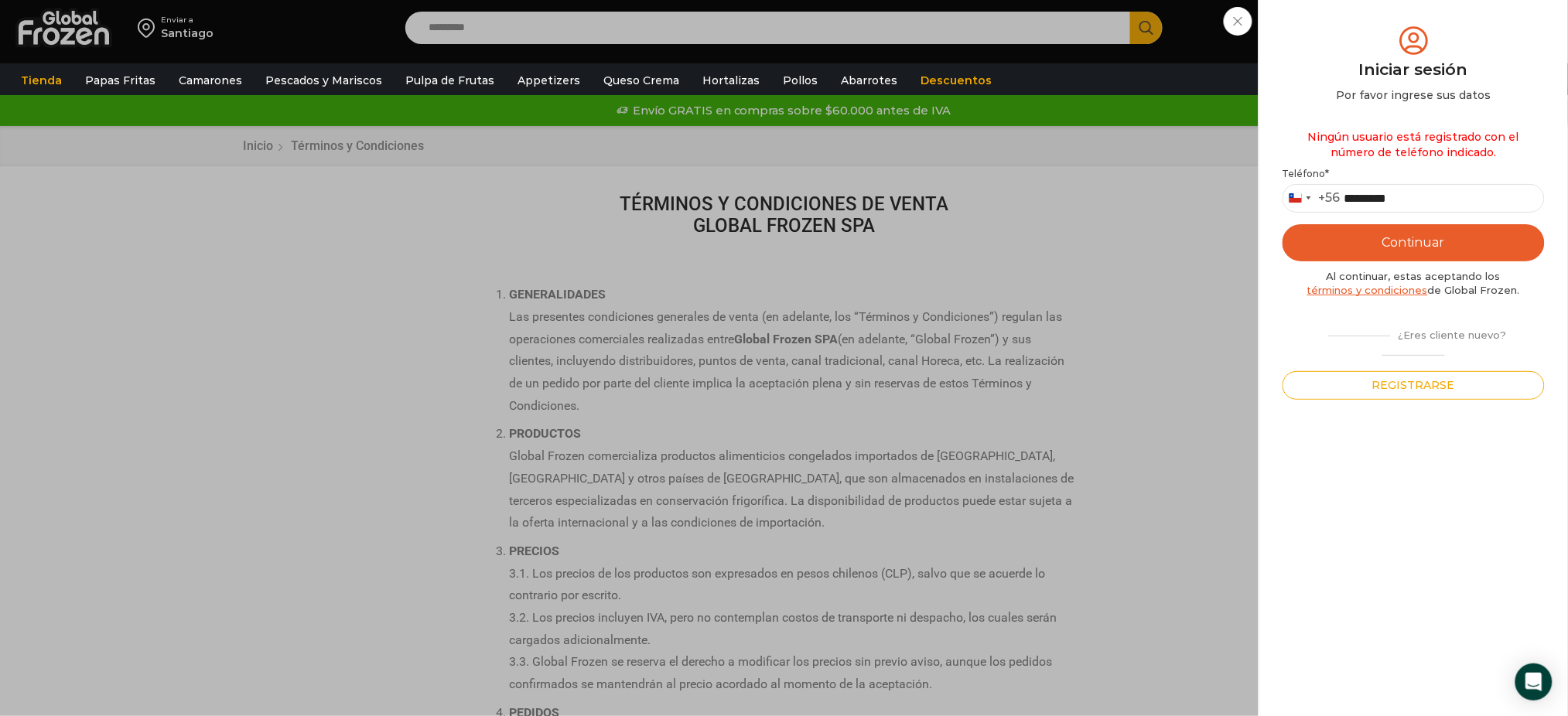
click at [1464, 339] on div "¿Eres cliente nuevo?" at bounding box center [1413, 341] width 262 height 39
click at [1406, 390] on button "Registrarse" at bounding box center [1413, 385] width 262 height 29
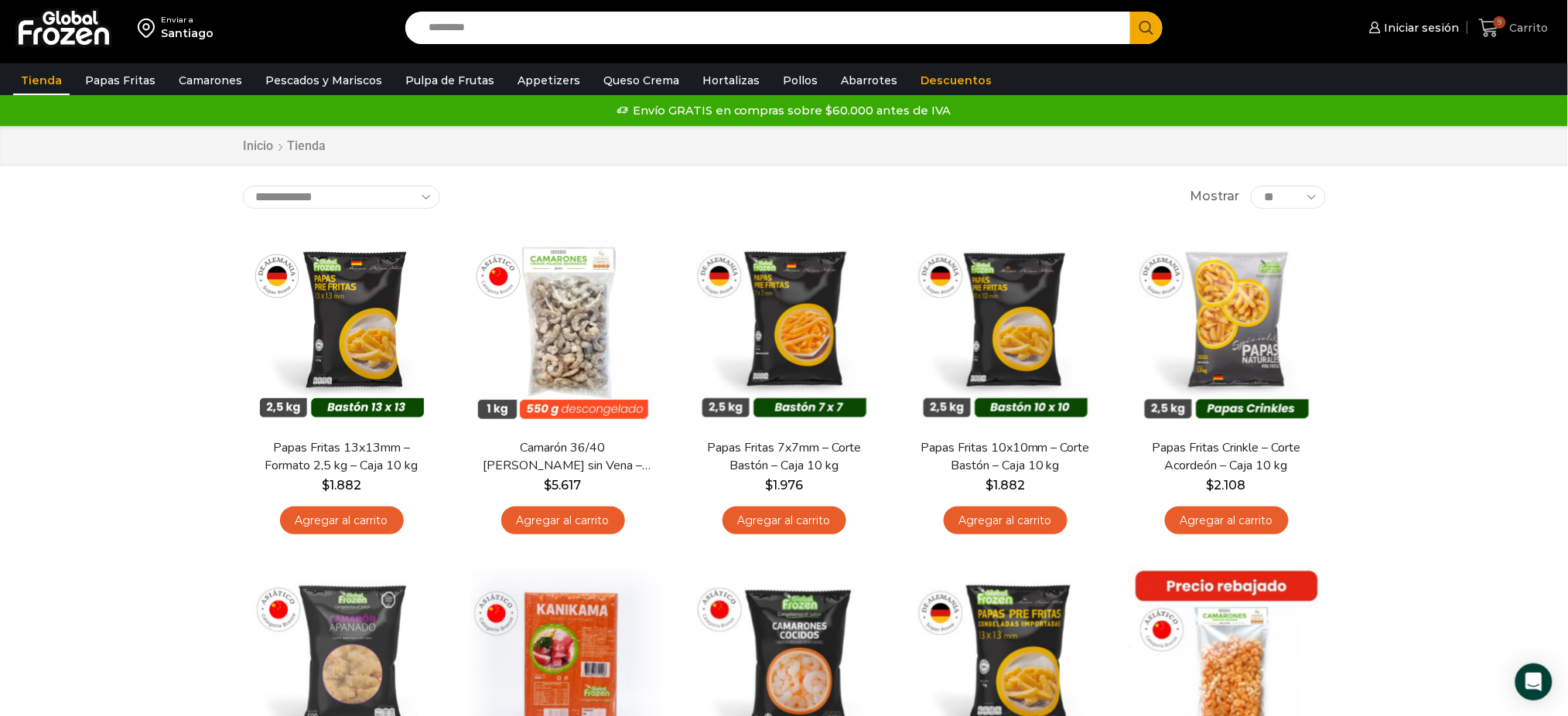
click at [1489, 24] on icon at bounding box center [1490, 28] width 21 height 21
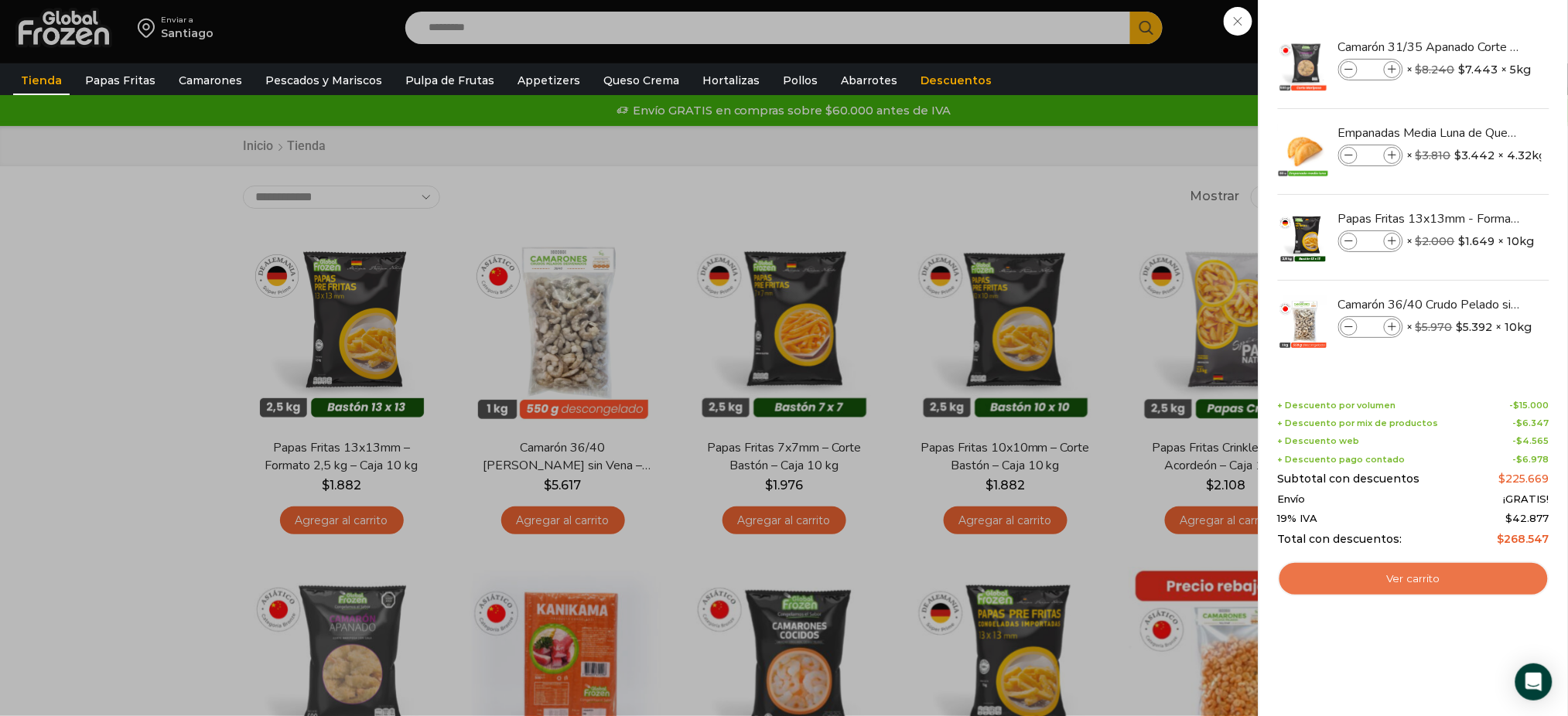
click at [1358, 578] on link "Ver carrito" at bounding box center [1414, 578] width 272 height 36
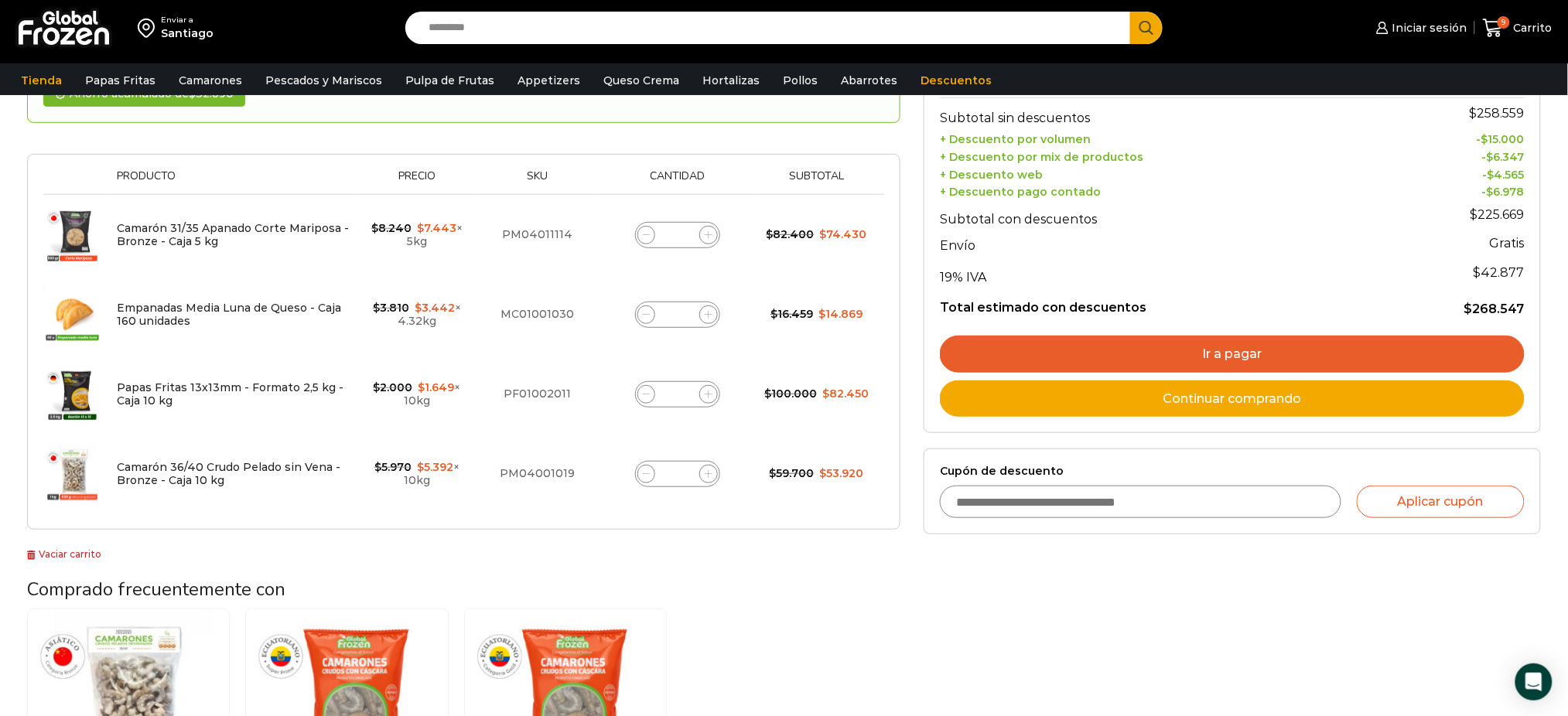
scroll to position [205, 0]
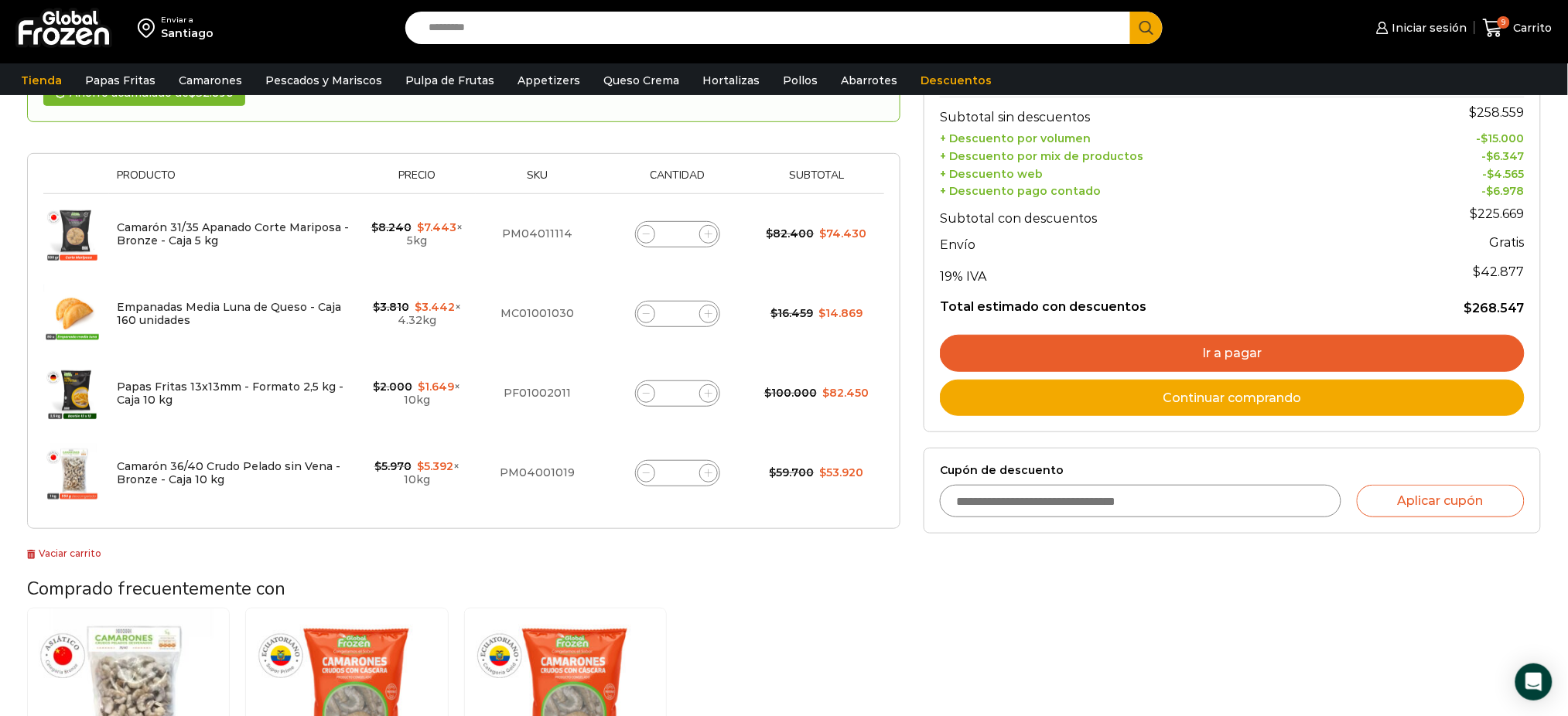
click at [1018, 500] on input "Cupón de descuento" at bounding box center [1140, 500] width 402 height 32
type input "******"
click at [1391, 492] on button "Aplicar cupón" at bounding box center [1441, 500] width 168 height 32
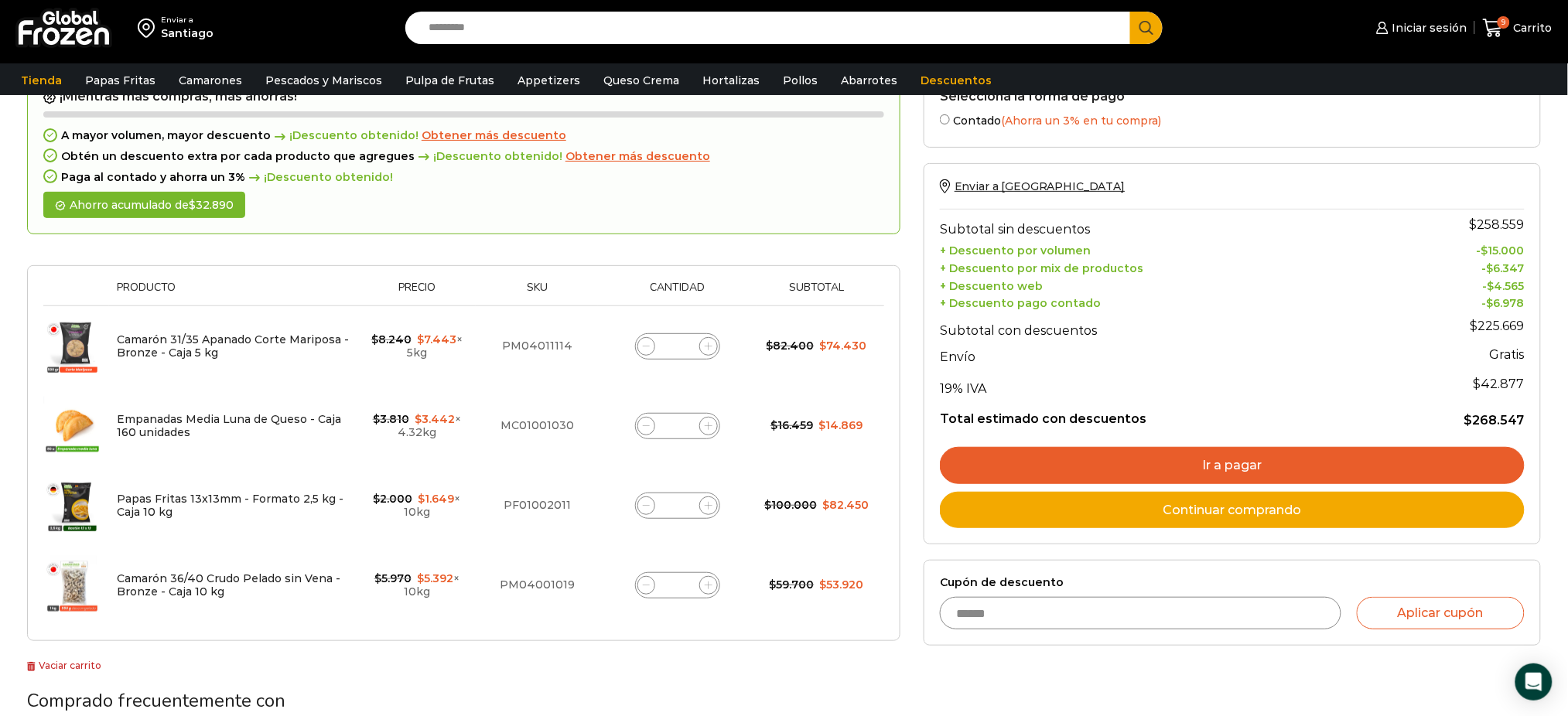
scroll to position [97, 0]
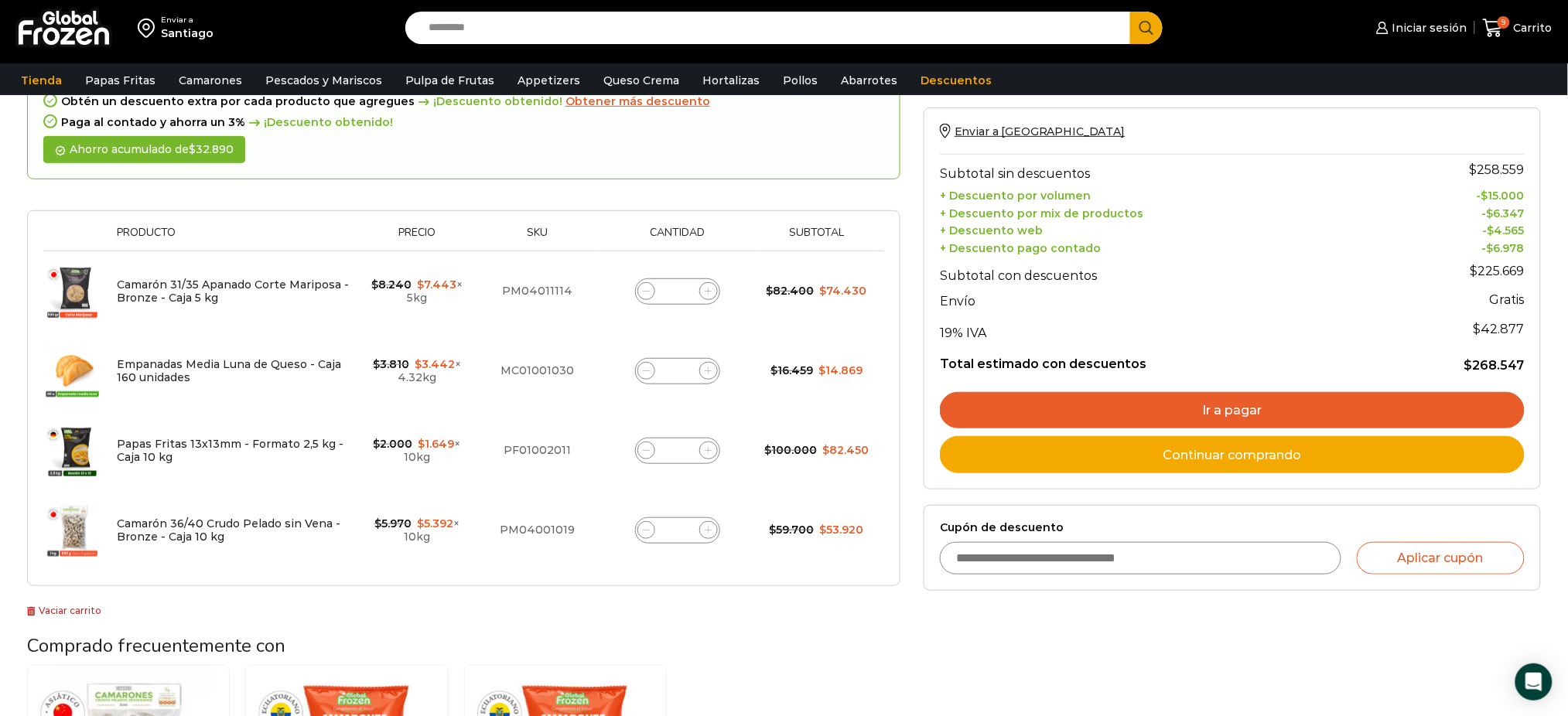
scroll to position [206, 0]
drag, startPoint x: 1309, startPoint y: 537, endPoint x: 1313, endPoint y: 555, distance: 18.4
click at [1313, 547] on div "Cupón de descuento Aplicar cupón" at bounding box center [1232, 546] width 585 height 53
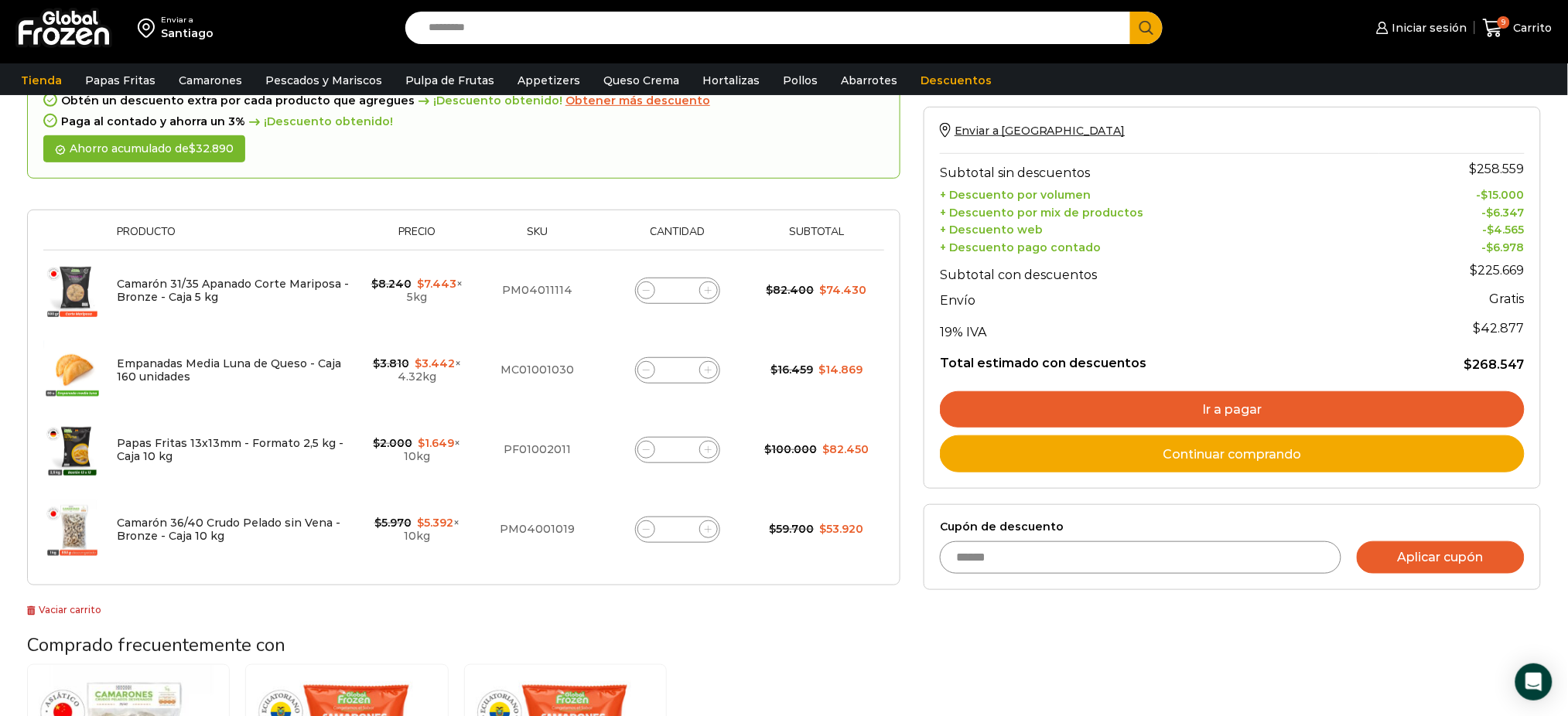
type input "******"
click at [1480, 562] on button "Aplicar cupón" at bounding box center [1441, 557] width 168 height 32
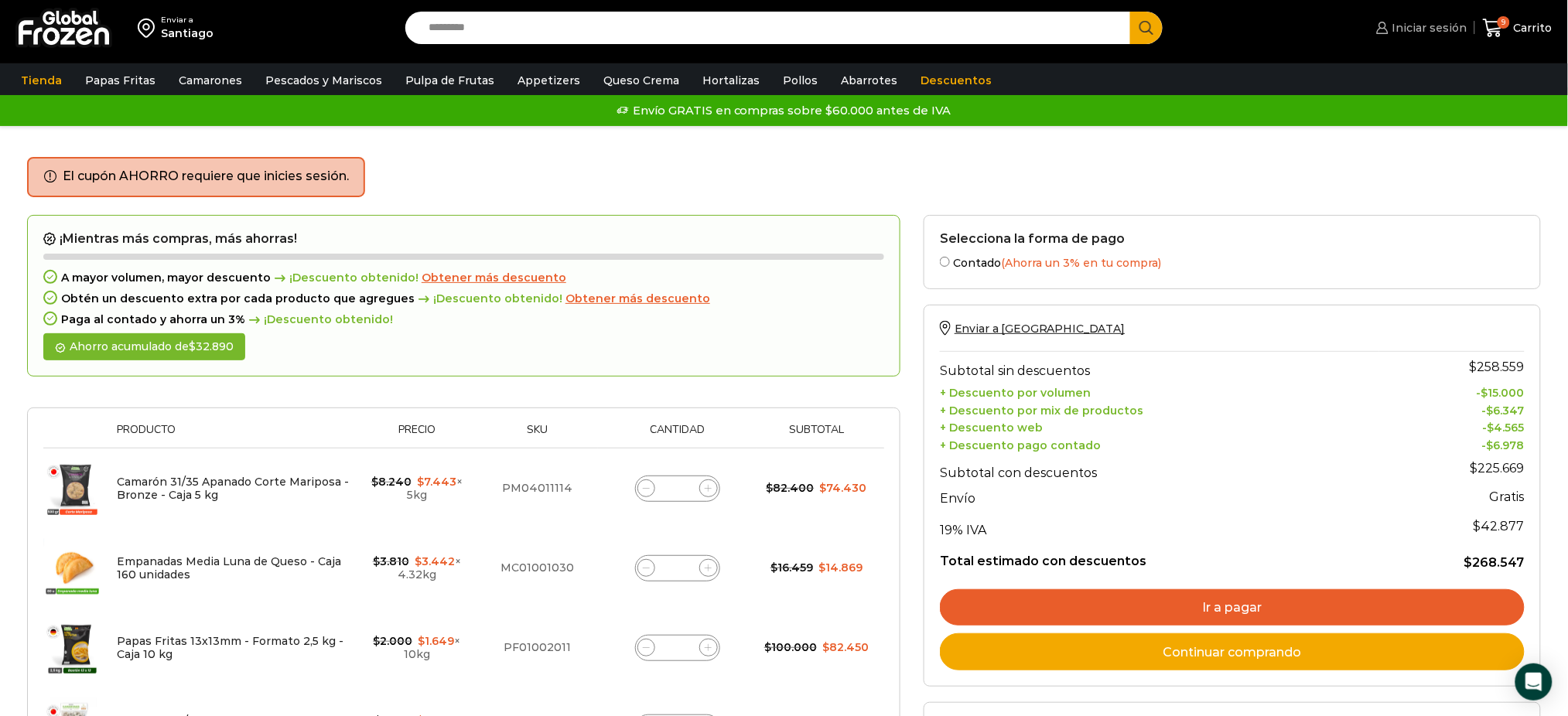
click at [1426, 18] on link "Iniciar sesión" at bounding box center [1419, 28] width 94 height 31
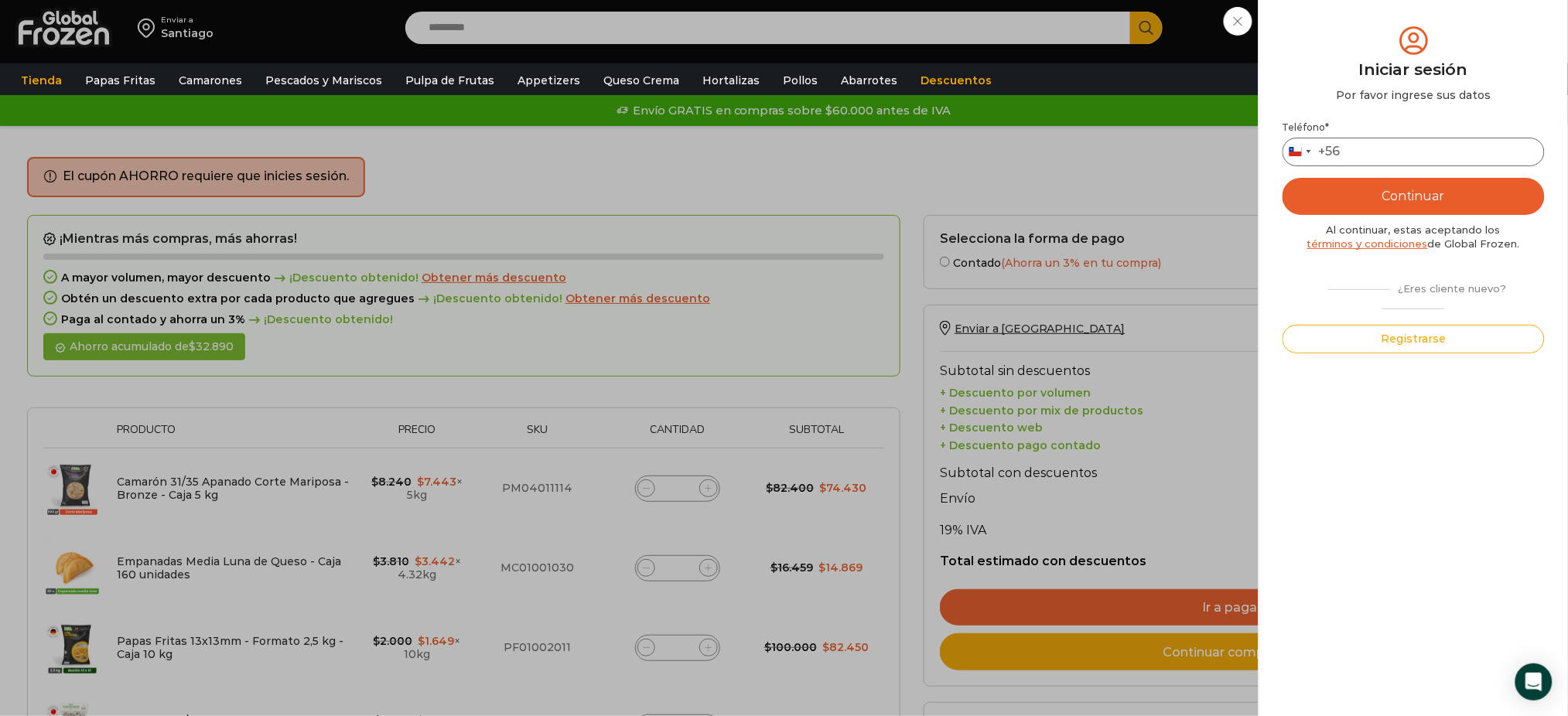
click at [1379, 153] on input "Teléfono *" at bounding box center [1413, 152] width 262 height 29
type input "*********"
click at [1390, 558] on div "Mi cuenta Login Register Iniciar sesión Por favor ingrese sus datos Iniciar ses…" at bounding box center [1413, 358] width 262 height 670
click at [1332, 203] on button "Continuar" at bounding box center [1413, 196] width 262 height 37
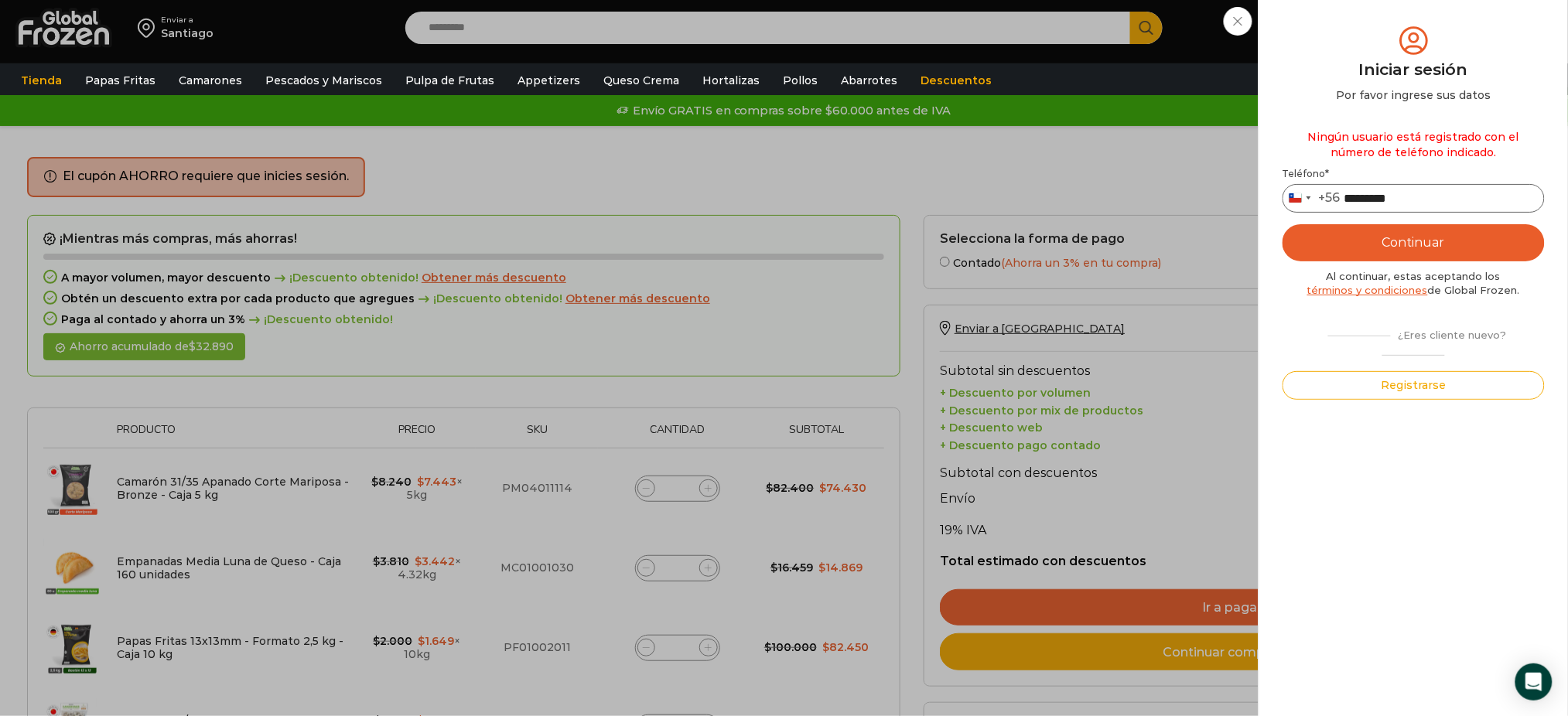
click at [1476, 199] on input "*********" at bounding box center [1413, 198] width 262 height 29
click at [1461, 239] on button "Continuar" at bounding box center [1413, 242] width 262 height 37
click at [1395, 391] on button "Registrarse" at bounding box center [1413, 385] width 262 height 29
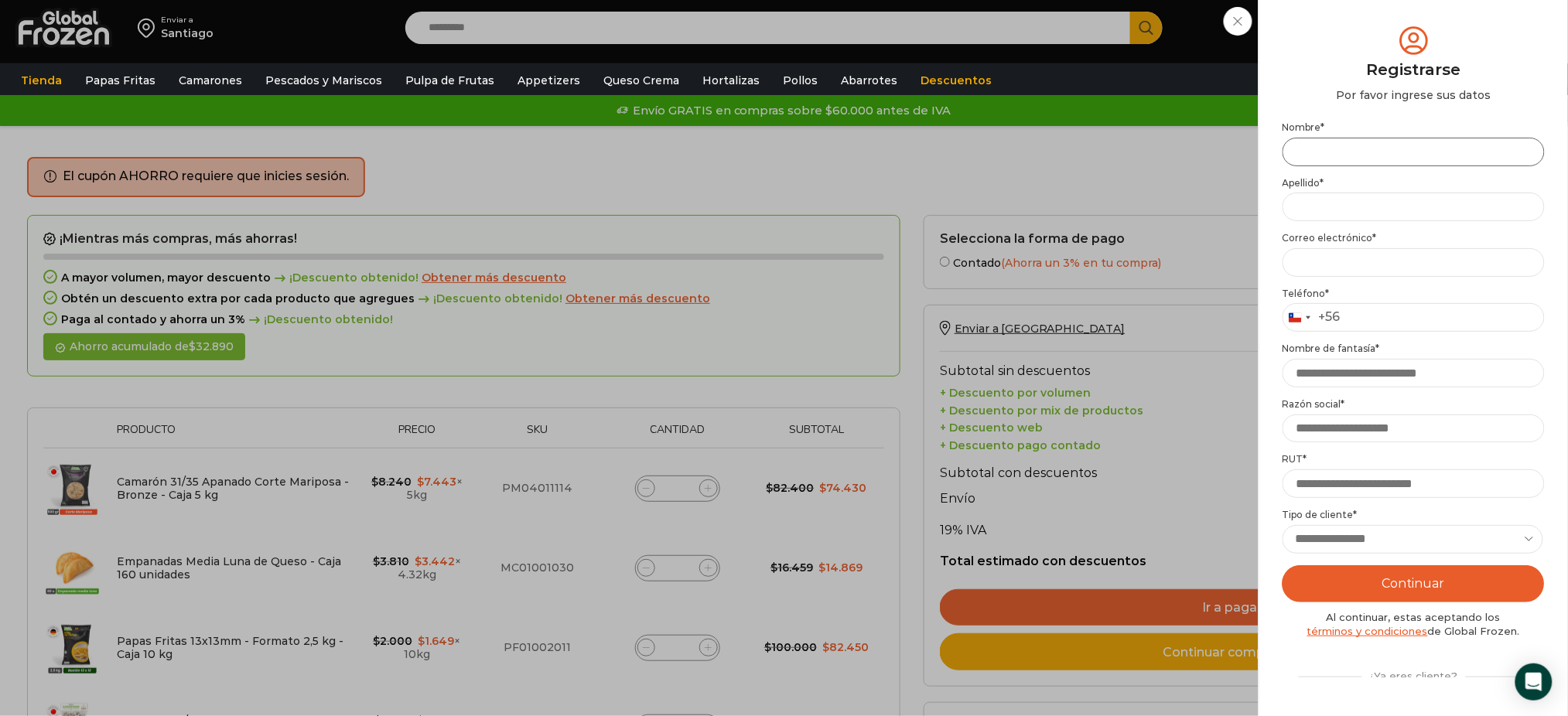
click at [1365, 145] on input "Nombre *" at bounding box center [1413, 152] width 262 height 29
type input "**********"
type input "***"
type input "**********"
type input "*********"
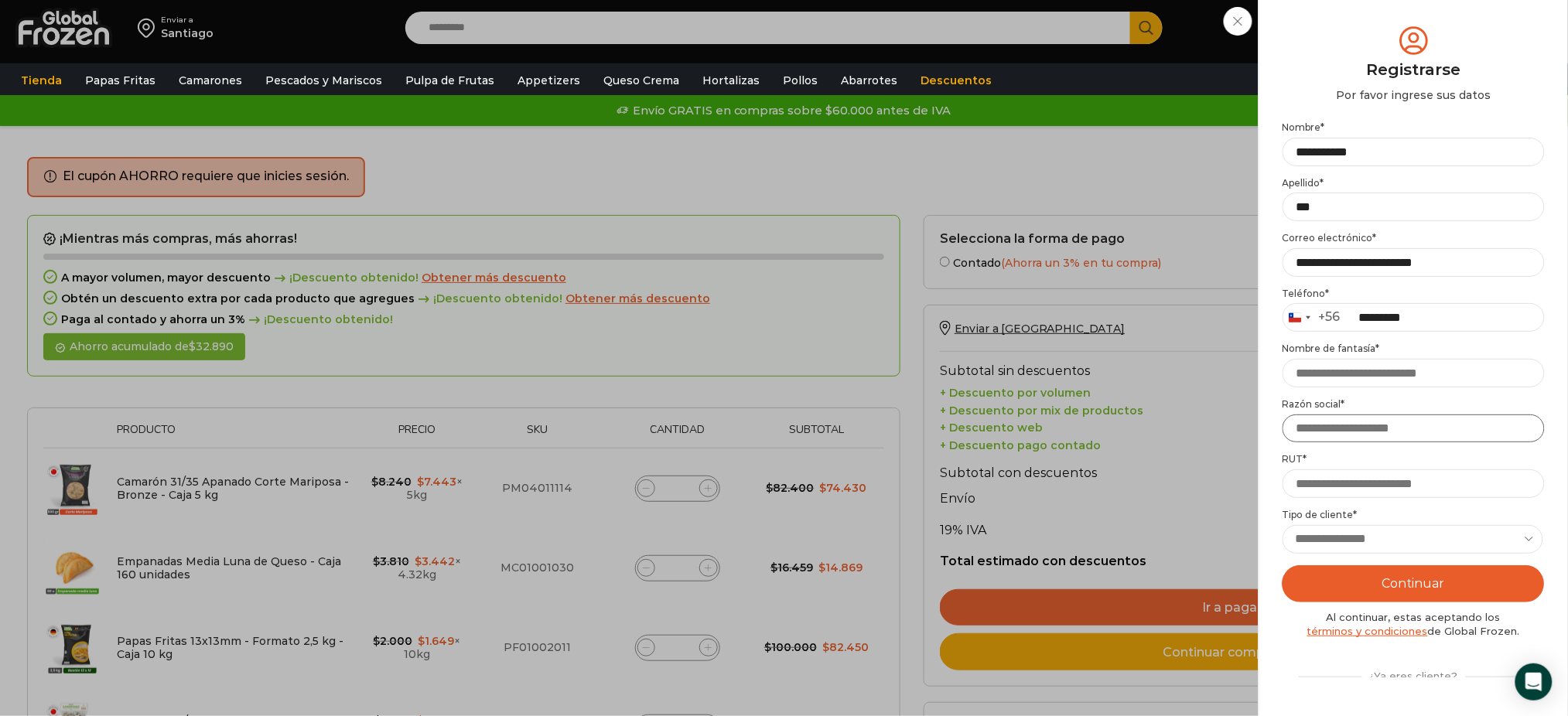
type input "**********"
click at [1459, 310] on input "*********" at bounding box center [1413, 317] width 262 height 29
type input "*********"
click at [1433, 363] on input "Nombre de fantasía *" at bounding box center [1413, 373] width 262 height 29
type input "******"
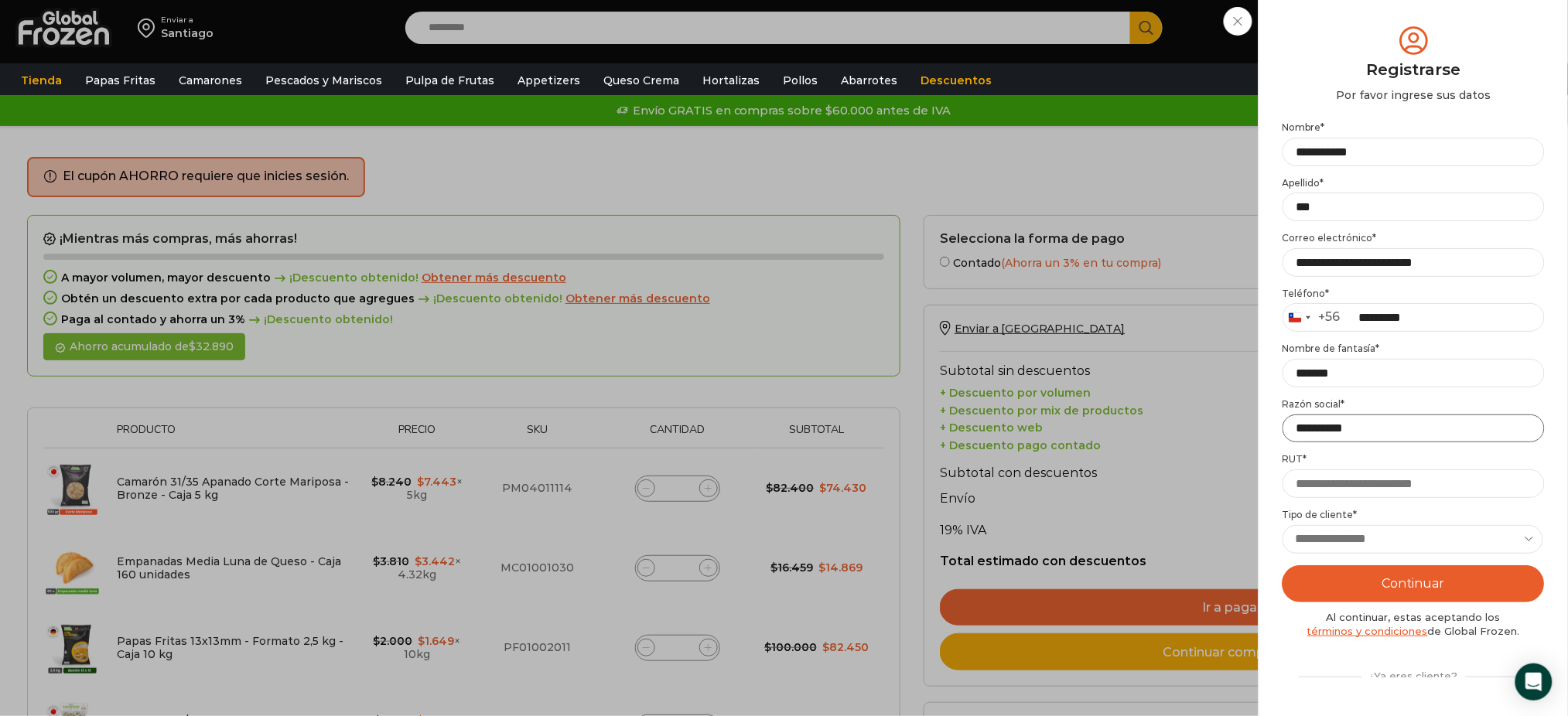
drag, startPoint x: 1388, startPoint y: 429, endPoint x: 1251, endPoint y: 439, distance: 137.4
click at [1372, 44] on div "Iniciar sesión Mi cuenta Login Register Iniciar sesión Por favor ingrese sus da…" at bounding box center [1419, 28] width 94 height 31
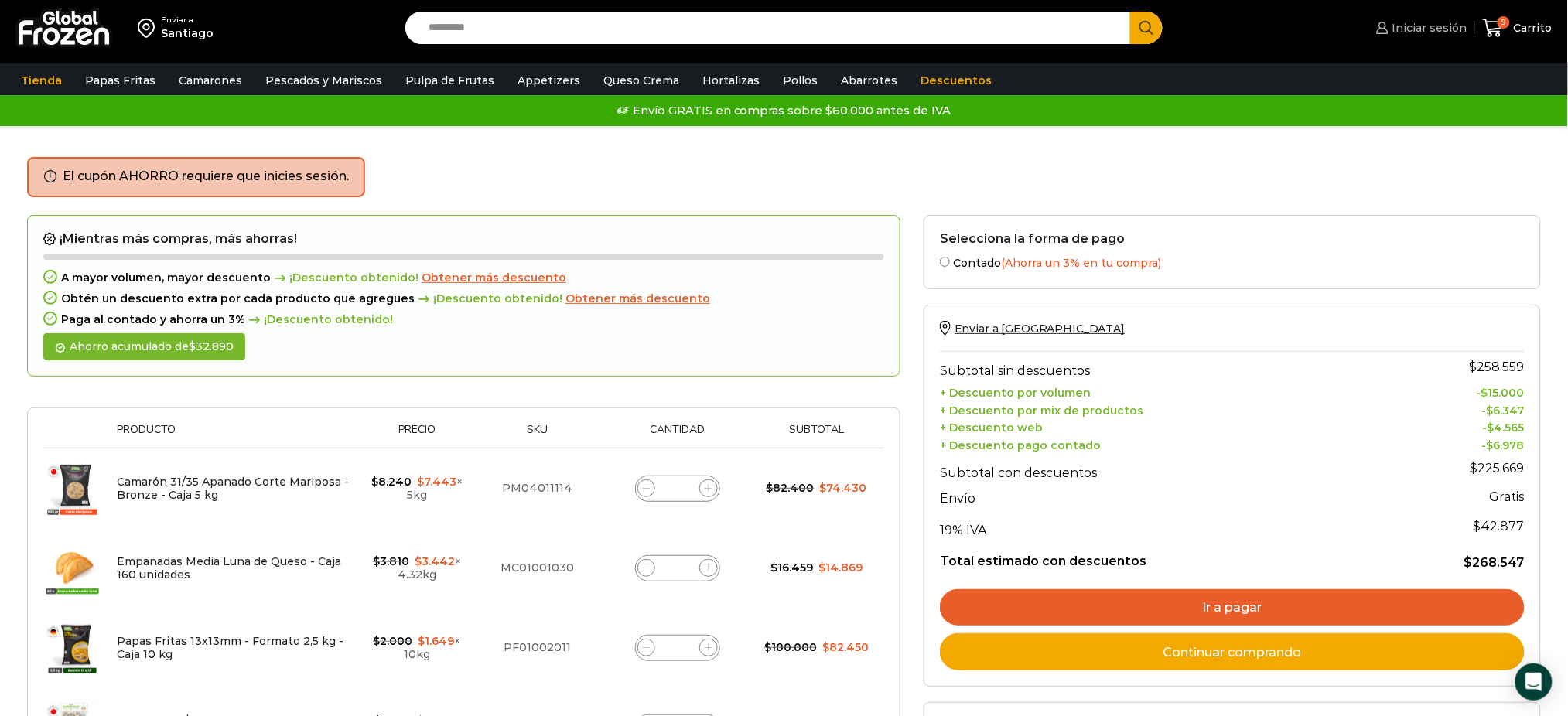
drag, startPoint x: 1418, startPoint y: 21, endPoint x: 1408, endPoint y: 287, distance: 266.2
click at [1418, 21] on span "Iniciar sesión" at bounding box center [1428, 28] width 79 height 16
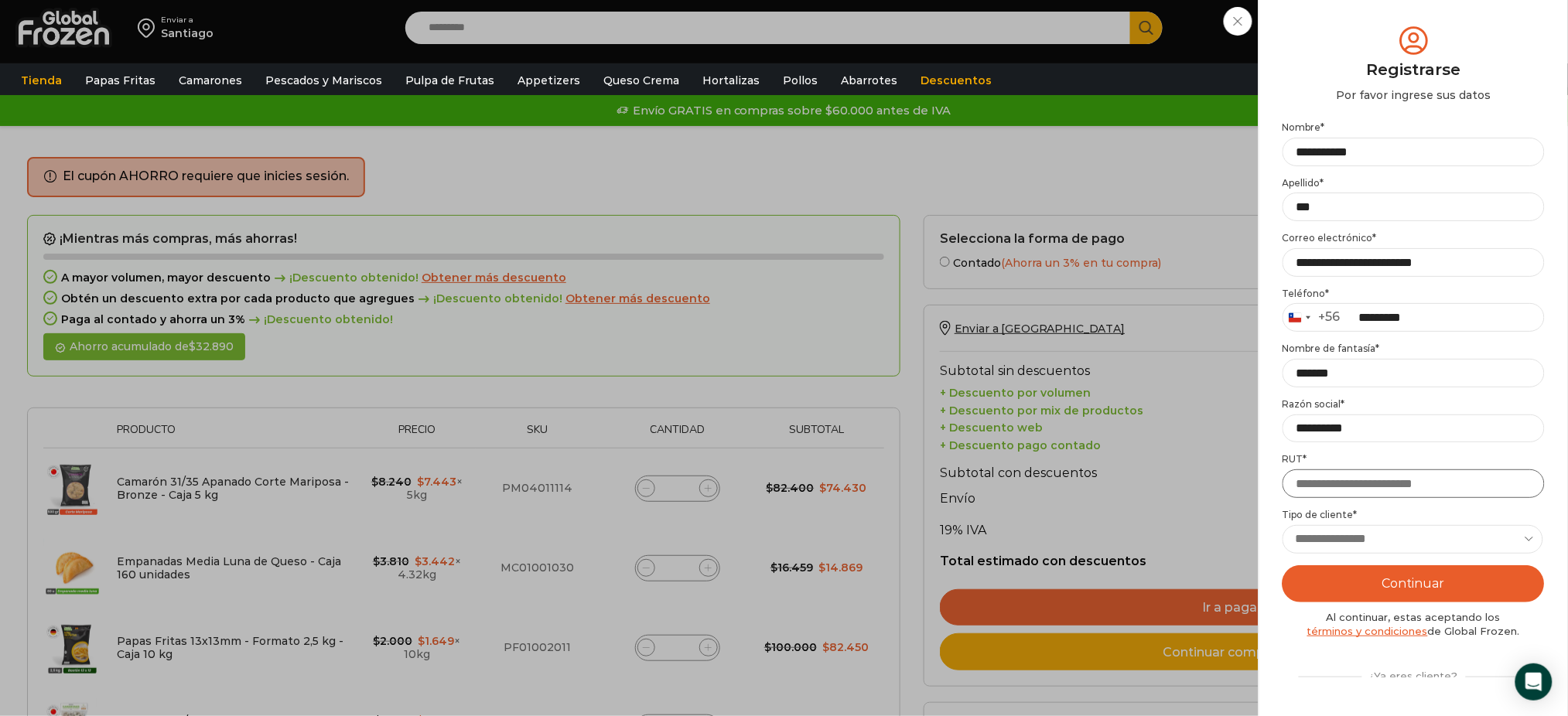
click at [1349, 485] on input "RUT *" at bounding box center [1413, 483] width 262 height 29
type input "**********"
drag, startPoint x: 1388, startPoint y: 435, endPoint x: 1223, endPoint y: 428, distance: 165.1
click at [1372, 44] on div "Iniciar sesión Mi cuenta Login Register Iniciar sesión Por favor ingrese sus da…" at bounding box center [1419, 28] width 94 height 31
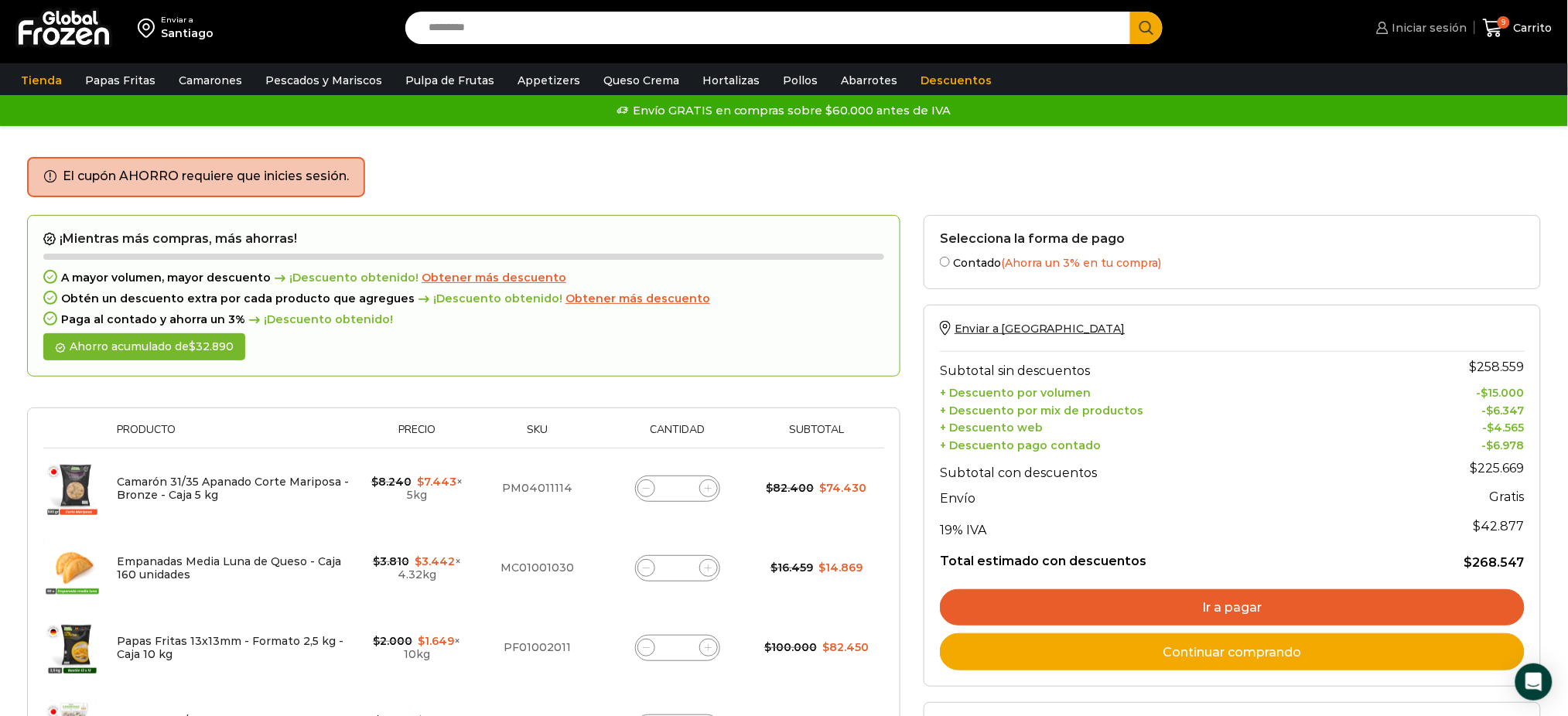
drag, startPoint x: 1441, startPoint y: 30, endPoint x: 1451, endPoint y: 168, distance: 138.4
click at [1439, 30] on span "Iniciar sesión" at bounding box center [1428, 28] width 79 height 16
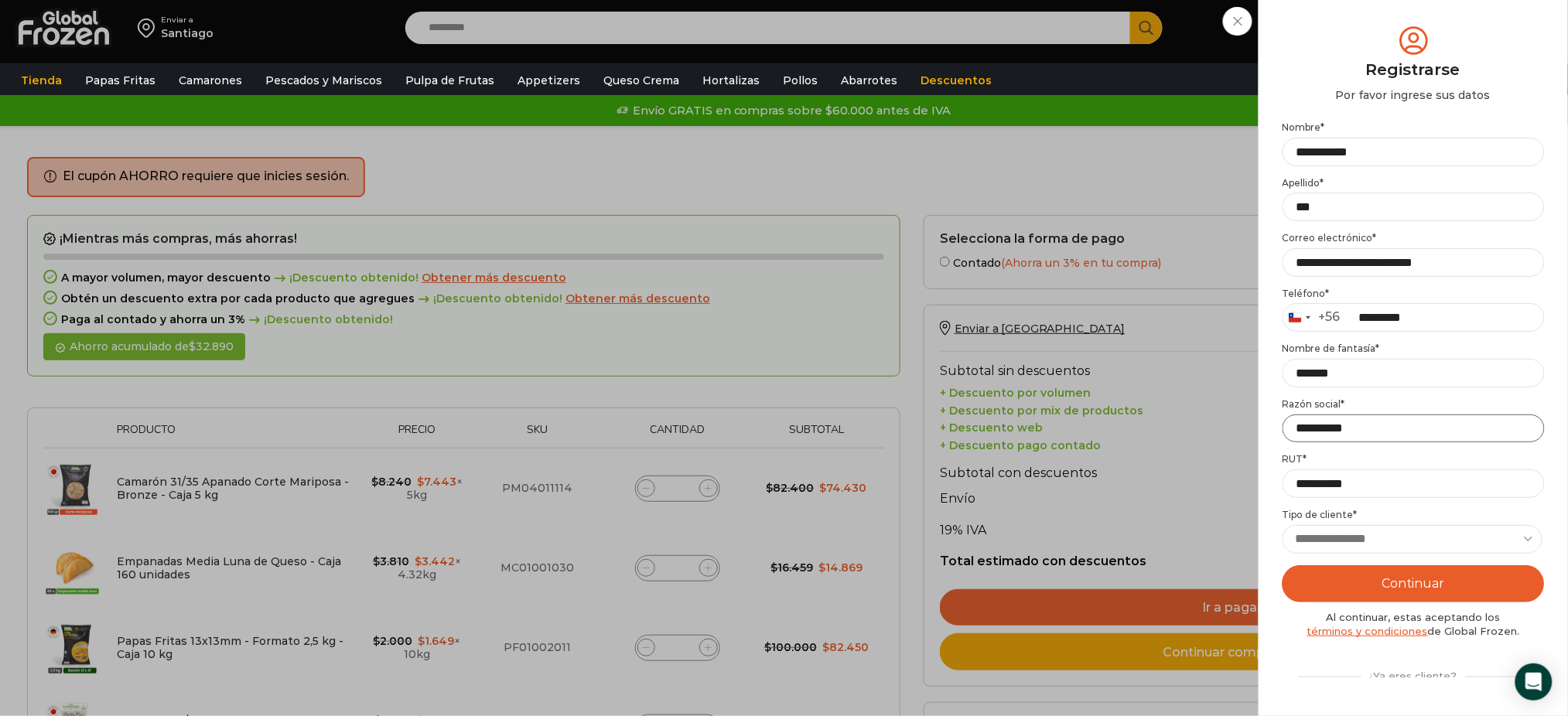
click at [1426, 431] on input "**********" at bounding box center [1413, 429] width 262 height 29
type input "*"
type input "**********"
click at [1395, 528] on select "**********" at bounding box center [1412, 539] width 261 height 29
select select "**********"
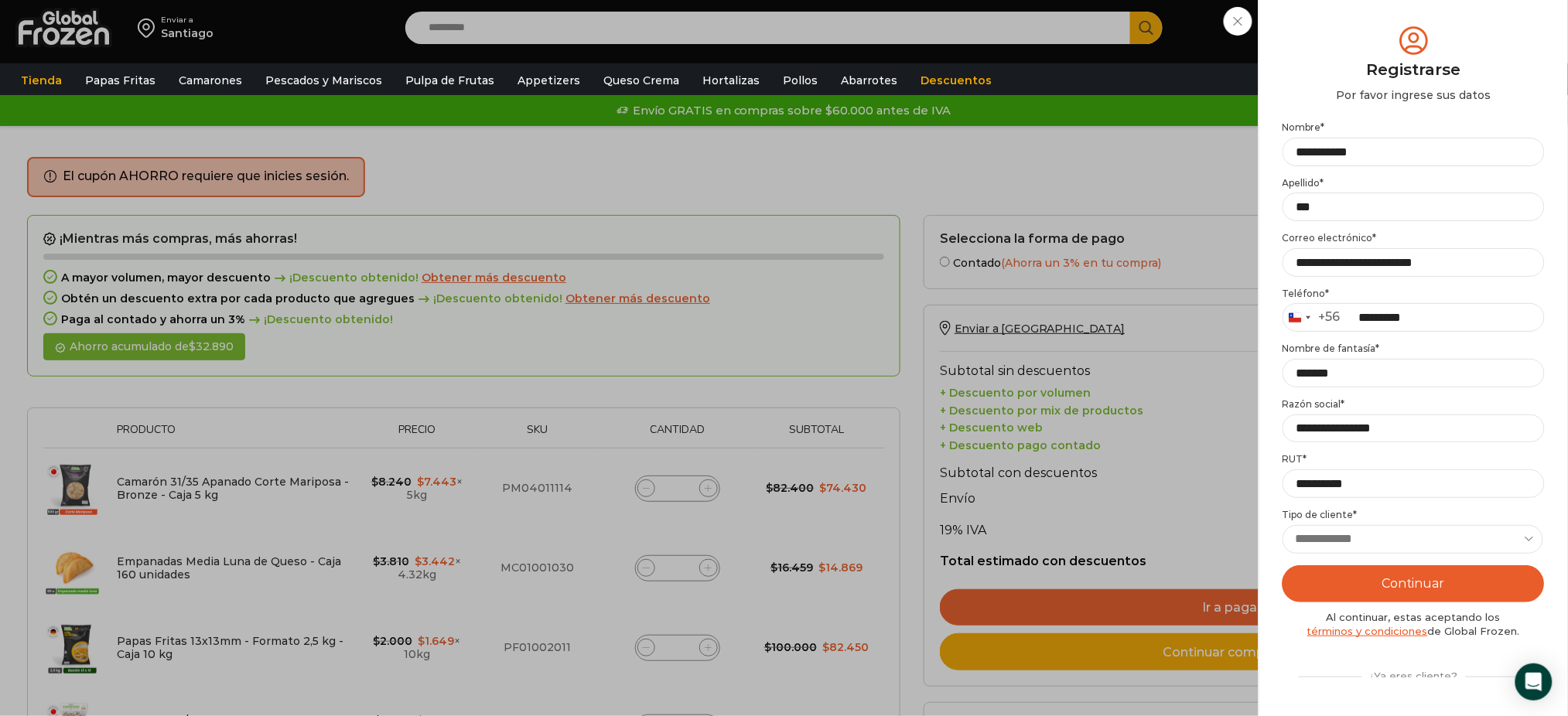
click at [1282, 525] on select "**********" at bounding box center [1412, 539] width 261 height 29
click at [1375, 590] on button "Continuar" at bounding box center [1413, 584] width 262 height 37
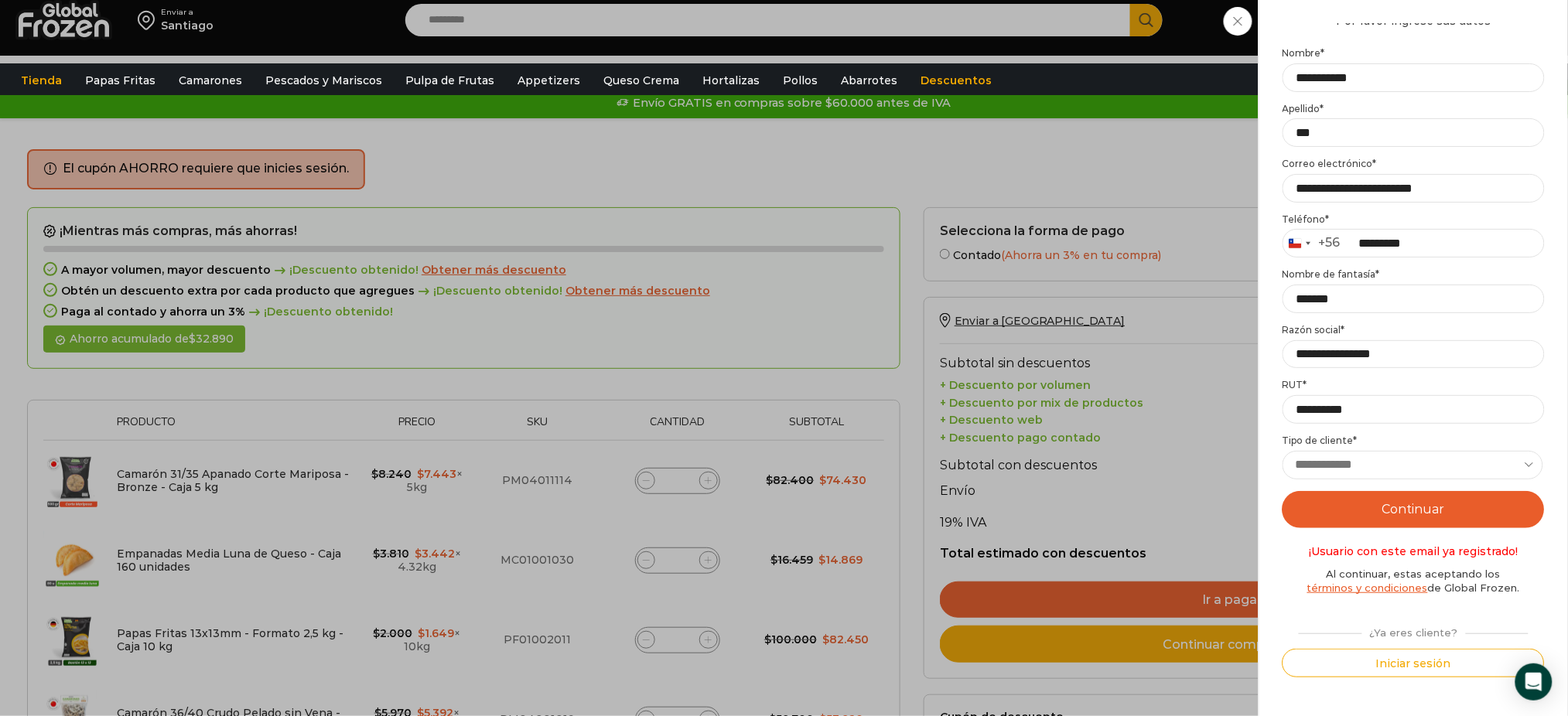
scroll to position [9, 0]
click at [1405, 665] on button "Iniciar sesión" at bounding box center [1413, 663] width 262 height 29
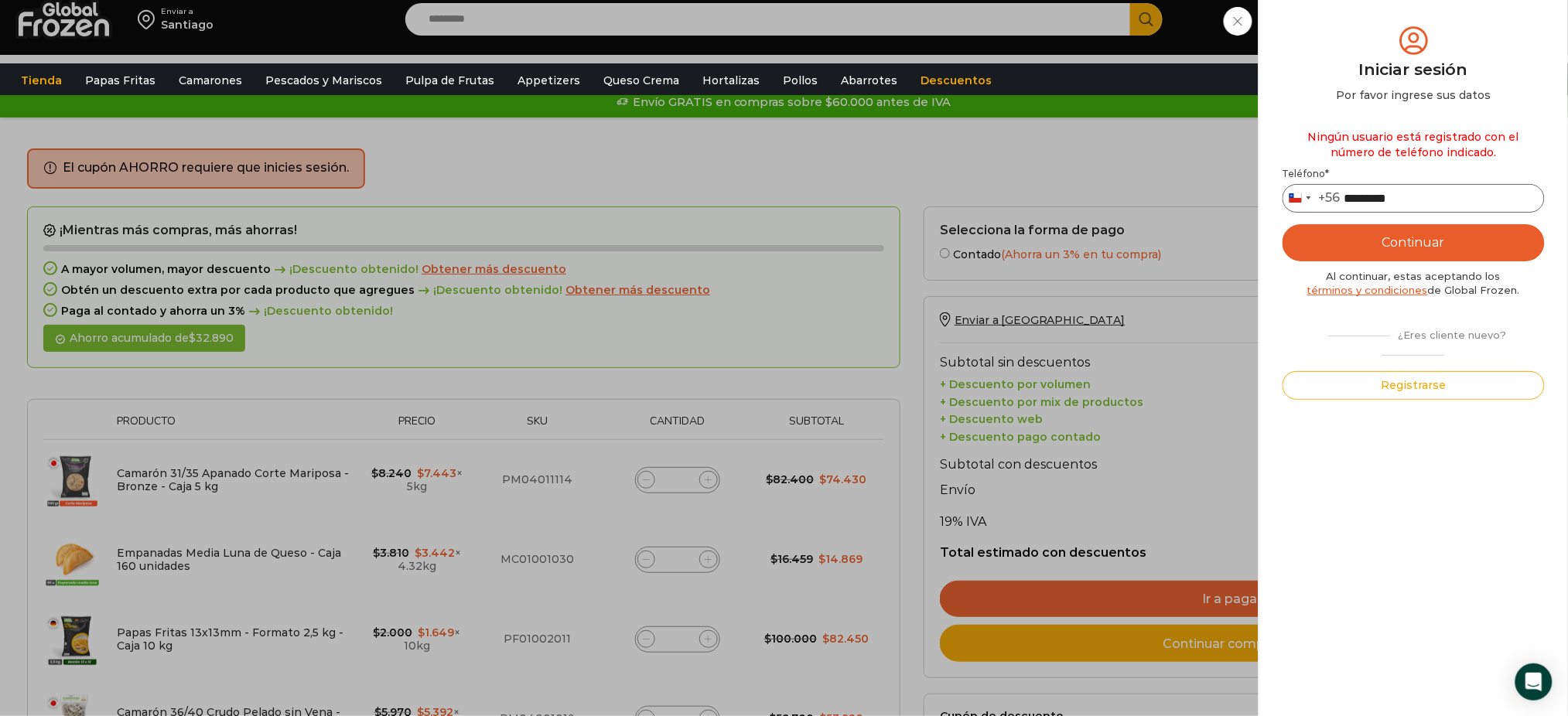
drag, startPoint x: 1434, startPoint y: 197, endPoint x: 1372, endPoint y: 193, distance: 62.1
click at [1372, 193] on input "*********" at bounding box center [1413, 198] width 262 height 29
click at [1458, 243] on button "Continuar" at bounding box center [1413, 242] width 262 height 37
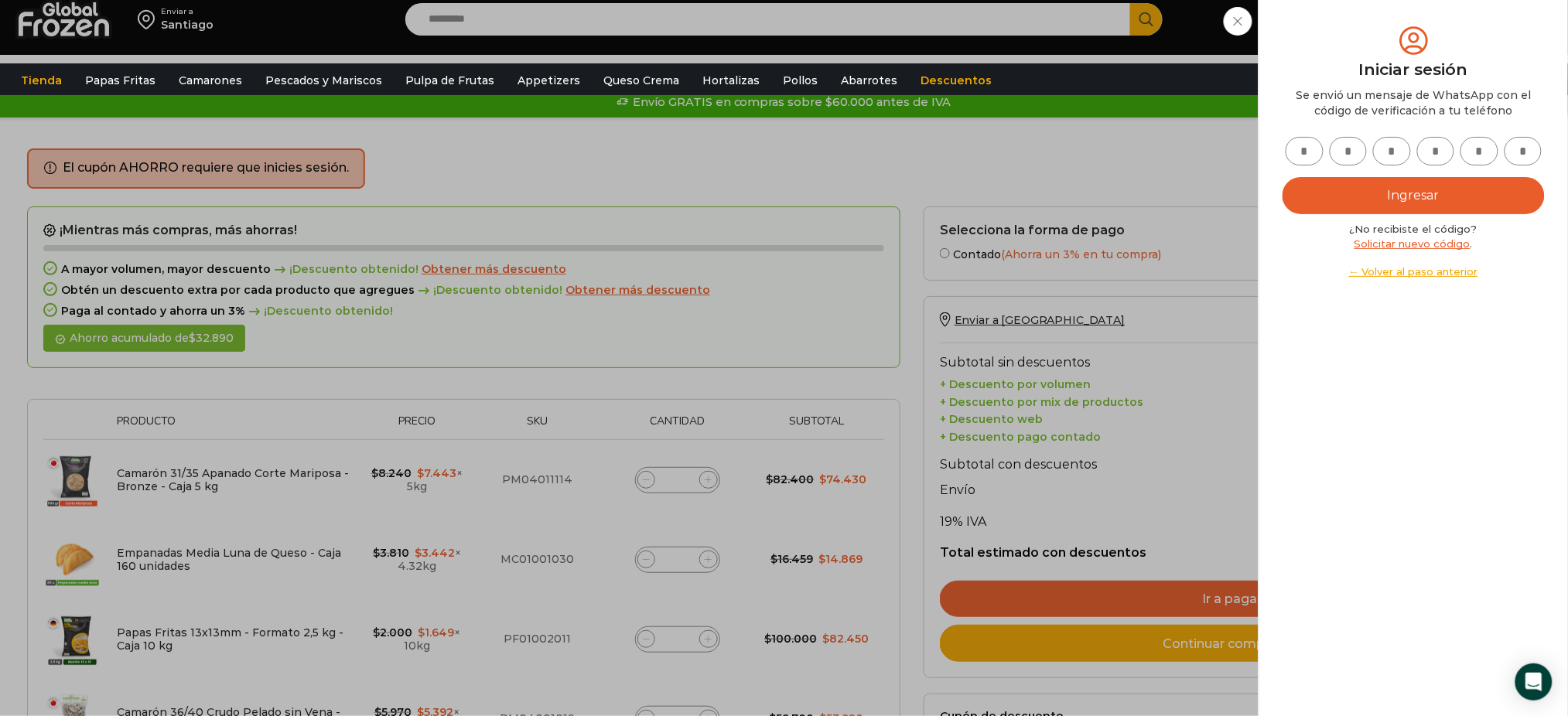
click at [1399, 274] on link "← Volver al paso anterior" at bounding box center [1413, 272] width 262 height 15
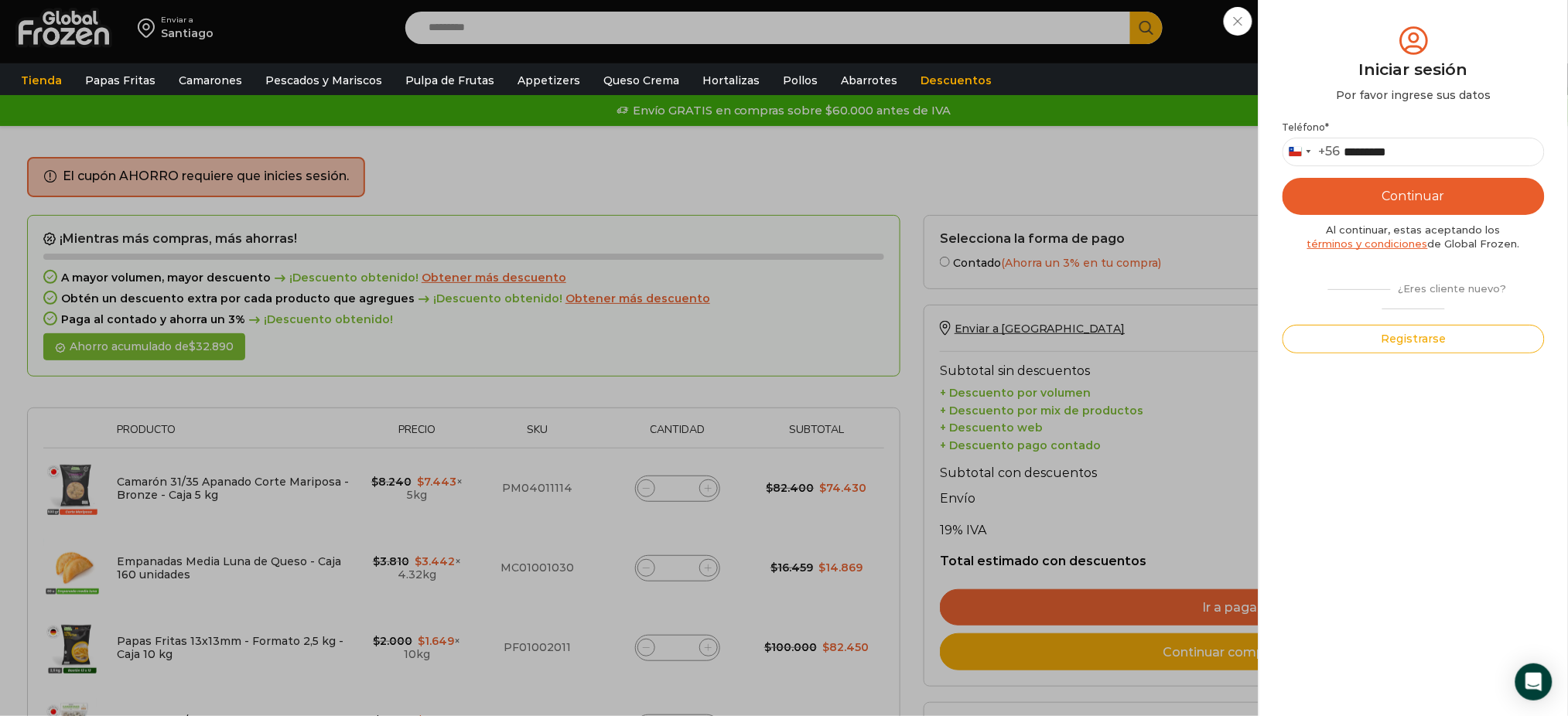
click at [1372, 44] on div "Iniciar sesión Mi cuenta Login Register Iniciar sesión Por favor ingrese sus da…" at bounding box center [1419, 28] width 94 height 31
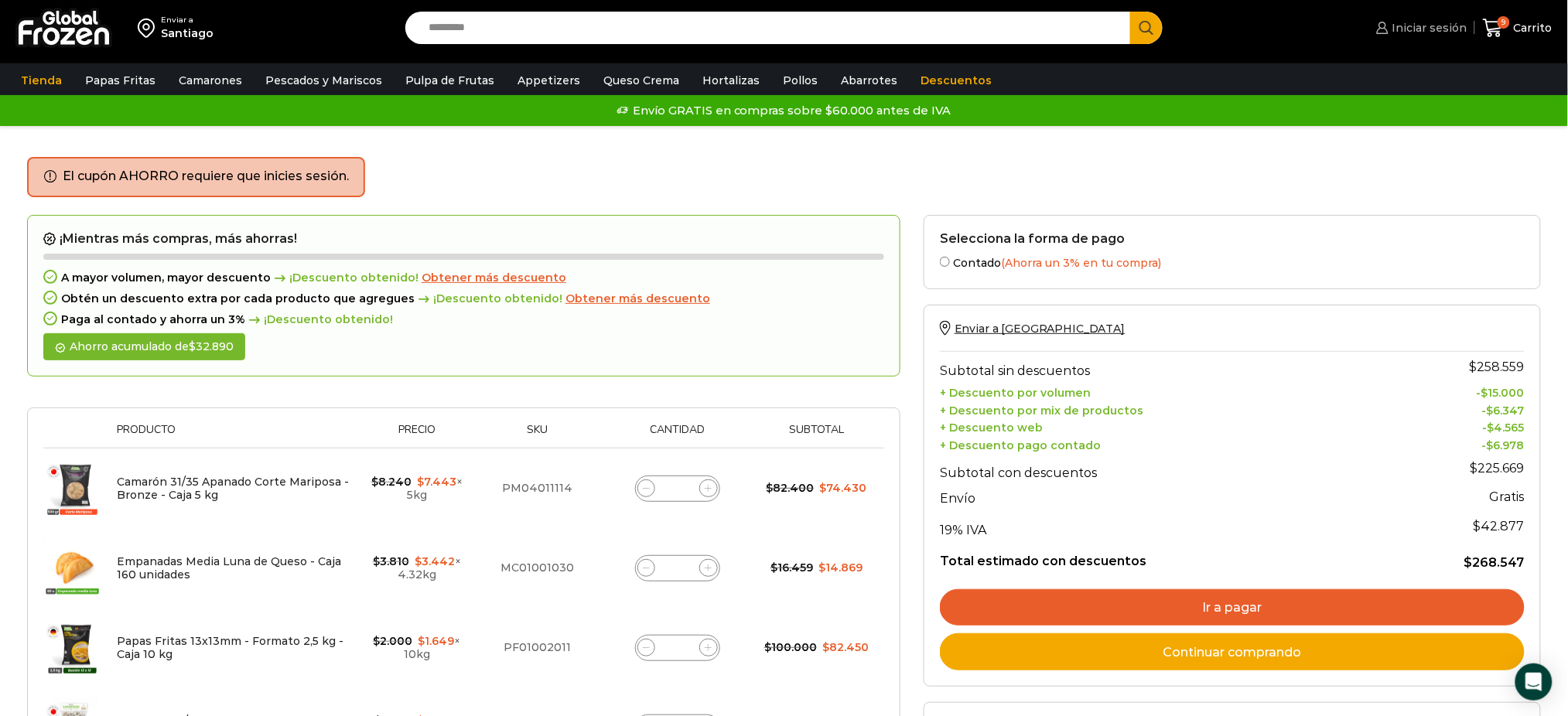
click at [1425, 24] on span "Iniciar sesión" at bounding box center [1428, 28] width 79 height 16
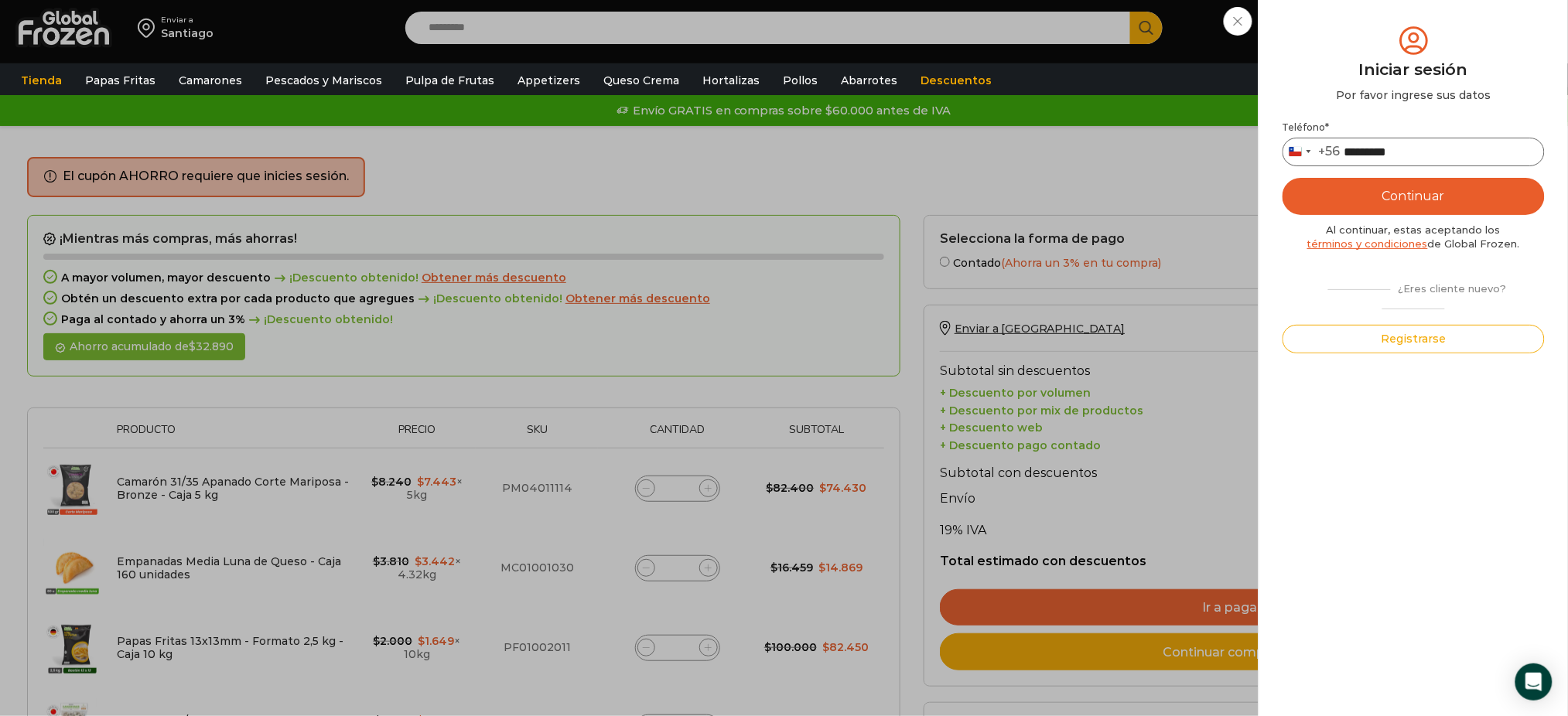
drag, startPoint x: 1432, startPoint y: 157, endPoint x: 1296, endPoint y: 149, distance: 136.2
click at [1296, 149] on div "Chile +56 +56 Argentina +54 Chile +56 *********" at bounding box center [1413, 152] width 262 height 29
type input "*********"
click at [1450, 341] on button "Registrarse" at bounding box center [1413, 339] width 262 height 29
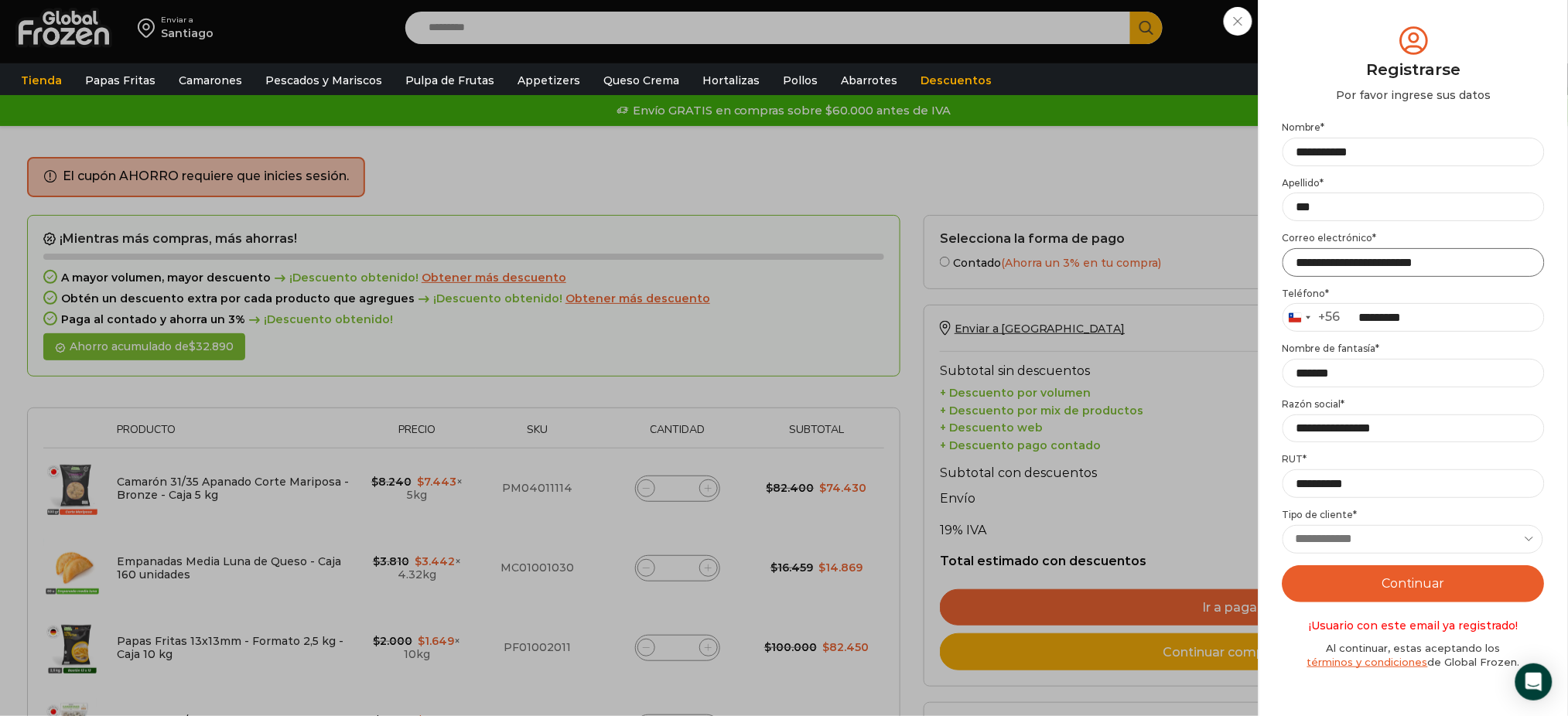
drag, startPoint x: 1476, startPoint y: 261, endPoint x: 1259, endPoint y: 264, distance: 217.0
click at [1259, 264] on div "Mi cuenta Login Register Iniciar sesión Por favor ingrese sus datos Iniciar ses…" at bounding box center [1413, 358] width 309 height 716
type input "**********"
click at [1389, 581] on button "Continuar" at bounding box center [1413, 584] width 262 height 37
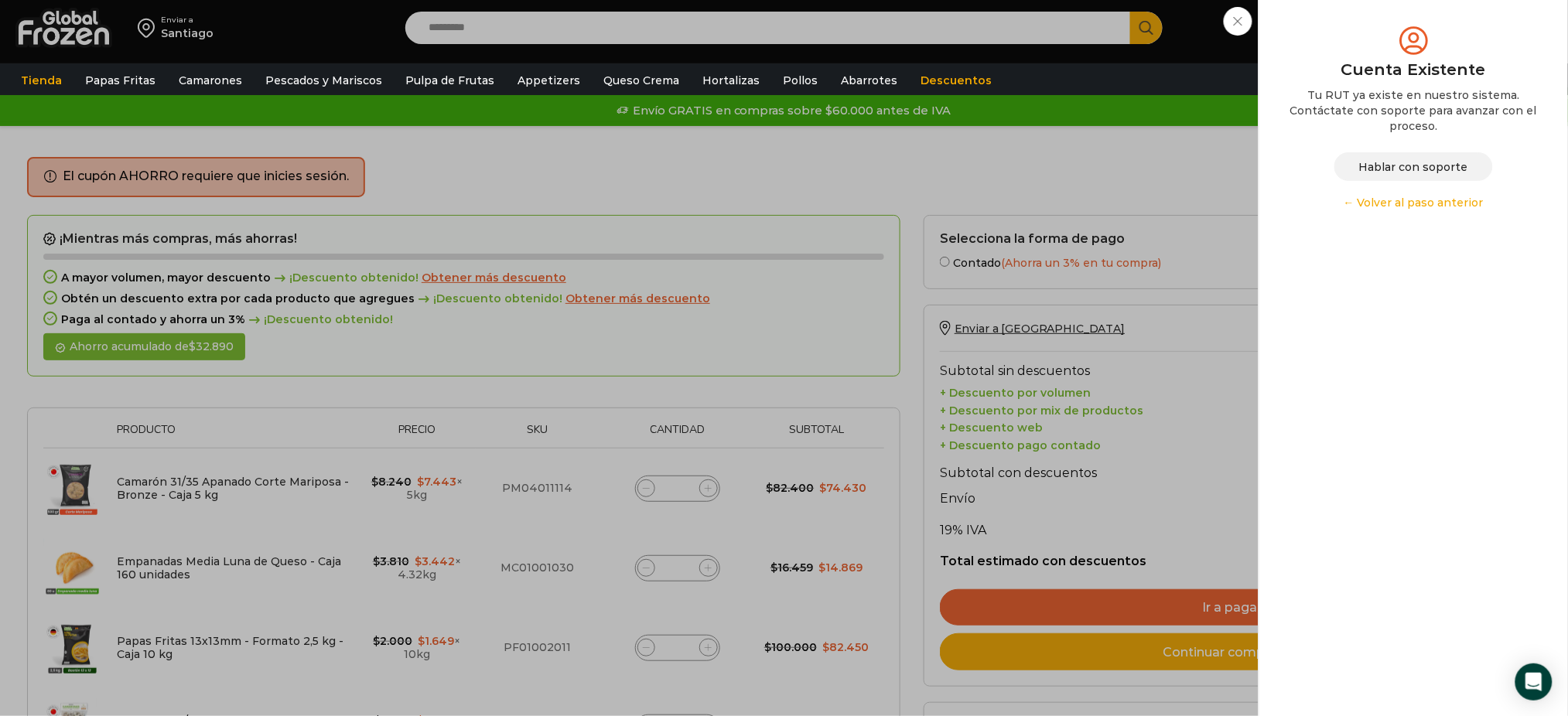
drag, startPoint x: 1400, startPoint y: 167, endPoint x: 1406, endPoint y: 183, distance: 17.1
click at [1400, 167] on button "Hablar con soporte" at bounding box center [1414, 166] width 159 height 29
click at [1404, 168] on button "Hablar con soporte" at bounding box center [1414, 166] width 159 height 29
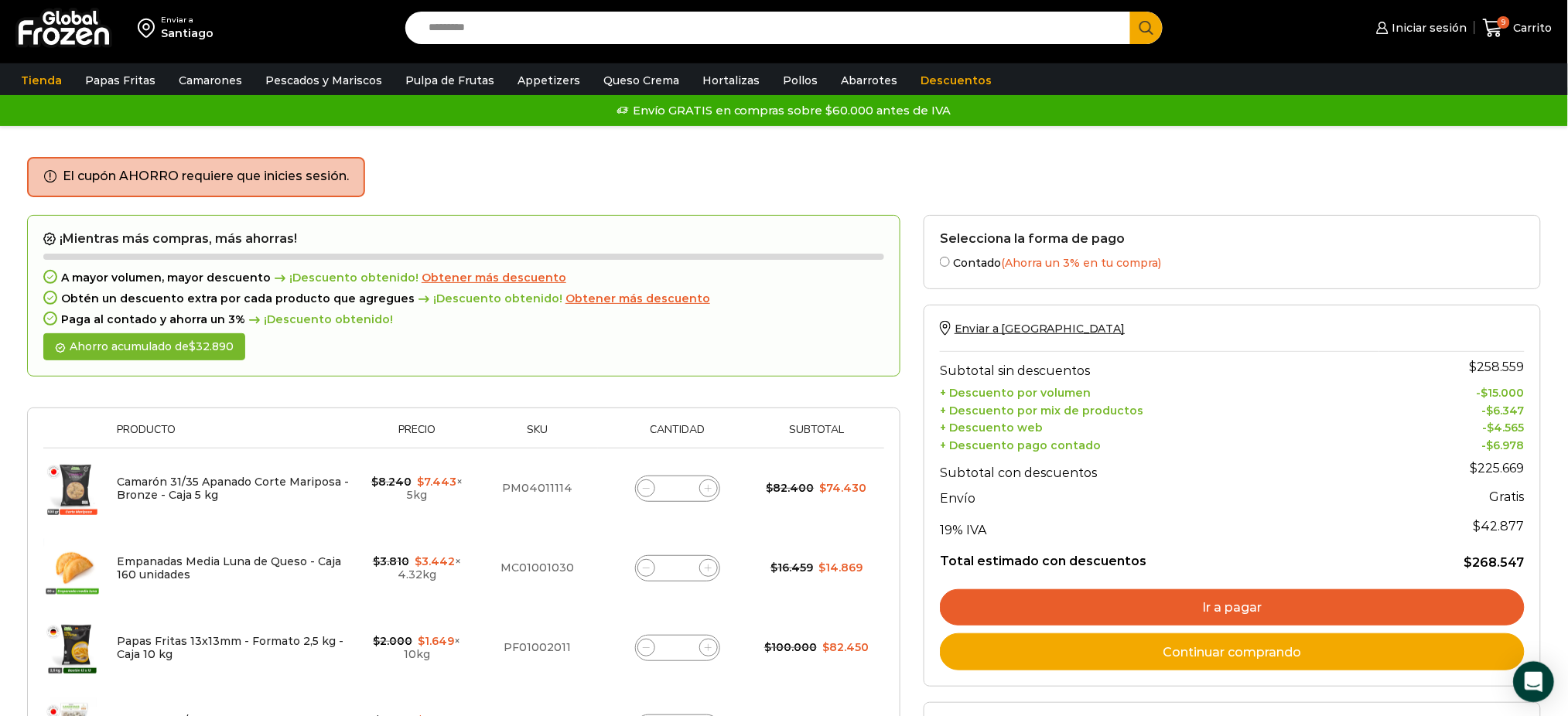
click at [1523, 687] on div "Open Intercom Messenger" at bounding box center [1534, 682] width 41 height 41
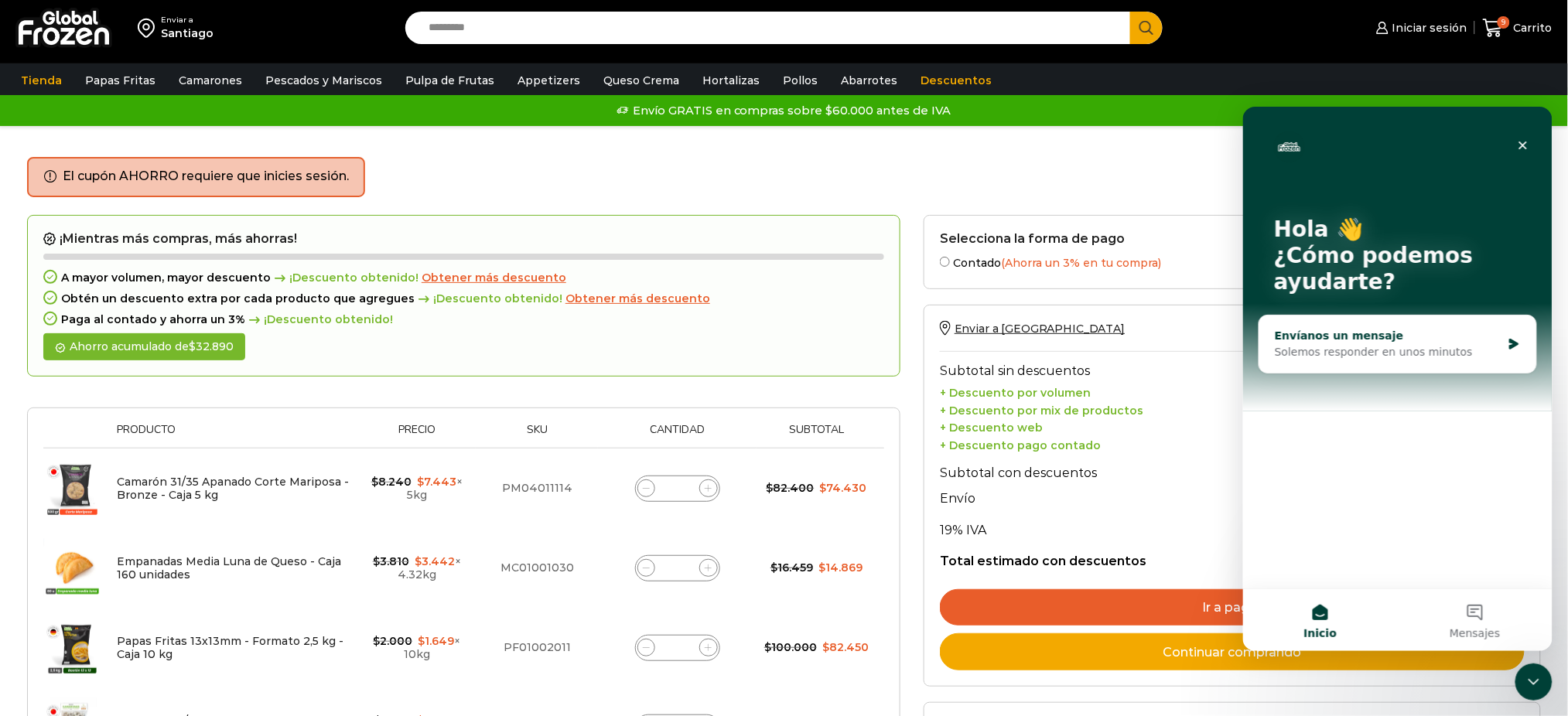
click at [1432, 354] on div "Solemos responder en unos minutos" at bounding box center [1388, 351] width 227 height 17
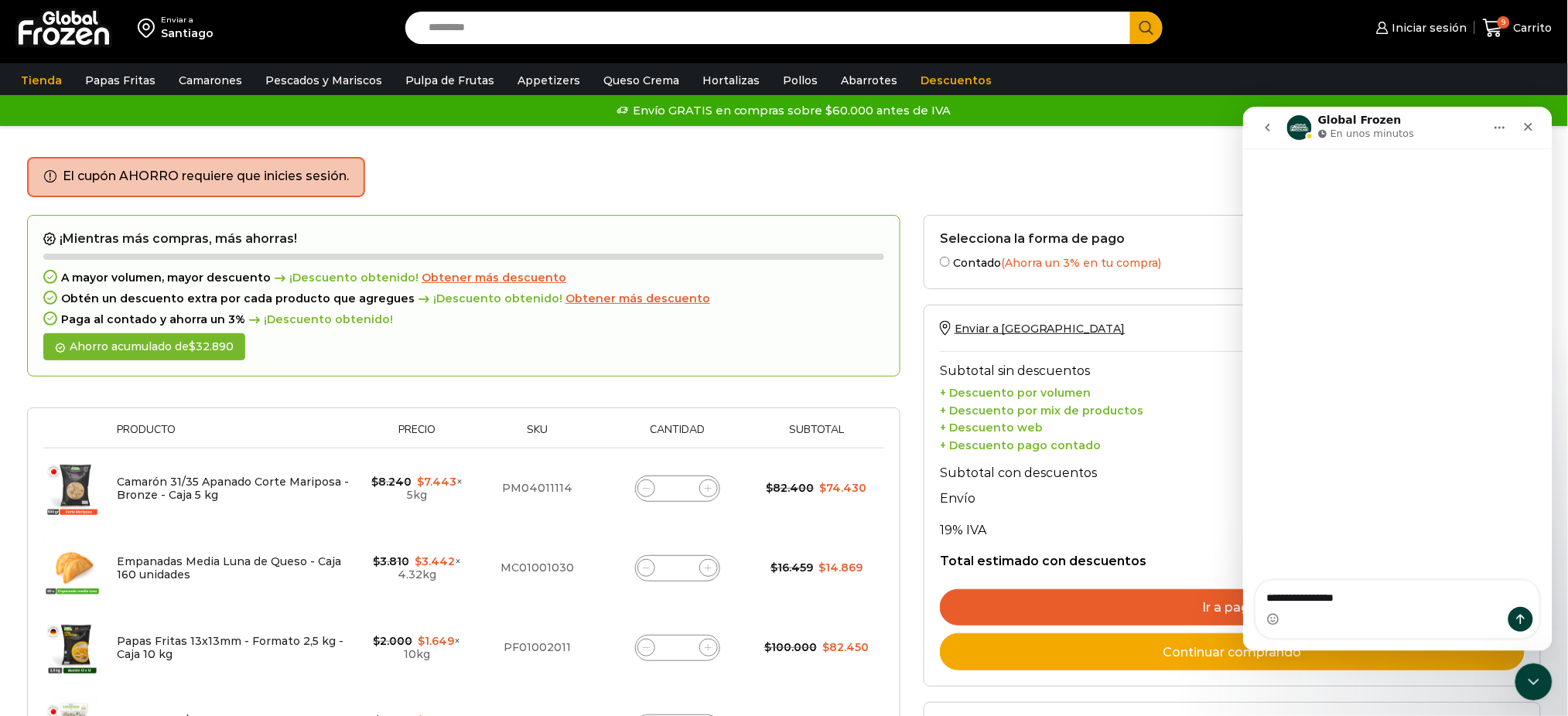
type textarea "**********"
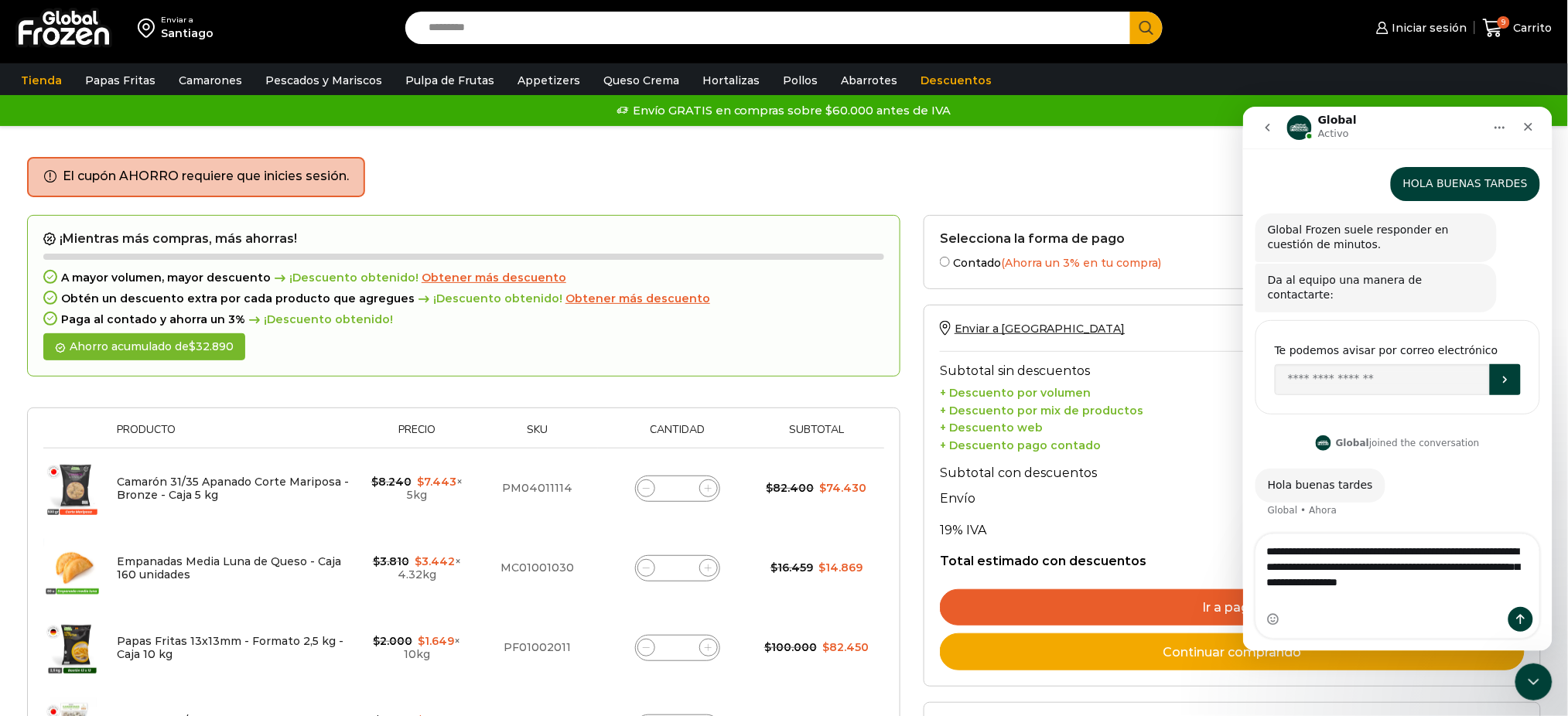
type textarea "**********"
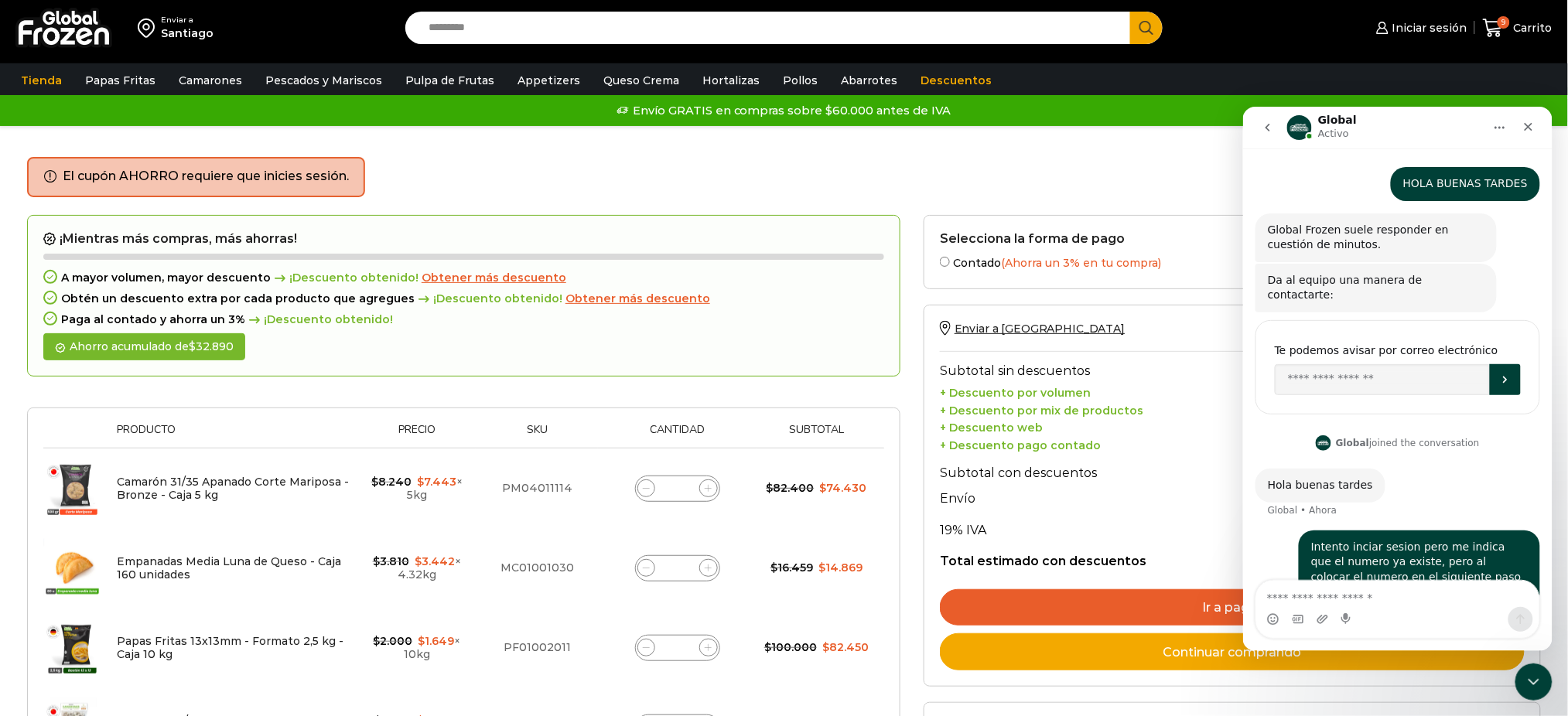
scroll to position [30, 0]
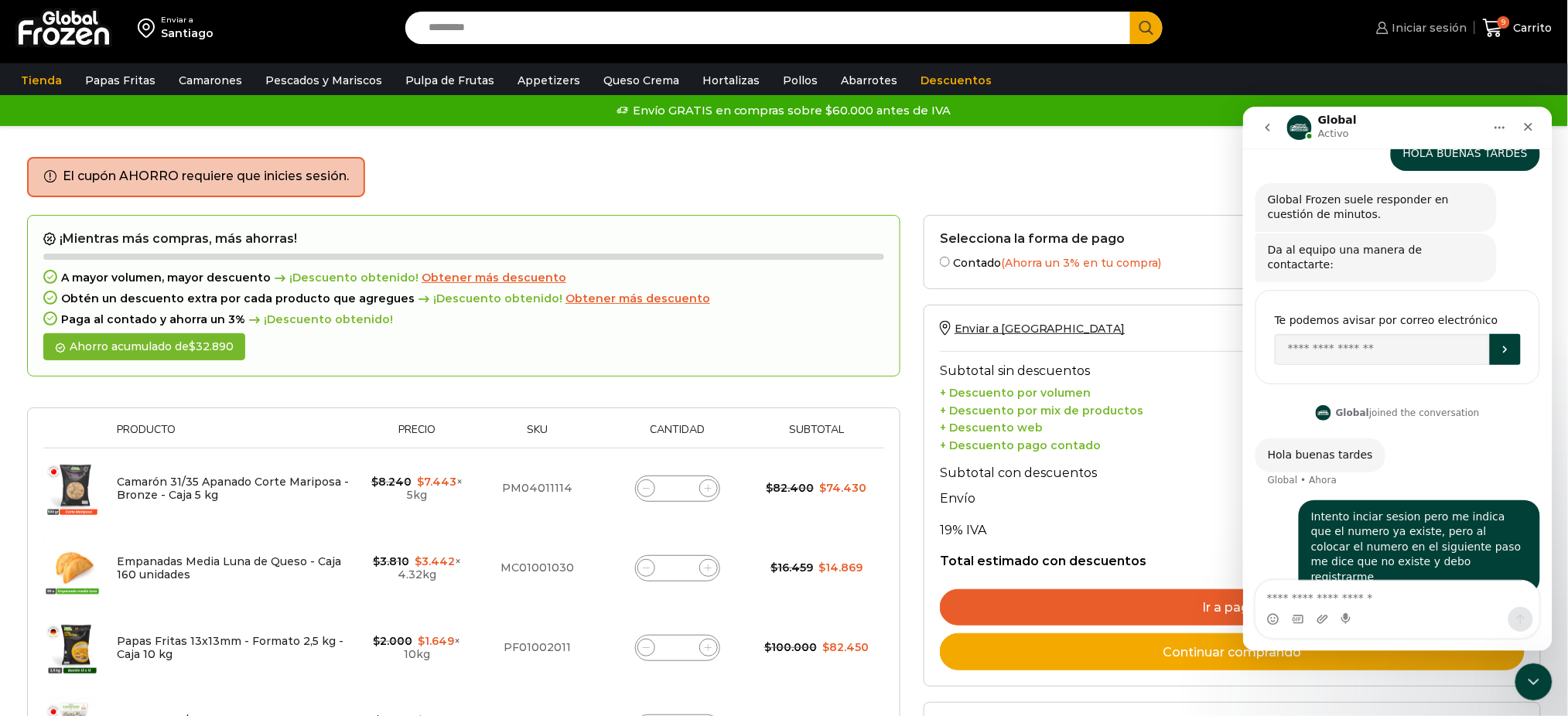
drag, startPoint x: 1399, startPoint y: 30, endPoint x: 1347, endPoint y: 102, distance: 88.8
click at [1396, 30] on span "Iniciar sesión" at bounding box center [1428, 28] width 79 height 16
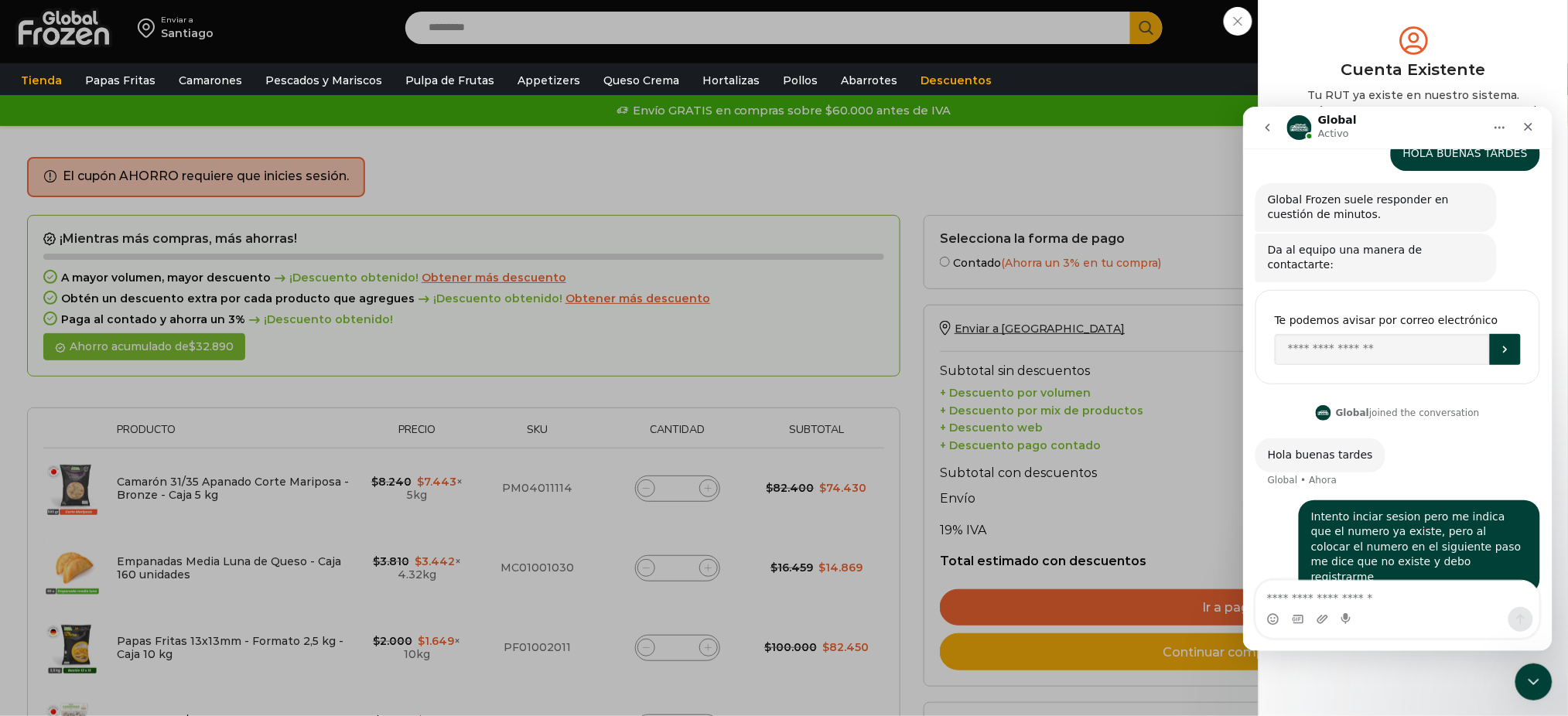
click at [1500, 133] on button "Inicio" at bounding box center [1499, 127] width 30 height 30
click at [1321, 56] on div "Cuenta Existente Tu RUT ya existe en nuestro sistema. Contáctate con soporte pa…" at bounding box center [1413, 117] width 262 height 187
click at [1557, 54] on div "Mi cuenta Login Register Iniciar sesión Por favor ingrese sus datos Iniciar ses…" at bounding box center [1413, 358] width 309 height 716
click at [1532, 677] on icon "Cerrar Intercom Messenger" at bounding box center [1531, 679] width 18 height 18
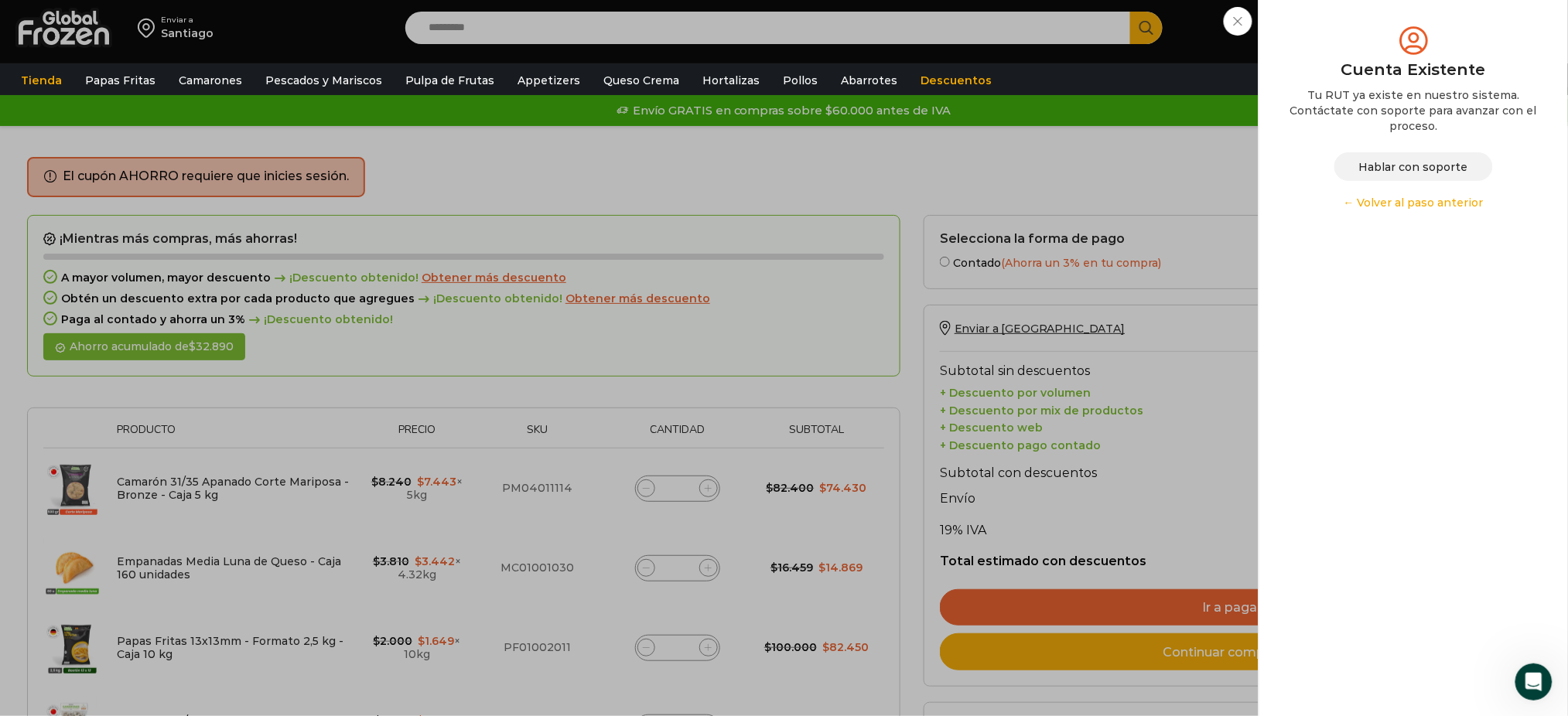
click at [1372, 44] on div "Iniciar sesión Mi cuenta Login Register Iniciar sesión Por favor ingrese sus da…" at bounding box center [1419, 28] width 94 height 31
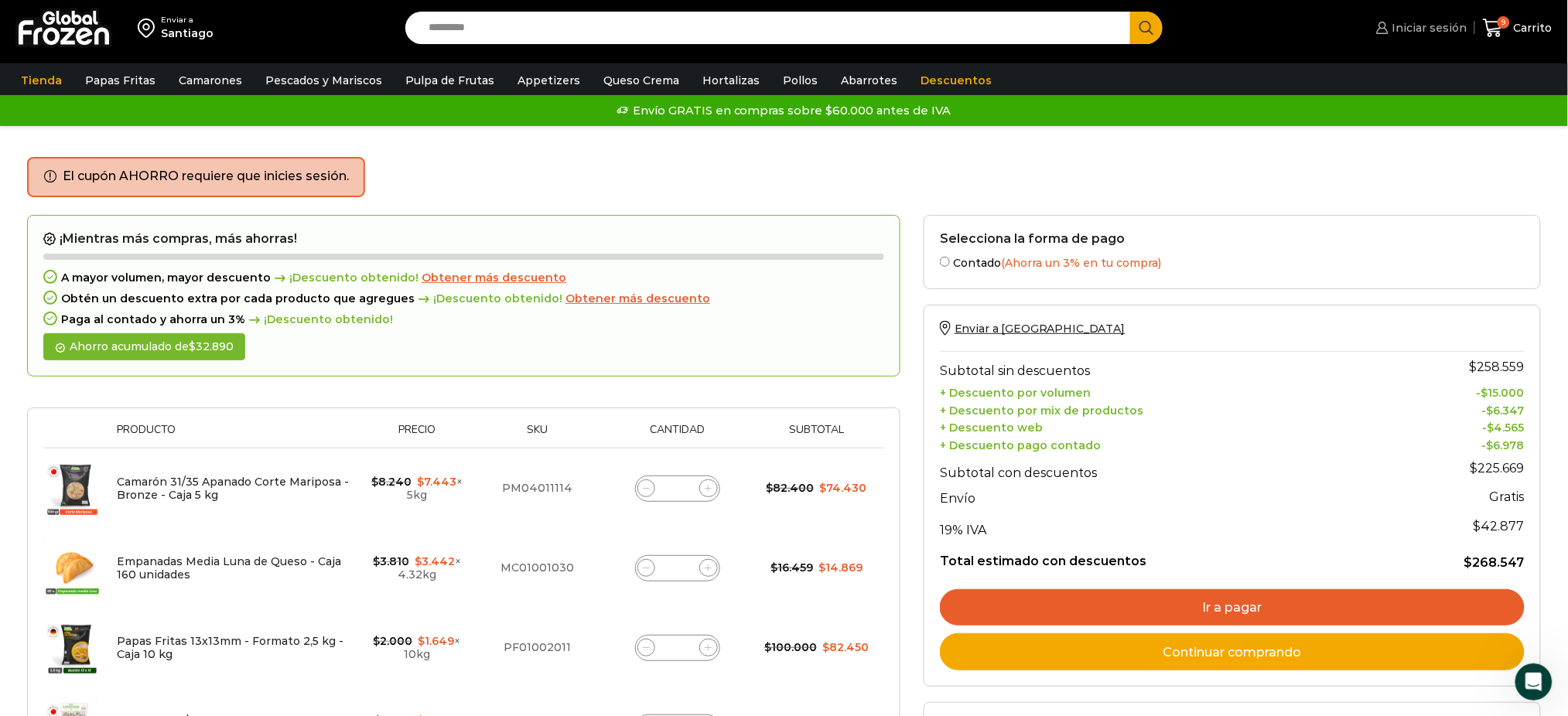
click at [1408, 24] on span "Iniciar sesión" at bounding box center [1428, 28] width 79 height 16
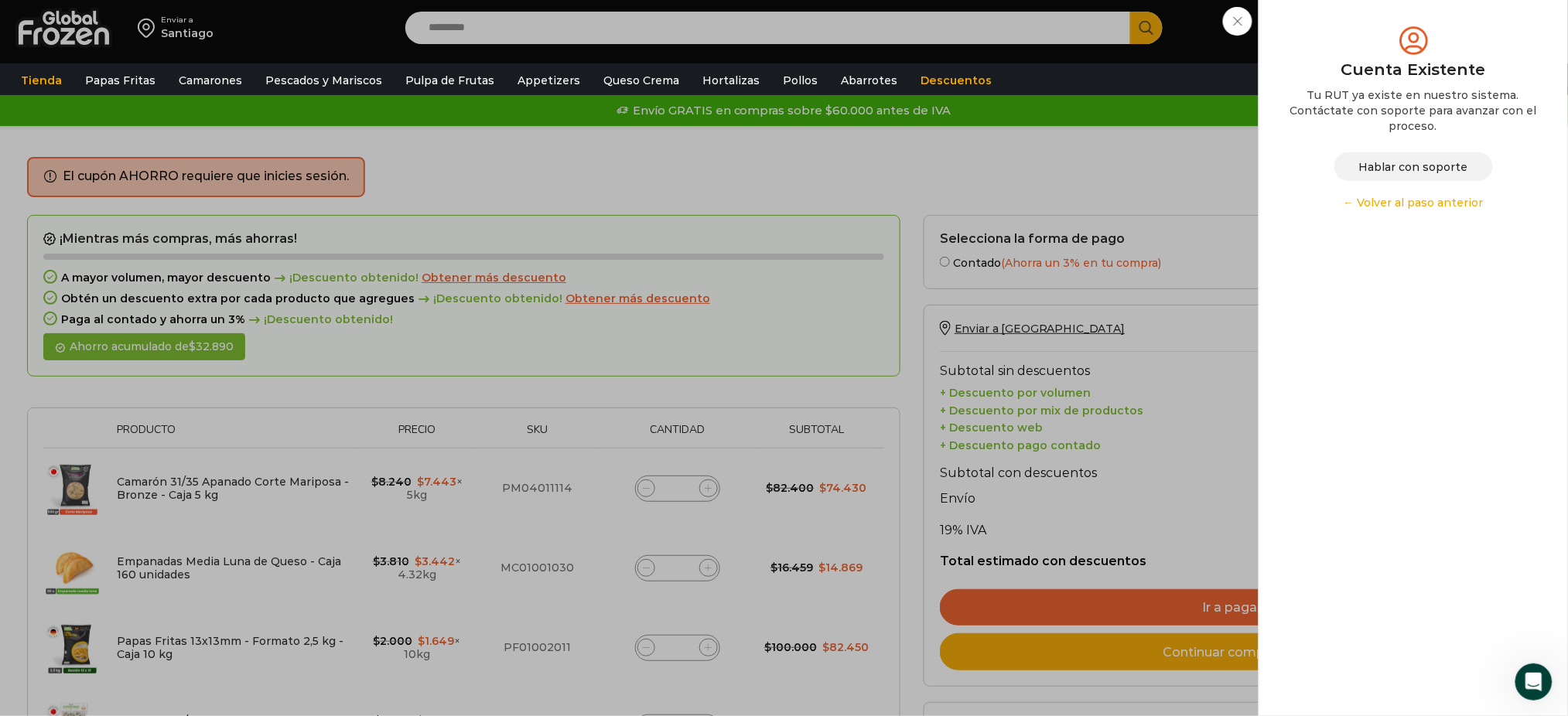
click at [1341, 199] on link "← Volver al paso anterior" at bounding box center [1413, 203] width 262 height 16
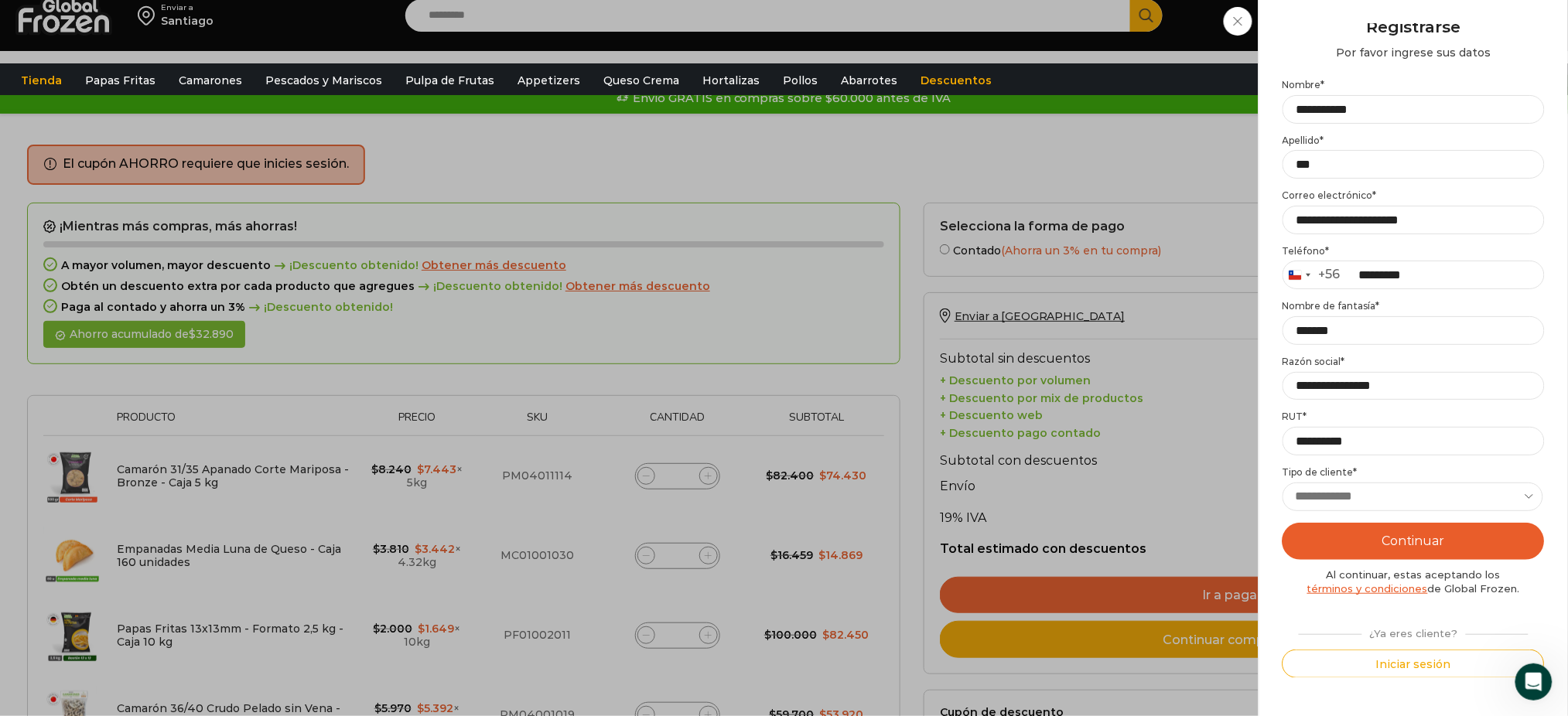
scroll to position [13, 0]
drag, startPoint x: 1463, startPoint y: 215, endPoint x: 1239, endPoint y: 255, distance: 227.5
click at [1372, 30] on div "Iniciar sesión Mi cuenta Login Register Iniciar sesión Por favor ingrese sus da…" at bounding box center [1419, 15] width 94 height 31
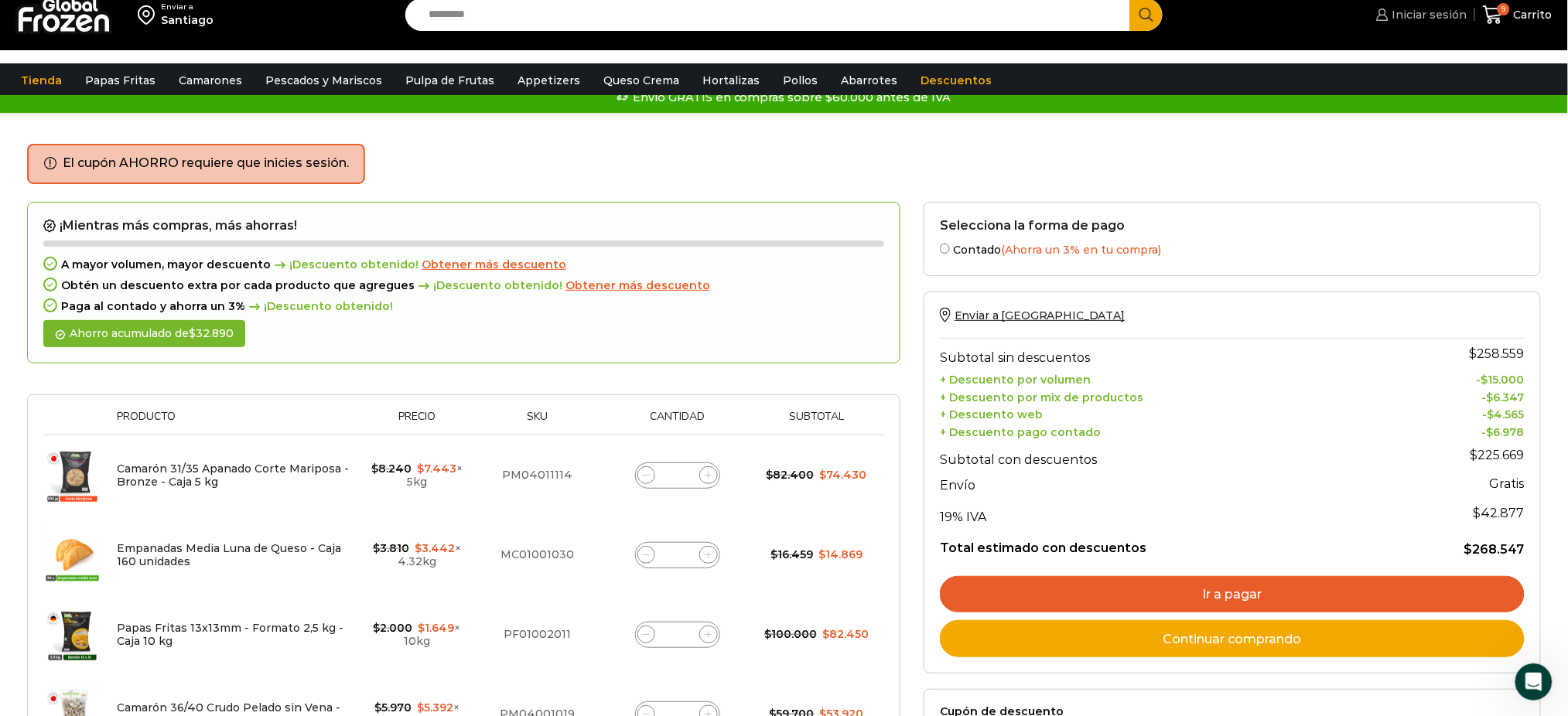
drag, startPoint x: 1403, startPoint y: 11, endPoint x: 1406, endPoint y: 22, distance: 11.4
click at [1403, 10] on span "Iniciar sesión" at bounding box center [1428, 15] width 79 height 16
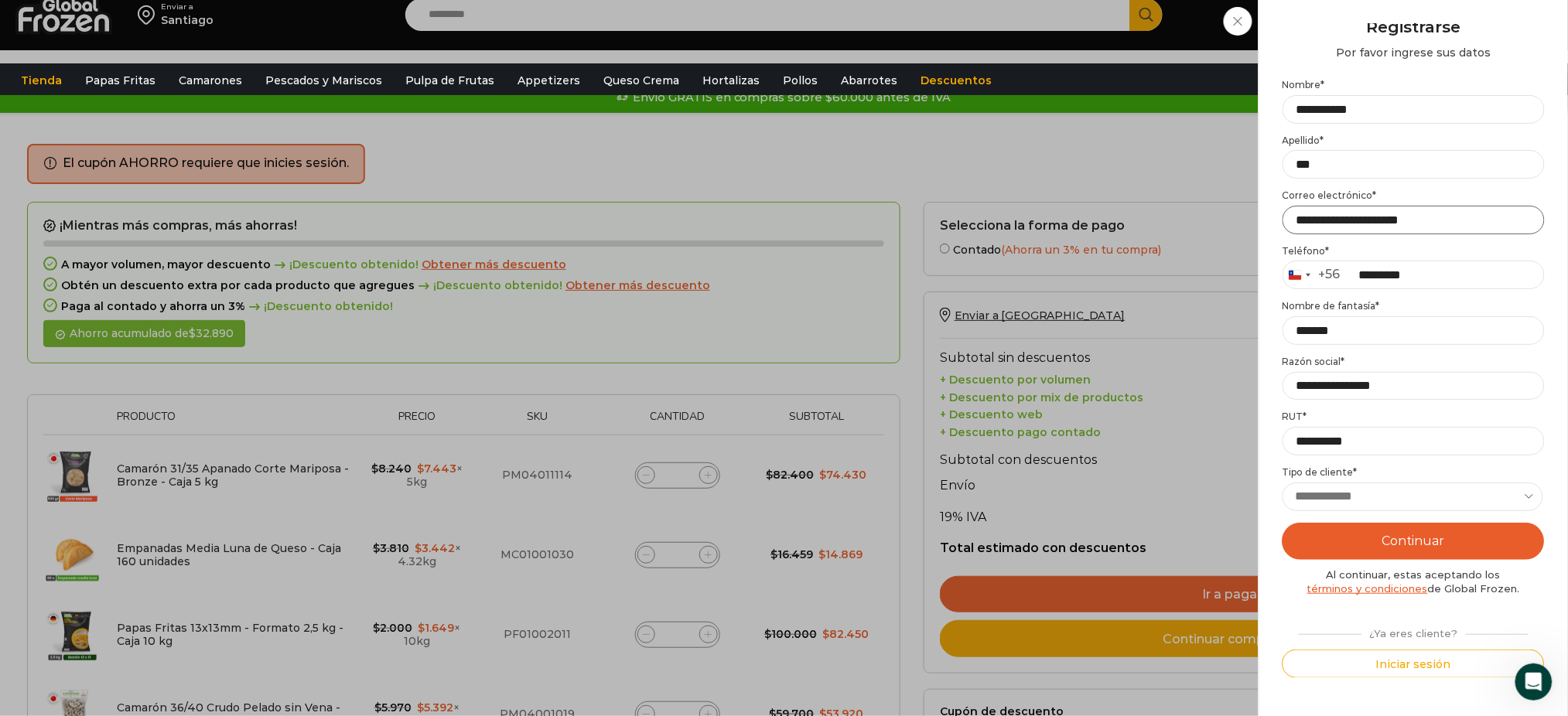
type input "**********"
click at [1413, 545] on button "Continuar" at bounding box center [1413, 541] width 262 height 37
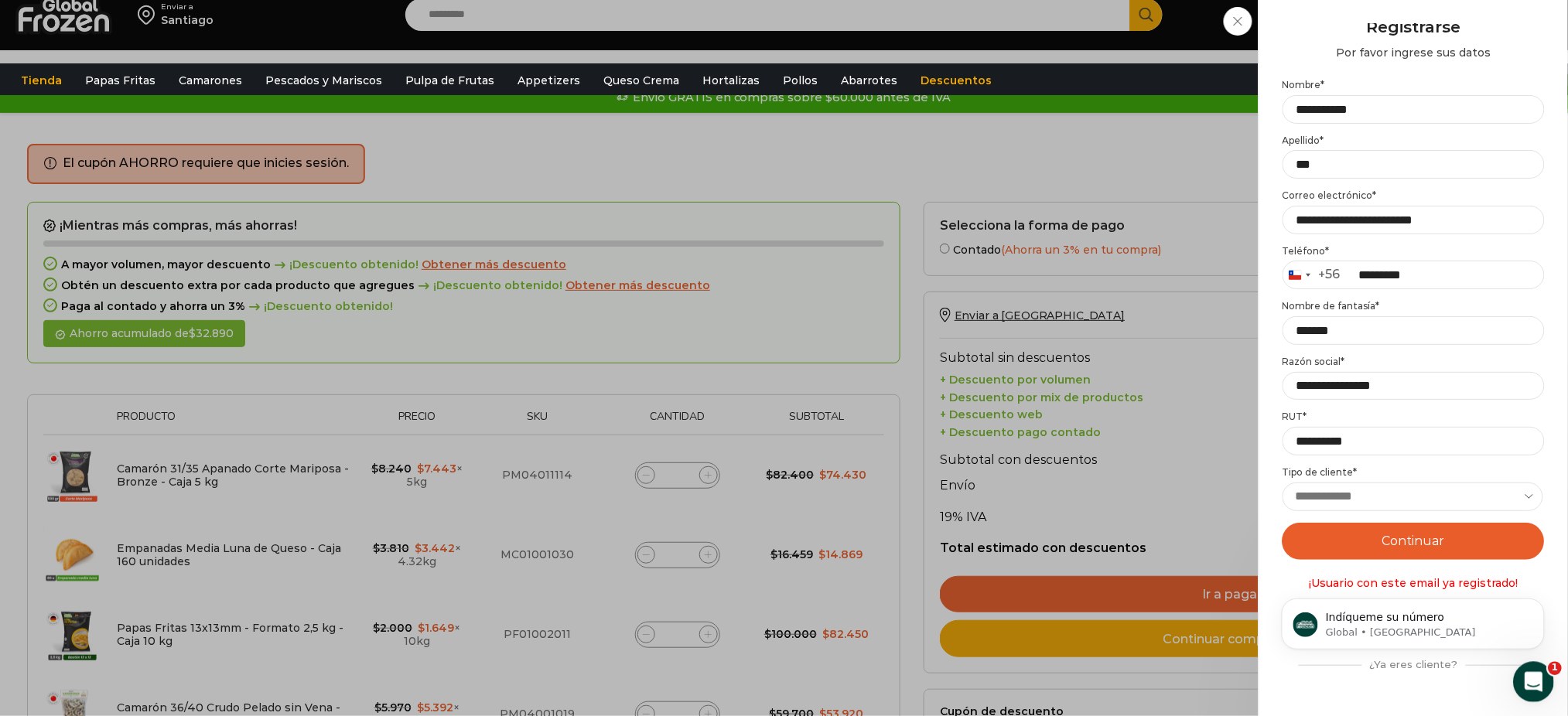
scroll to position [0, 0]
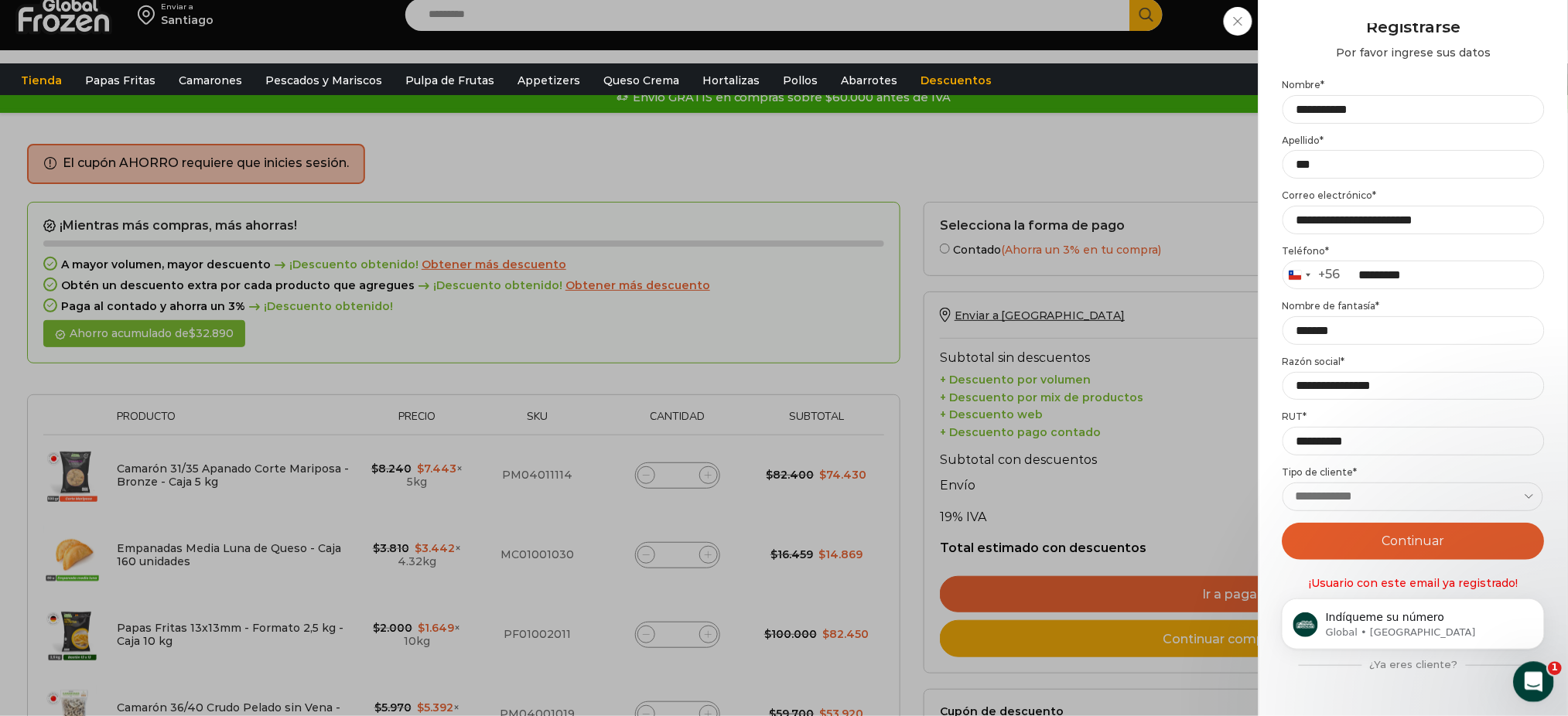
click at [1530, 689] on icon "Abrir Intercom Messenger" at bounding box center [1531, 679] width 25 height 25
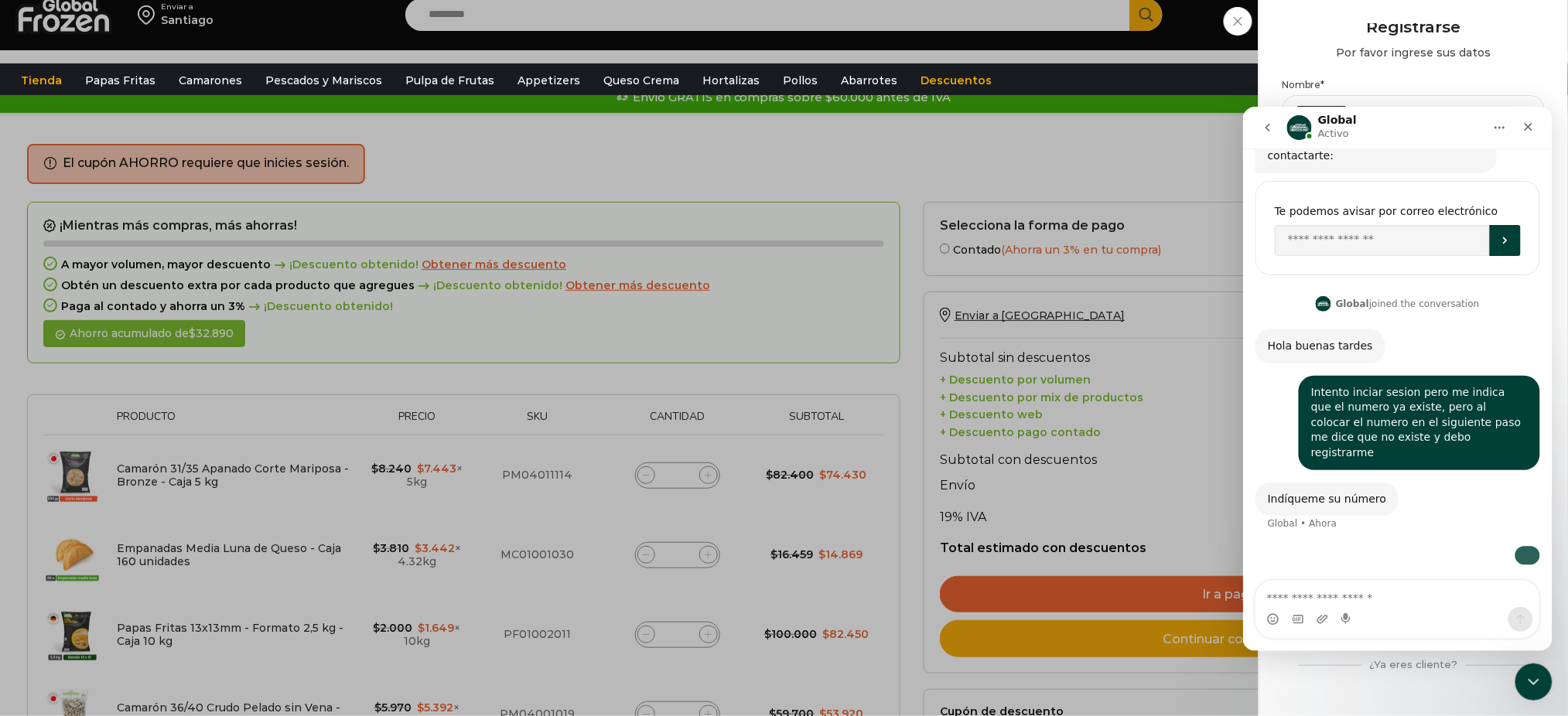
scroll to position [314, 0]
type textarea "*********"
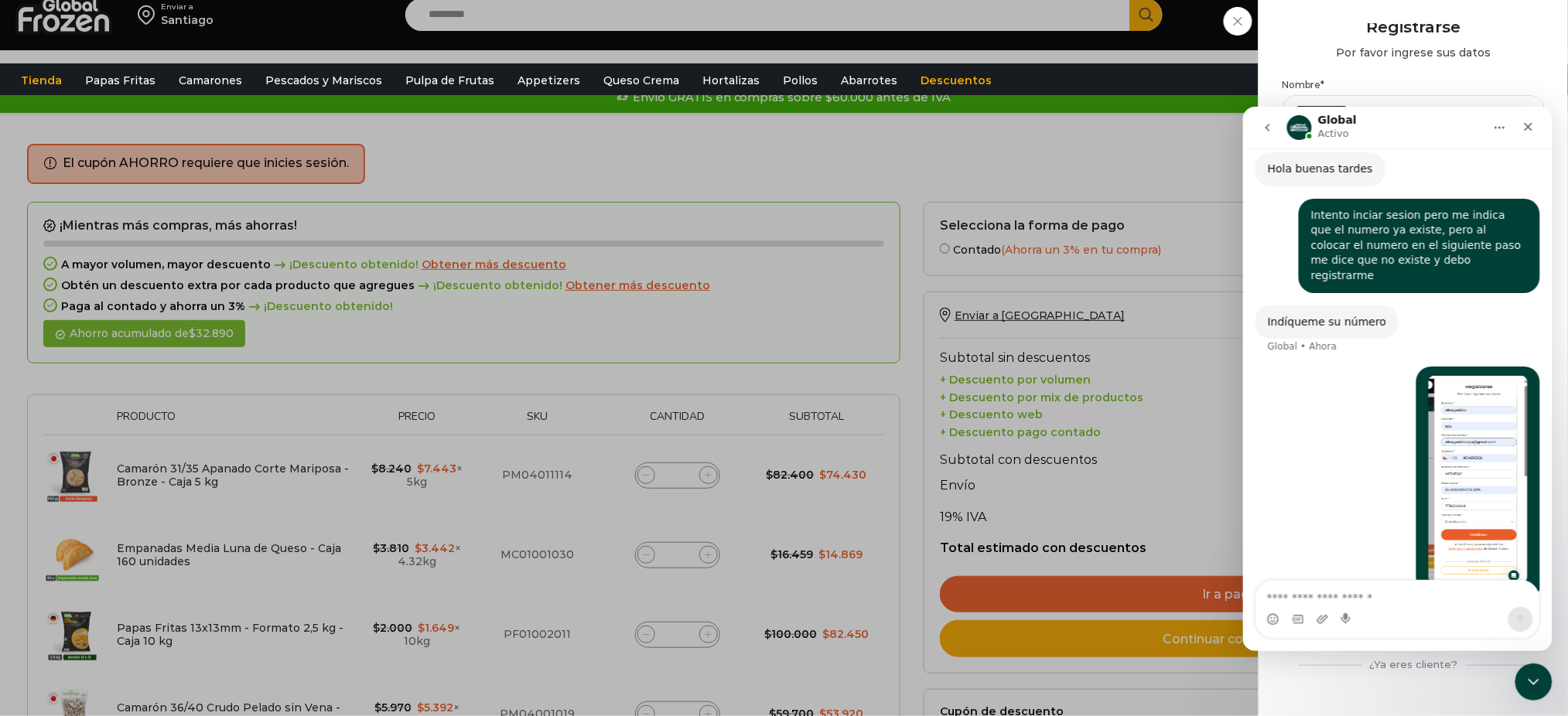
scroll to position [349, 0]
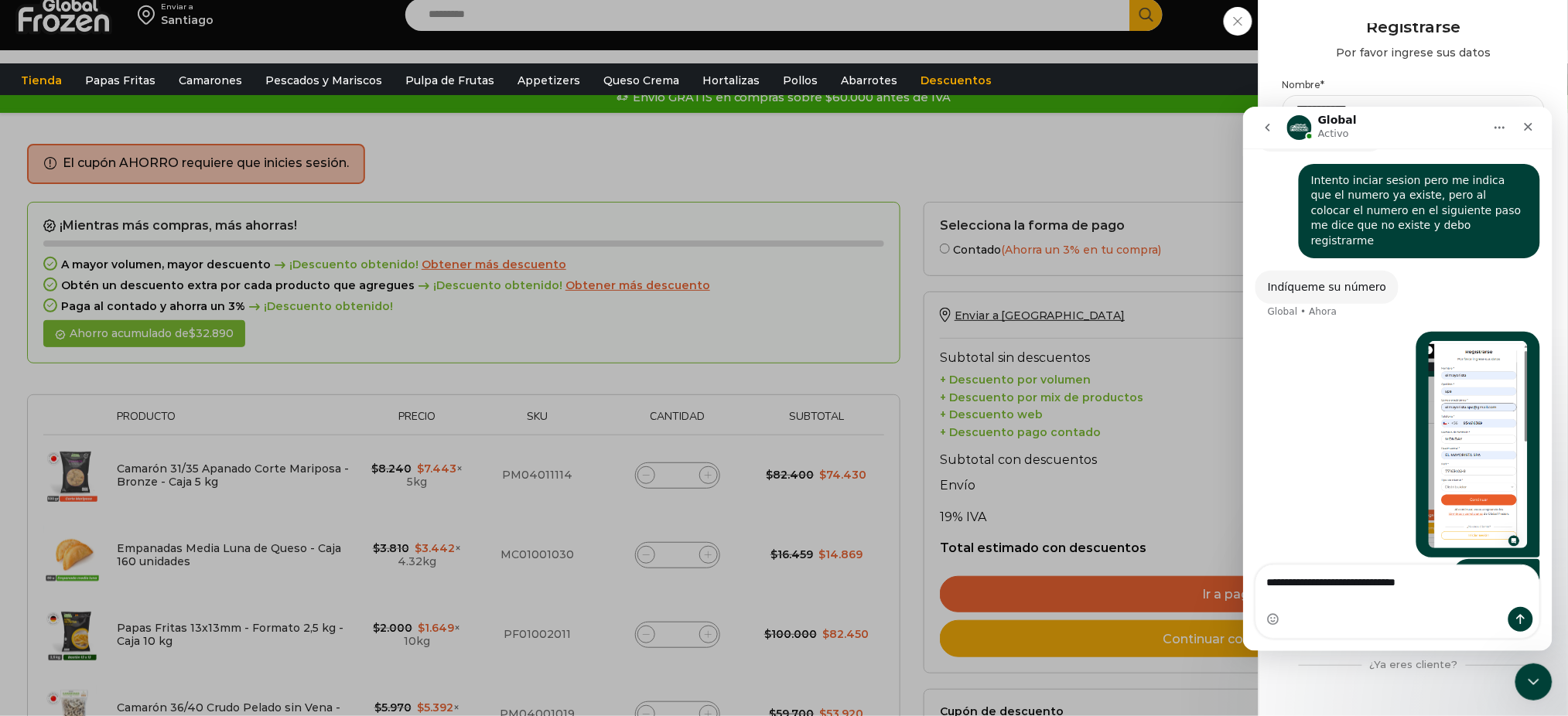
type textarea "**********"
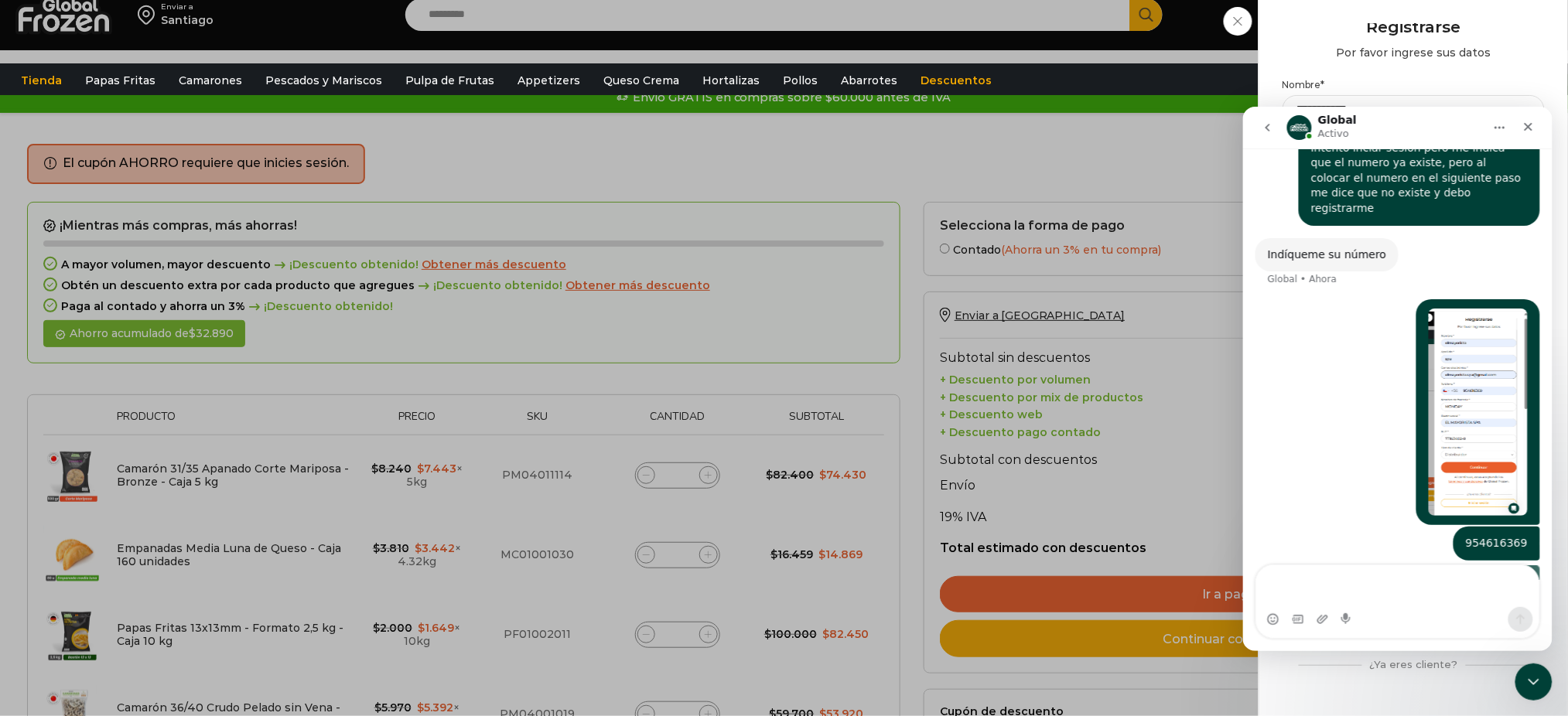
scroll to position [401, 0]
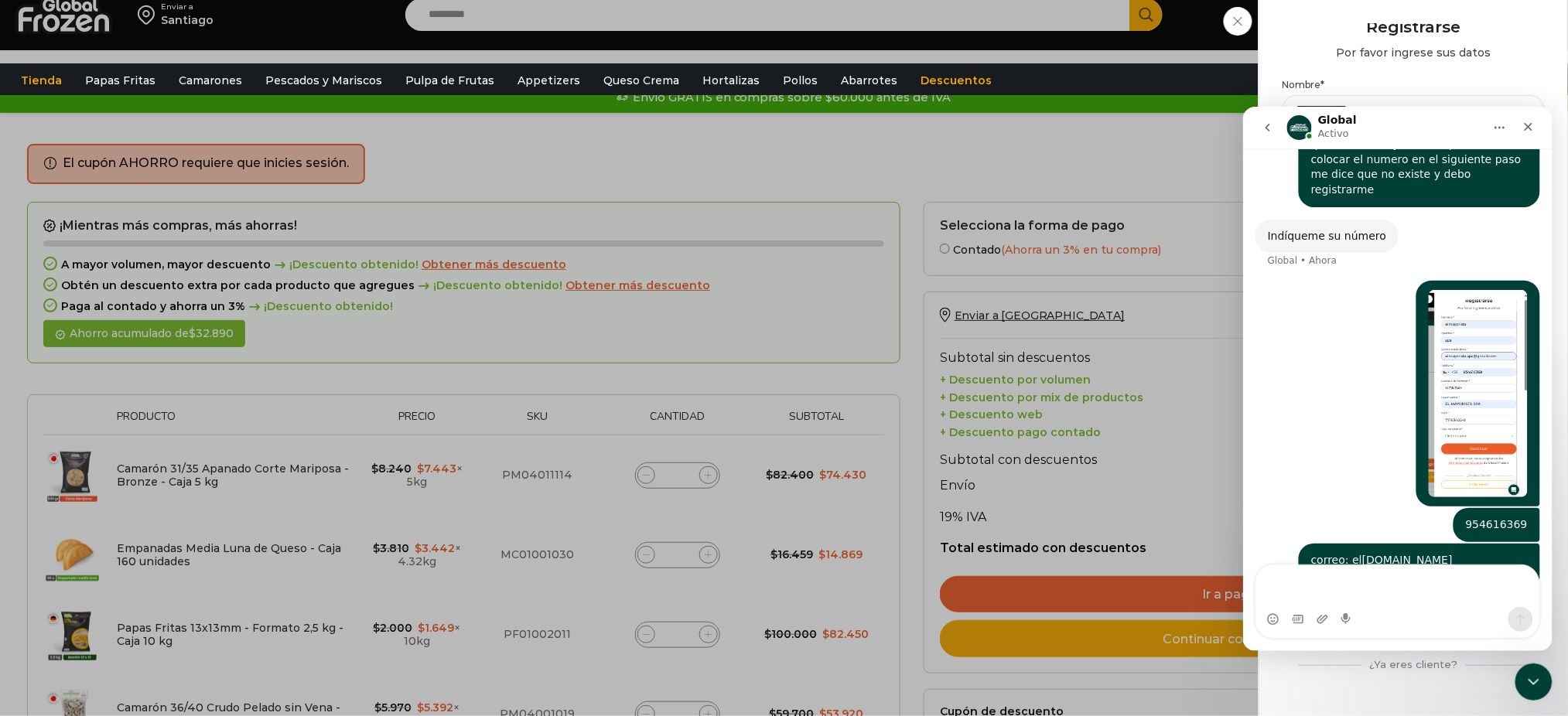
drag, startPoint x: 1162, startPoint y: 153, endPoint x: 1229, endPoint y: 231, distance: 102.8
click at [1372, 30] on div "Iniciar sesión Mi cuenta Login Register Iniciar sesión Por favor ingrese sus da…" at bounding box center [1419, 15] width 94 height 31
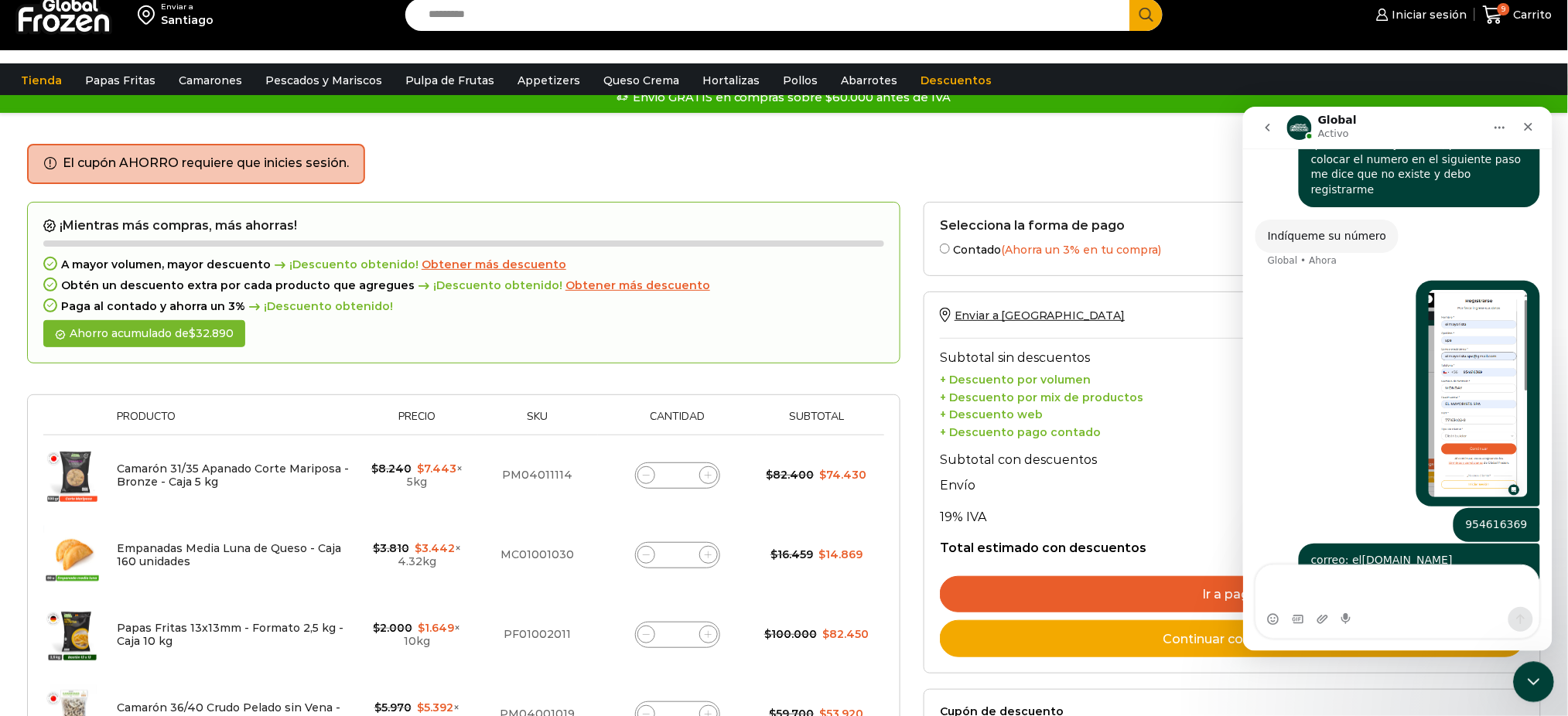
click at [1529, 676] on icon "Cerrar Intercom Messenger" at bounding box center [1531, 679] width 18 height 18
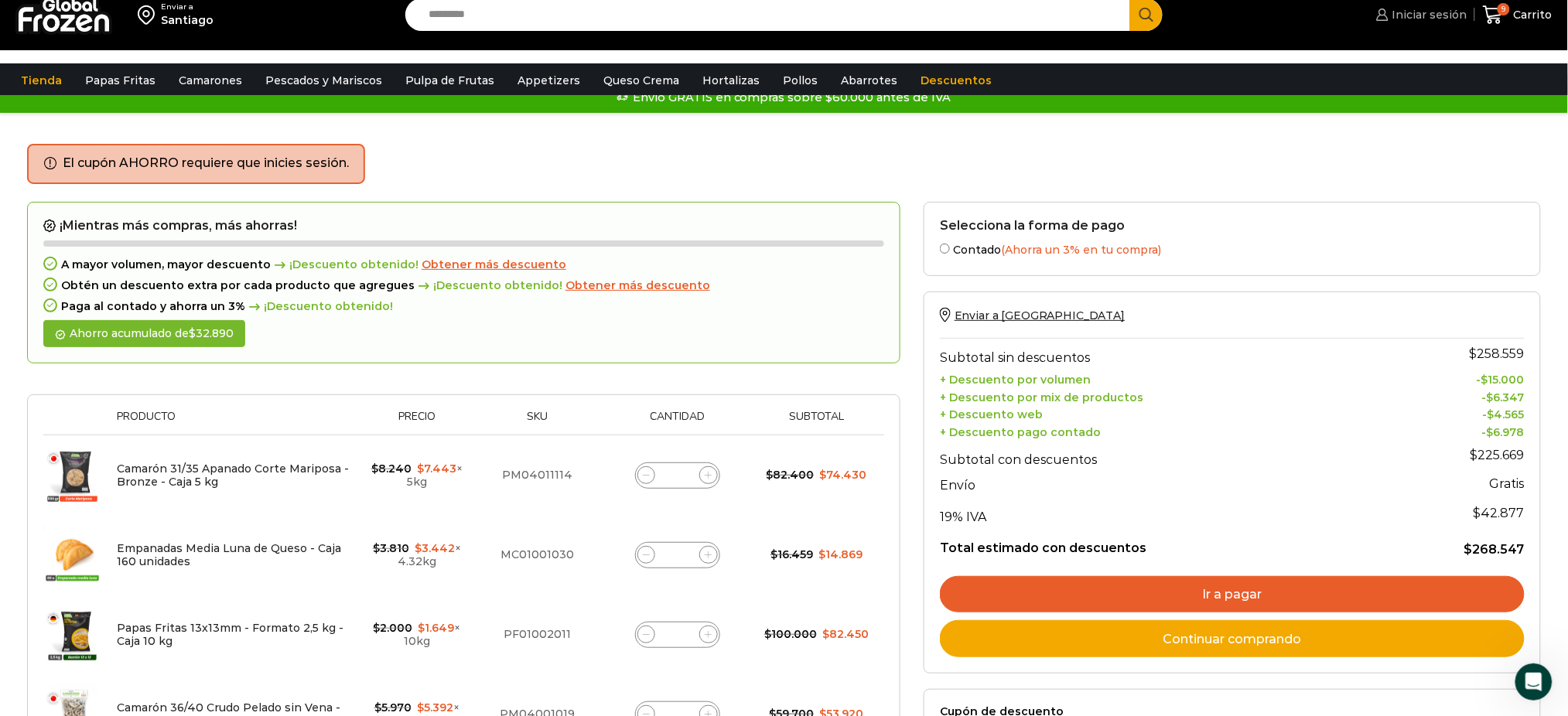
click at [1436, 20] on span "Iniciar sesión" at bounding box center [1428, 15] width 79 height 16
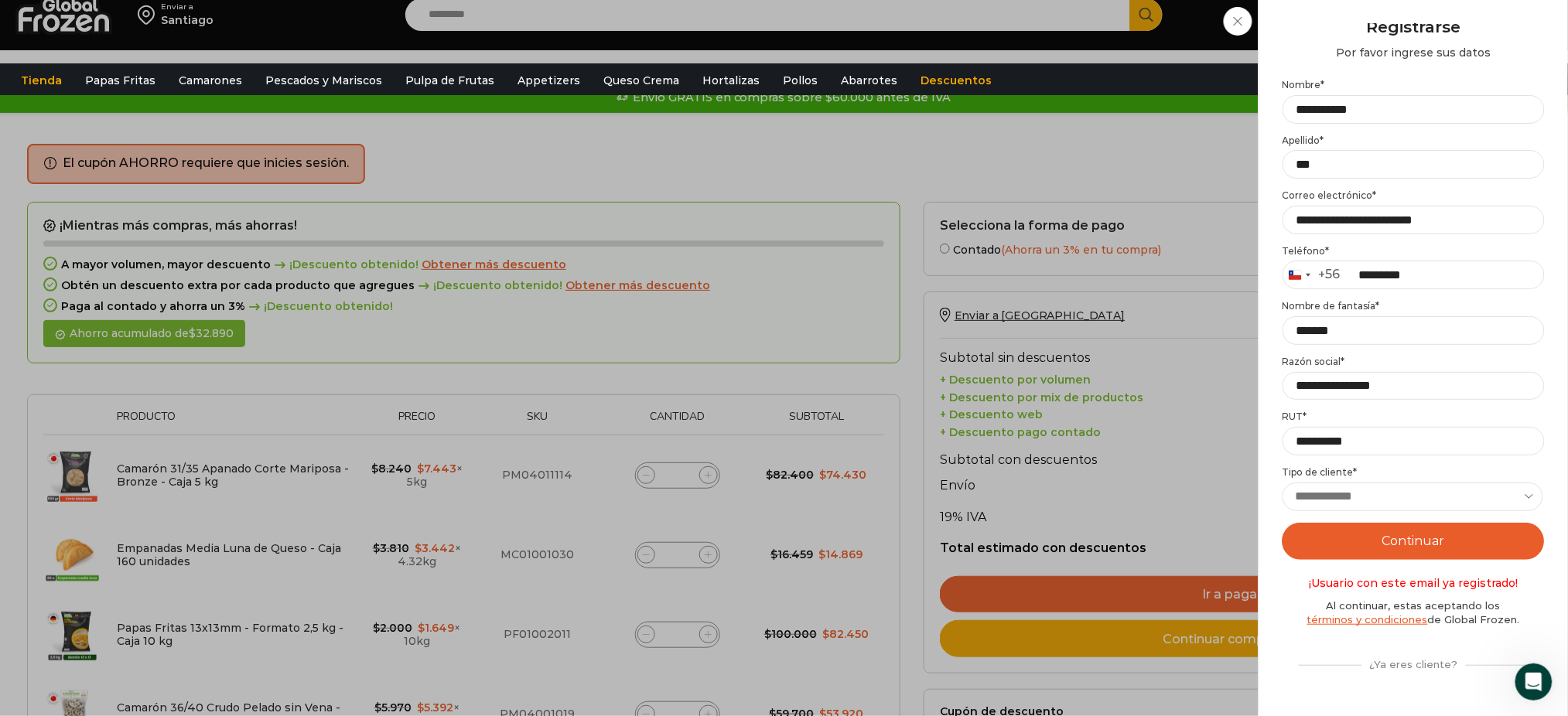
click at [1408, 546] on button "Continuar" at bounding box center [1413, 541] width 262 height 37
click at [1317, 656] on div "¿Ya eres cliente?" at bounding box center [1413, 661] width 244 height 20
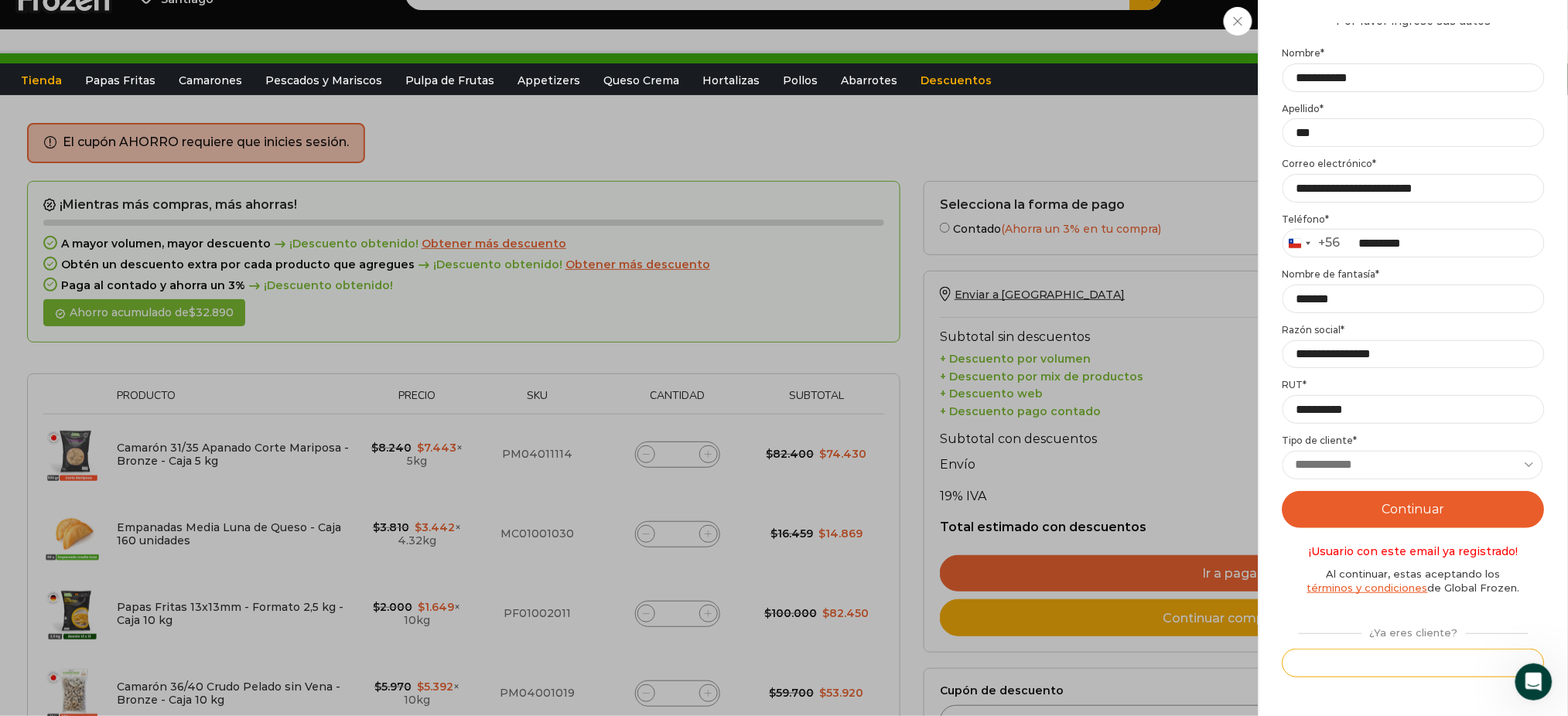
click at [1405, 663] on button "Iniciar sesión" at bounding box center [1413, 663] width 262 height 29
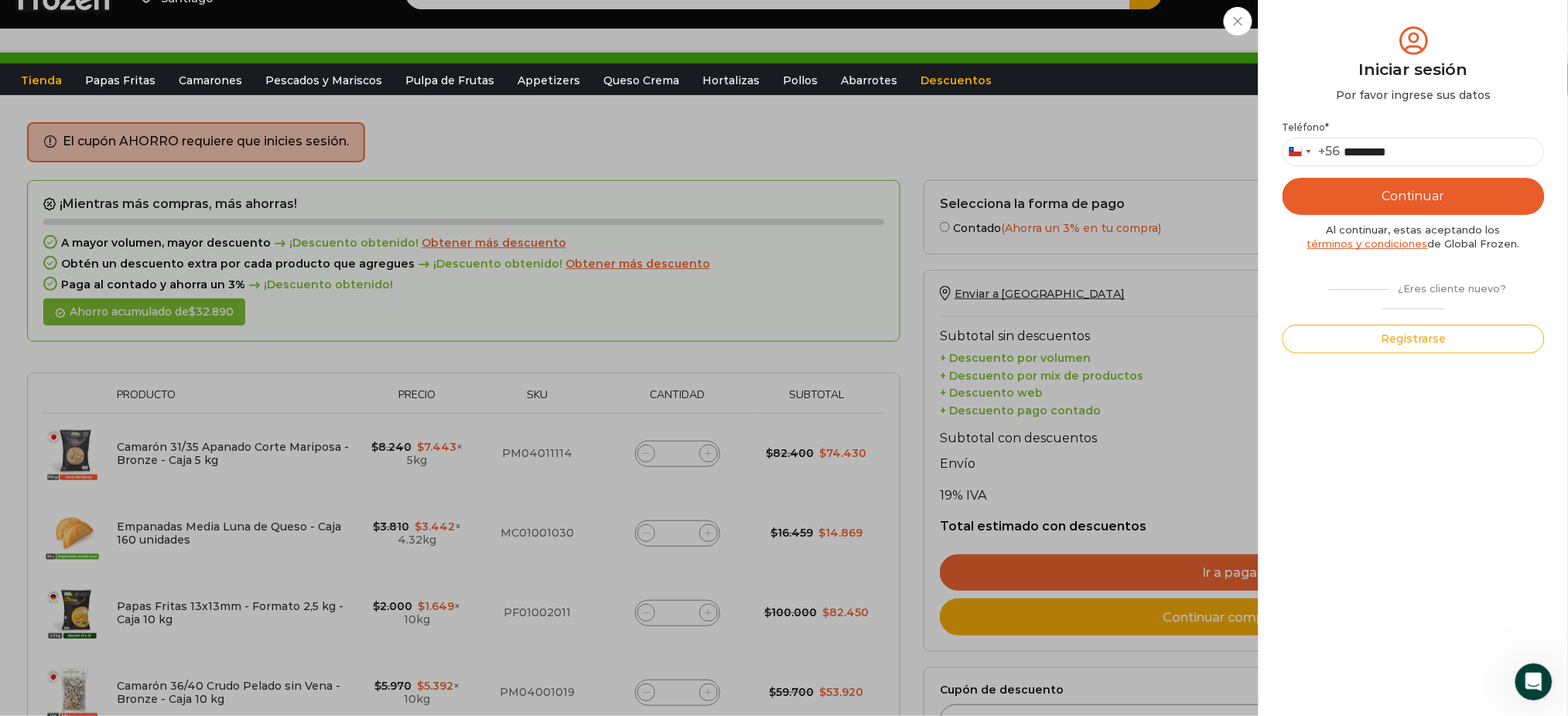
scroll to position [36, 0]
click at [1385, 199] on button "Continuar" at bounding box center [1413, 196] width 262 height 37
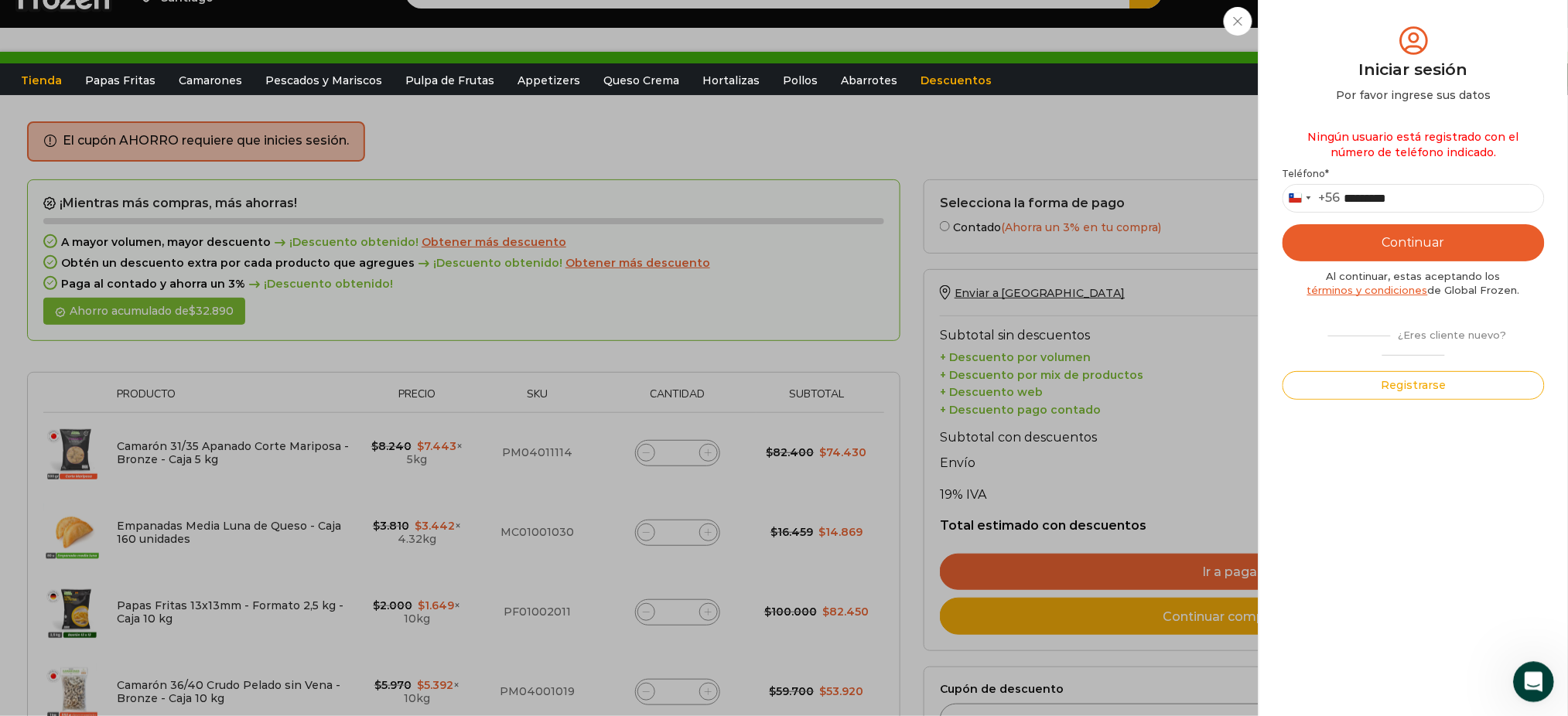
drag, startPoint x: 3063, startPoint y: 1332, endPoint x: 1542, endPoint y: 666, distance: 1660.4
click at [1537, 670] on div "Abrir Intercom Messenger" at bounding box center [1531, 679] width 51 height 51
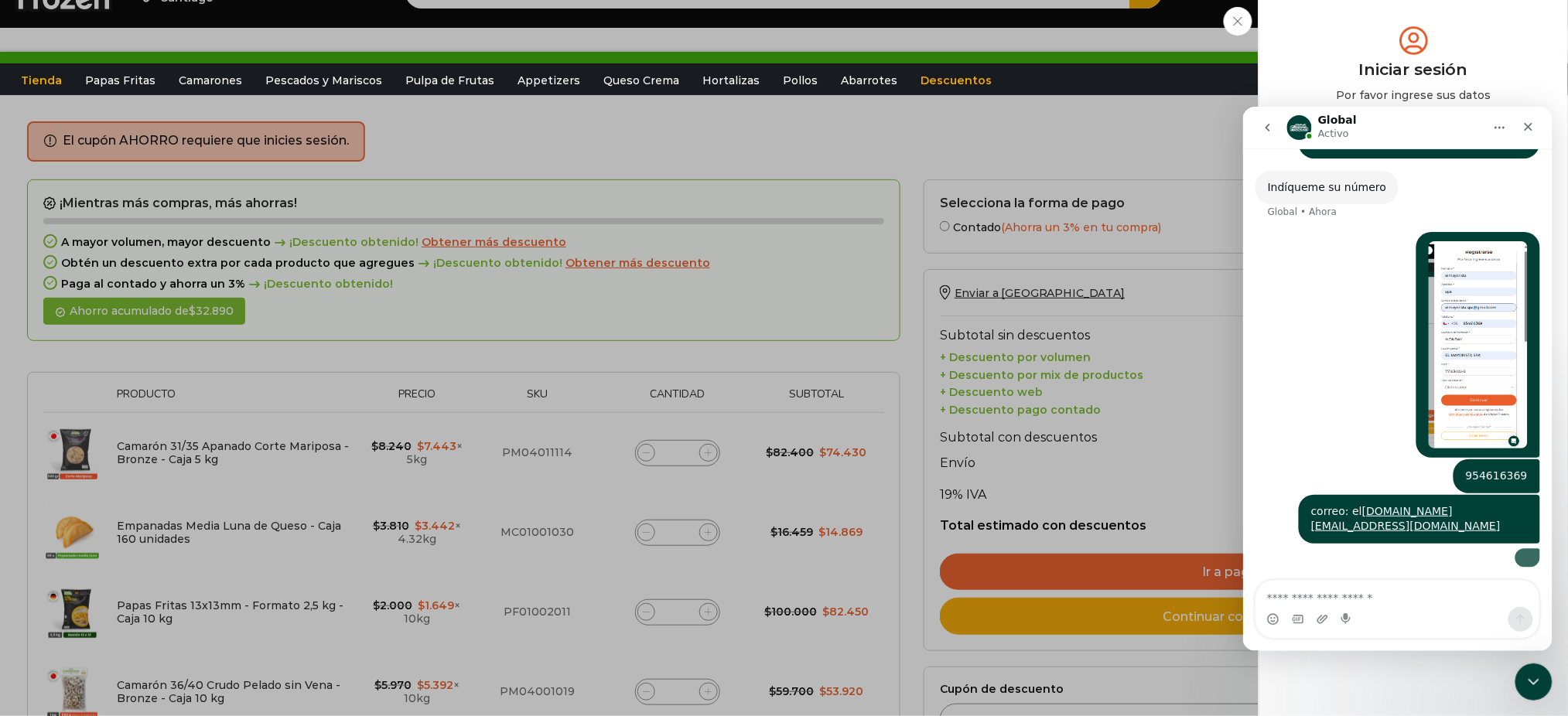
scroll to position [612, 0]
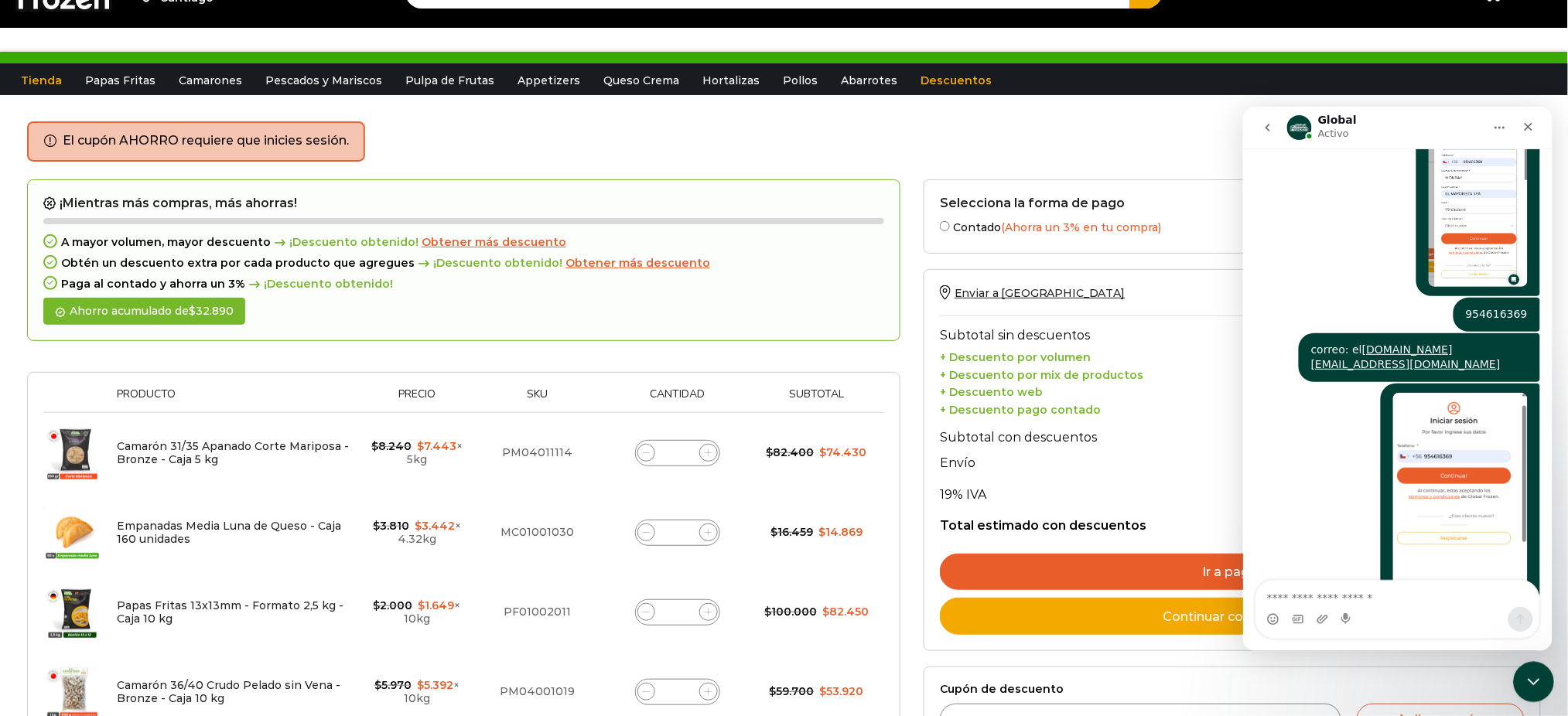
drag, startPoint x: 1535, startPoint y: 673, endPoint x: 3041, endPoint y: 1274, distance: 1621.5
click at [1535, 672] on icon "Cerrar Intercom Messenger" at bounding box center [1531, 679] width 18 height 18
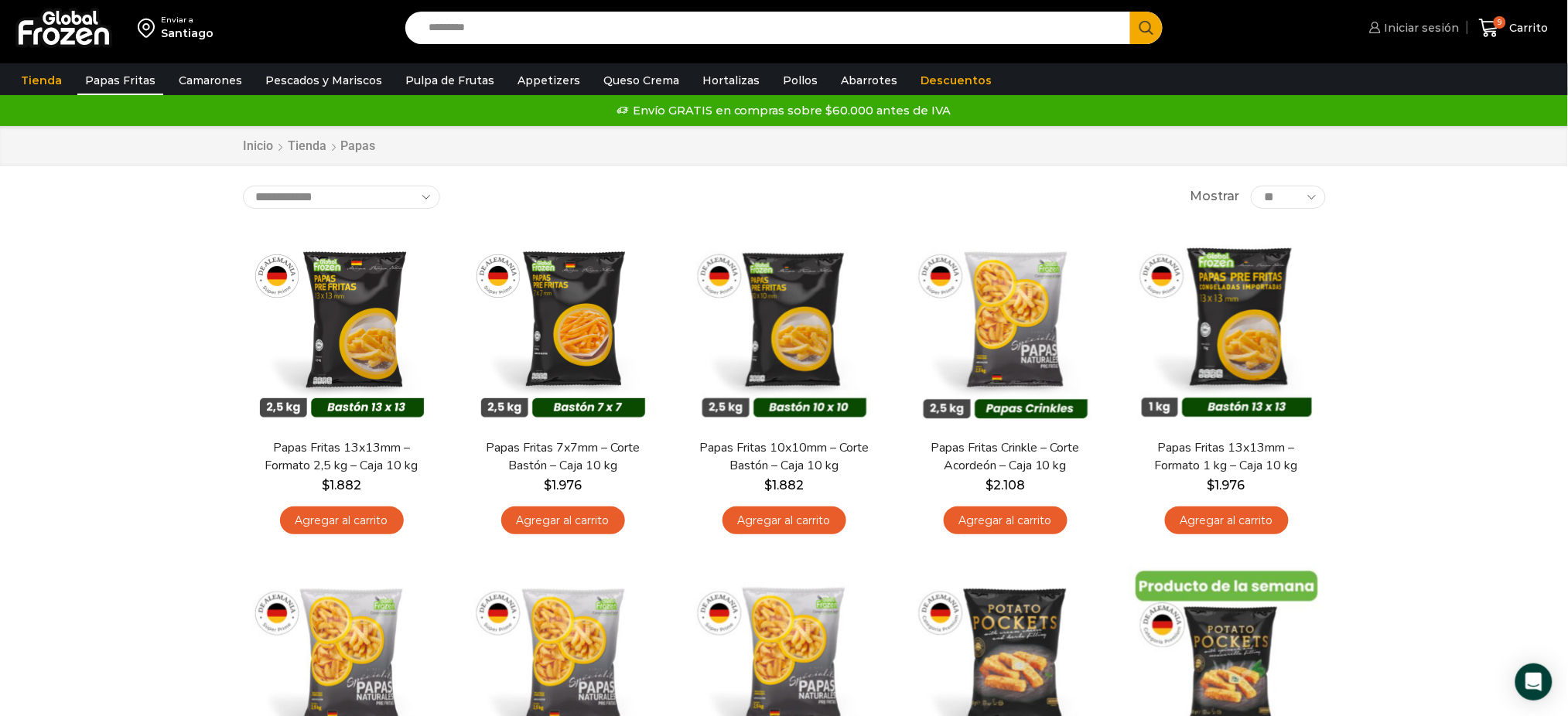
click at [1390, 17] on link "Iniciar sesión" at bounding box center [1412, 28] width 94 height 31
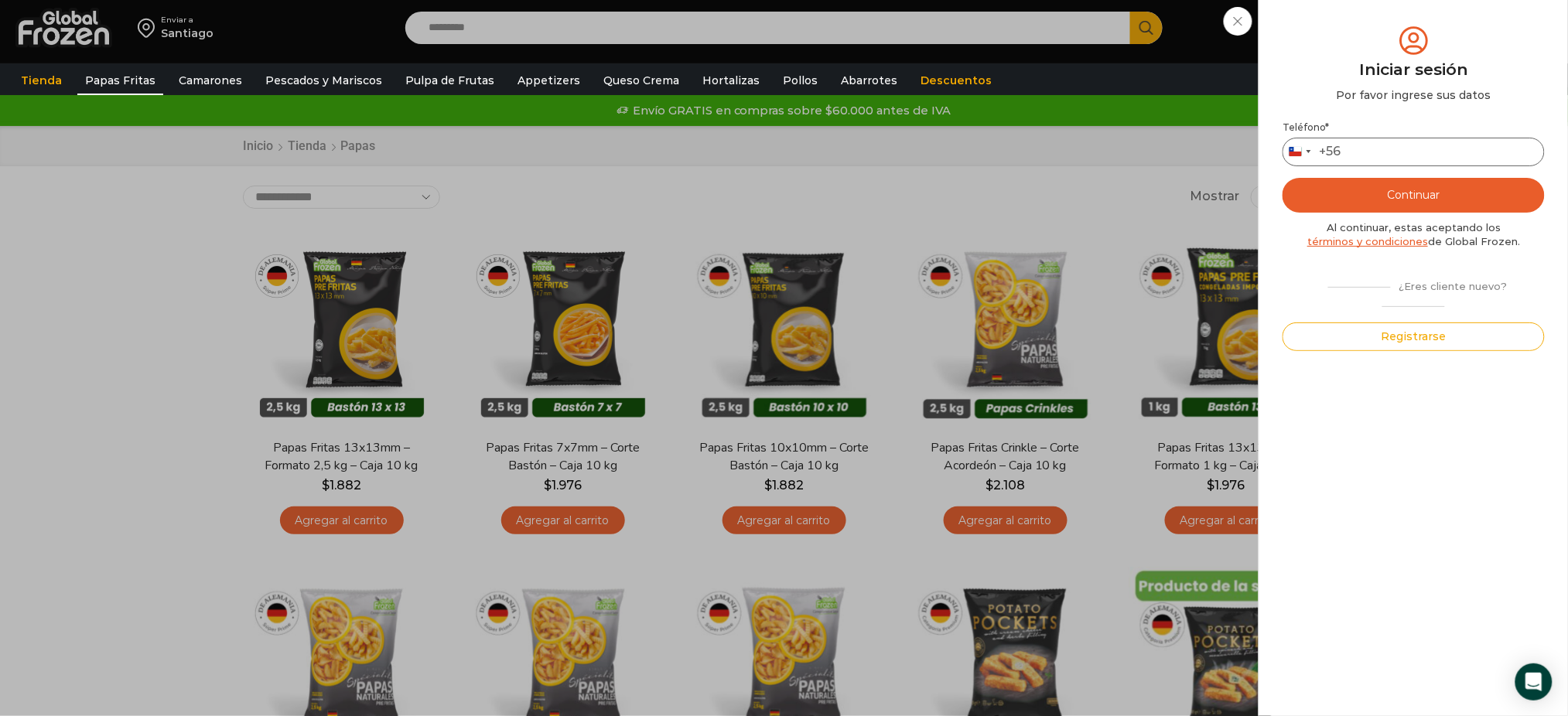
click at [1377, 157] on input "Teléfono *" at bounding box center [1413, 152] width 262 height 29
type input "*********"
click at [1415, 194] on button "Continuar" at bounding box center [1413, 195] width 262 height 35
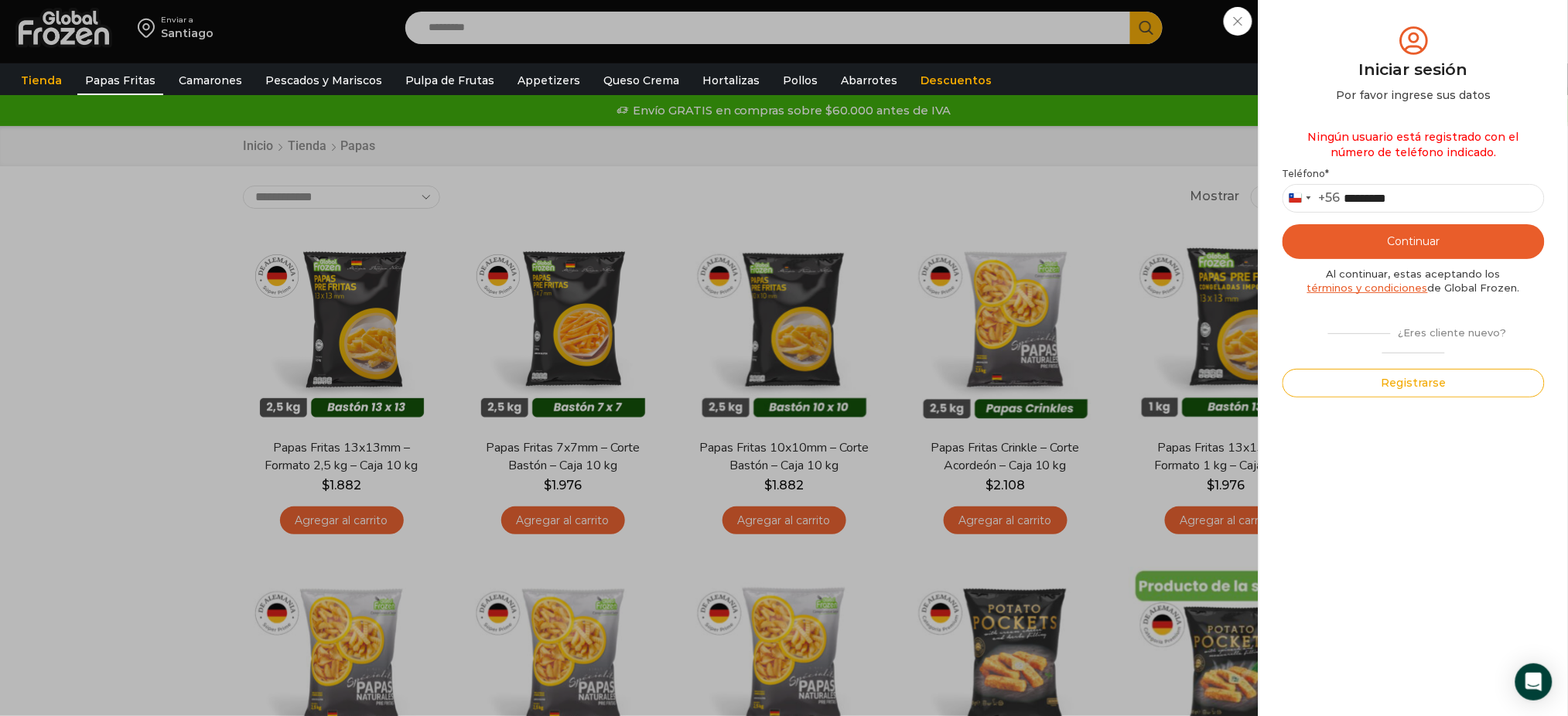
type button "Enviar código"
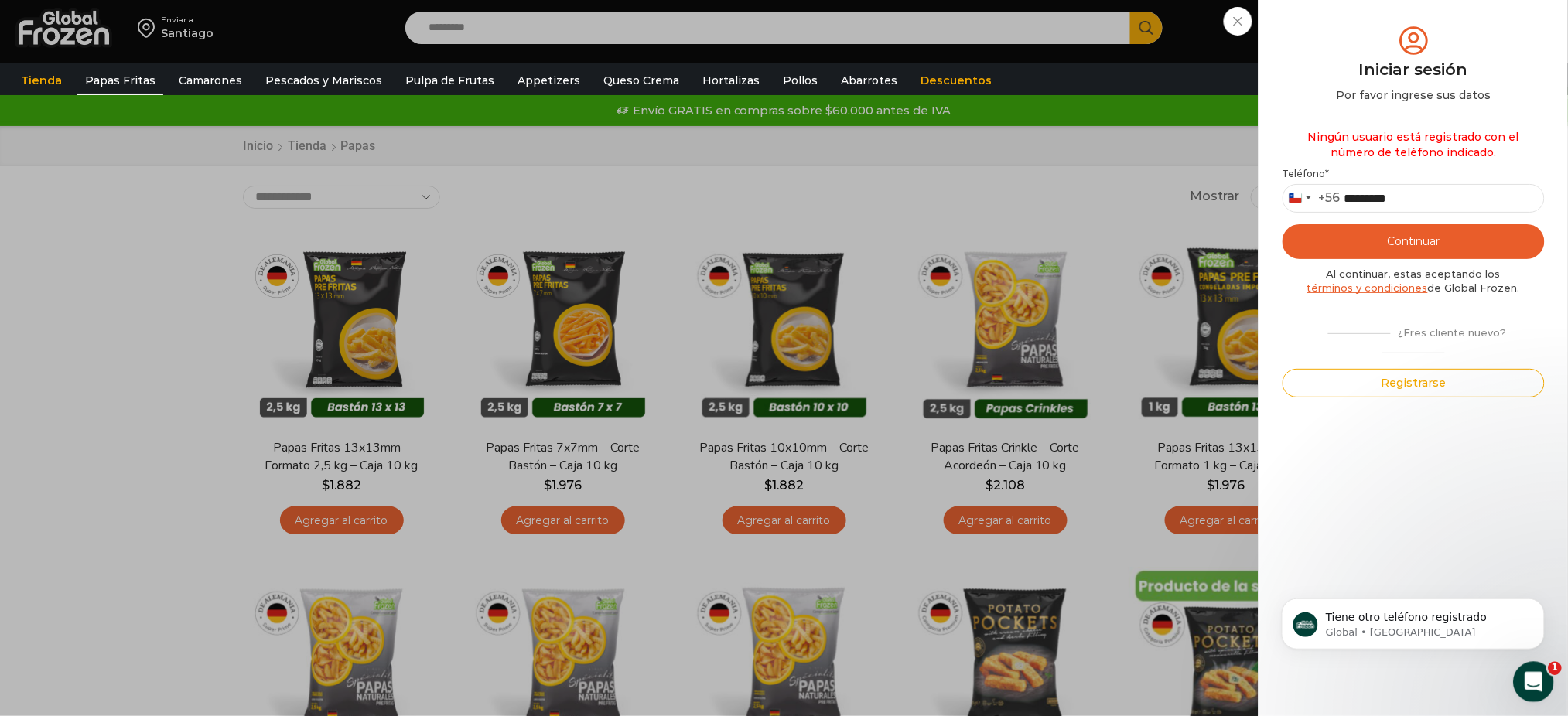
click at [1530, 673] on icon "Abrir Intercom Messenger" at bounding box center [1531, 679] width 25 height 25
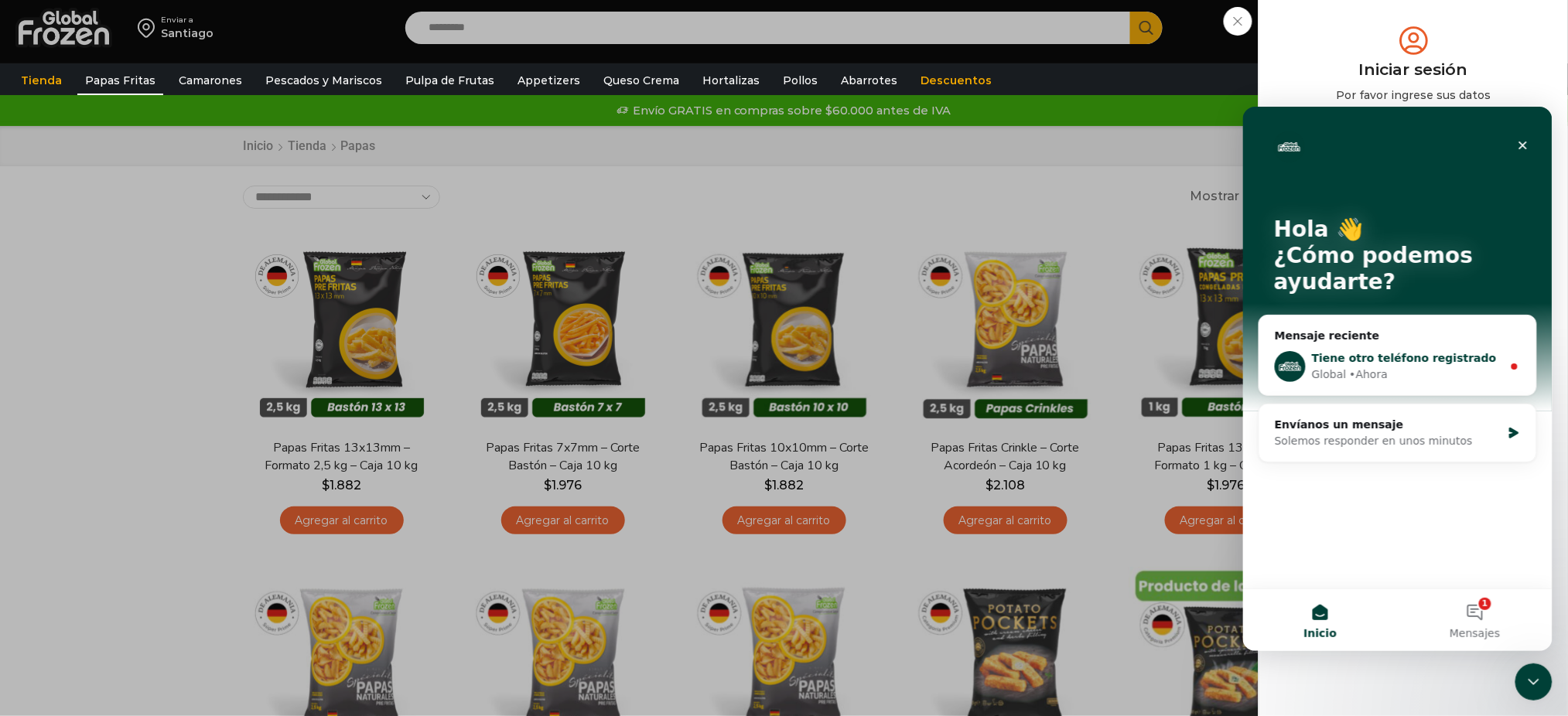
click at [1483, 366] on div "Global • Ahora" at bounding box center [1406, 374] width 190 height 17
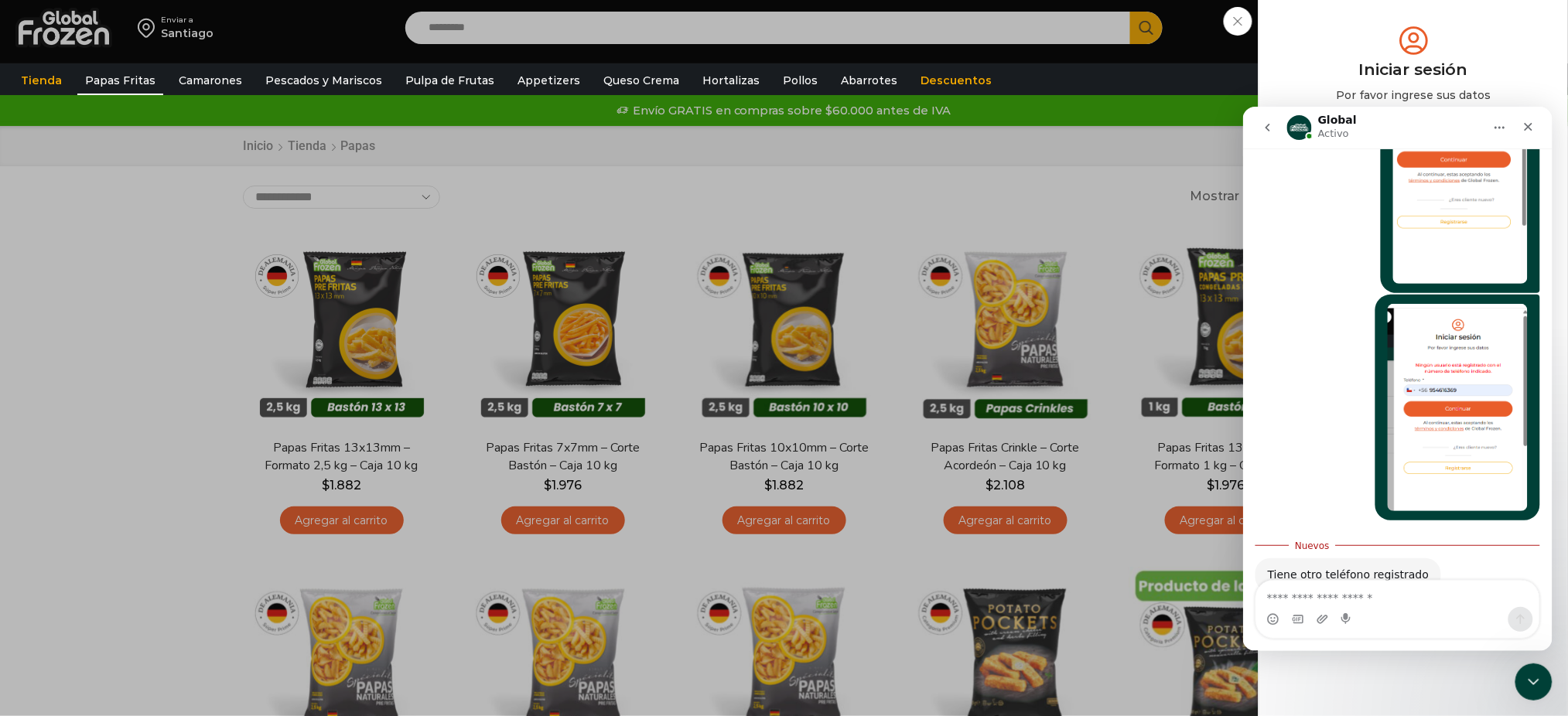
scroll to position [970, 0]
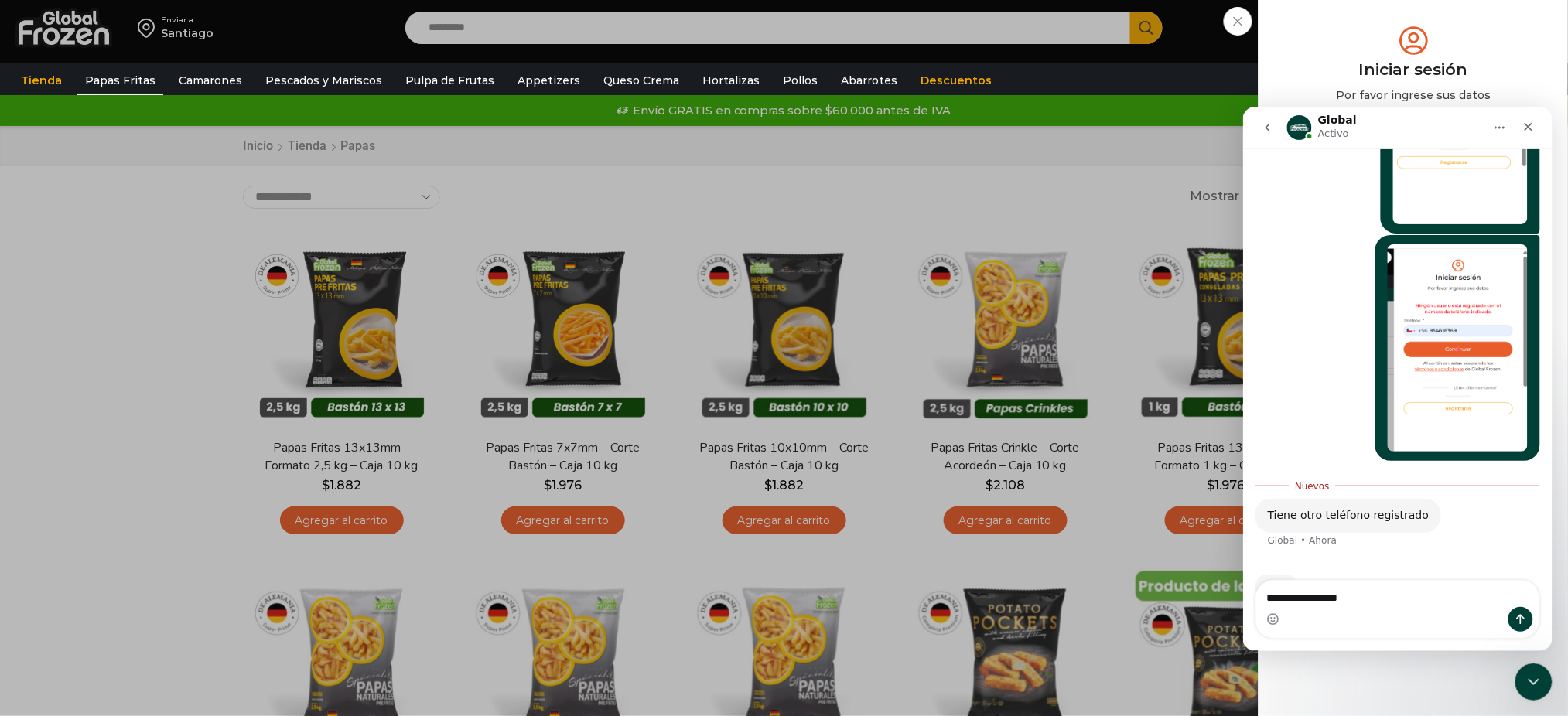
type textarea "**********"
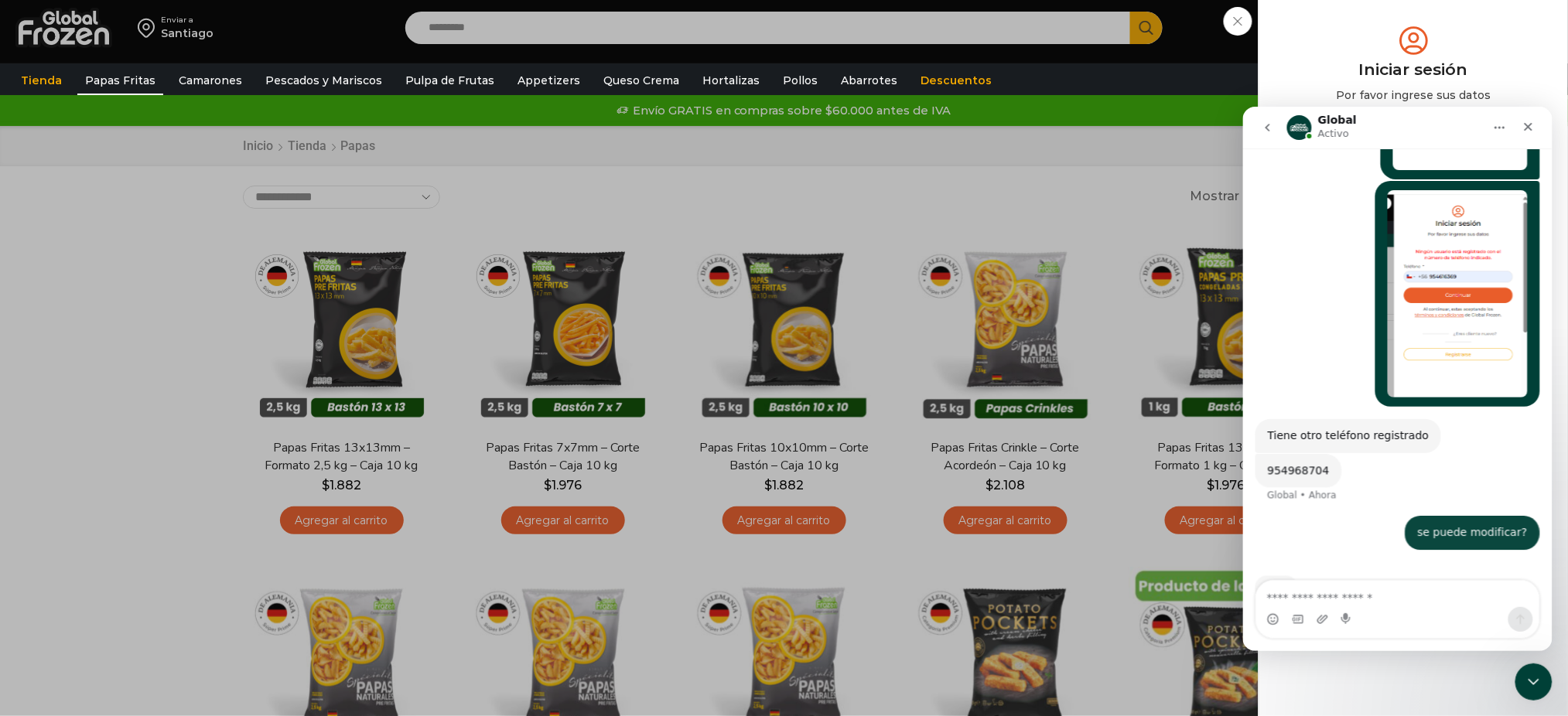
scroll to position [1027, 0]
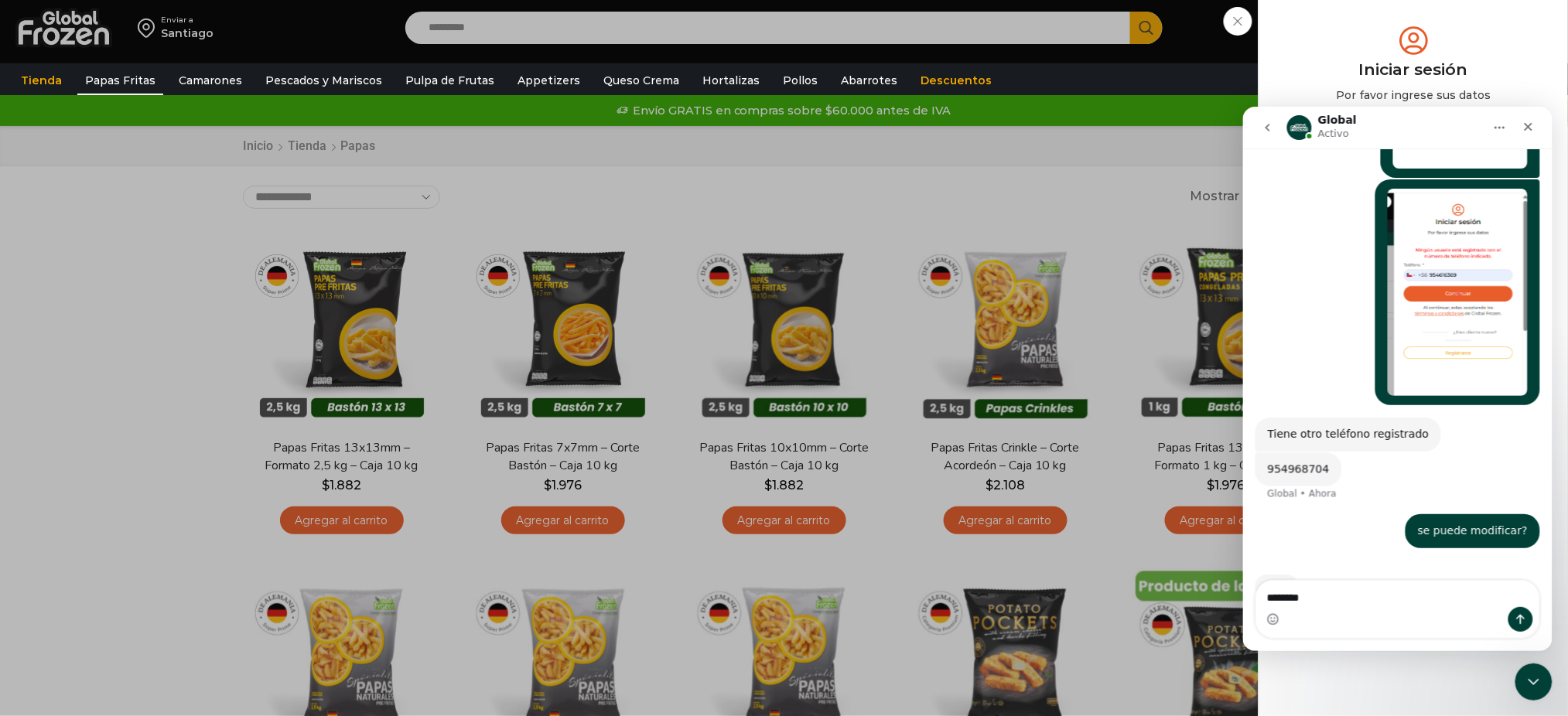
type textarea "*********"
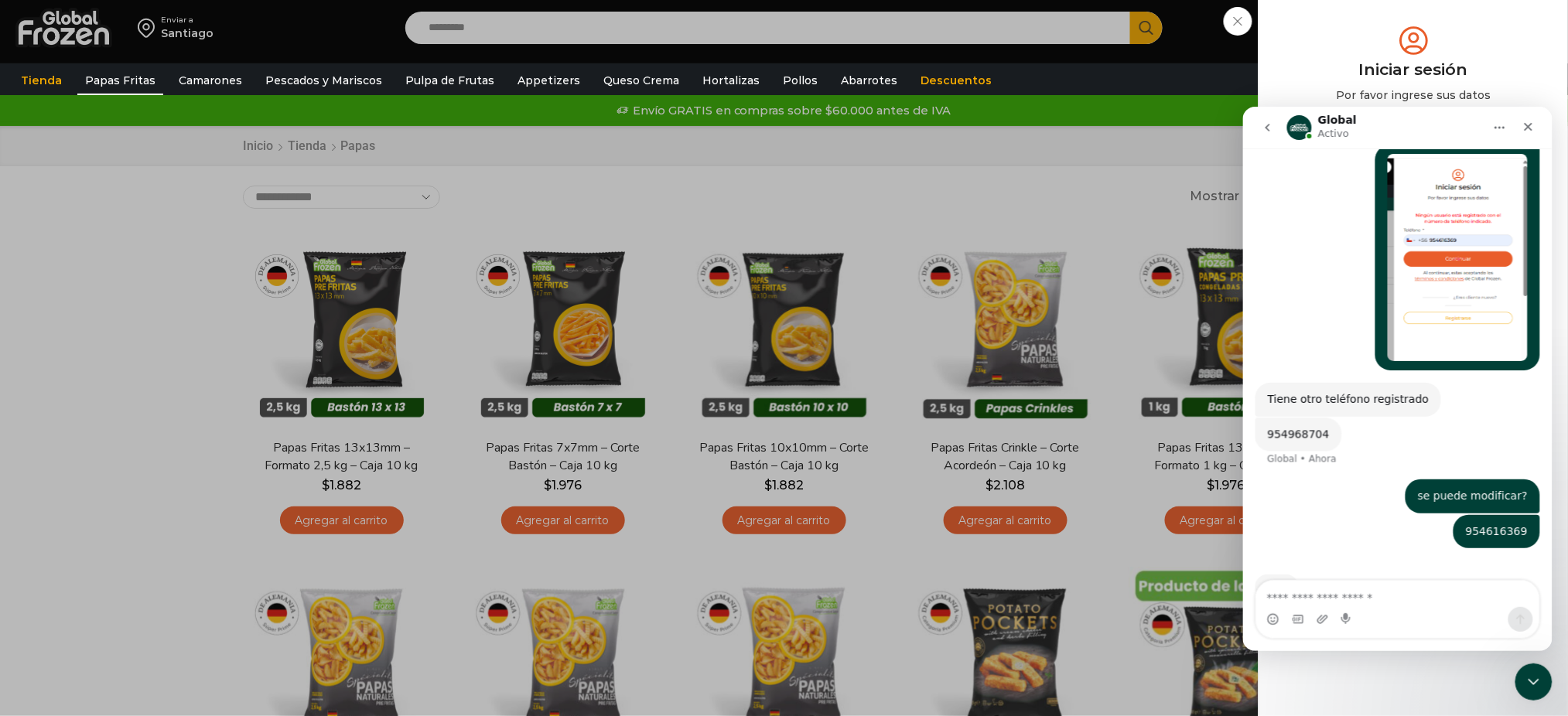
scroll to position [1003, 0]
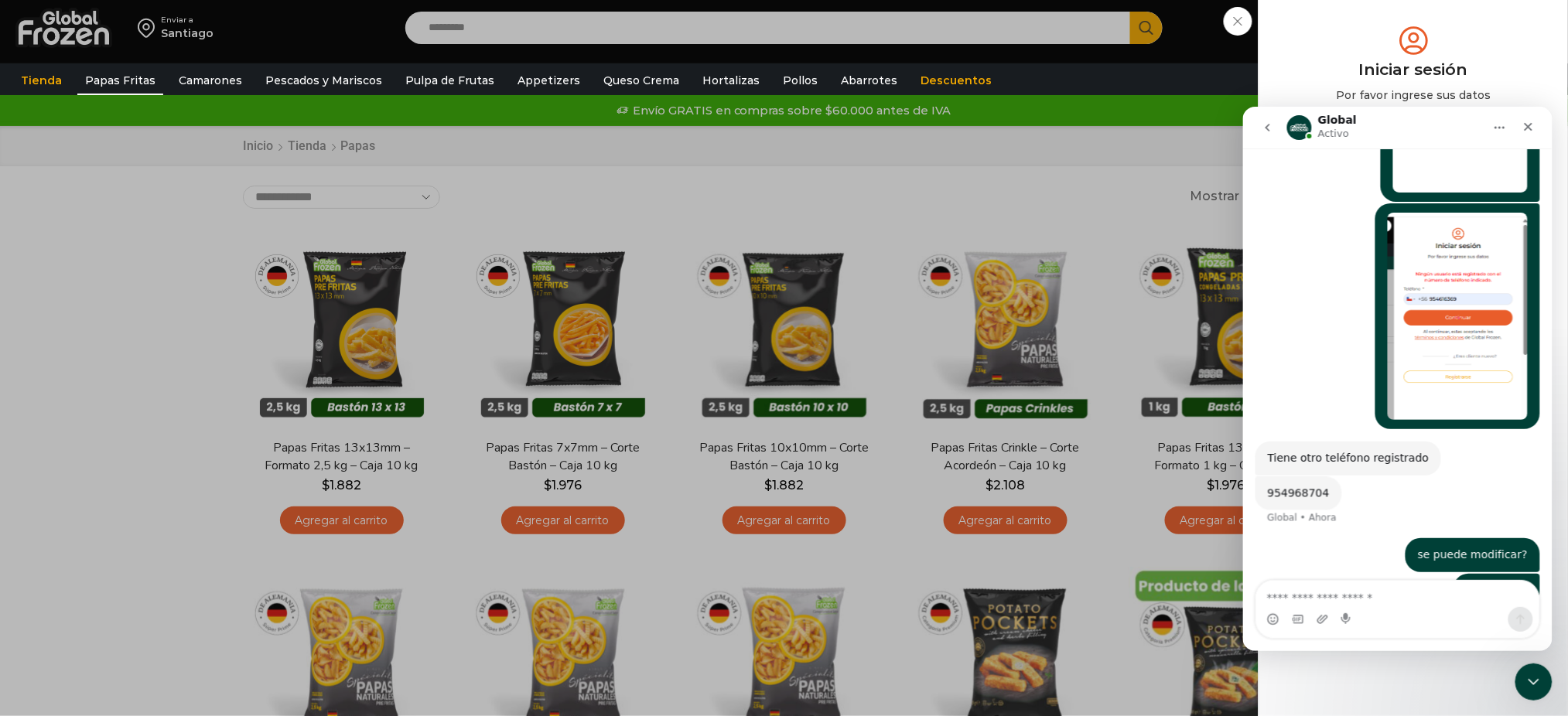
click at [1132, 83] on div "Tienda Papas Fritas Papas Bastón Papas Especiales Camarones Camarones Crudos Pe…" at bounding box center [784, 80] width 1584 height 30
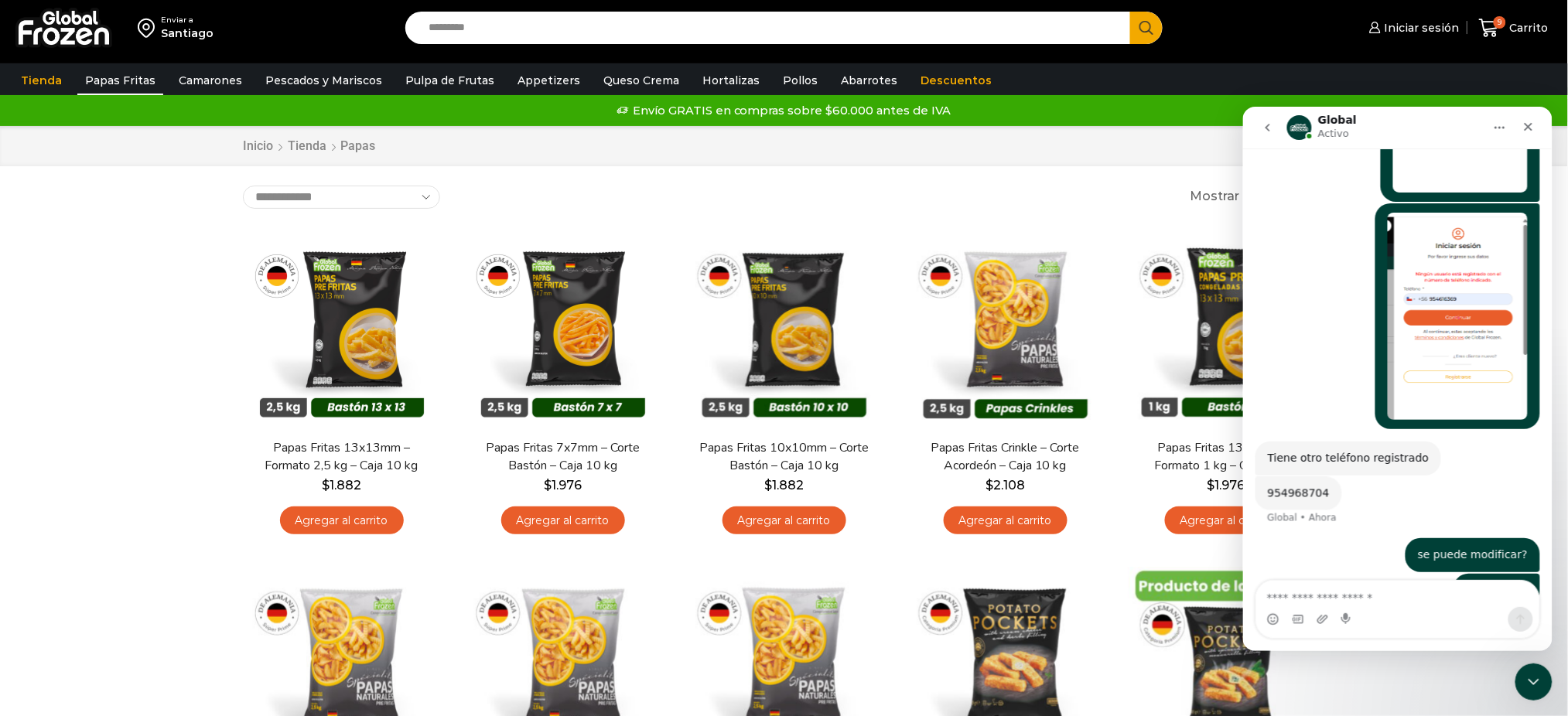
click at [1488, 80] on div "Tienda Papas Fritas Papas Bastón Papas Especiales Camarones Camarones Crudos Pe…" at bounding box center [784, 80] width 1584 height 30
click at [1539, 686] on icon "Cerrar Intercom Messenger" at bounding box center [1531, 679] width 18 height 18
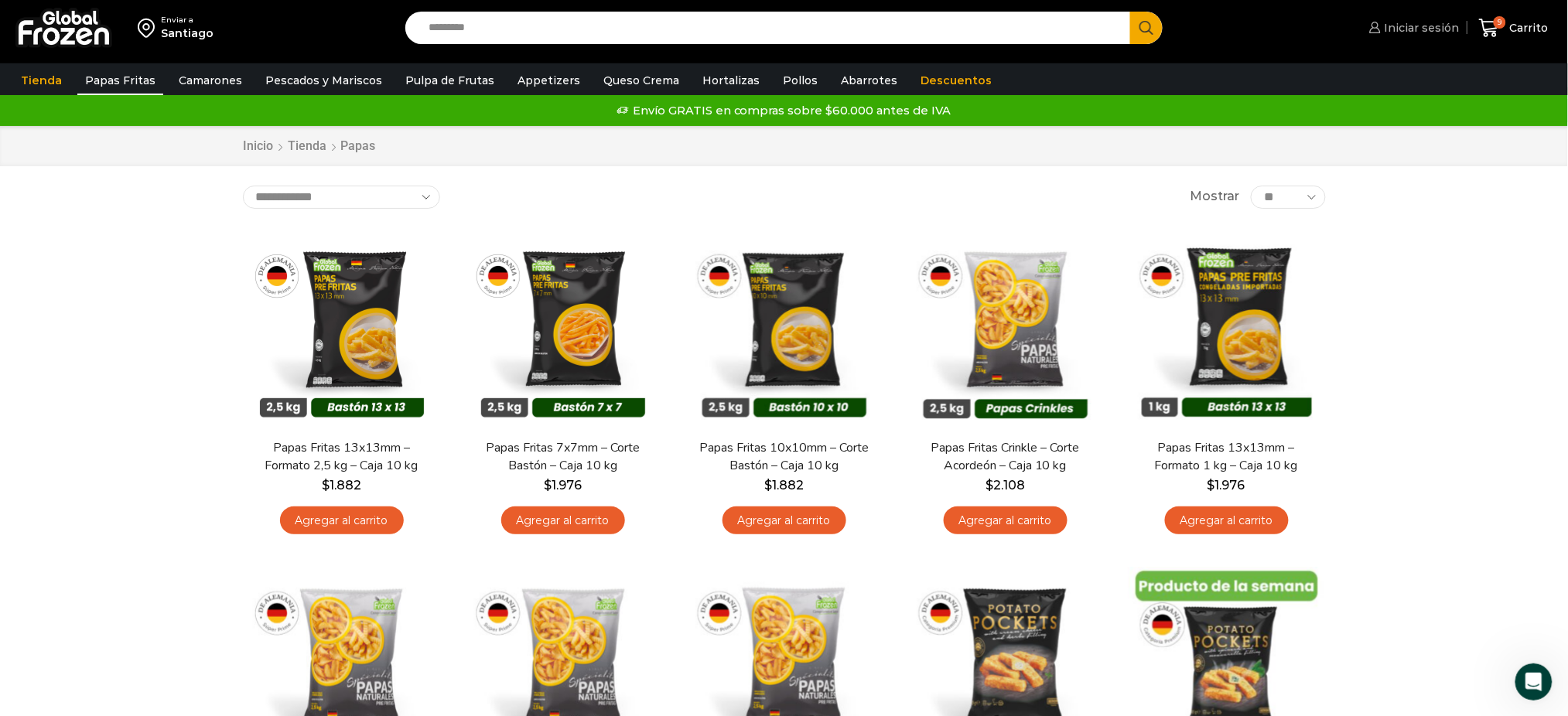
click at [1400, 31] on span "Iniciar sesión" at bounding box center [1420, 28] width 79 height 16
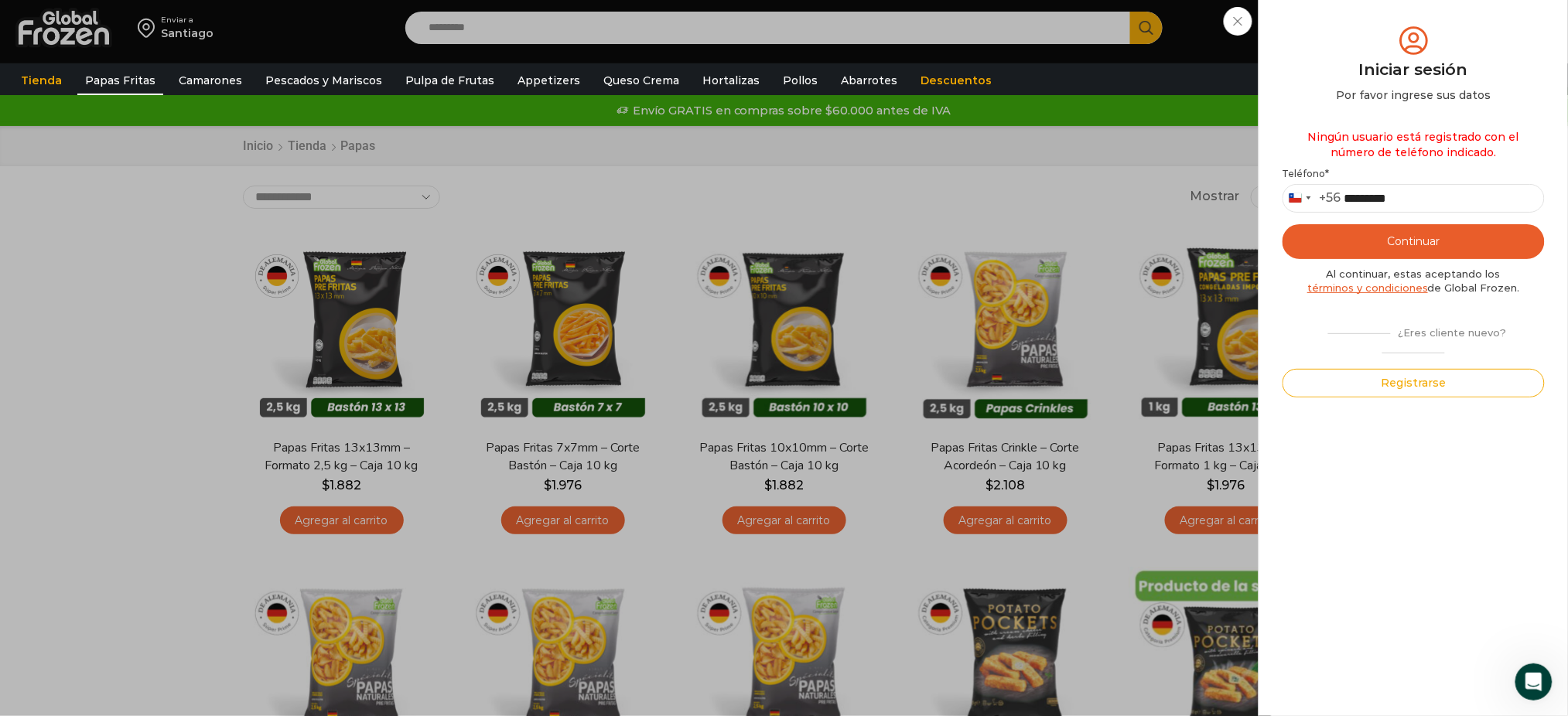
scroll to position [1062, 0]
click at [1388, 235] on button "Continuar" at bounding box center [1413, 241] width 262 height 35
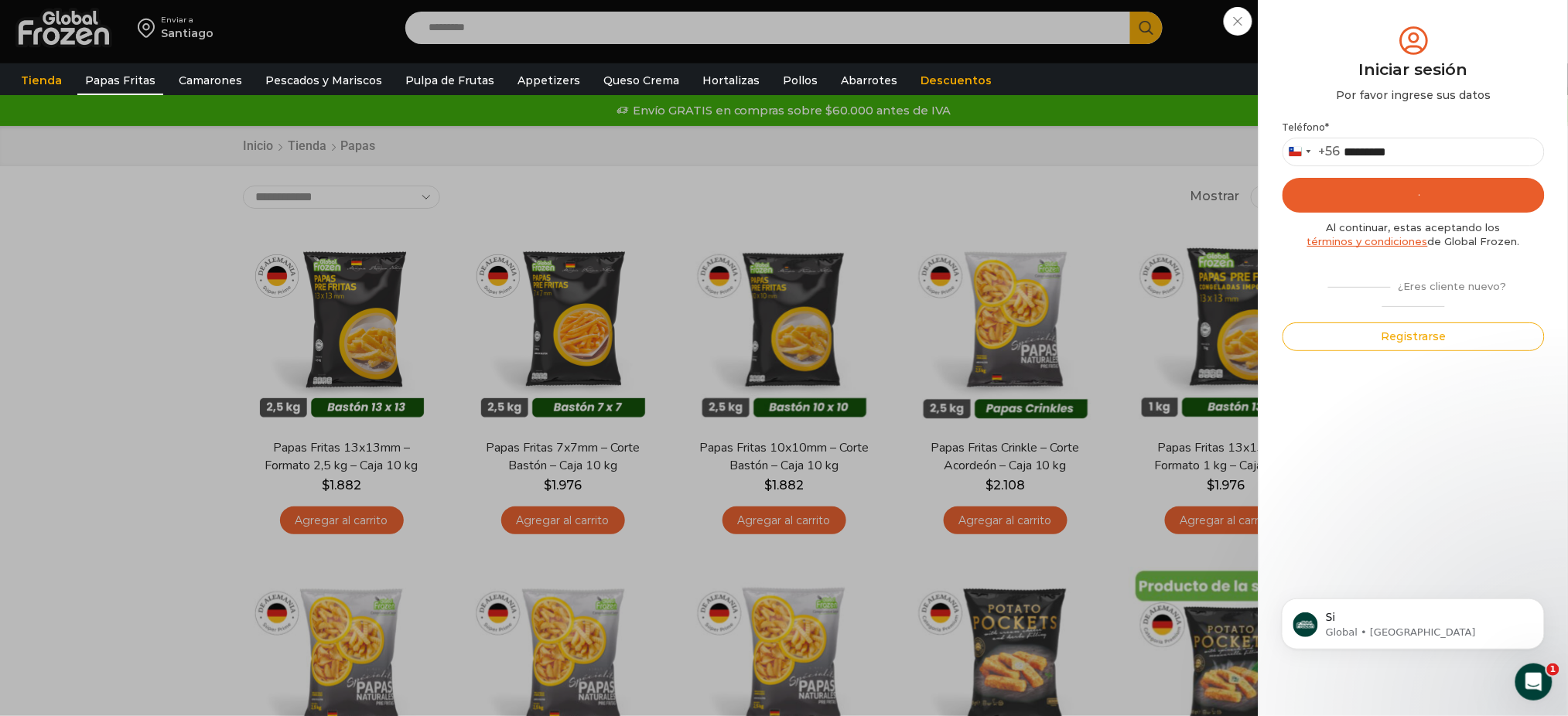
scroll to position [1108, 0]
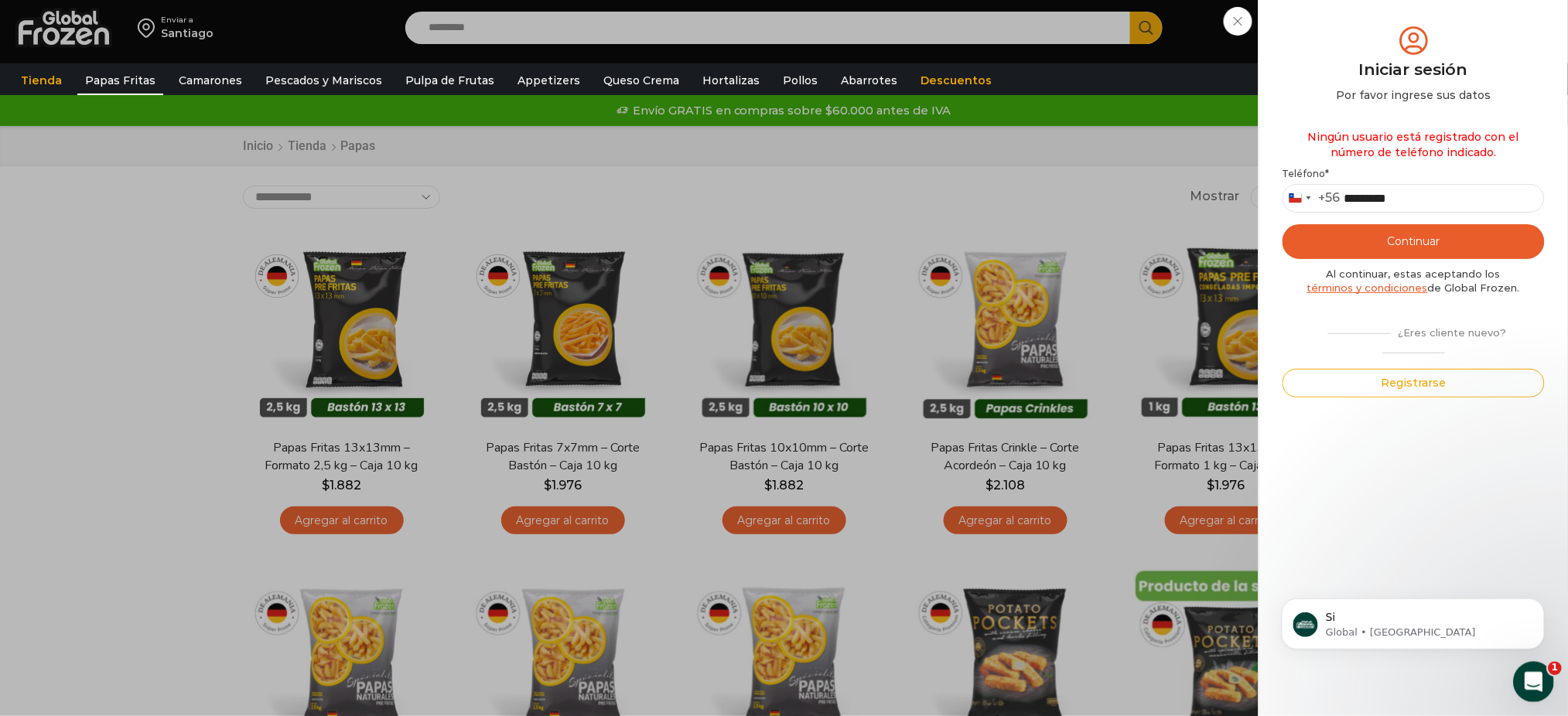
click at [1531, 669] on icon "Abrir Intercom Messenger" at bounding box center [1531, 679] width 25 height 25
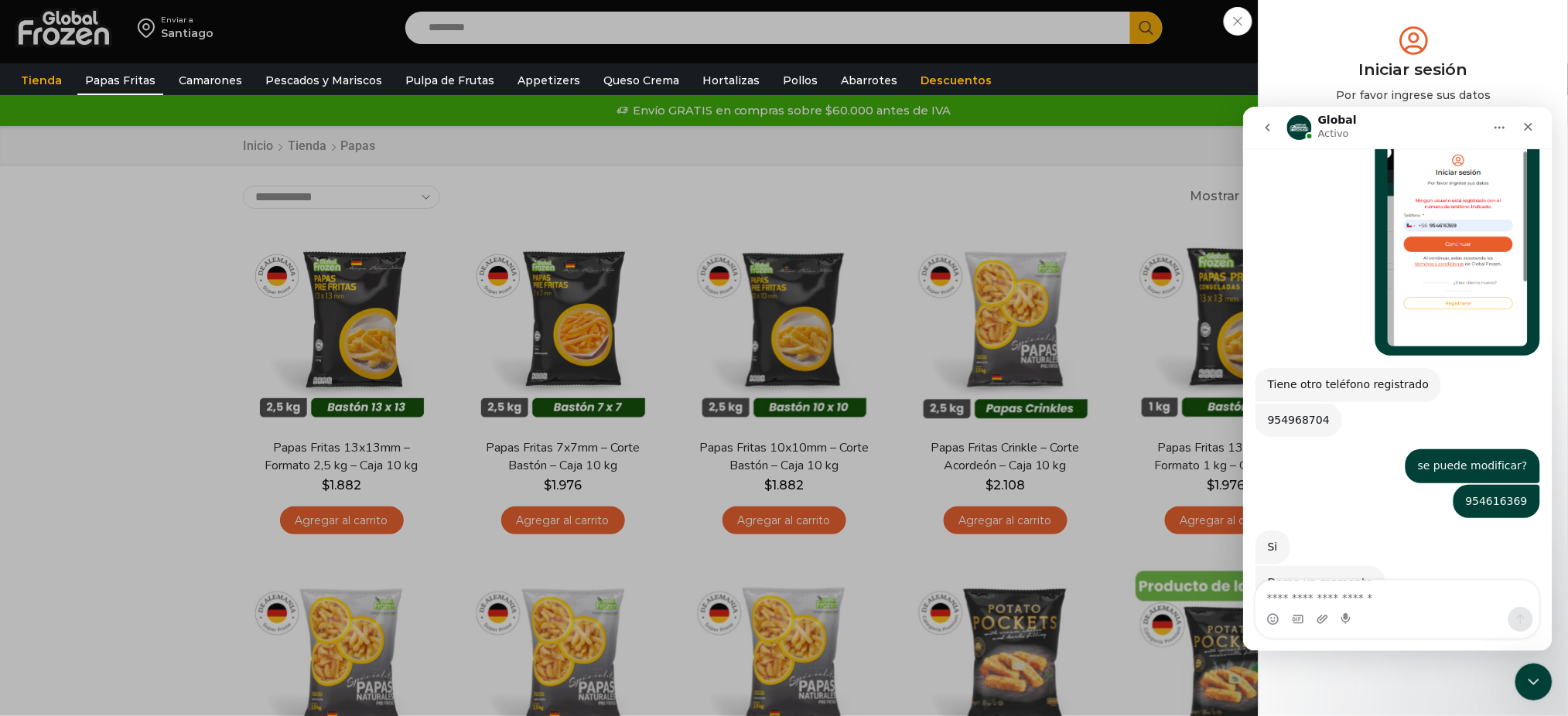
scroll to position [1083, 0]
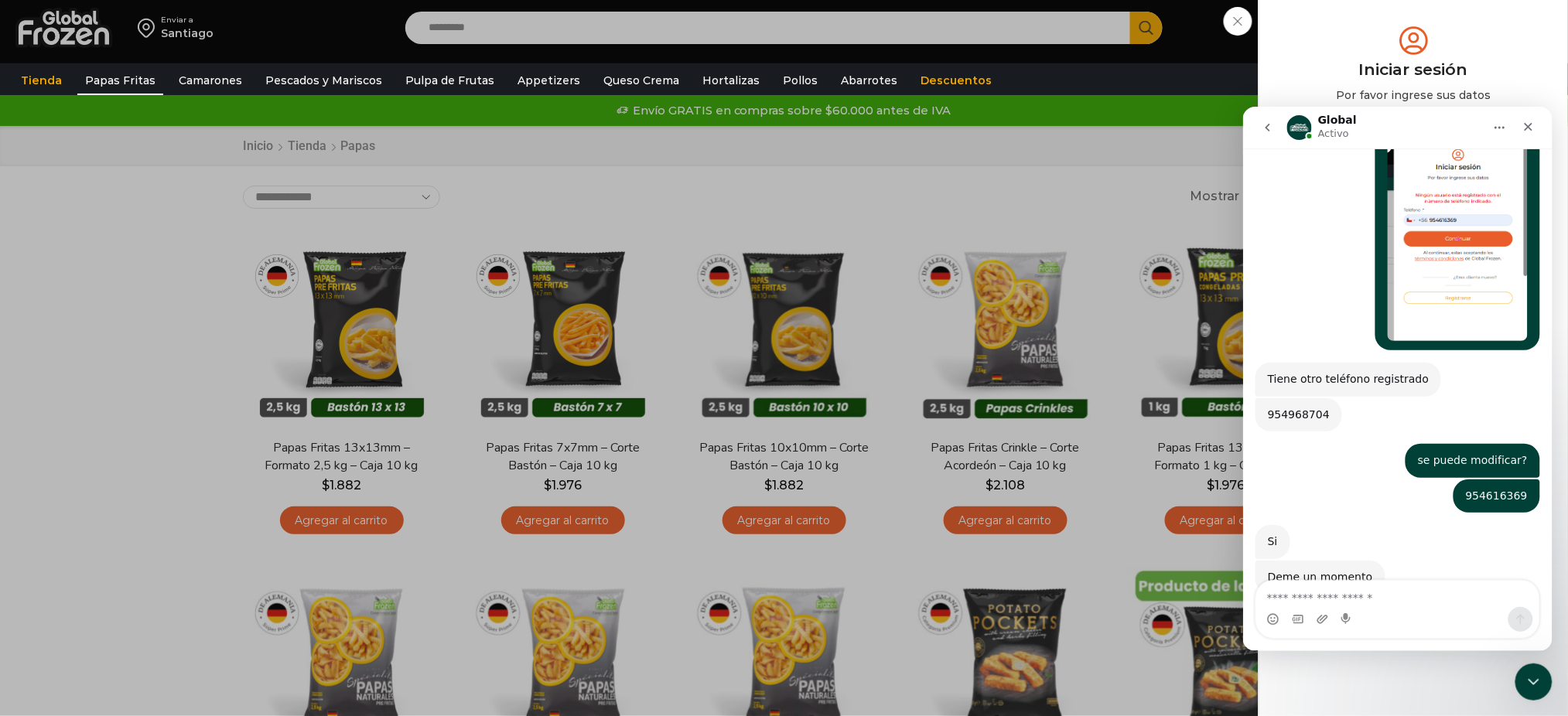
click at [1382, 599] on textarea "Escribe un mensaje..." at bounding box center [1396, 593] width 283 height 26
type textarea "**********"
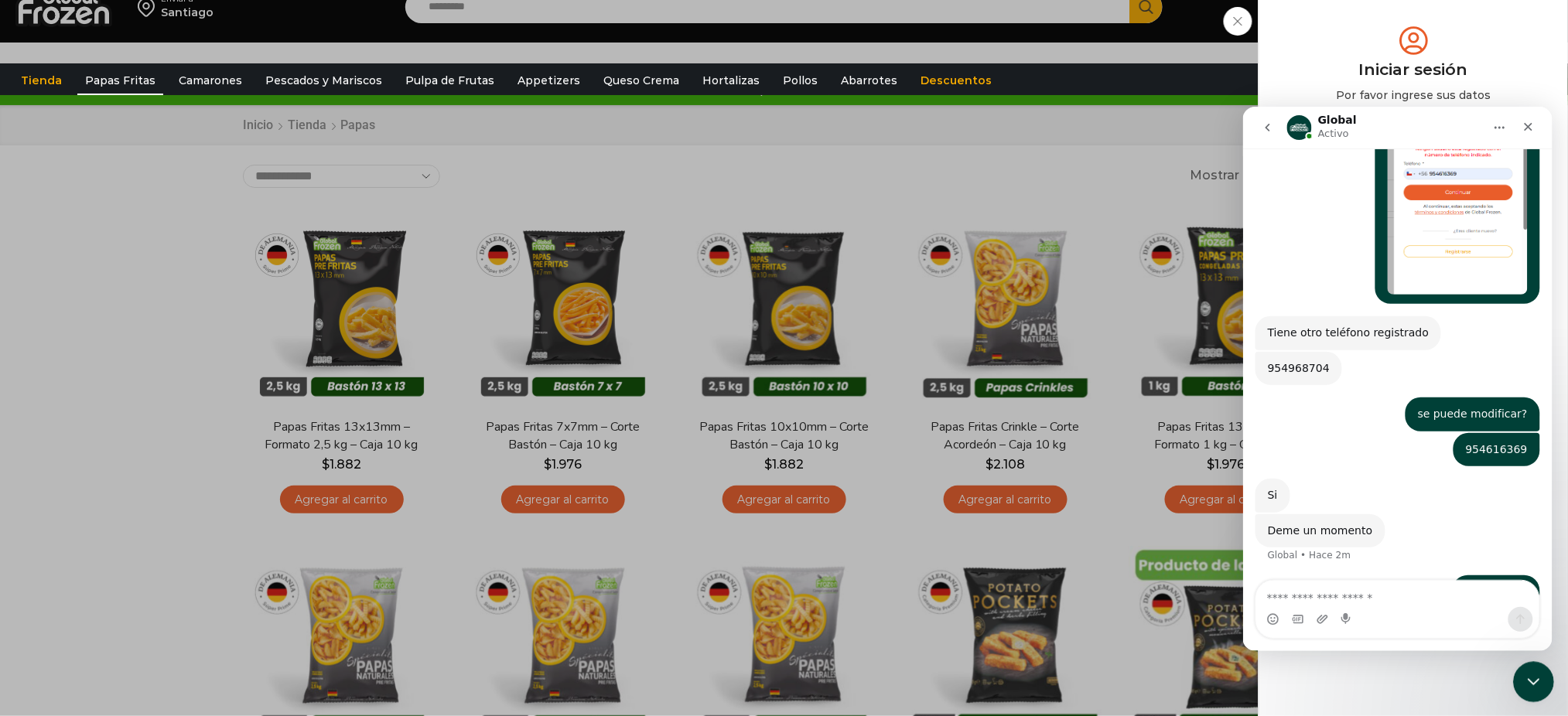
click at [1534, 679] on icon "Cerrar Intercom Messenger" at bounding box center [1531, 679] width 10 height 6
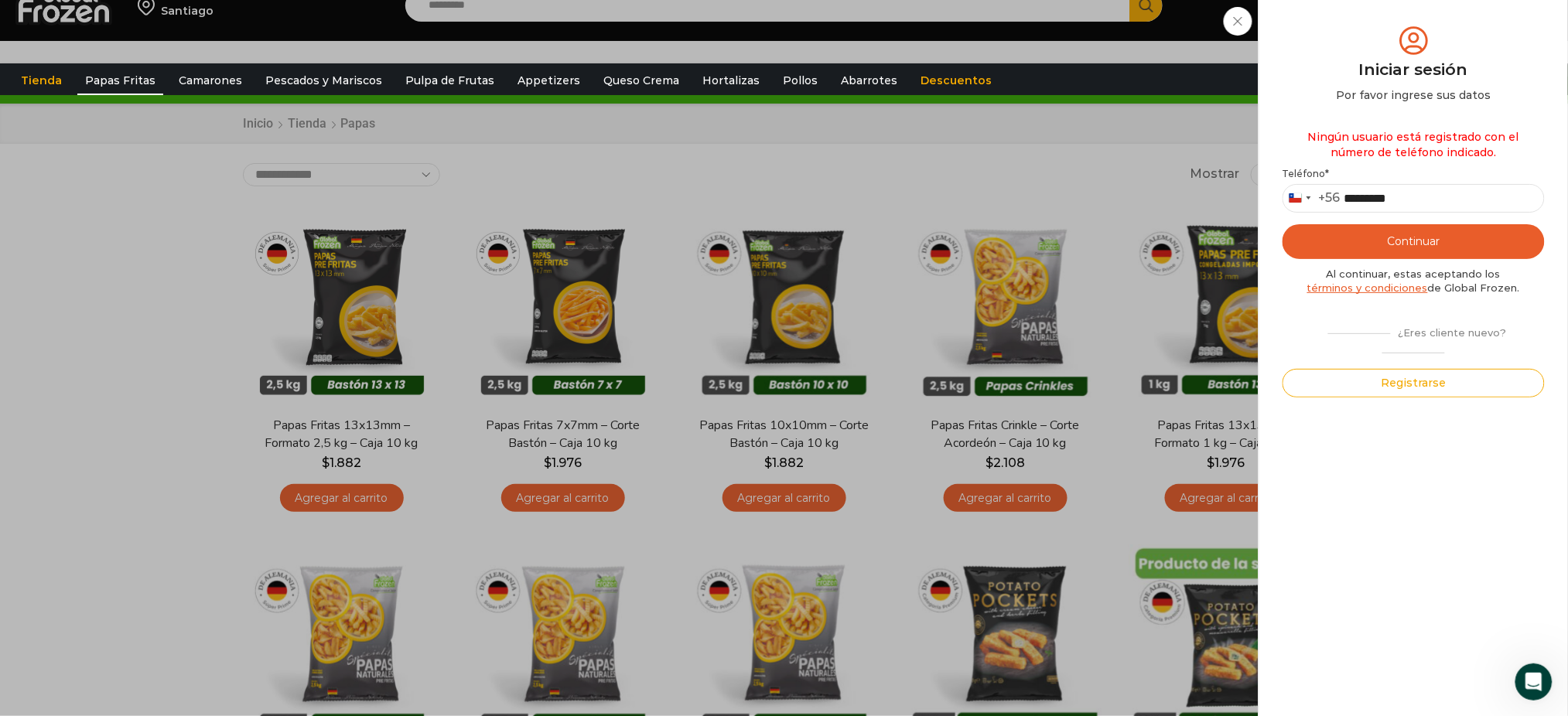
scroll to position [24, 0]
click at [1365, 20] on div "Iniciar sesión Mi cuenta Login Register Iniciar sesión Por favor ingrese sus da…" at bounding box center [1412, 5] width 94 height 31
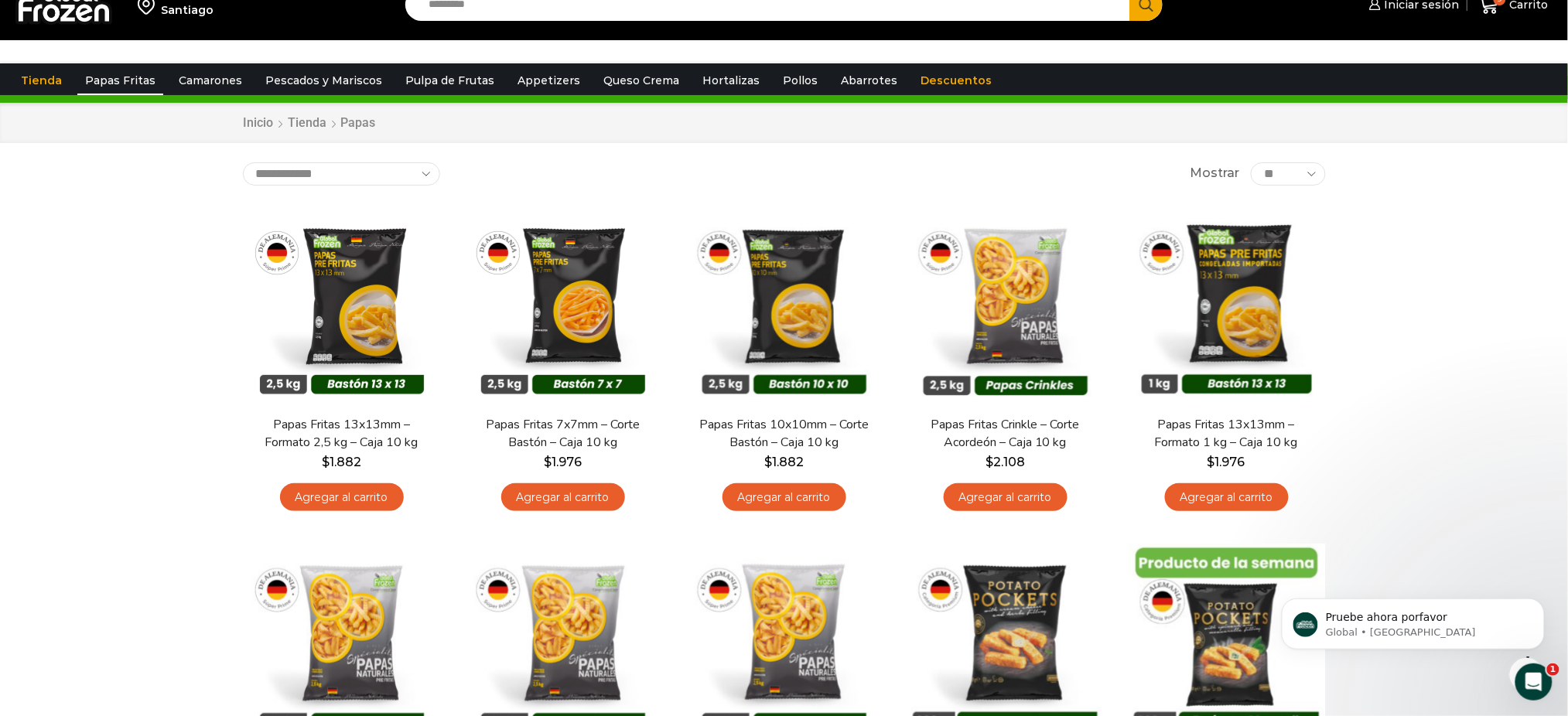
scroll to position [0, 0]
click at [1531, 690] on icon "Abrir Intercom Messenger" at bounding box center [1531, 679] width 25 height 25
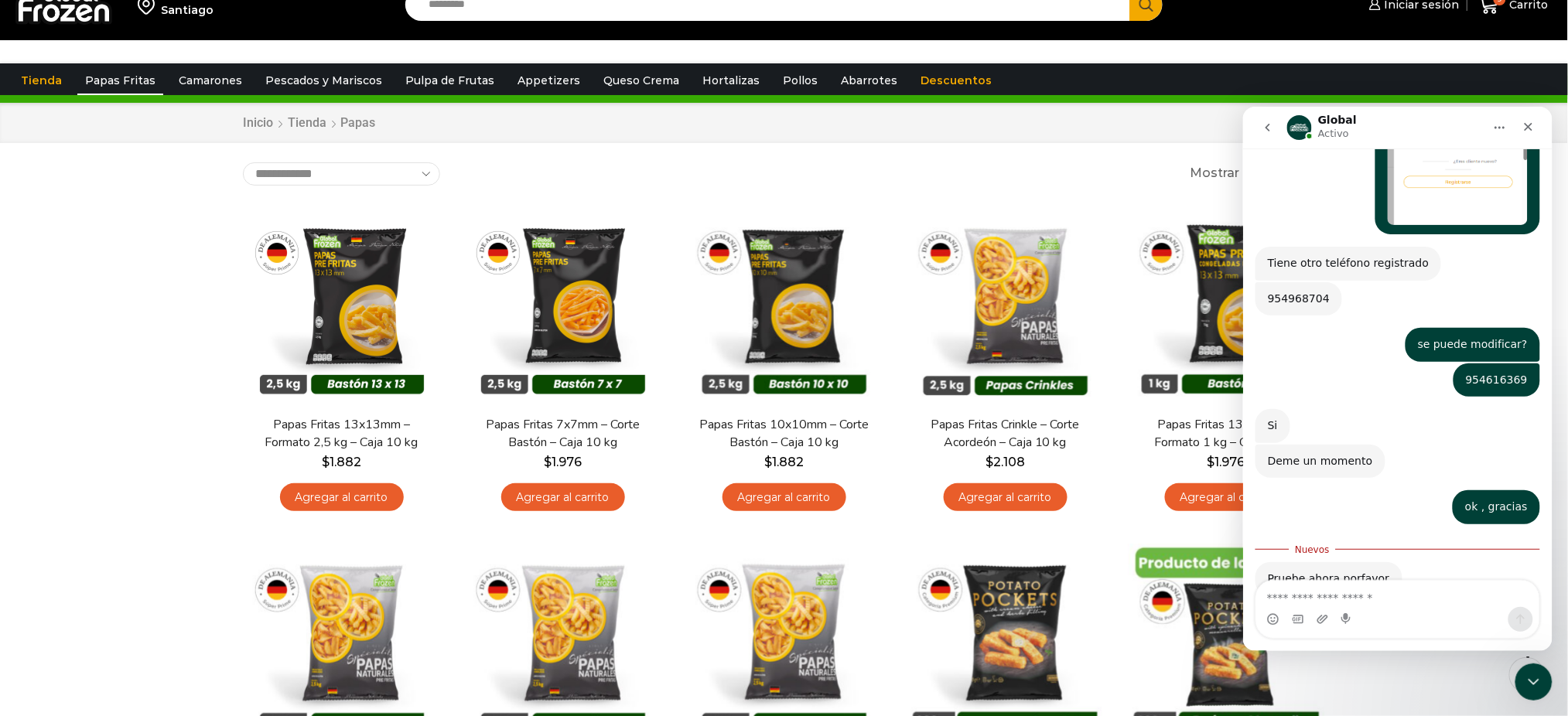
scroll to position [1201, 0]
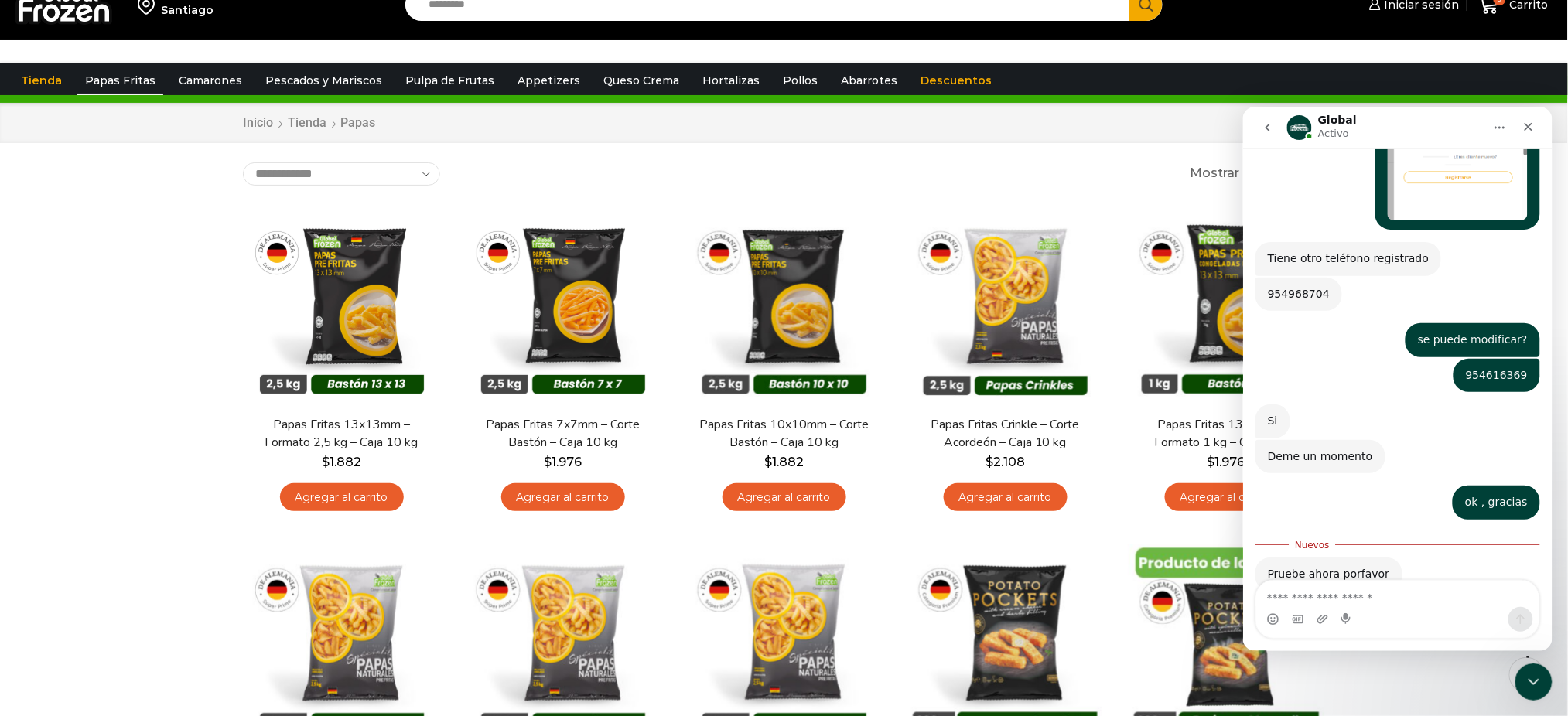
click at [1390, 606] on div "Intercom Messenger" at bounding box center [1396, 618] width 283 height 24
click at [1456, 590] on textarea "Escribe un mensaje..." at bounding box center [1396, 593] width 283 height 26
type textarea "**"
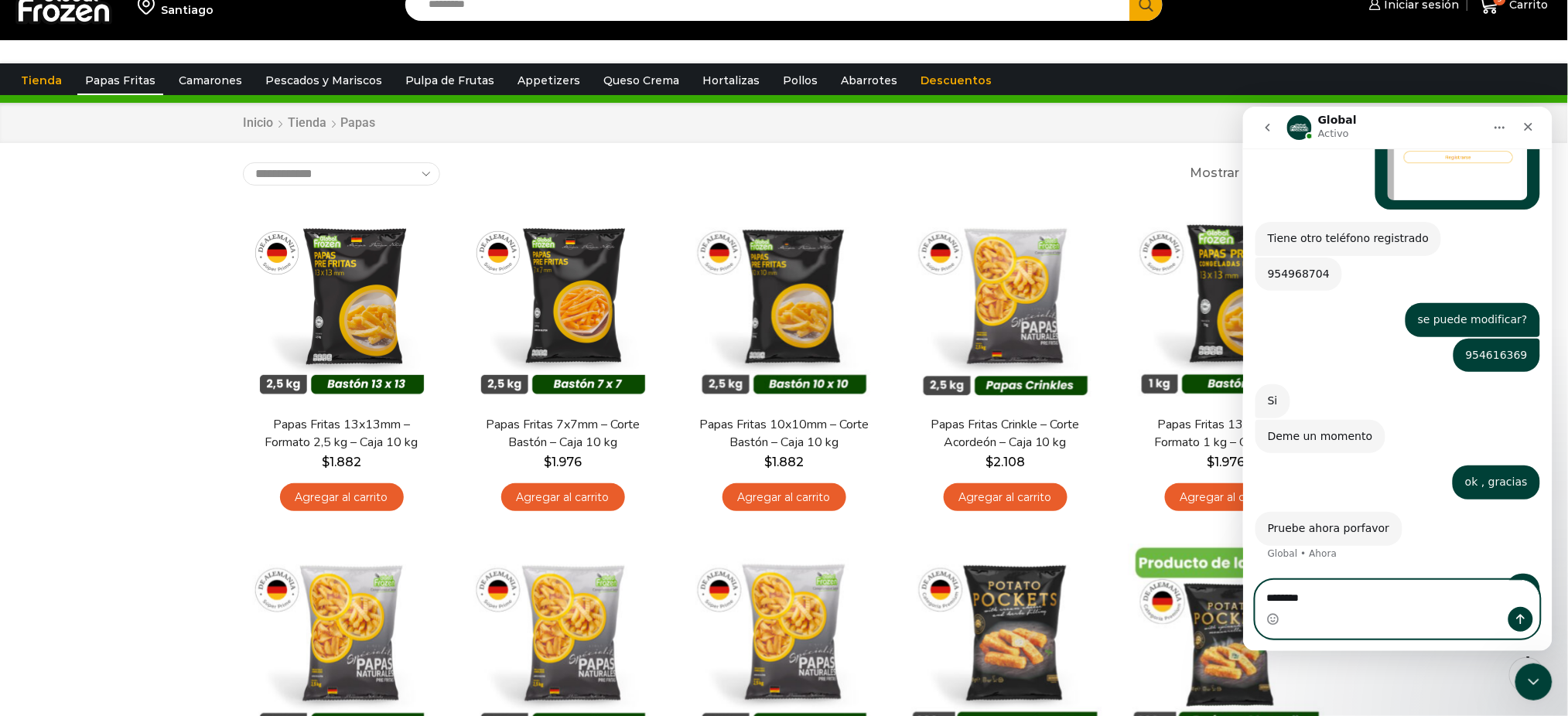
type textarea "*********"
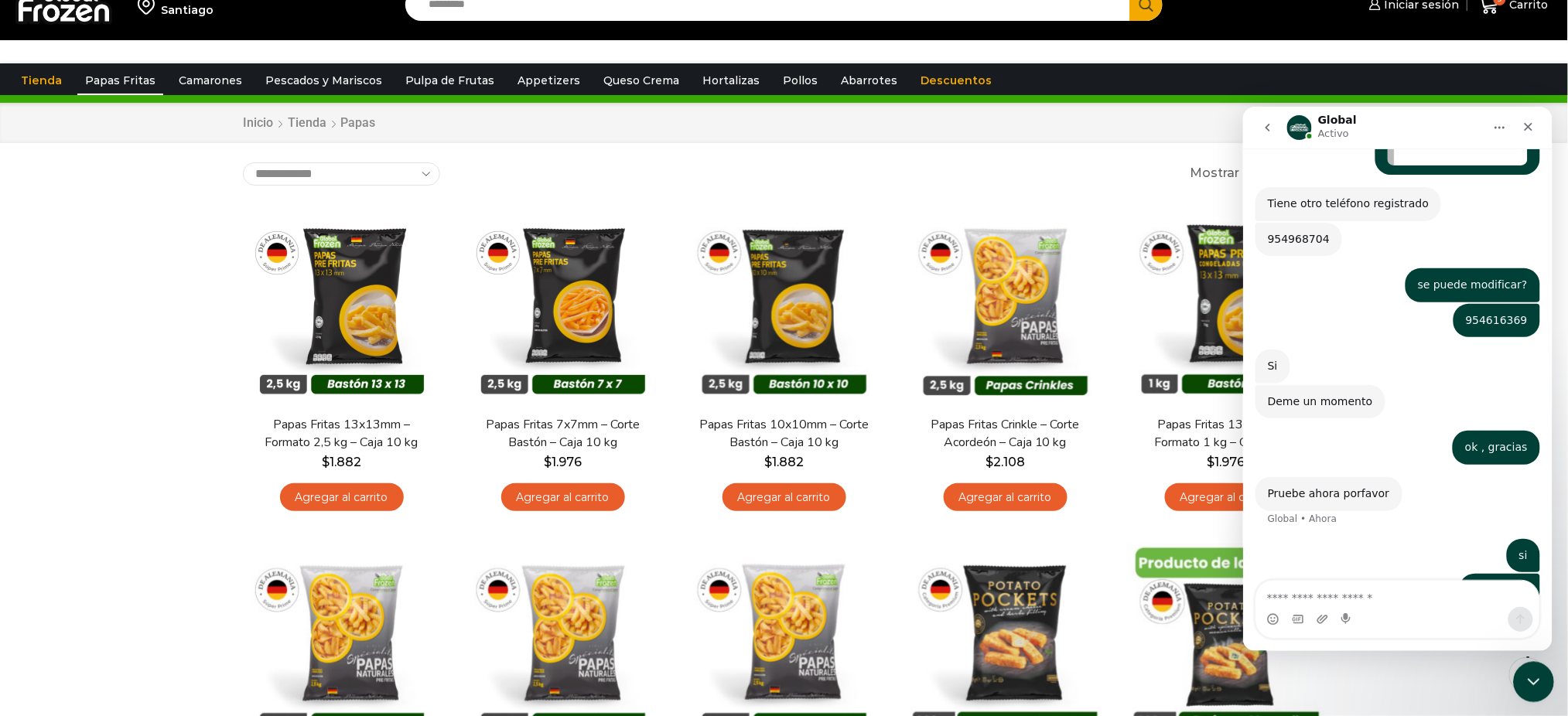
click at [1520, 689] on div "Cerrar Intercom Messenger" at bounding box center [1531, 679] width 37 height 37
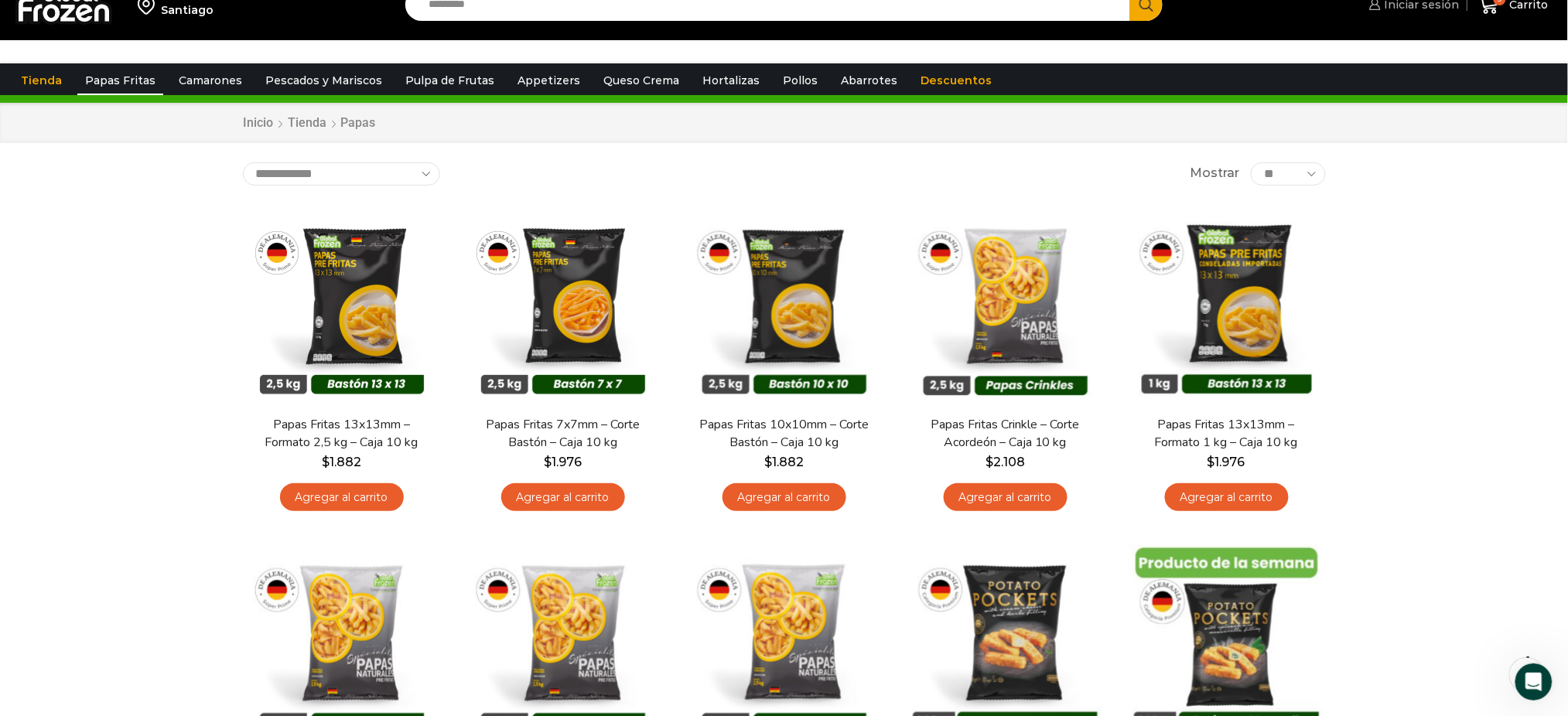
click at [1431, 0] on span "Iniciar sesión" at bounding box center [1420, 4] width 79 height 16
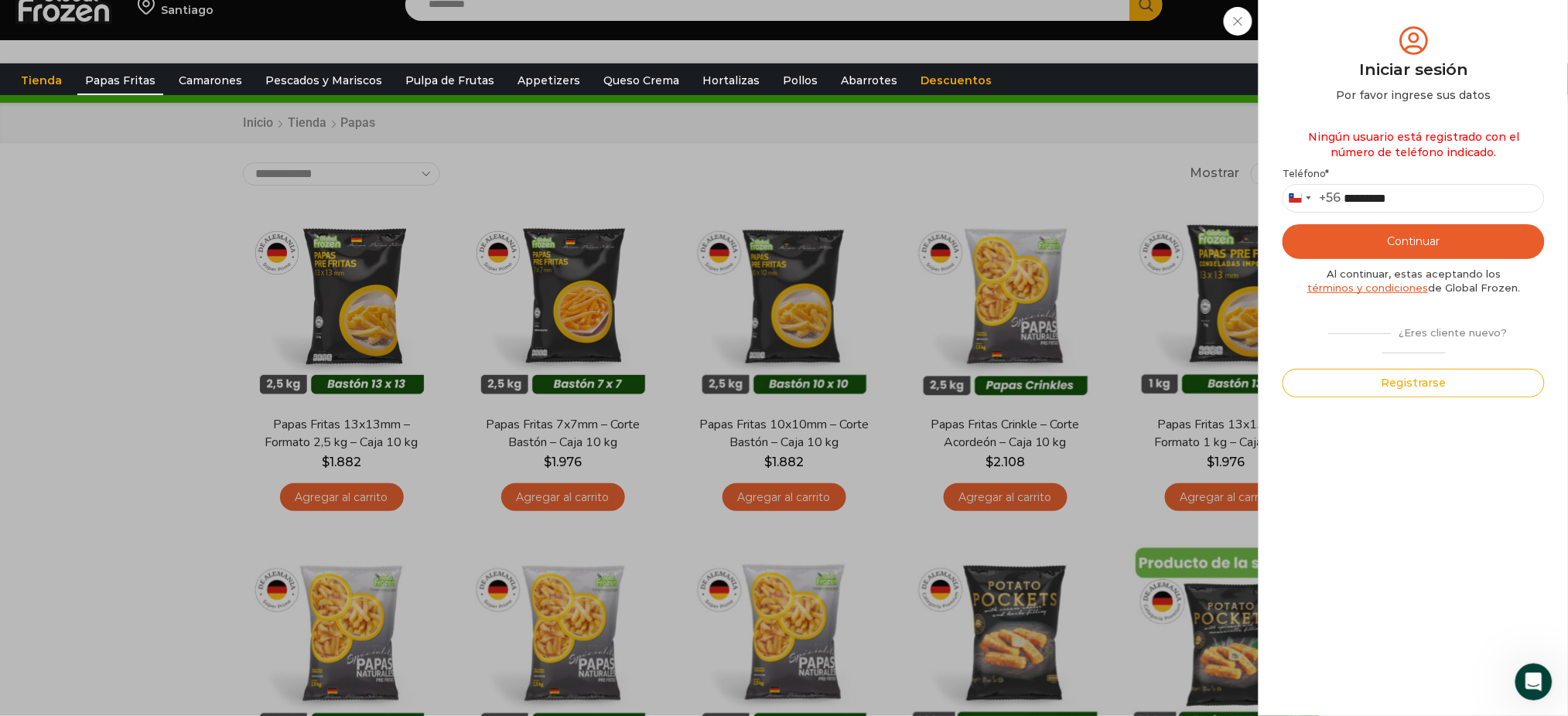
click at [1452, 249] on button "Continuar" at bounding box center [1413, 241] width 262 height 35
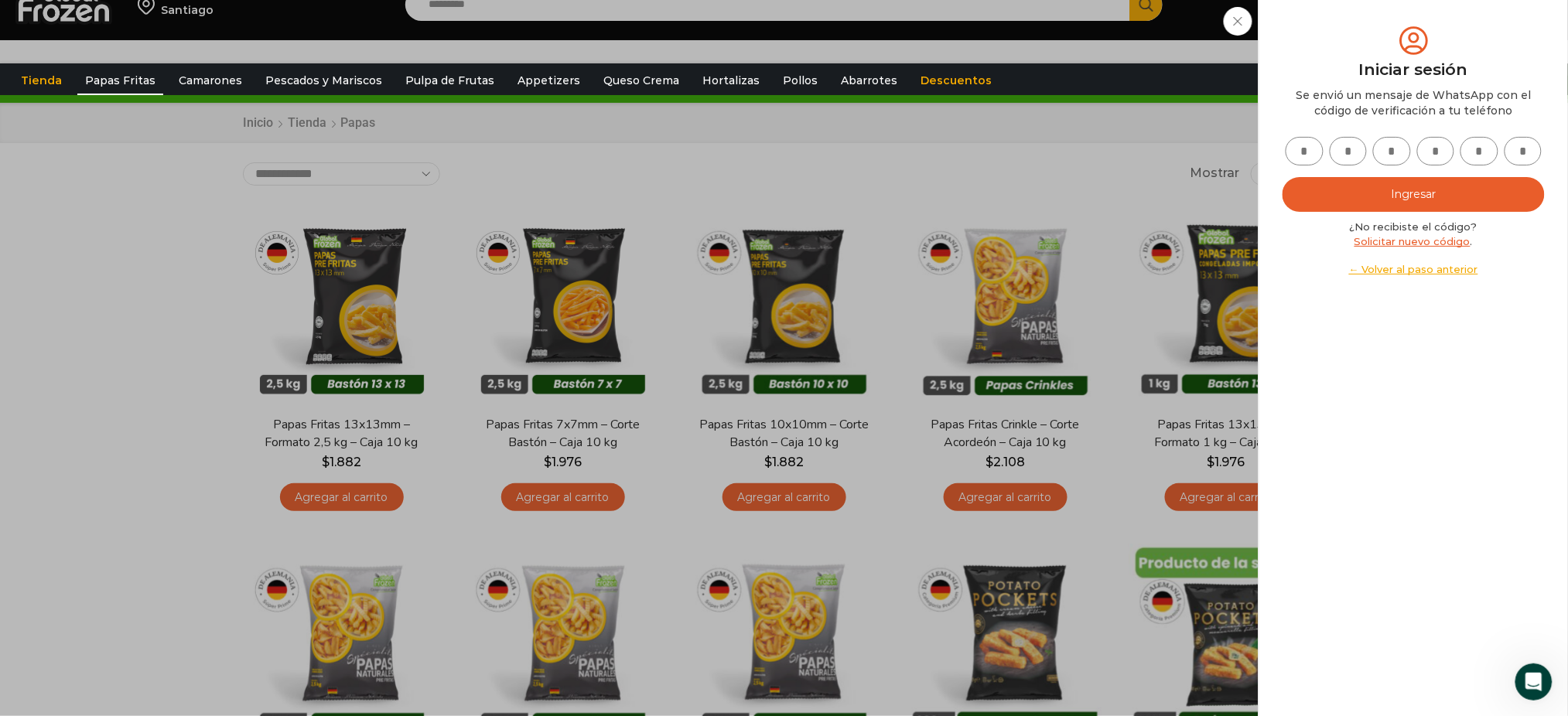
click at [1305, 152] on input "text" at bounding box center [1304, 151] width 37 height 29
type input "*"
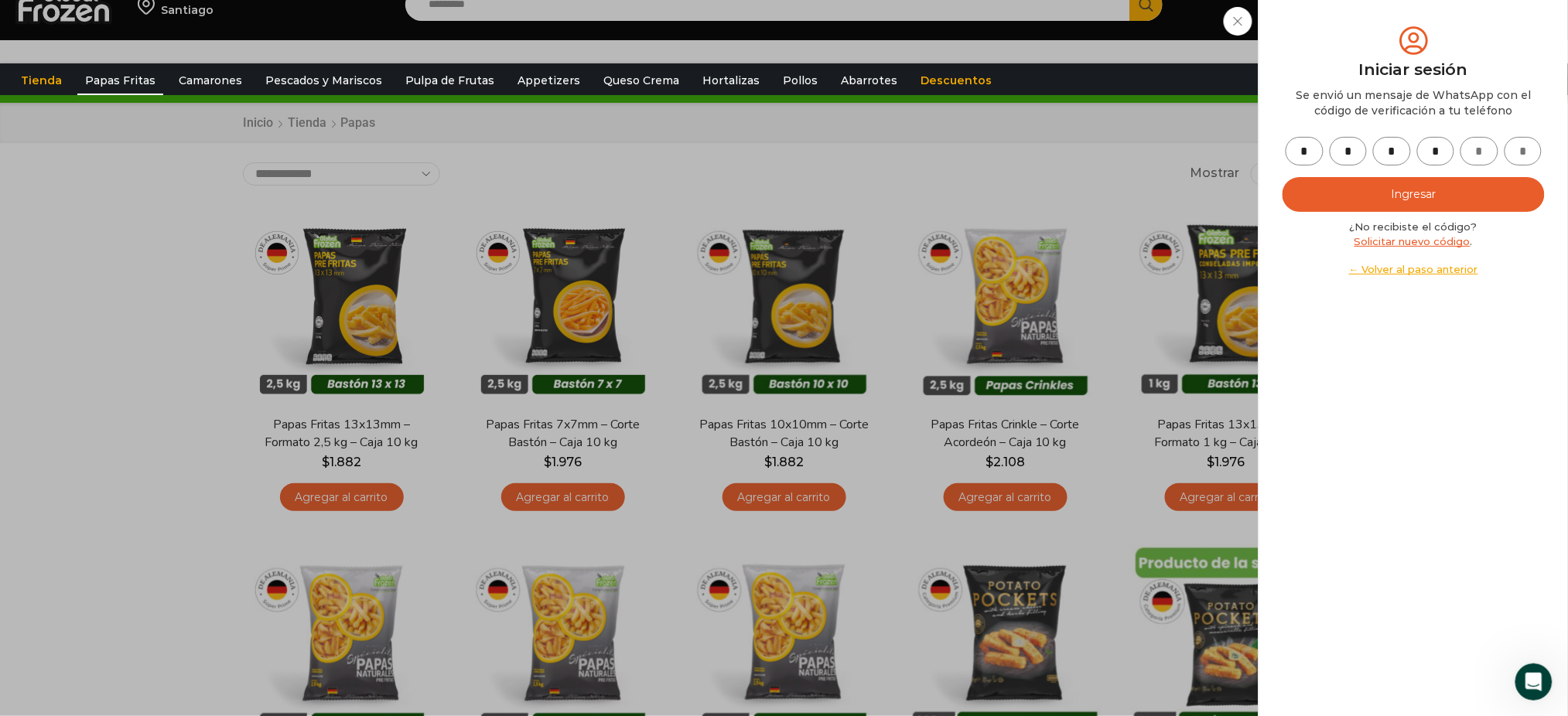
type input "*"
drag, startPoint x: 1465, startPoint y: 192, endPoint x: 1475, endPoint y: 185, distance: 12.2
click at [1465, 191] on button "Ingresar" at bounding box center [1413, 194] width 262 height 35
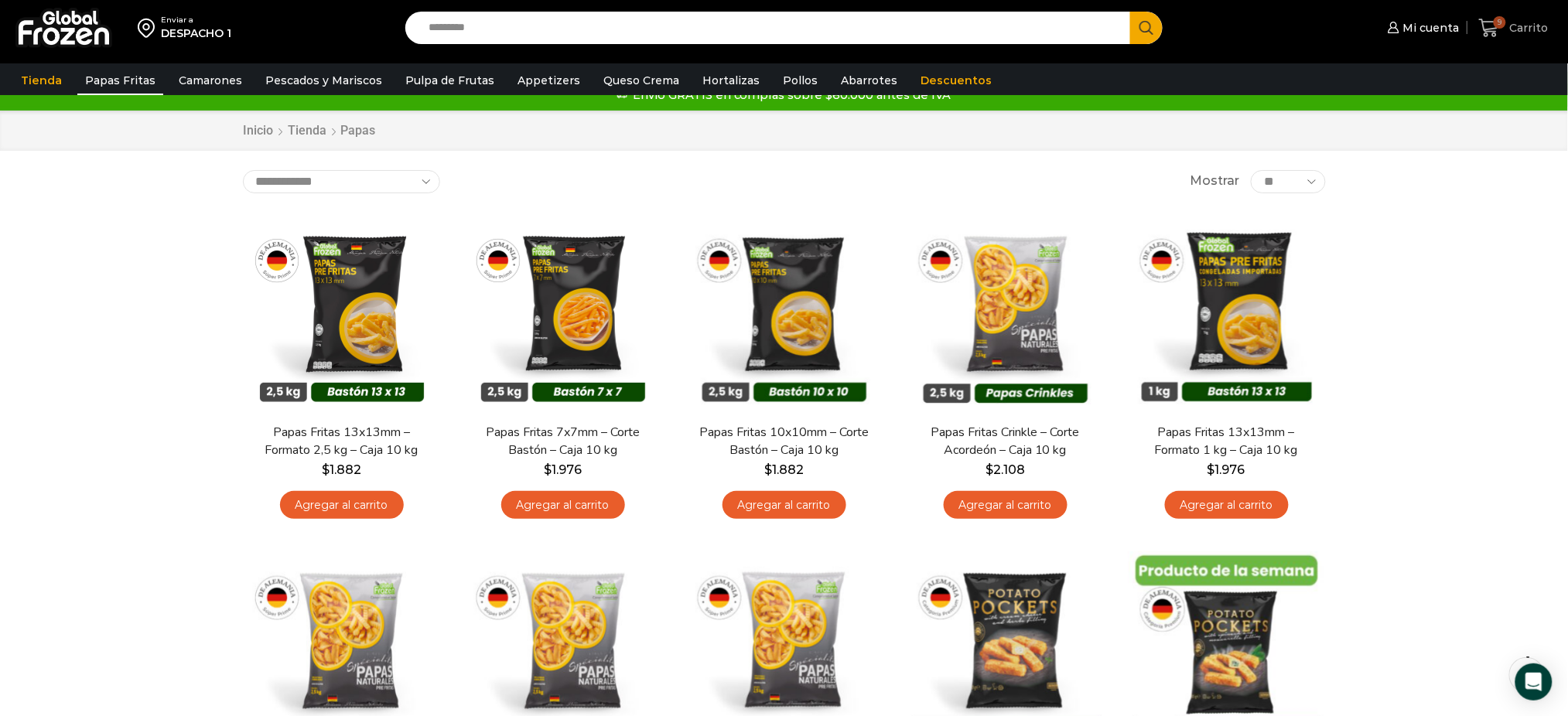
click at [1506, 24] on span "9" at bounding box center [1492, 28] width 27 height 21
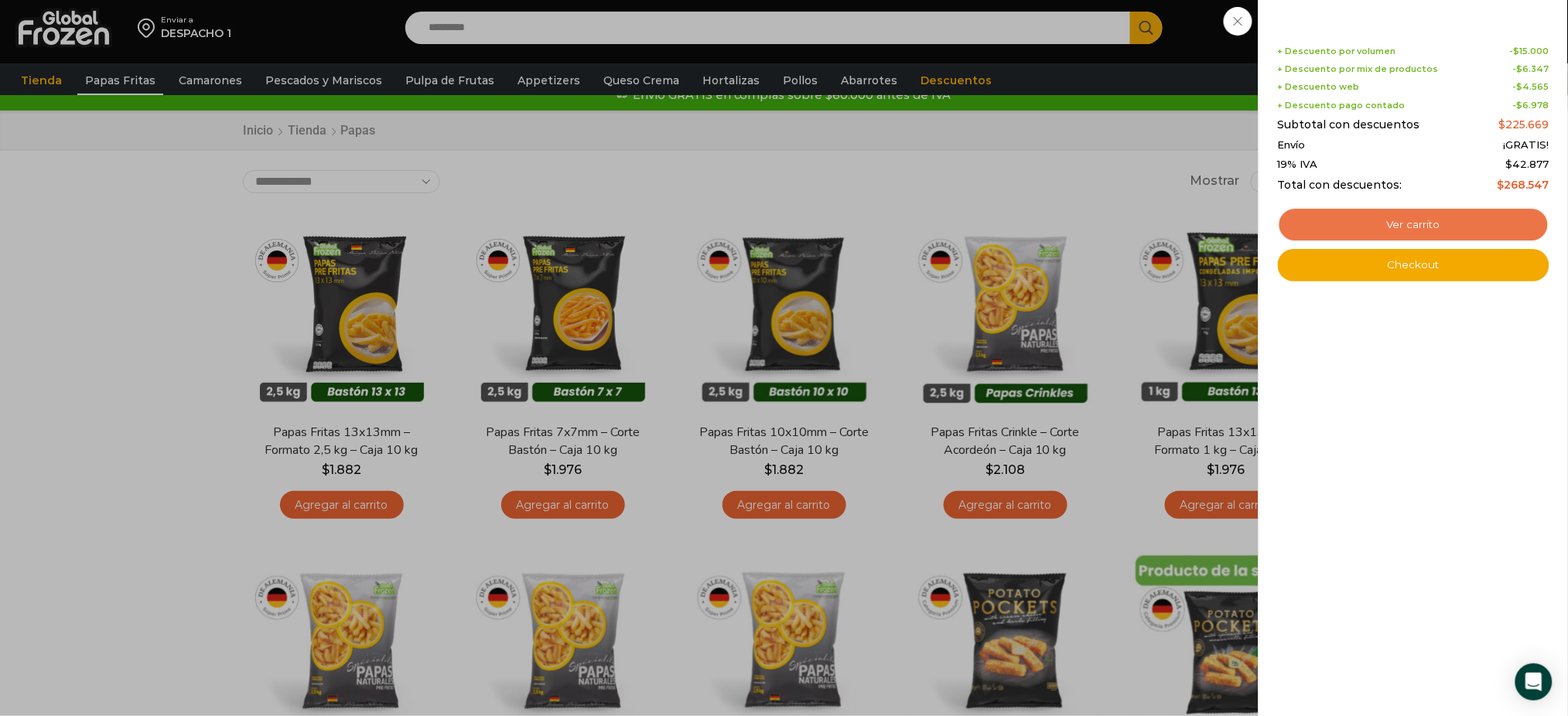
click at [1331, 226] on link "Ver carrito" at bounding box center [1414, 225] width 272 height 36
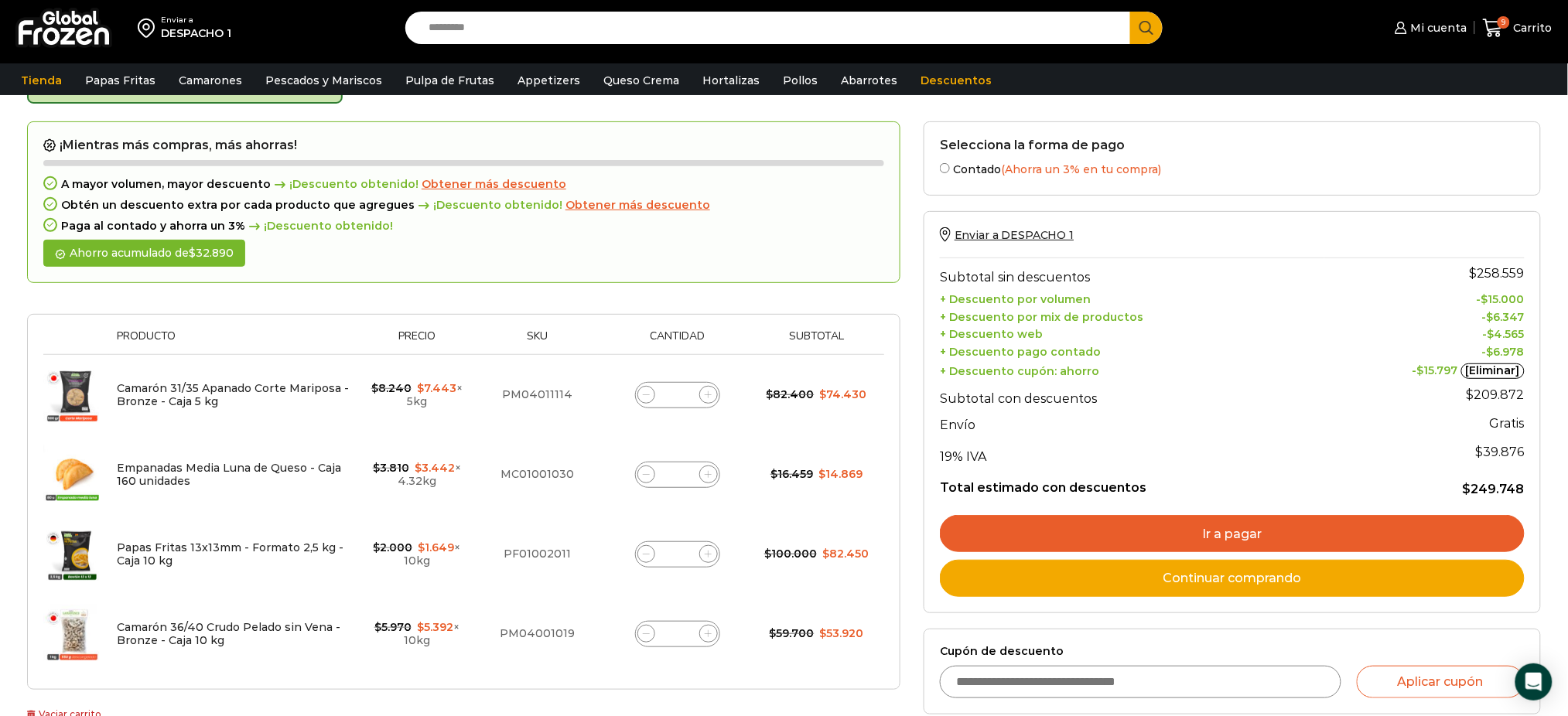
scroll to position [102, 0]
click at [1214, 680] on input "Cupón de descuento" at bounding box center [1140, 680] width 402 height 32
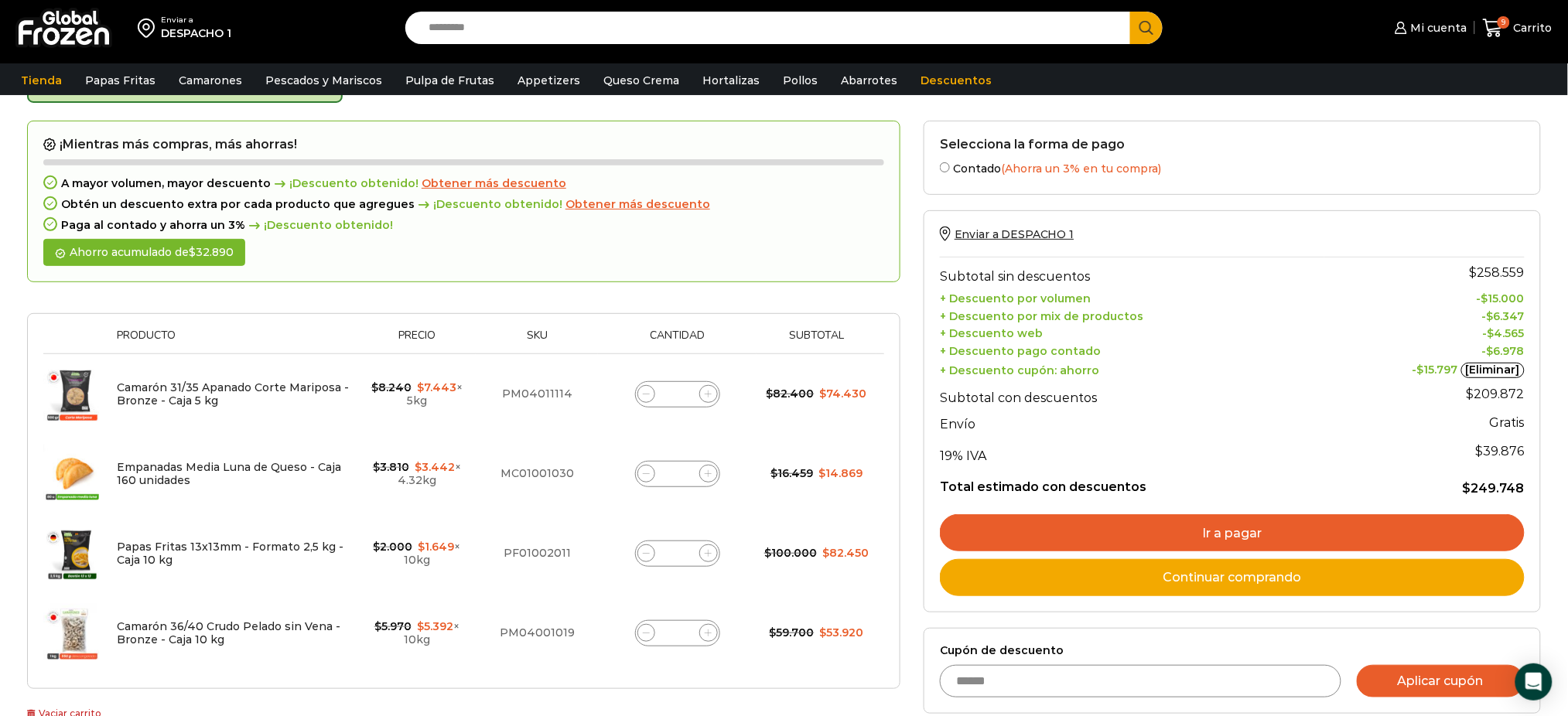
type input "******"
click at [1446, 686] on button "Aplicar cupón" at bounding box center [1441, 680] width 168 height 32
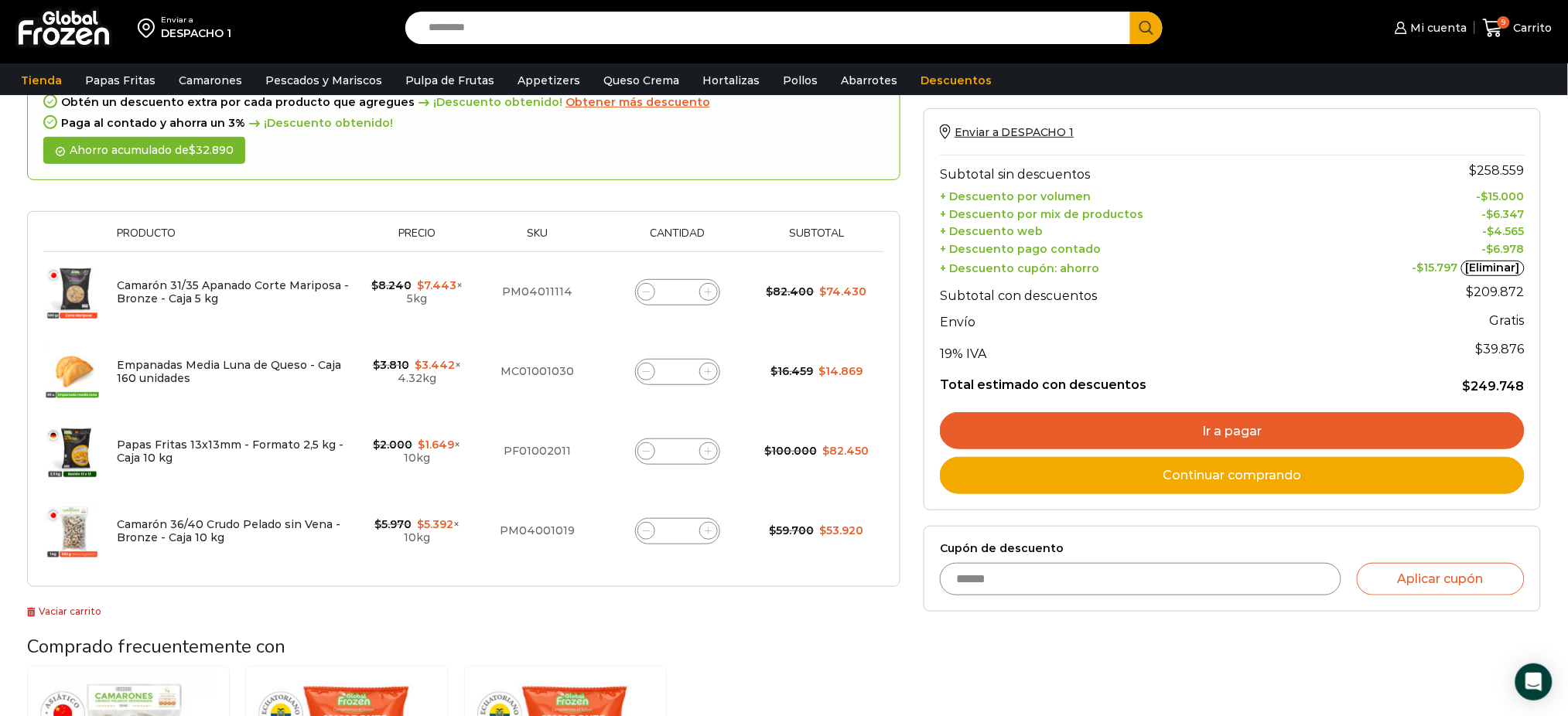
scroll to position [205, 0]
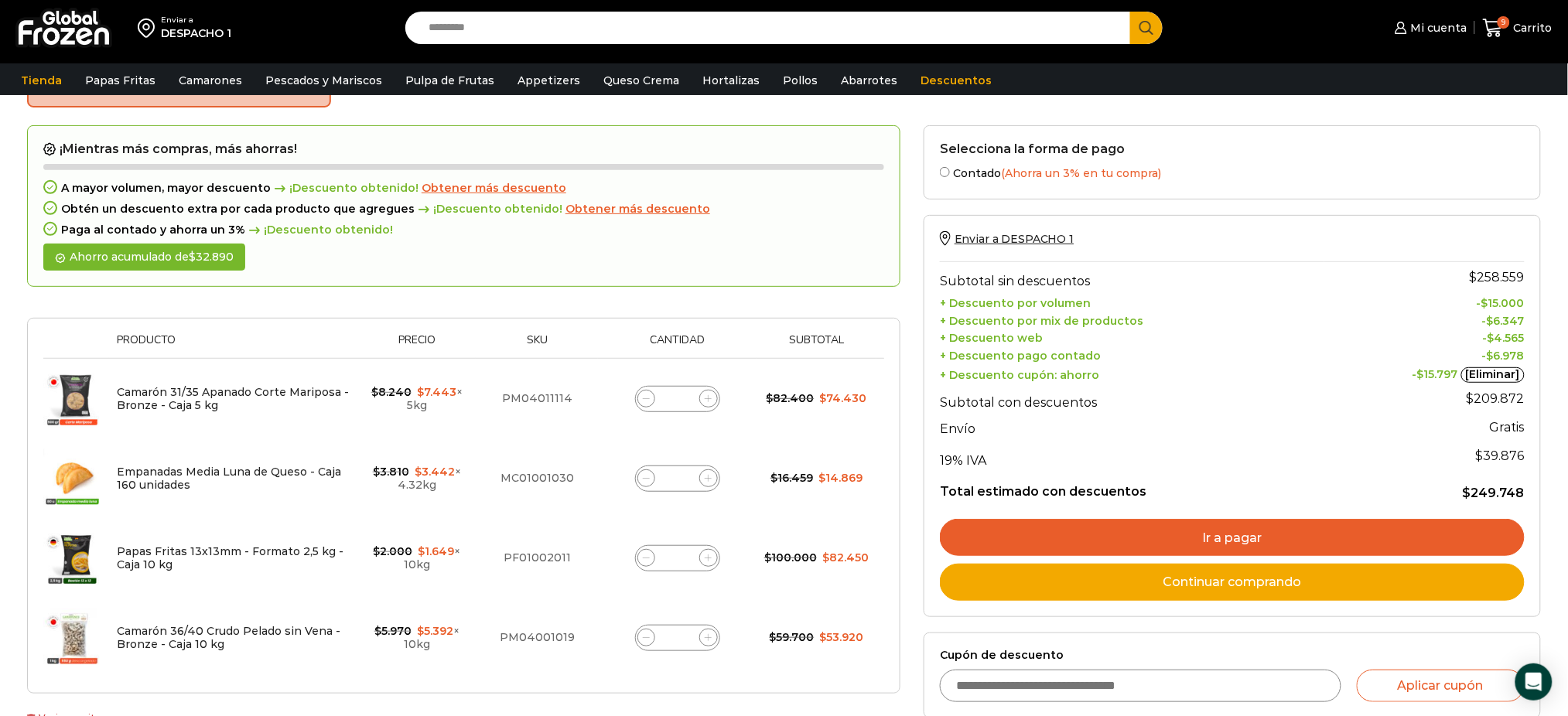
scroll to position [99, 0]
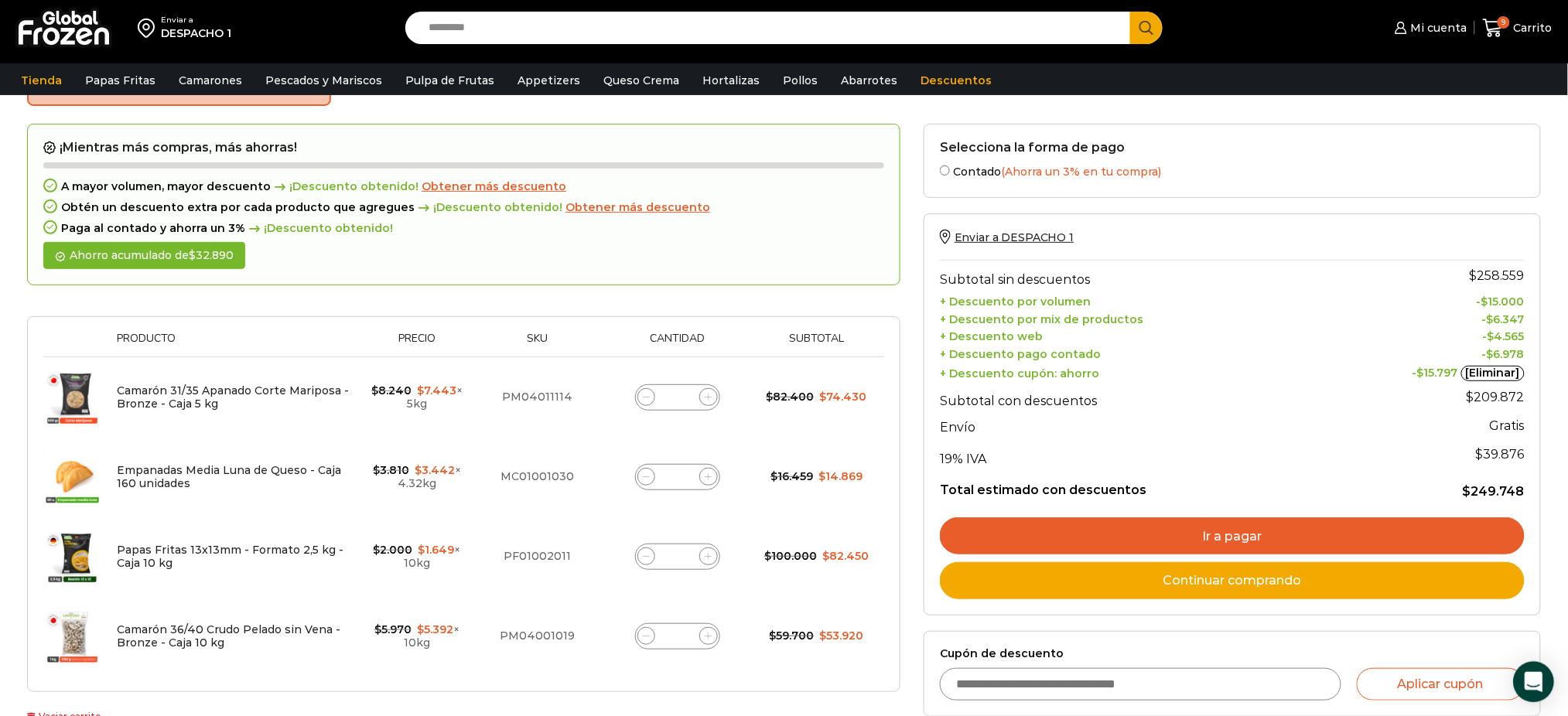
click at [1530, 678] on icon "Open Intercom Messenger" at bounding box center [1533, 681] width 17 height 20
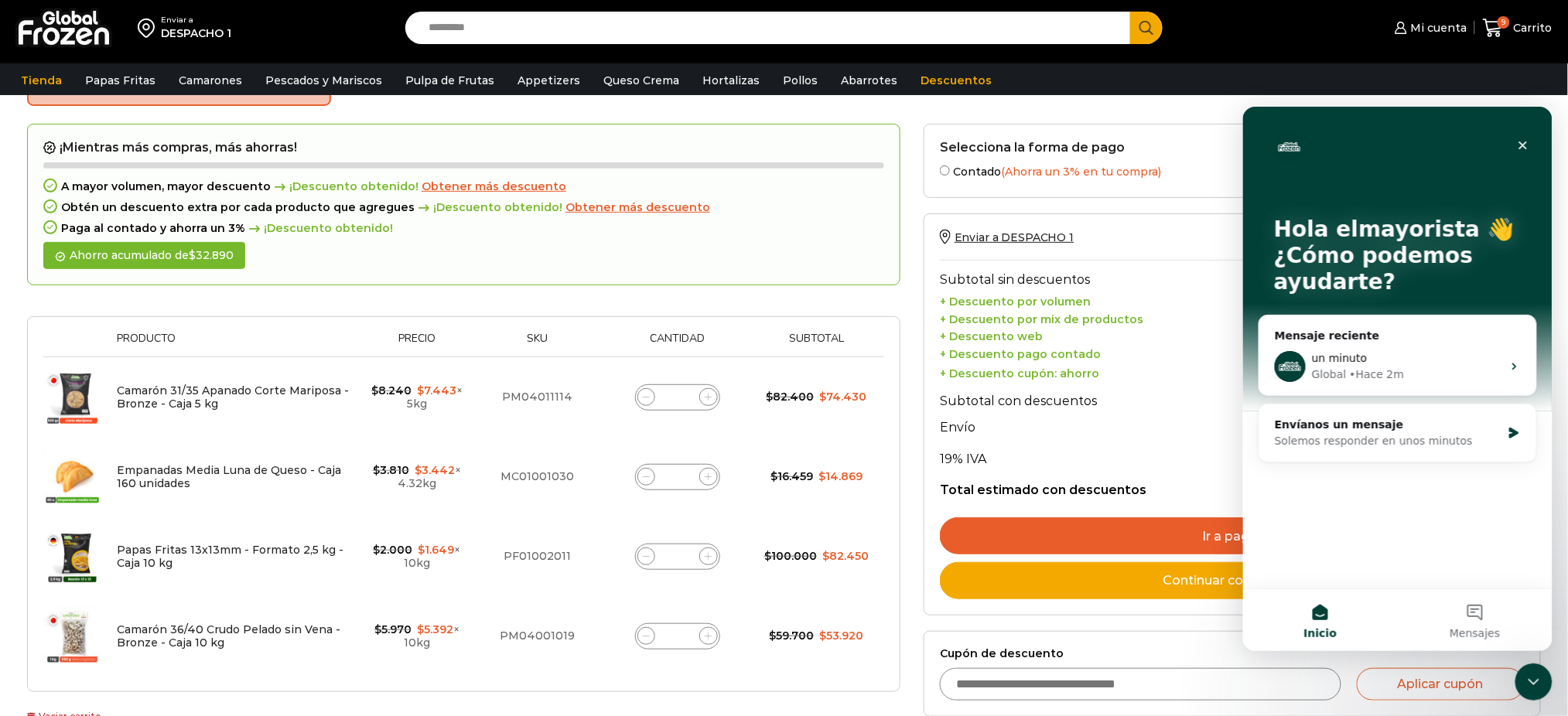
scroll to position [0, 0]
click at [1513, 365] on icon "Intercom Messenger" at bounding box center [1514, 366] width 12 height 12
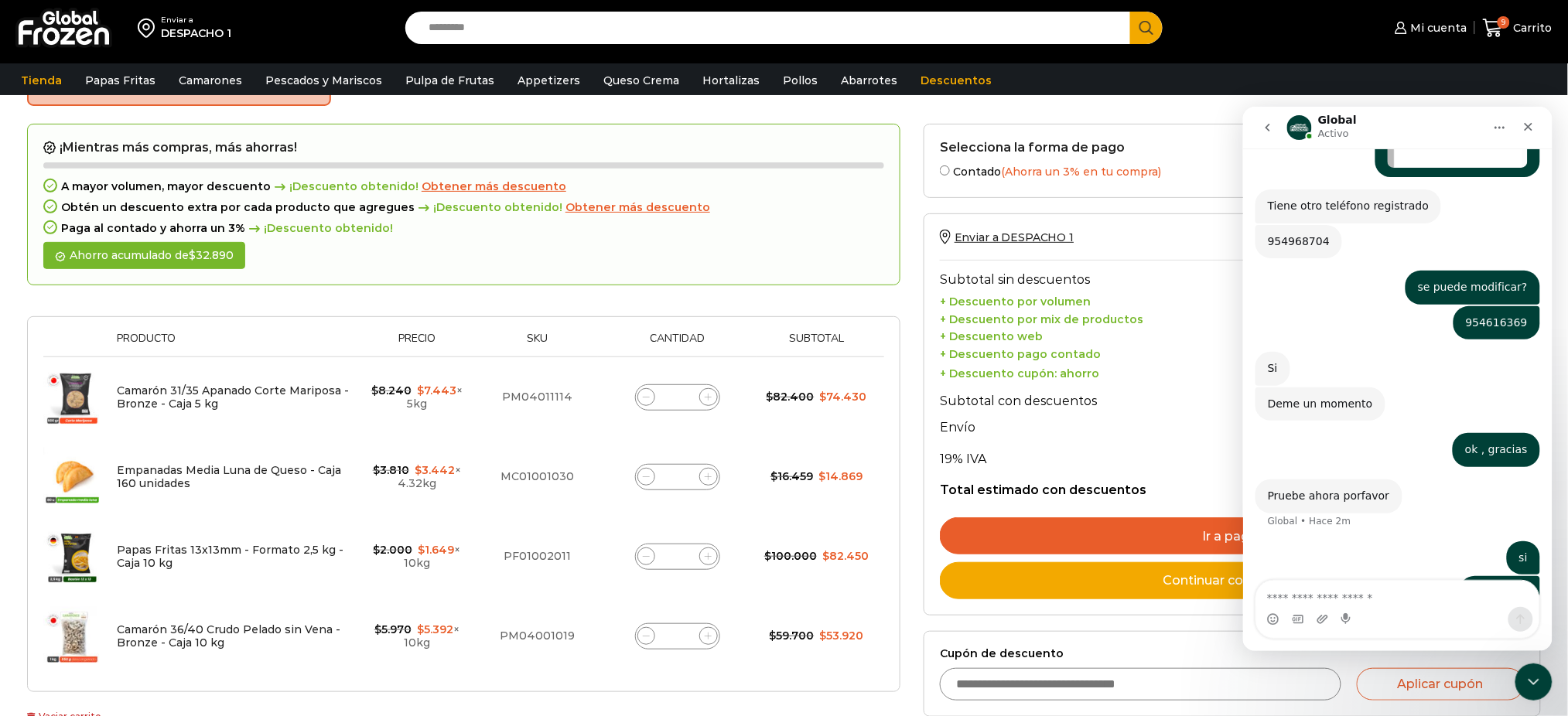
scroll to position [1257, 0]
type textarea "**********"
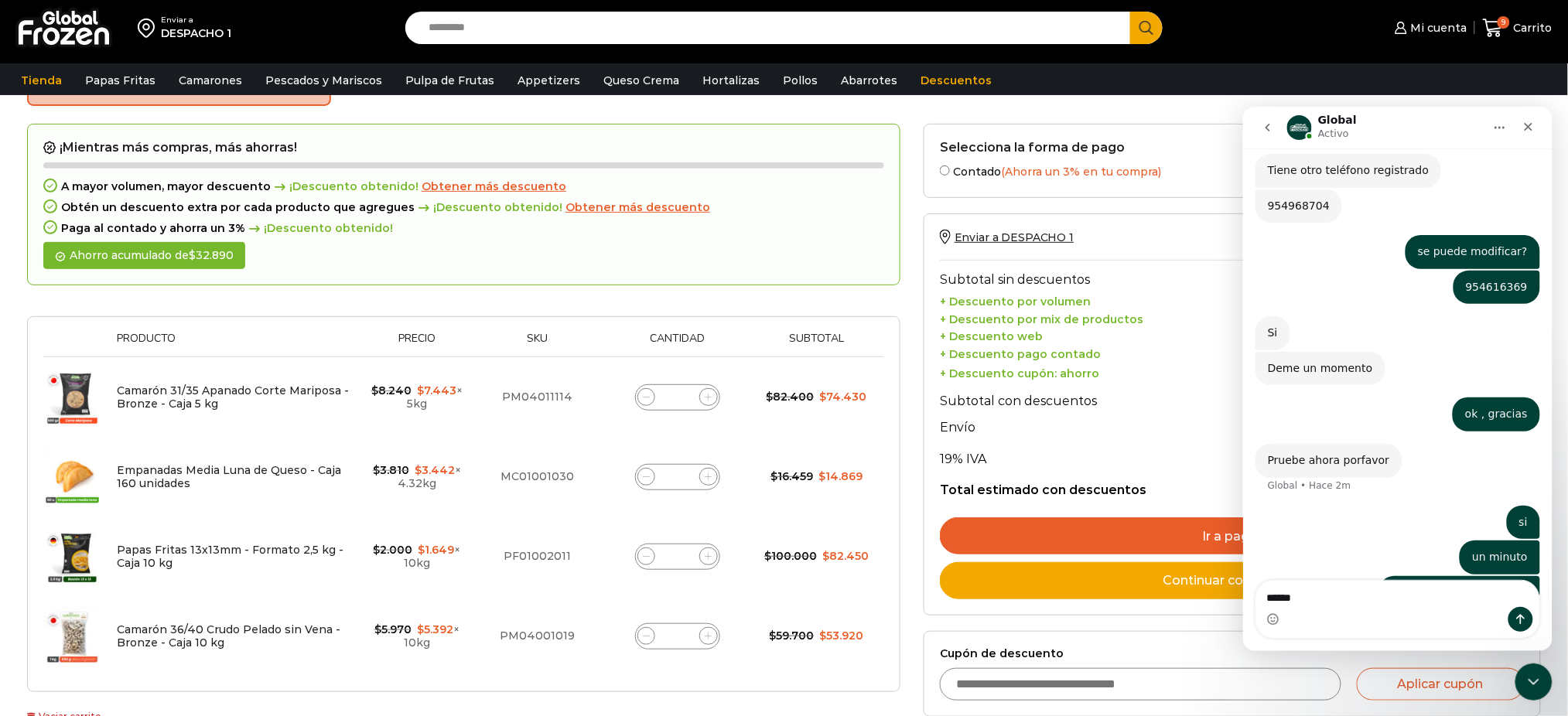
type textarea "*******"
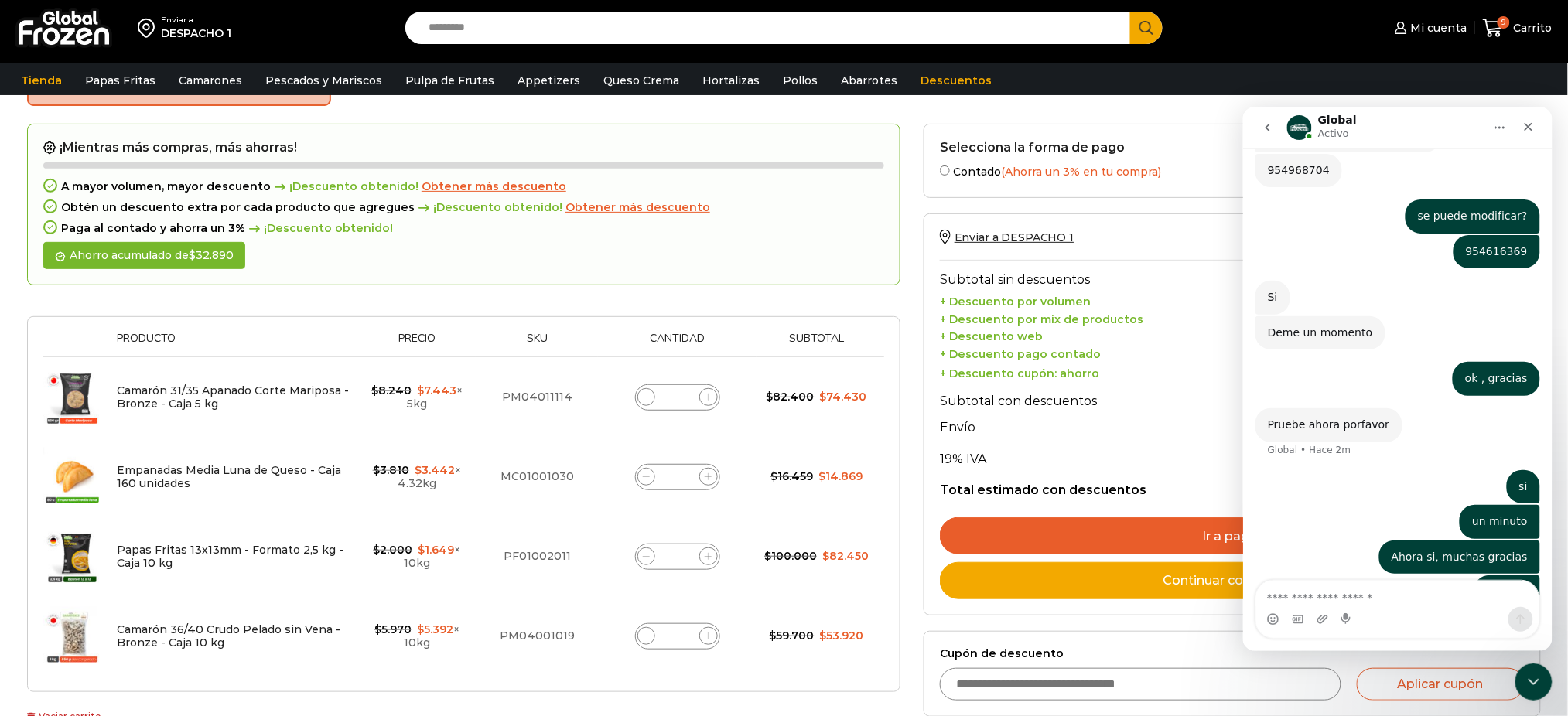
click at [800, 218] on div "A mayor volumen, mayor descuento ¡Descuento obtenido! Obtener más descuento Obt…" at bounding box center [464, 207] width 841 height 54
click at [1537, 675] on icon "Cerrar Intercom Messenger" at bounding box center [1531, 679] width 18 height 18
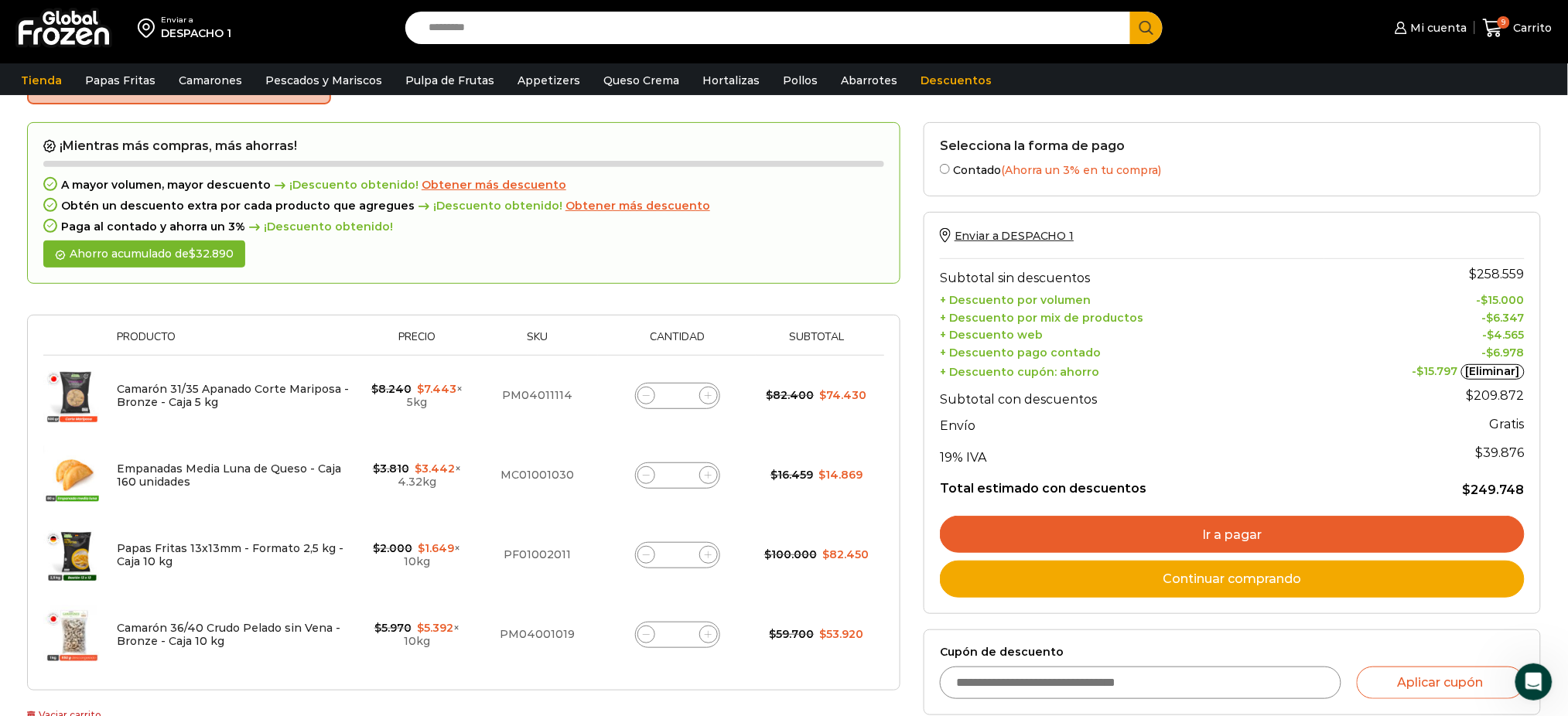
scroll to position [99, 0]
click at [710, 636] on icon at bounding box center [709, 635] width 7 height 7
type input "*"
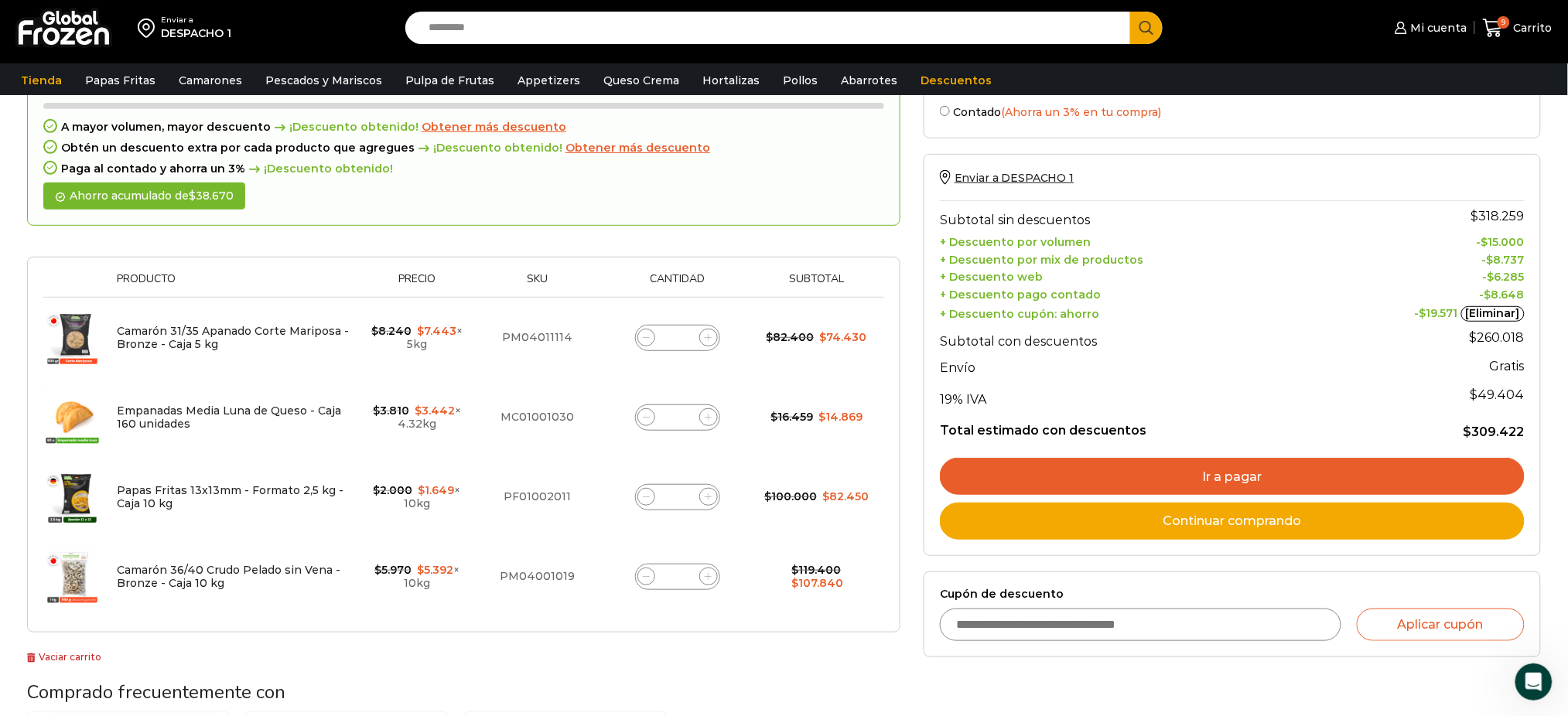
scroll to position [159, 0]
click at [757, 667] on div "¡Mientras más compras, más ahorras! A mayor volumen, mayor descuento ¡Descuento…" at bounding box center [464, 533] width 897 height 940
click at [1504, 313] on link "[Eliminar]" at bounding box center [1492, 314] width 64 height 16
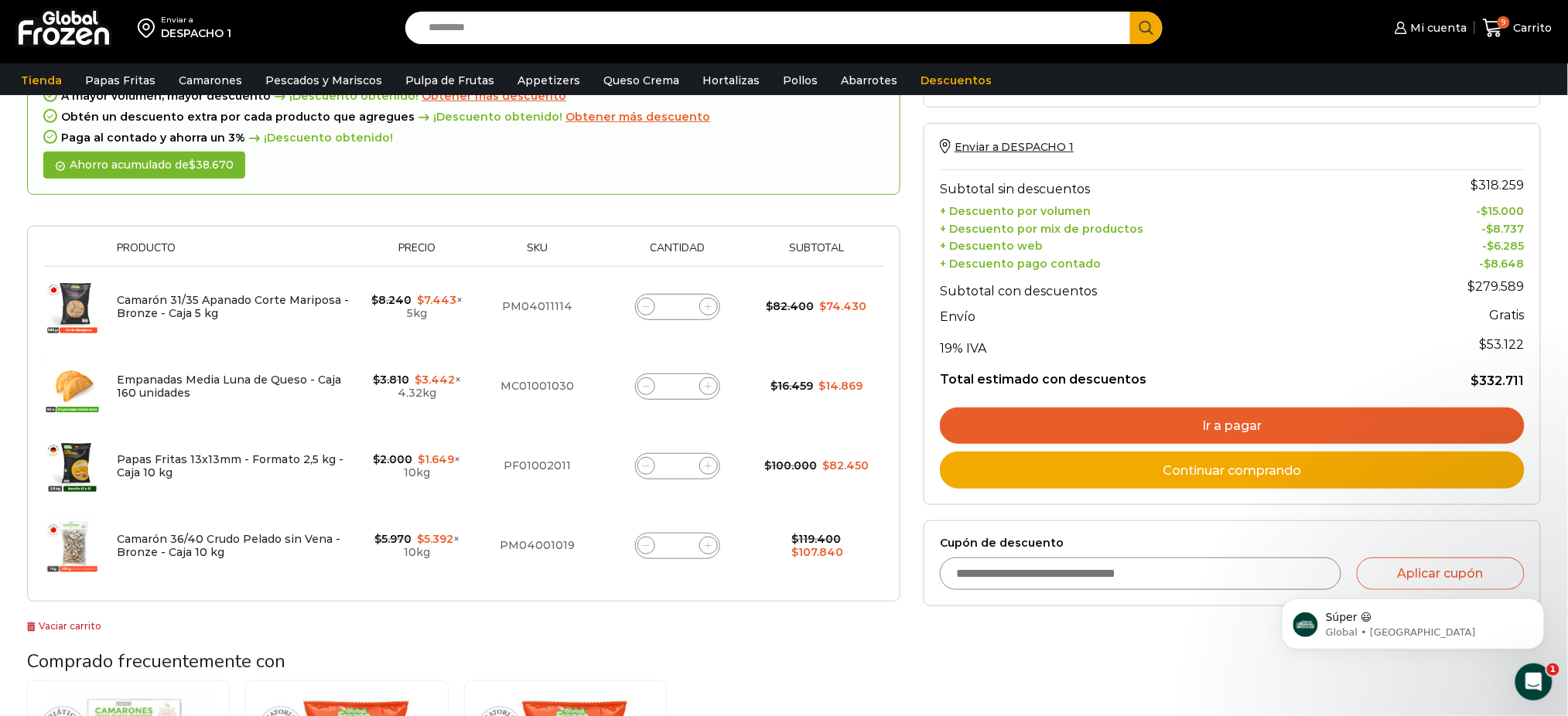
scroll to position [1374, 0]
click at [1022, 652] on div "Selecciona la forma de pago Contado (Ahorra un 3% en tu compra) Seleccionar Env…" at bounding box center [1232, 503] width 641 height 940
click at [1042, 567] on input "Cupón de descuento" at bounding box center [1140, 573] width 402 height 32
type input "******"
click at [1425, 565] on button "Aplicar cupón" at bounding box center [1441, 573] width 168 height 32
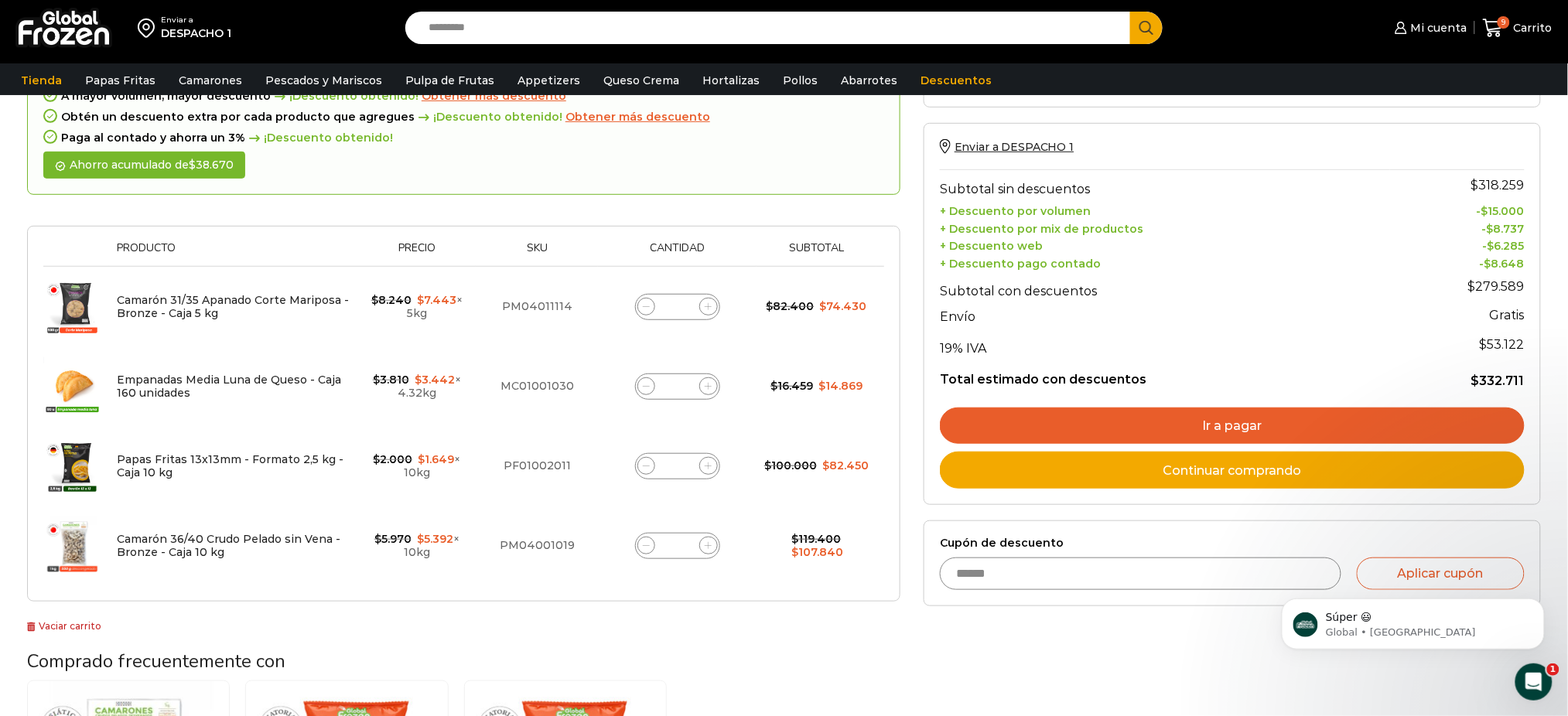
click at [1416, 572] on div "Súper 😃 Global • [GEOGRAPHIC_DATA]" at bounding box center [1412, 552] width 285 height 193
click at [1545, 674] on div "Abrir Intercom Messenger" at bounding box center [1531, 679] width 51 height 51
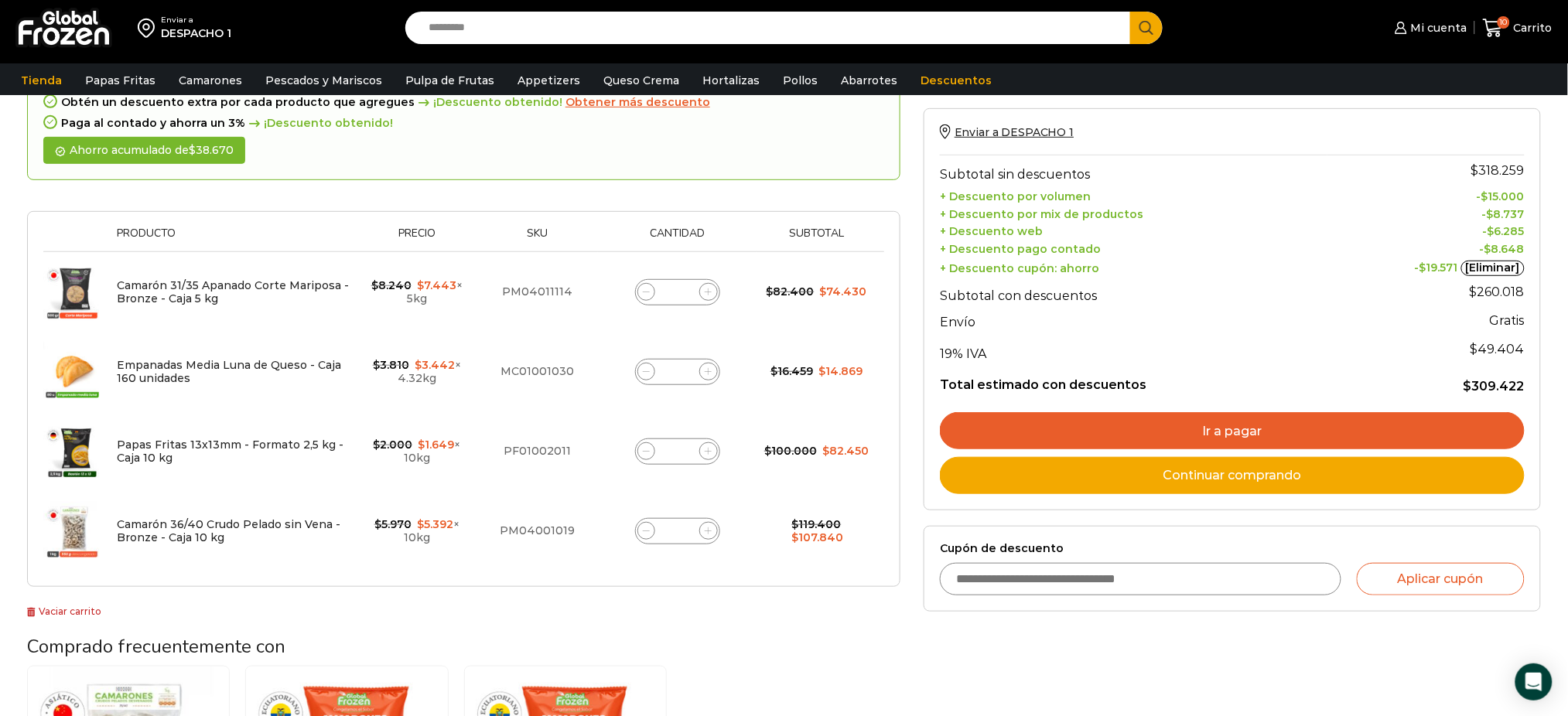
scroll to position [205, 0]
click at [1028, 665] on div "Selecciona la forma de pago Contado (Ahorra un 3% en tu compra) Seleccionar Env…" at bounding box center [1232, 487] width 641 height 940
